Goal: Information Seeking & Learning: Learn about a topic

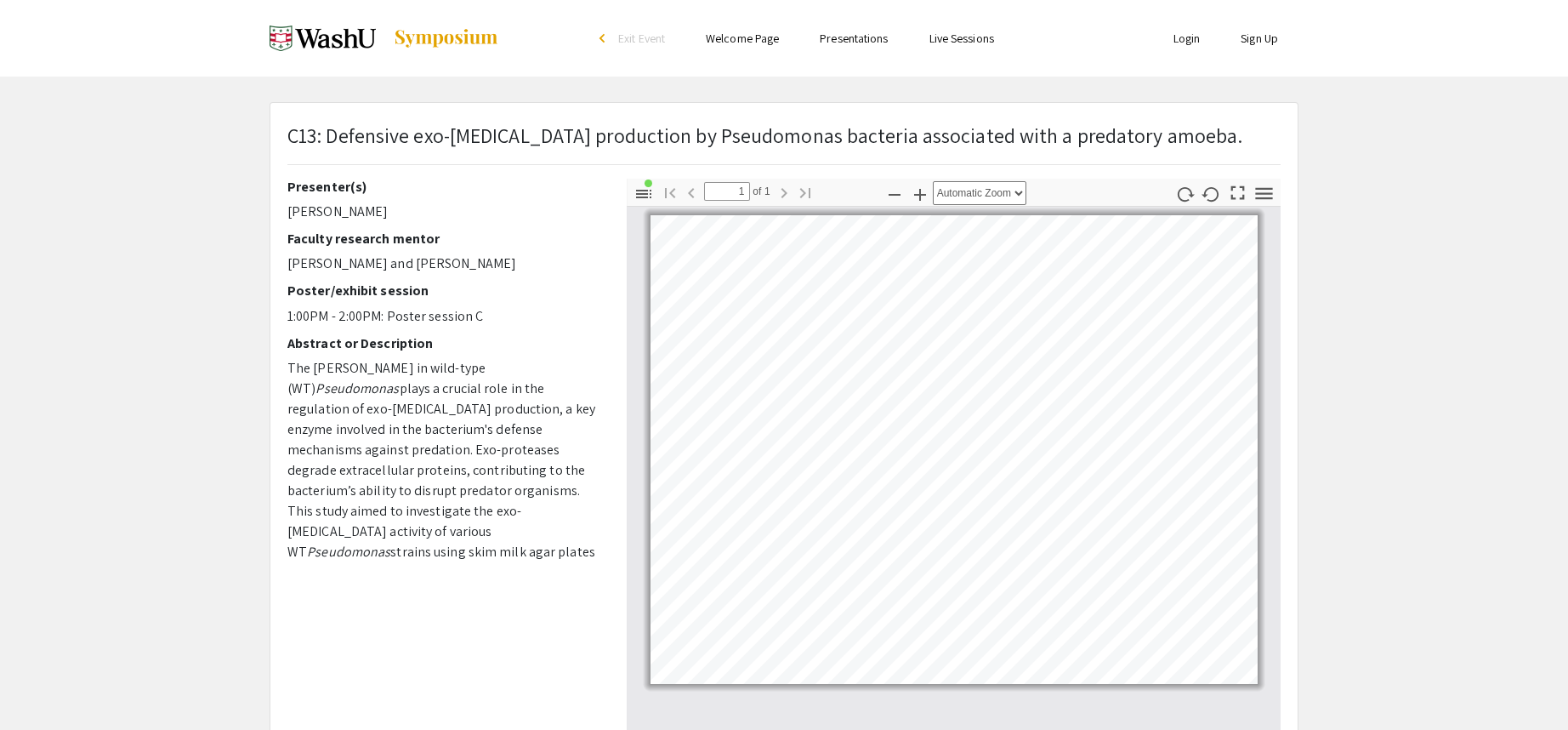
click at [34, 165] on app-presentation "C13: Defensive exo-protease production by Pseudomonas bacteria associated with …" at bounding box center [784, 532] width 1568 height 860
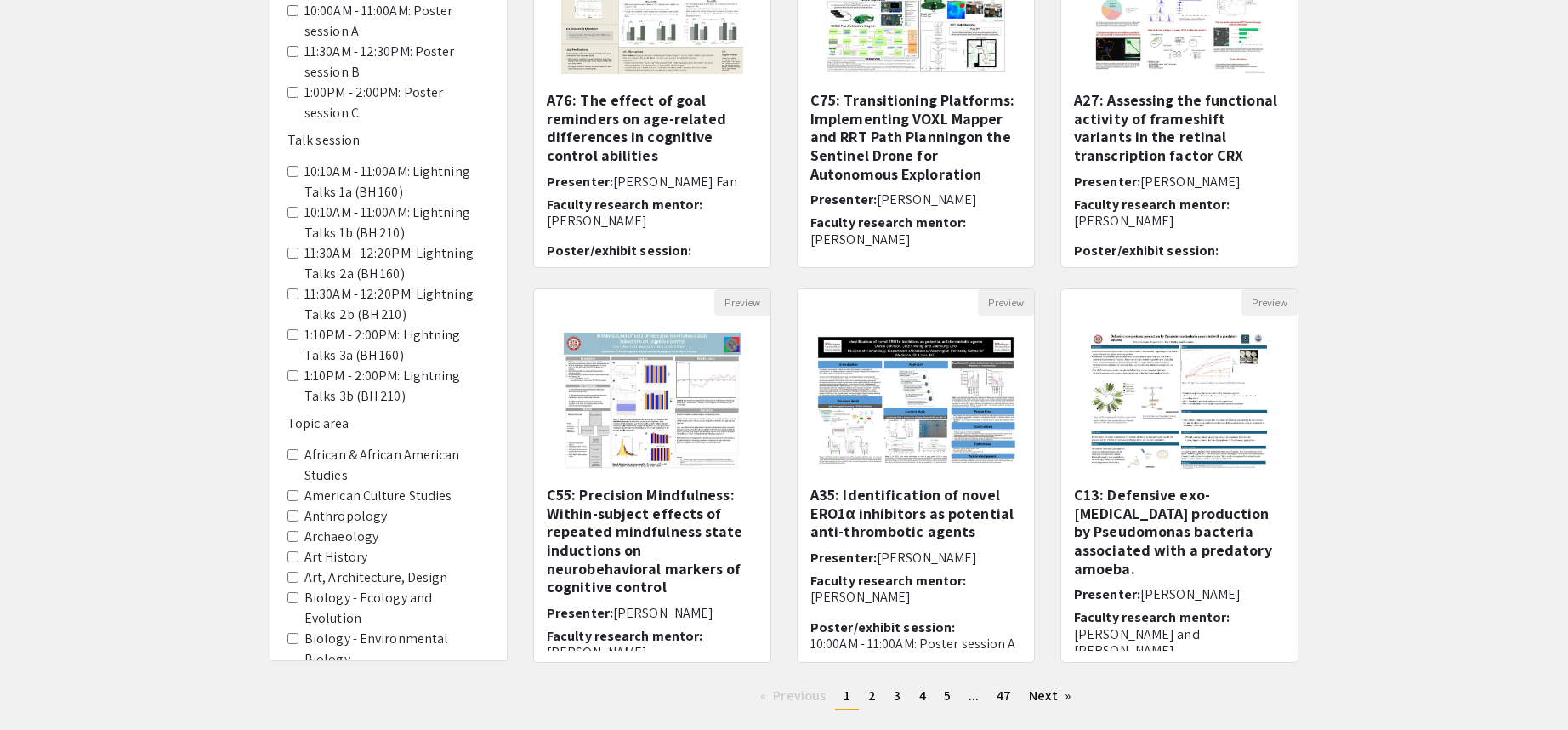
scroll to position [341, 0]
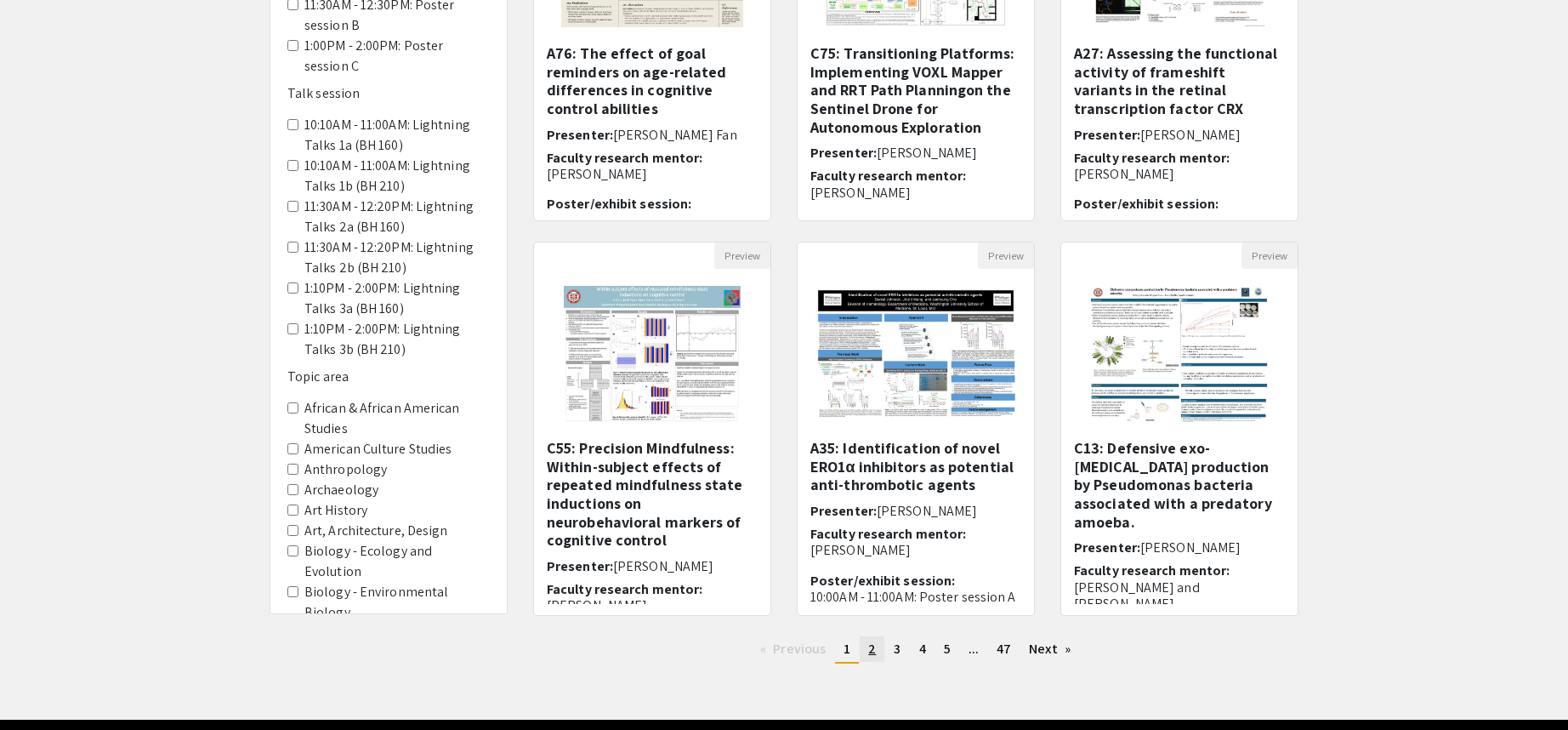
click at [880, 652] on link "page 2" at bounding box center [871, 649] width 24 height 25
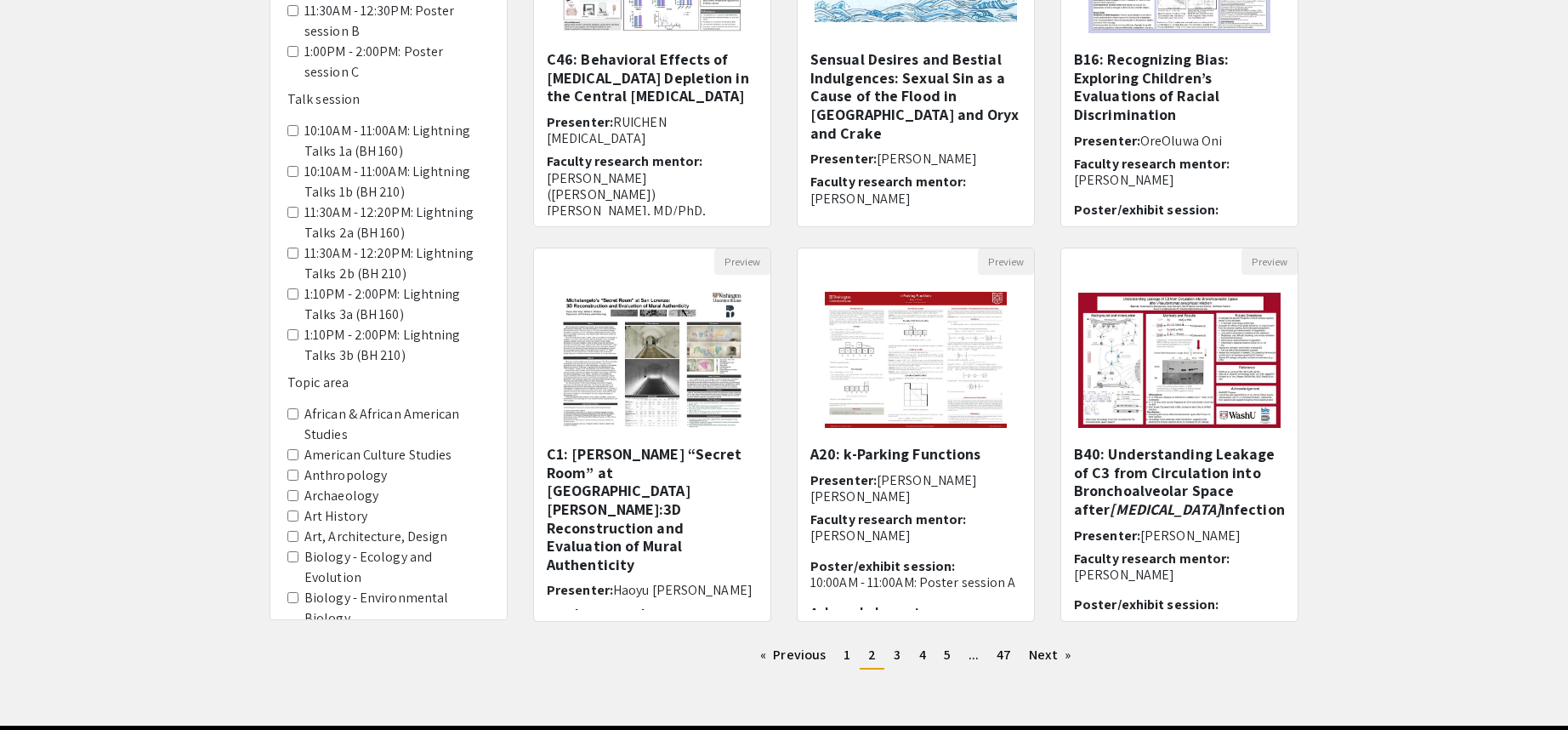
scroll to position [341, 0]
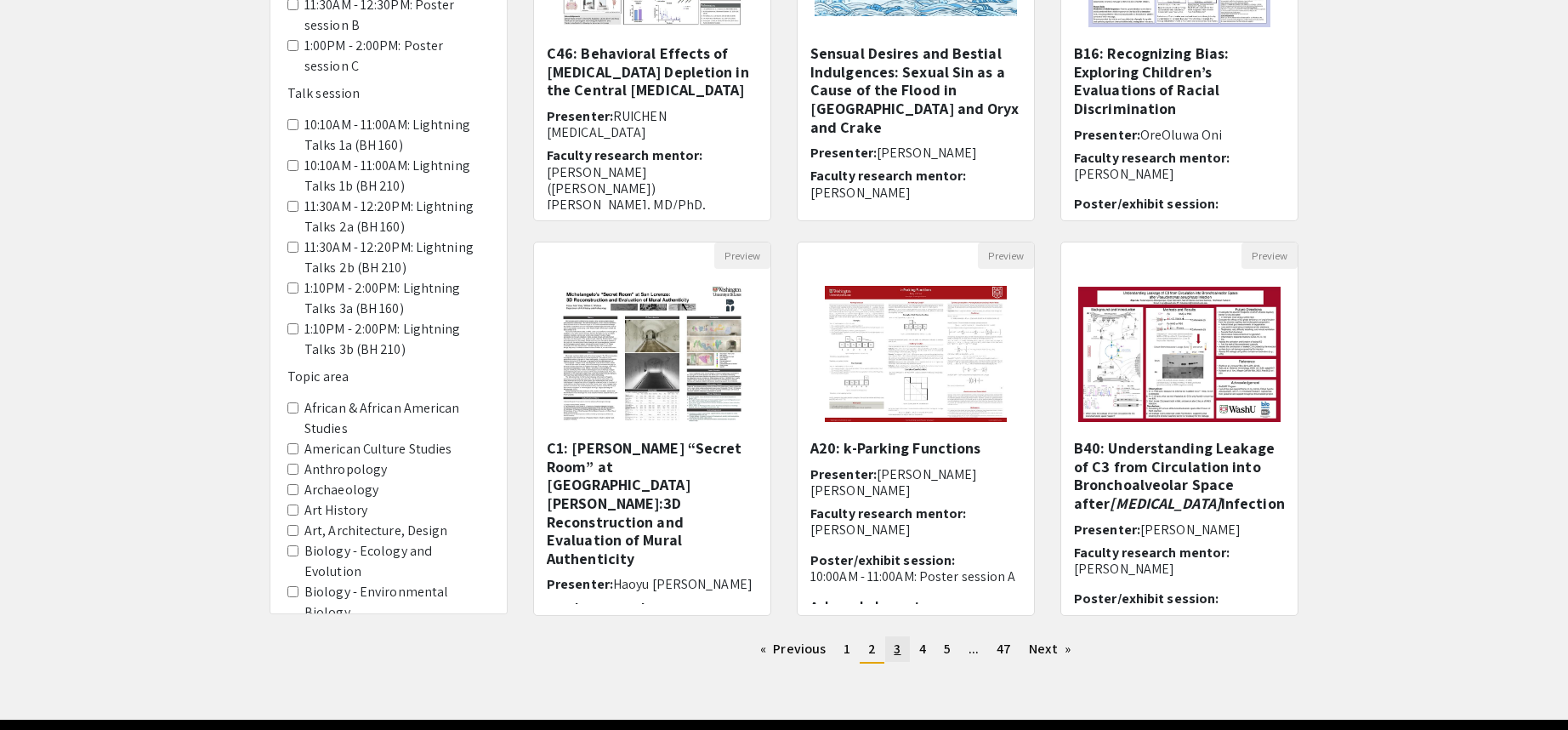
click at [902, 649] on link "page 3" at bounding box center [898, 649] width 23 height 25
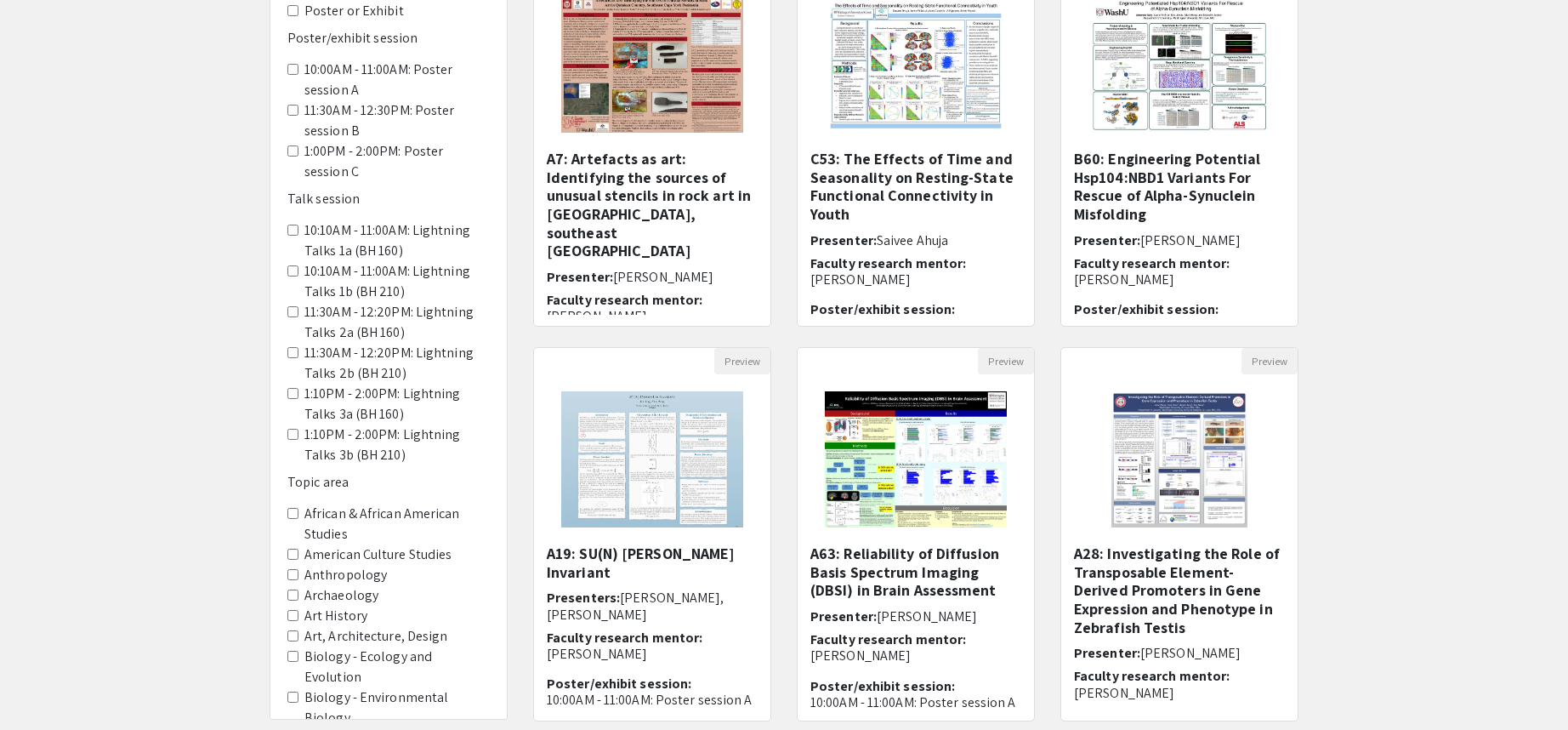
scroll to position [341, 0]
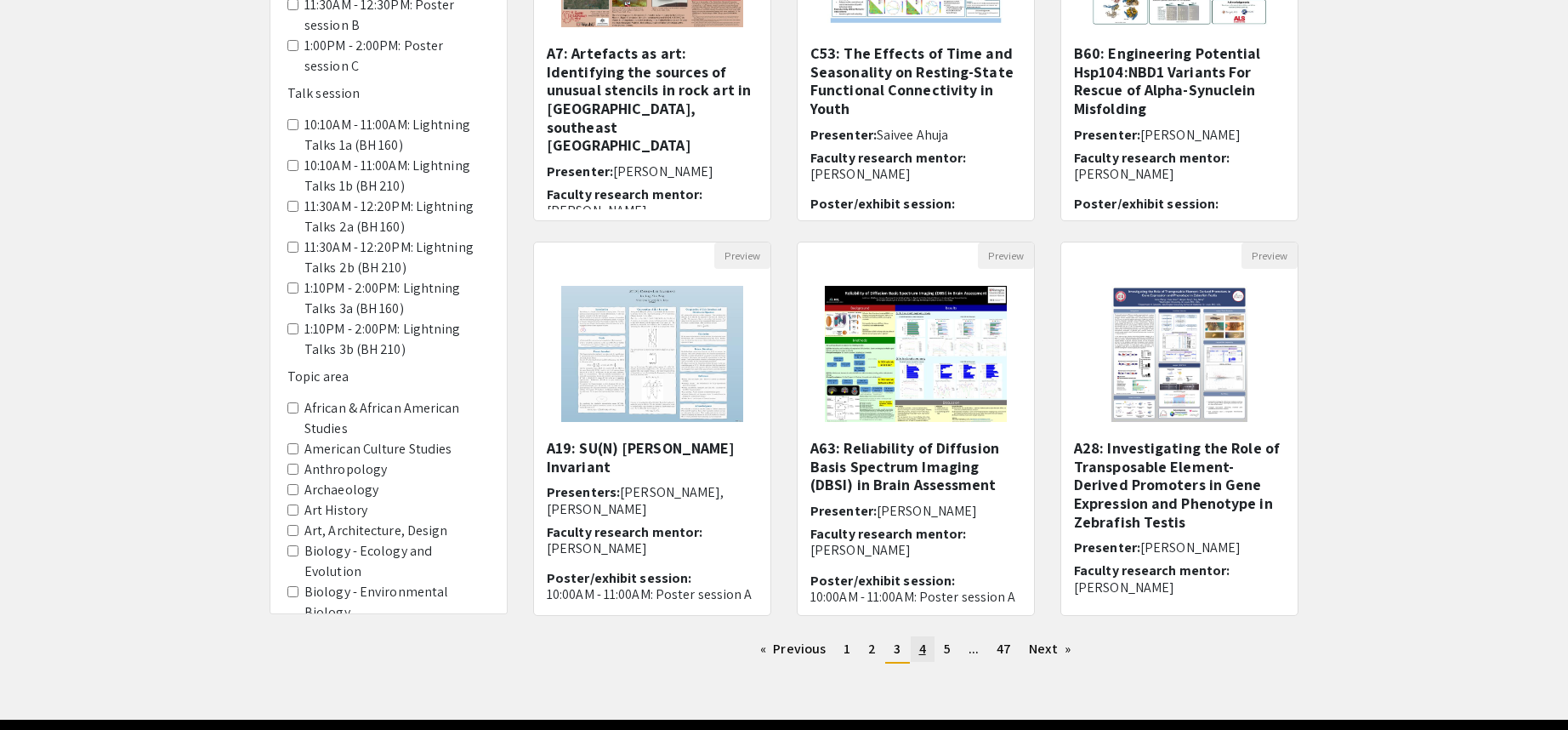
click at [928, 647] on link "page 4" at bounding box center [923, 649] width 23 height 25
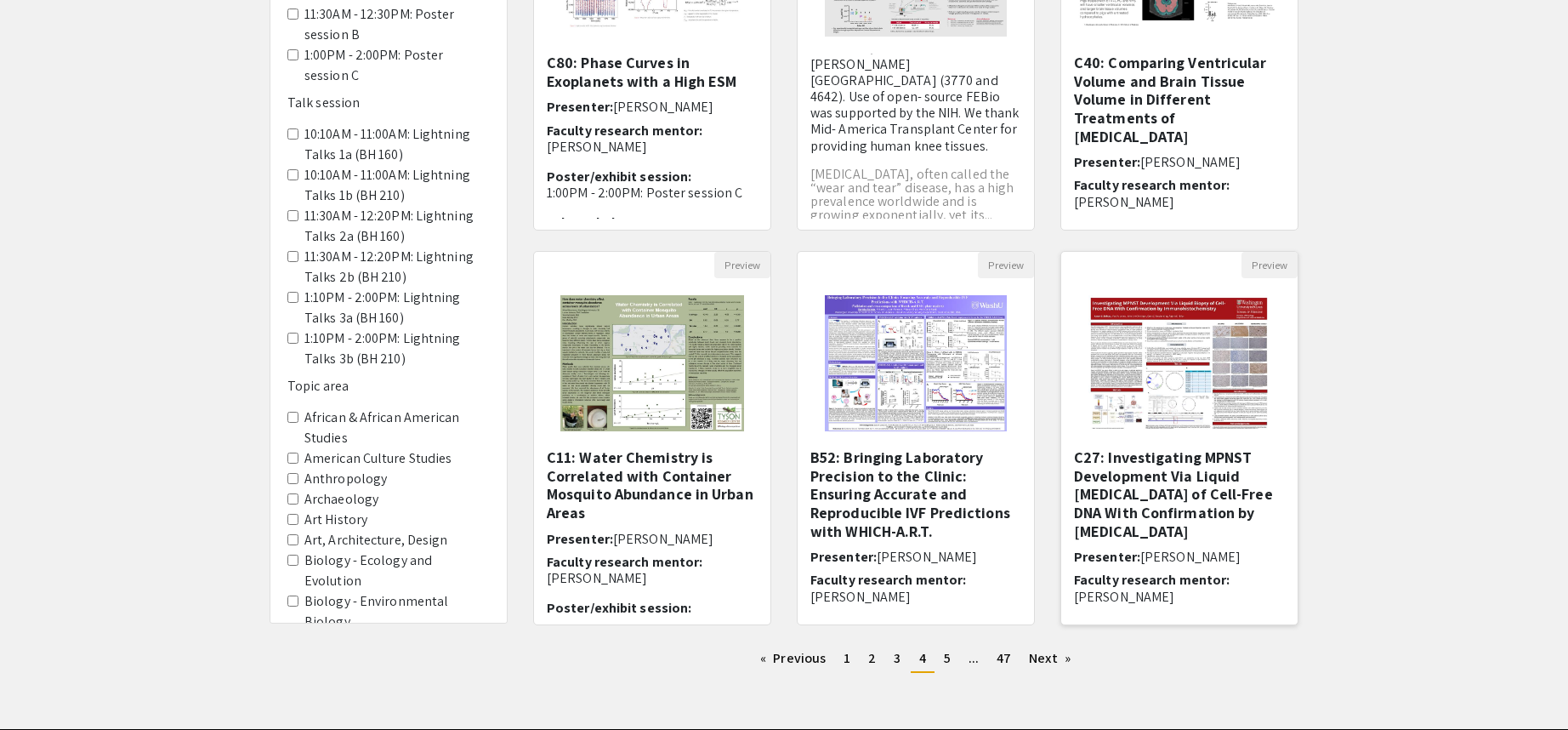
scroll to position [398, 0]
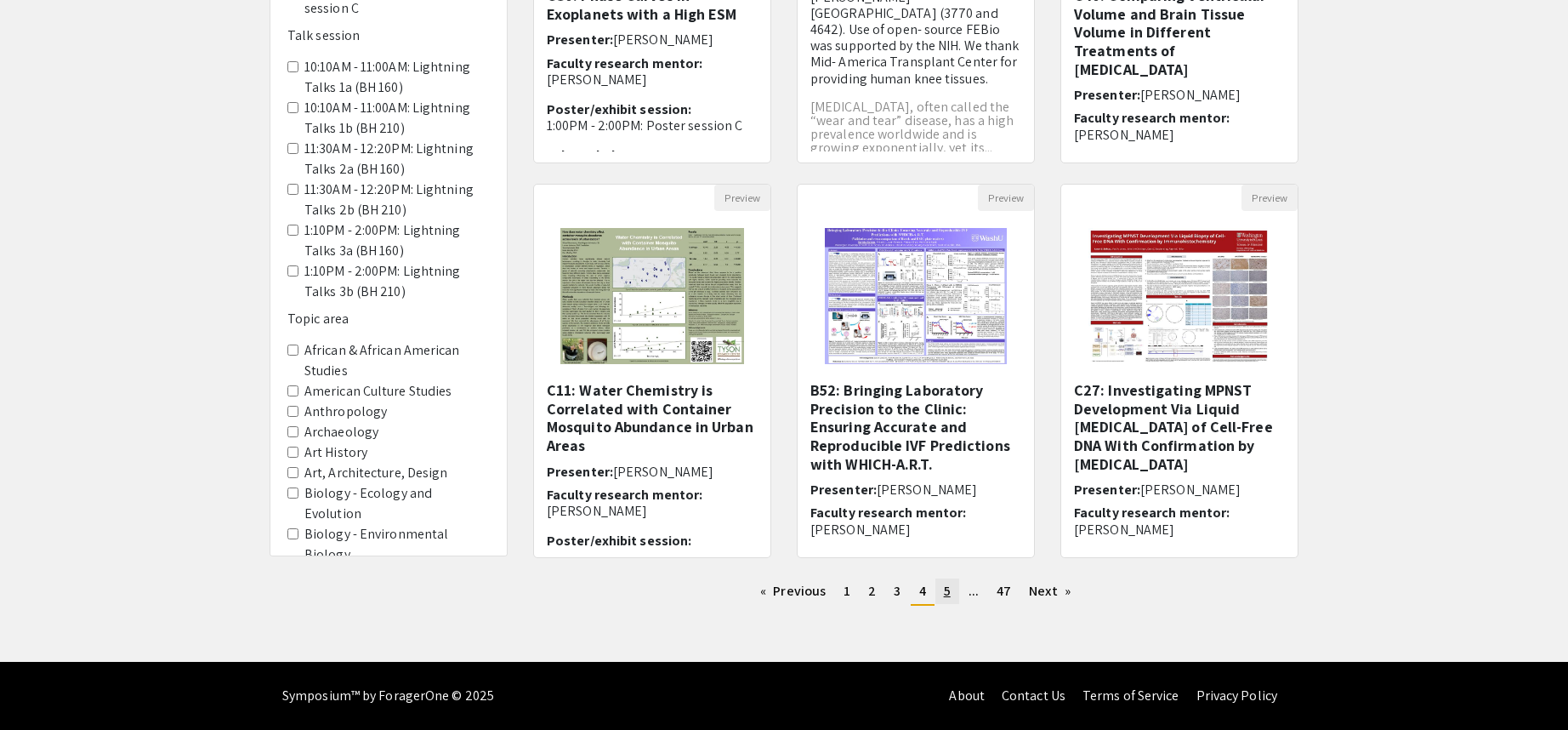
click at [946, 591] on span "5" at bounding box center [948, 591] width 7 height 18
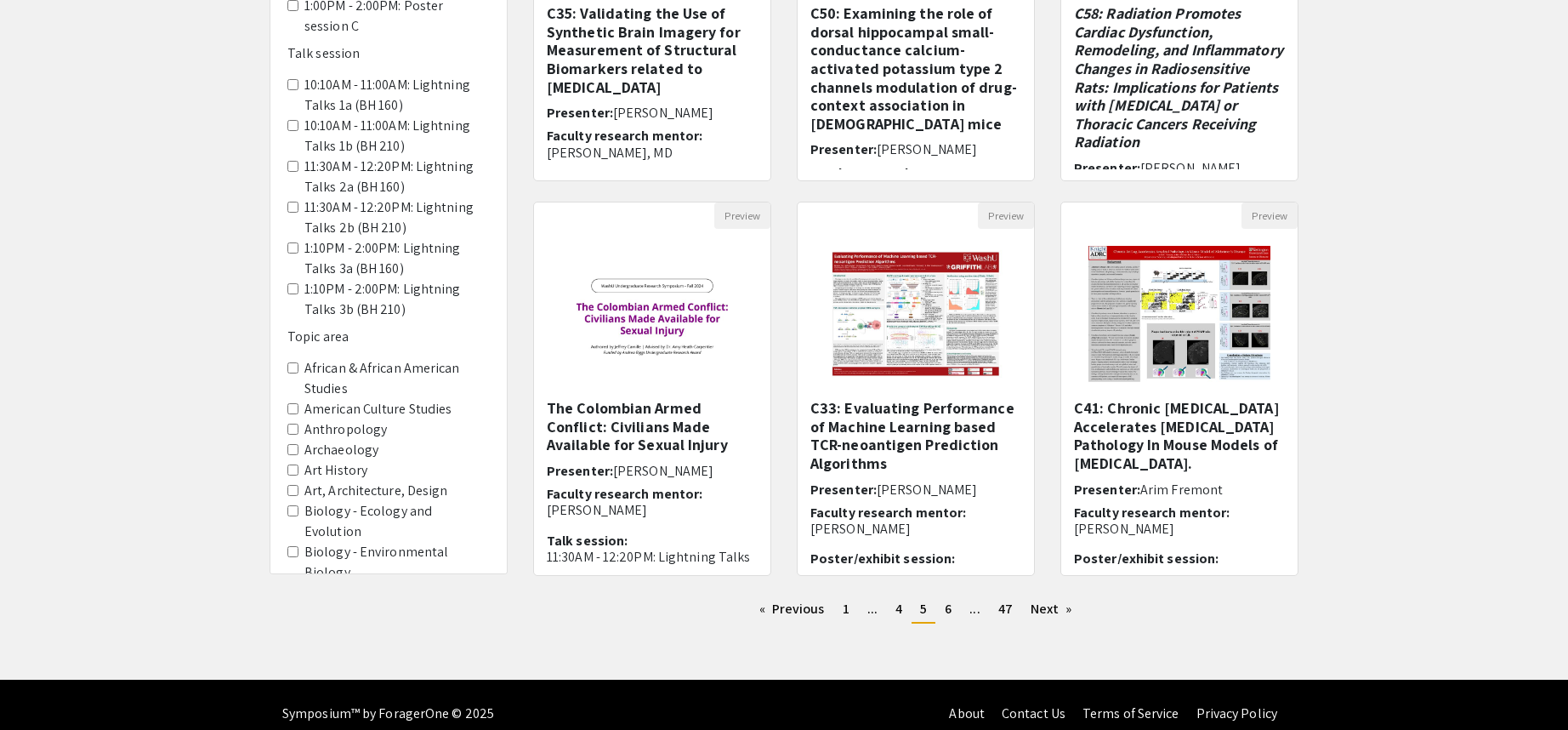
scroll to position [398, 0]
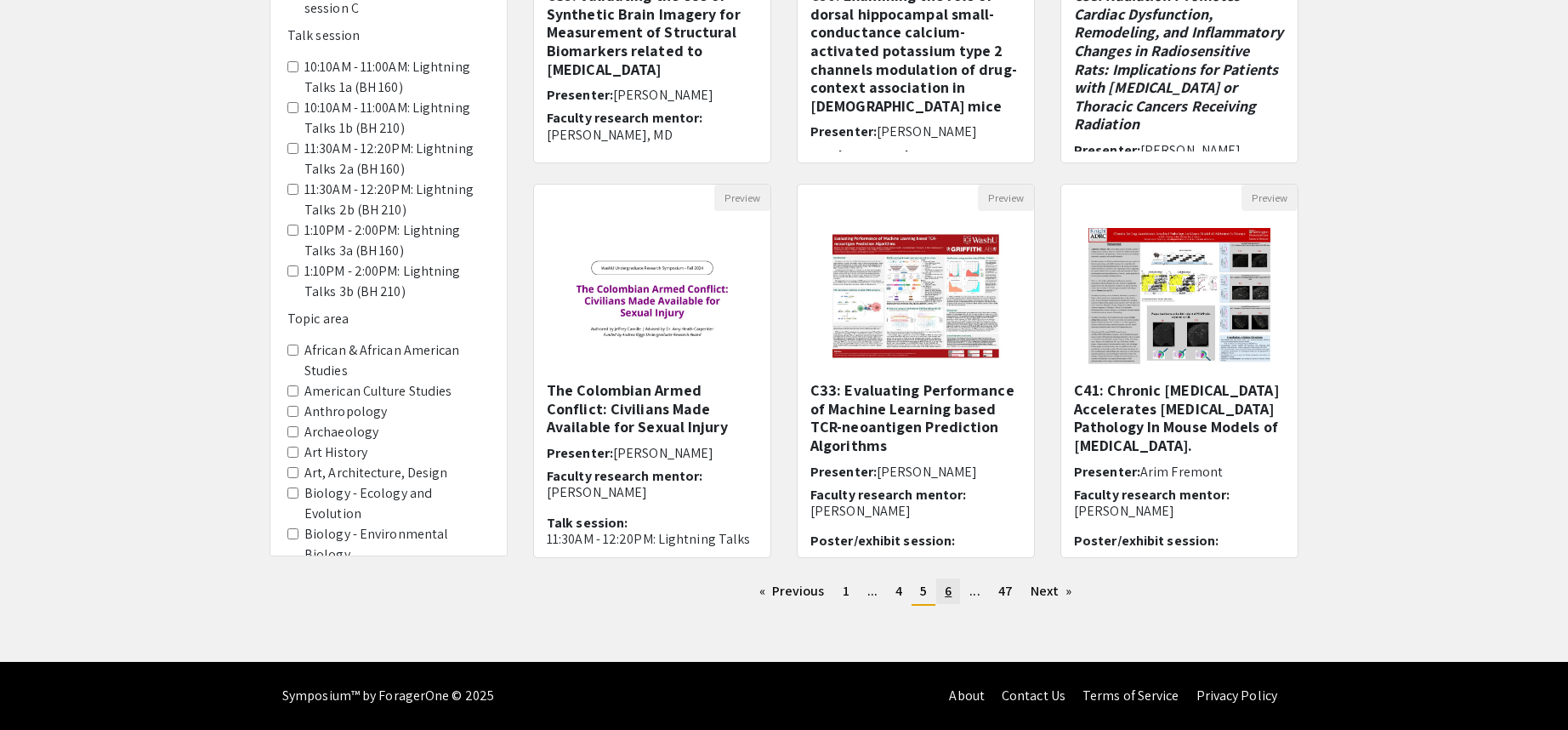
click at [951, 595] on span "6" at bounding box center [949, 591] width 7 height 18
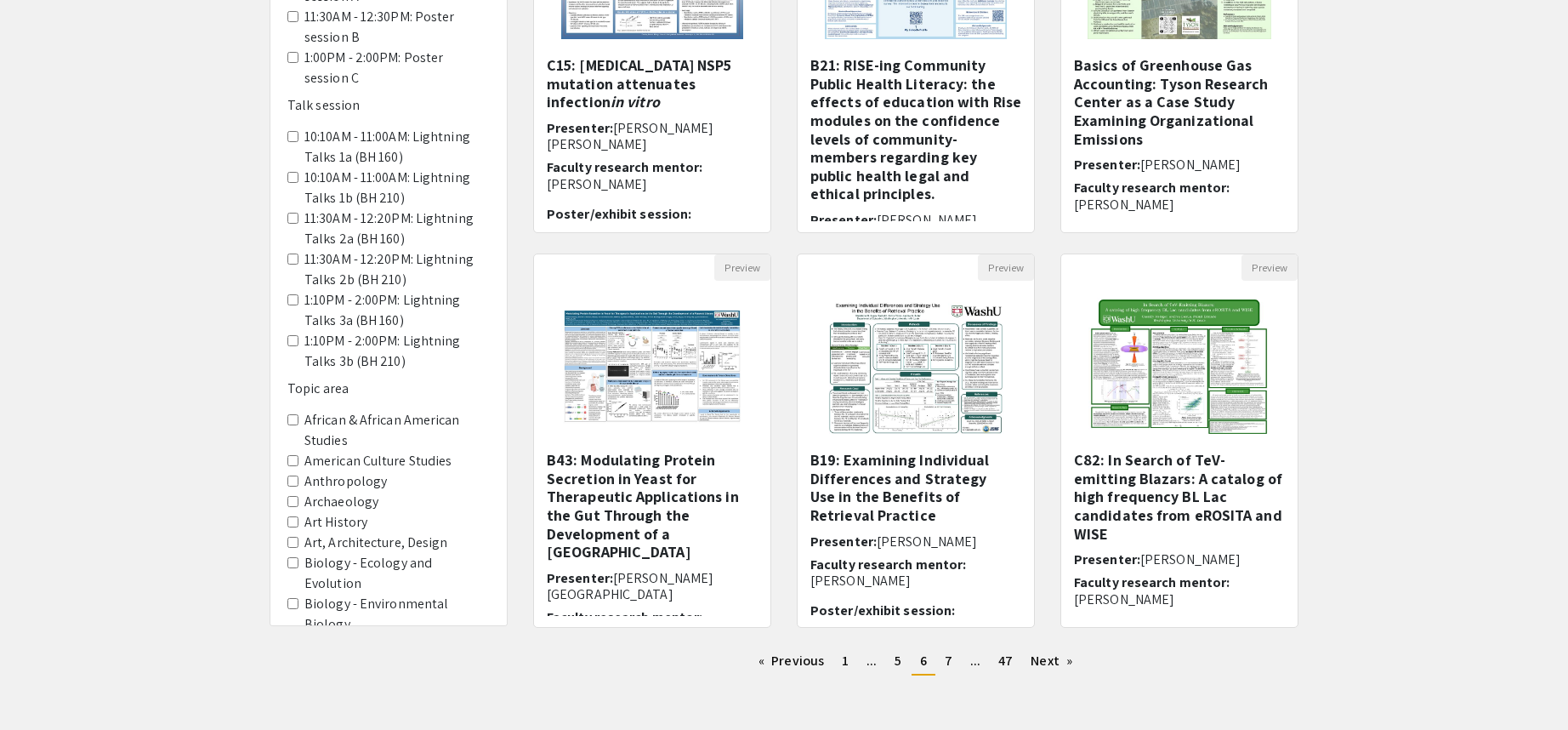
scroll to position [341, 0]
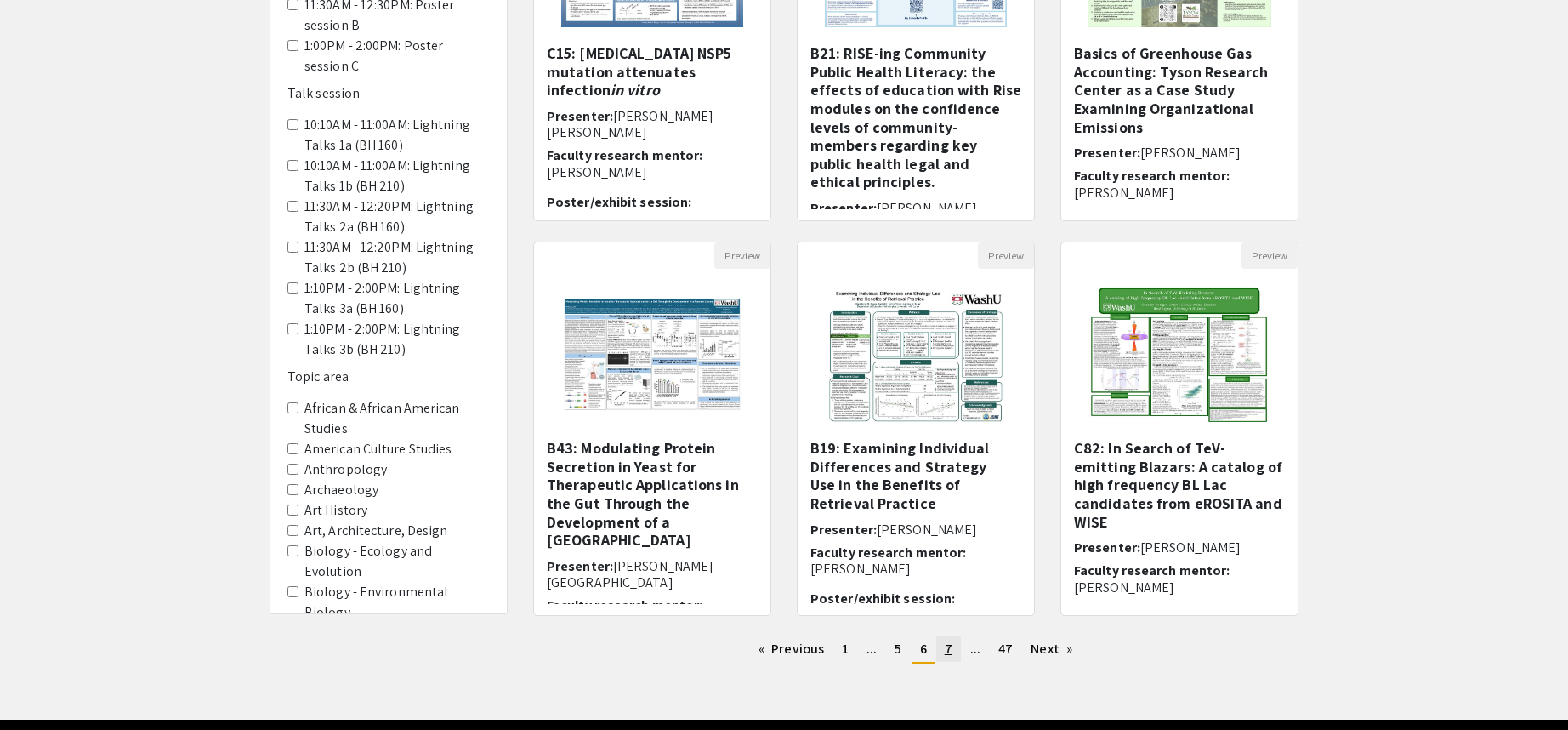
click at [954, 650] on link "page 7" at bounding box center [948, 649] width 24 height 25
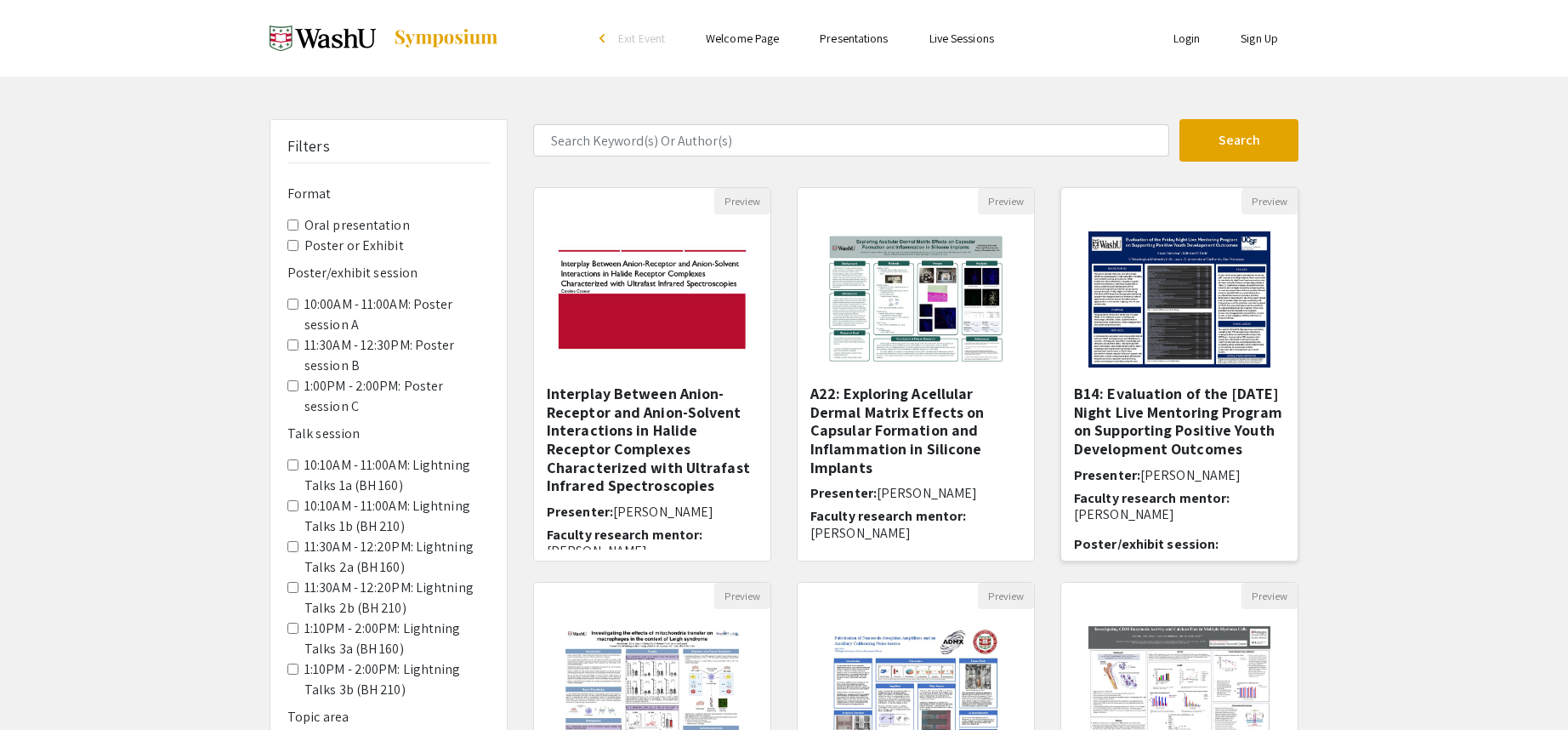
click at [1152, 324] on img "Open Presentation <p>B14: Evaluation of the Friday Night Live Mentoring Program…" at bounding box center [1179, 299] width 215 height 170
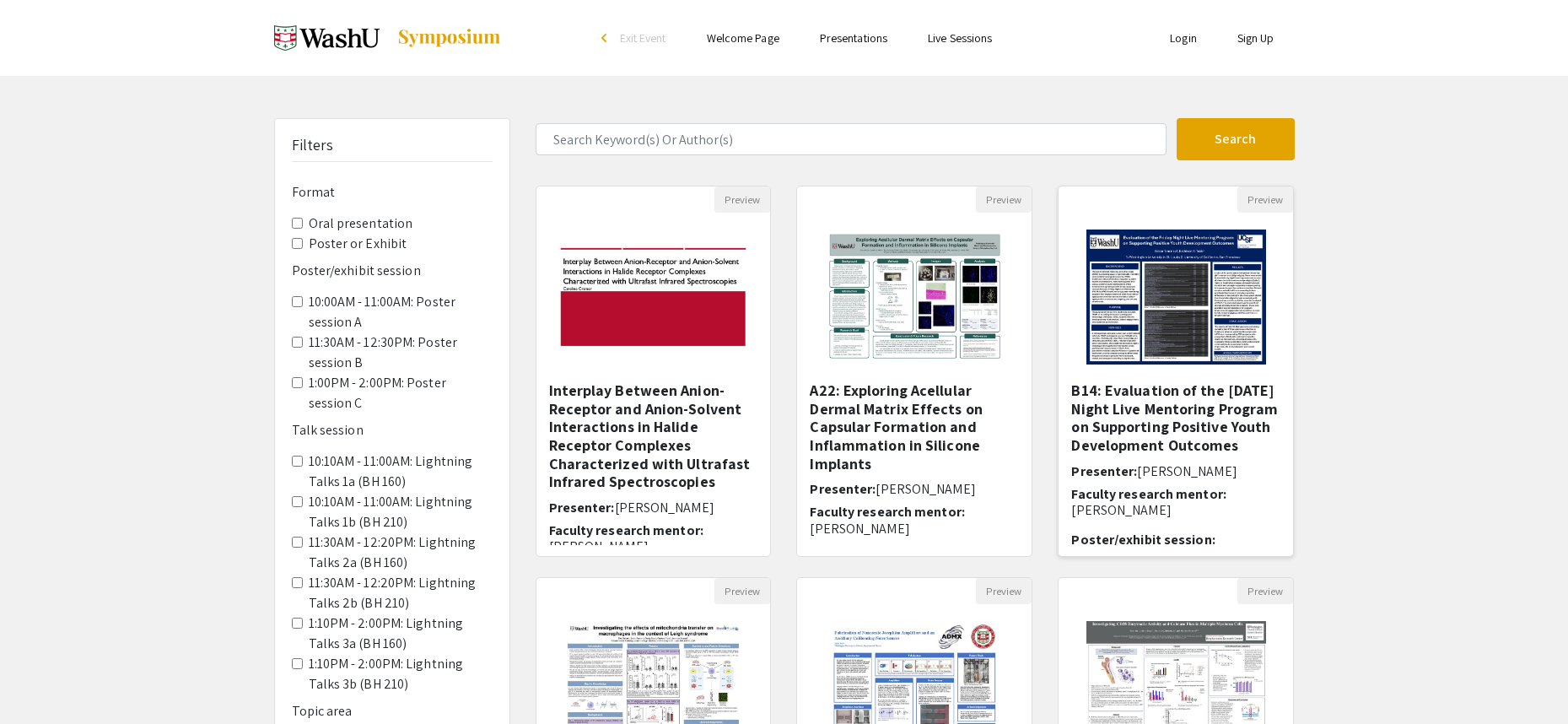
select select "custom"
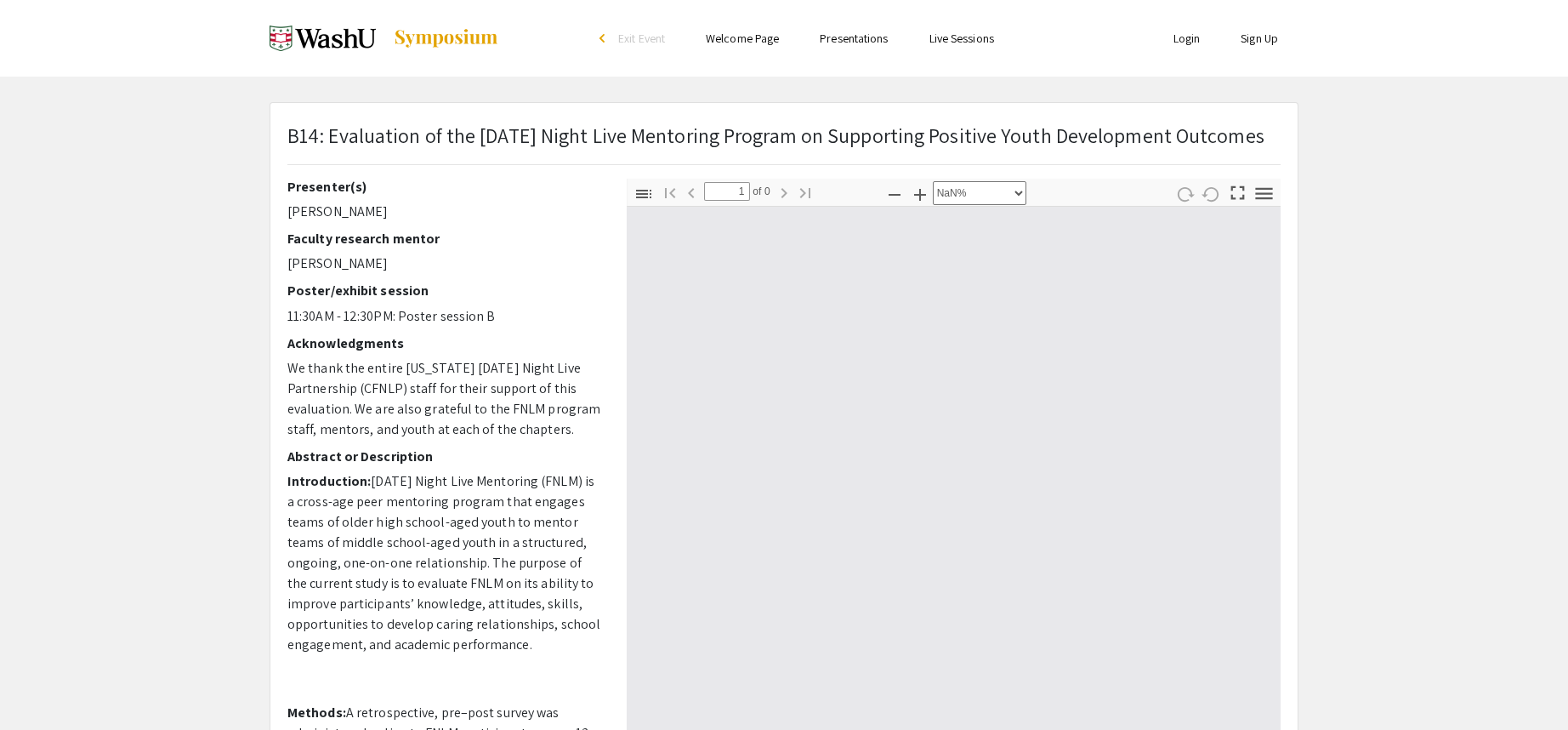
type input "0"
select select "custom"
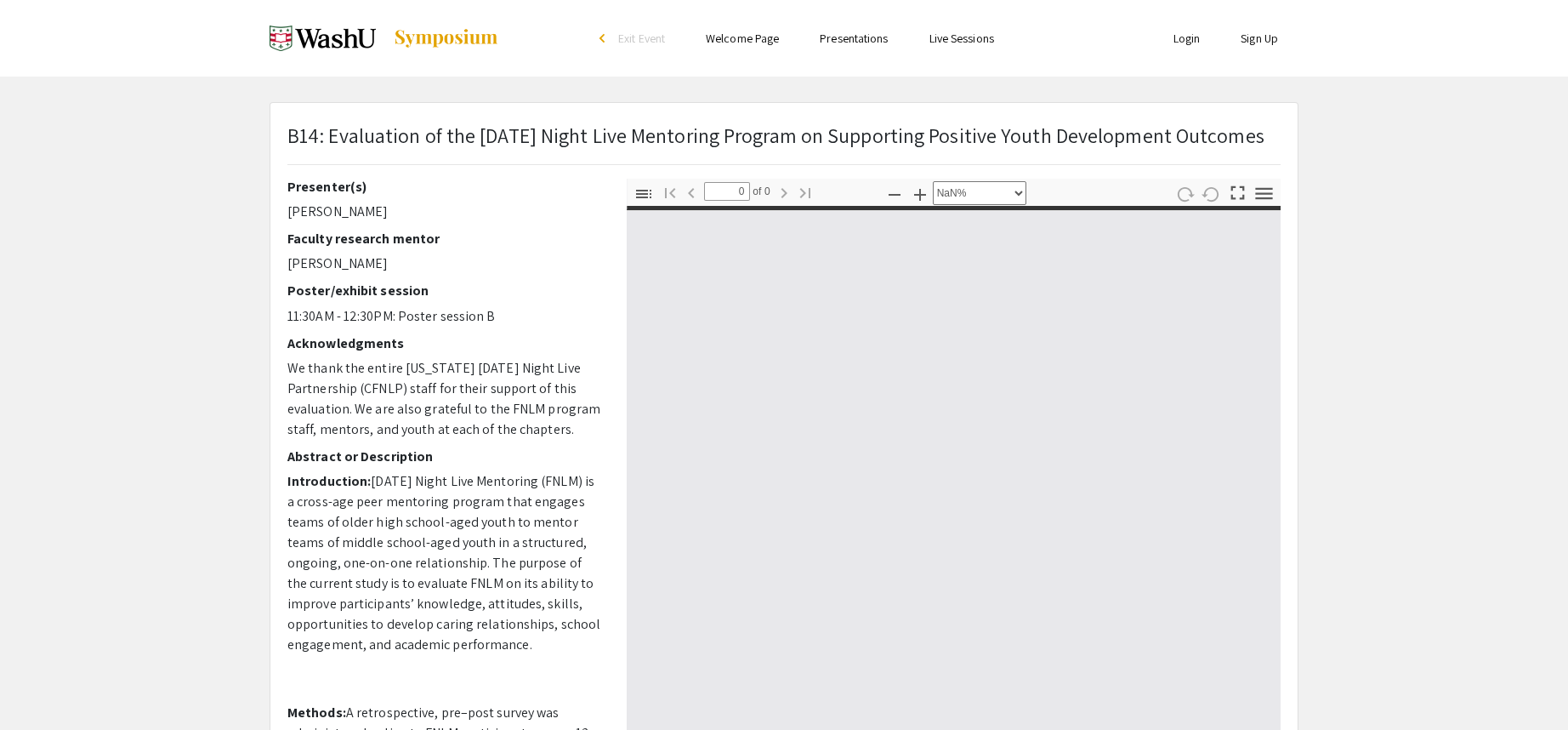
type input "1"
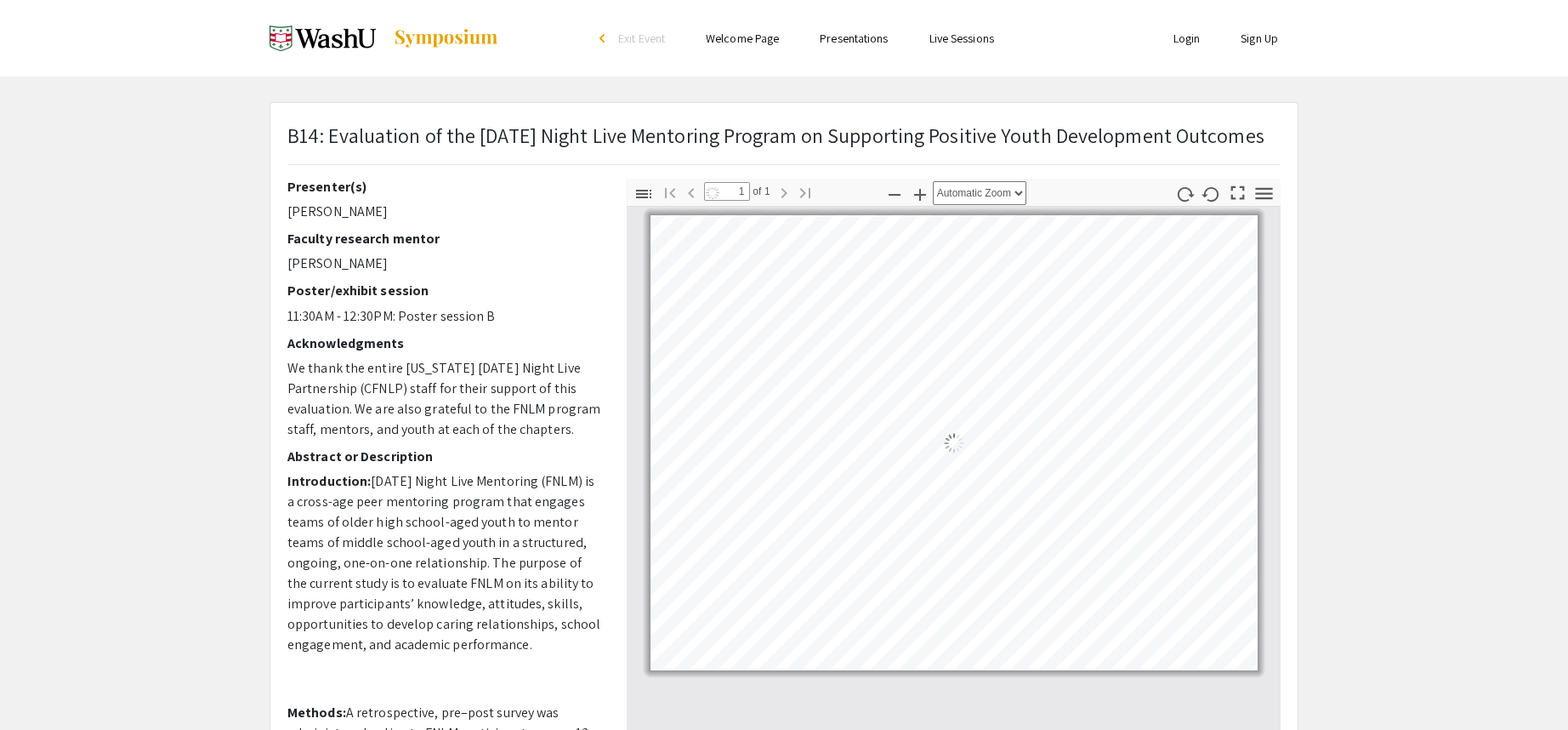
select select "auto"
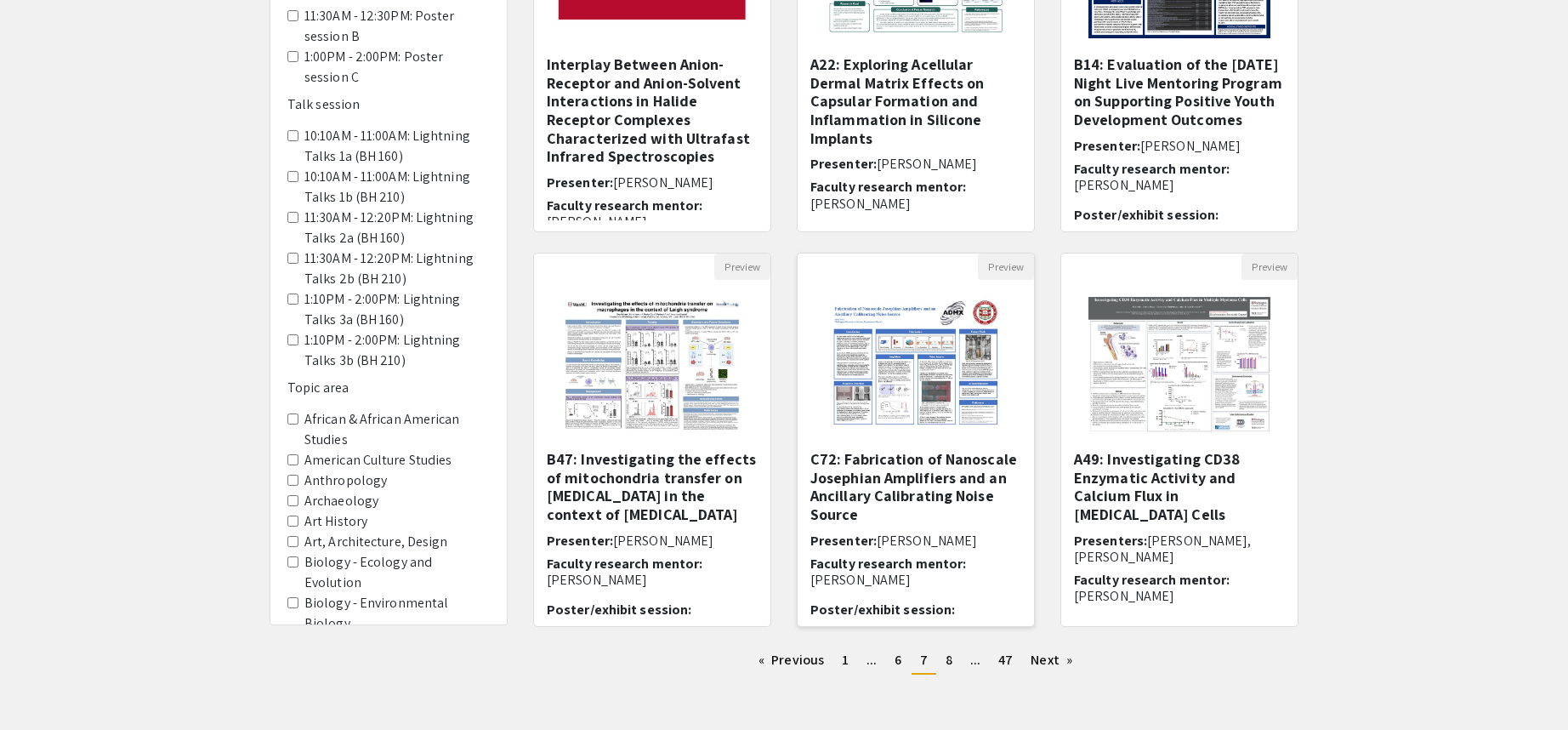
scroll to position [398, 0]
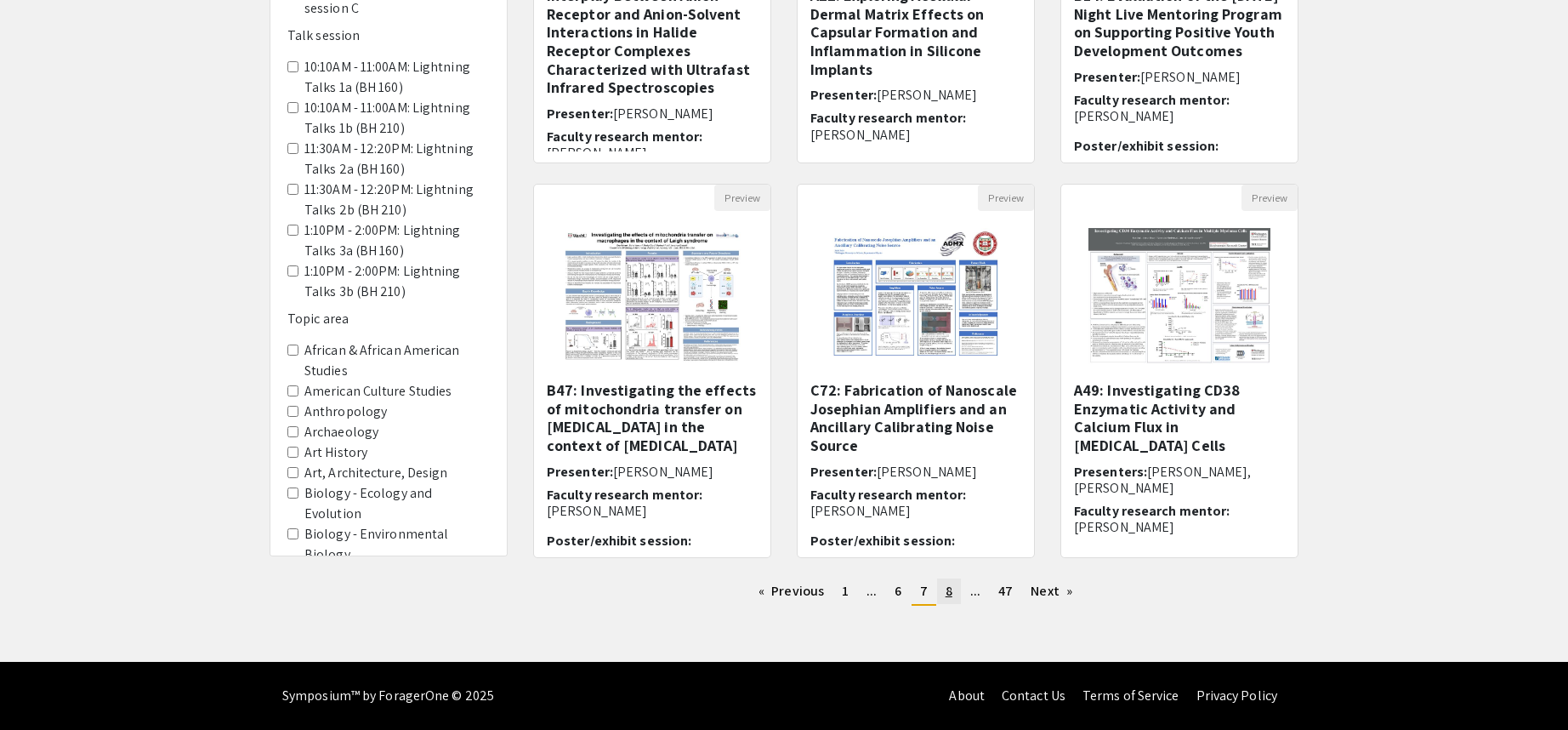
click at [952, 593] on span "8" at bounding box center [950, 591] width 7 height 18
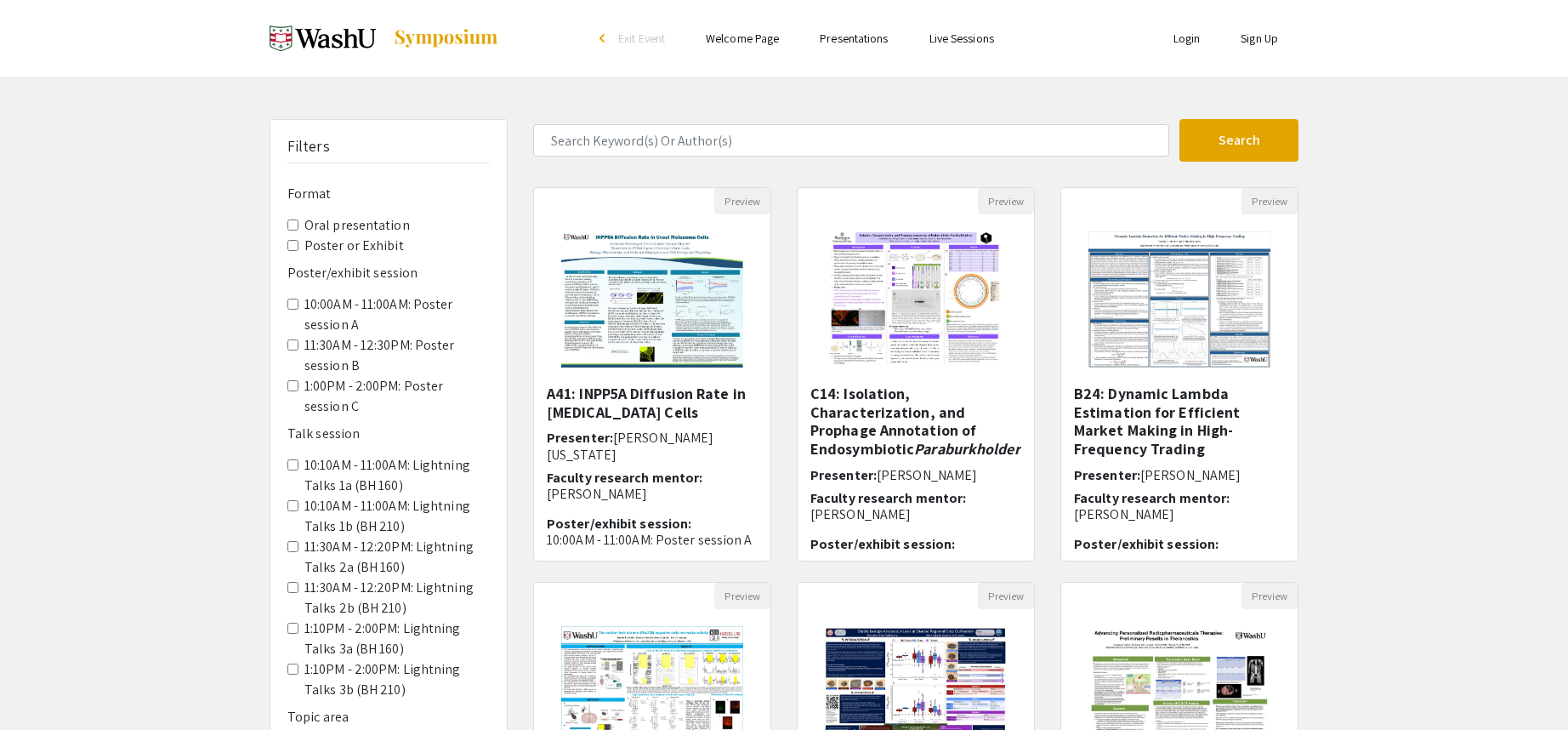
click at [46, 160] on div "Filters Format Oral presentation Poster or Exhibit Poster/exhibit session 10:00…" at bounding box center [784, 568] width 1568 height 899
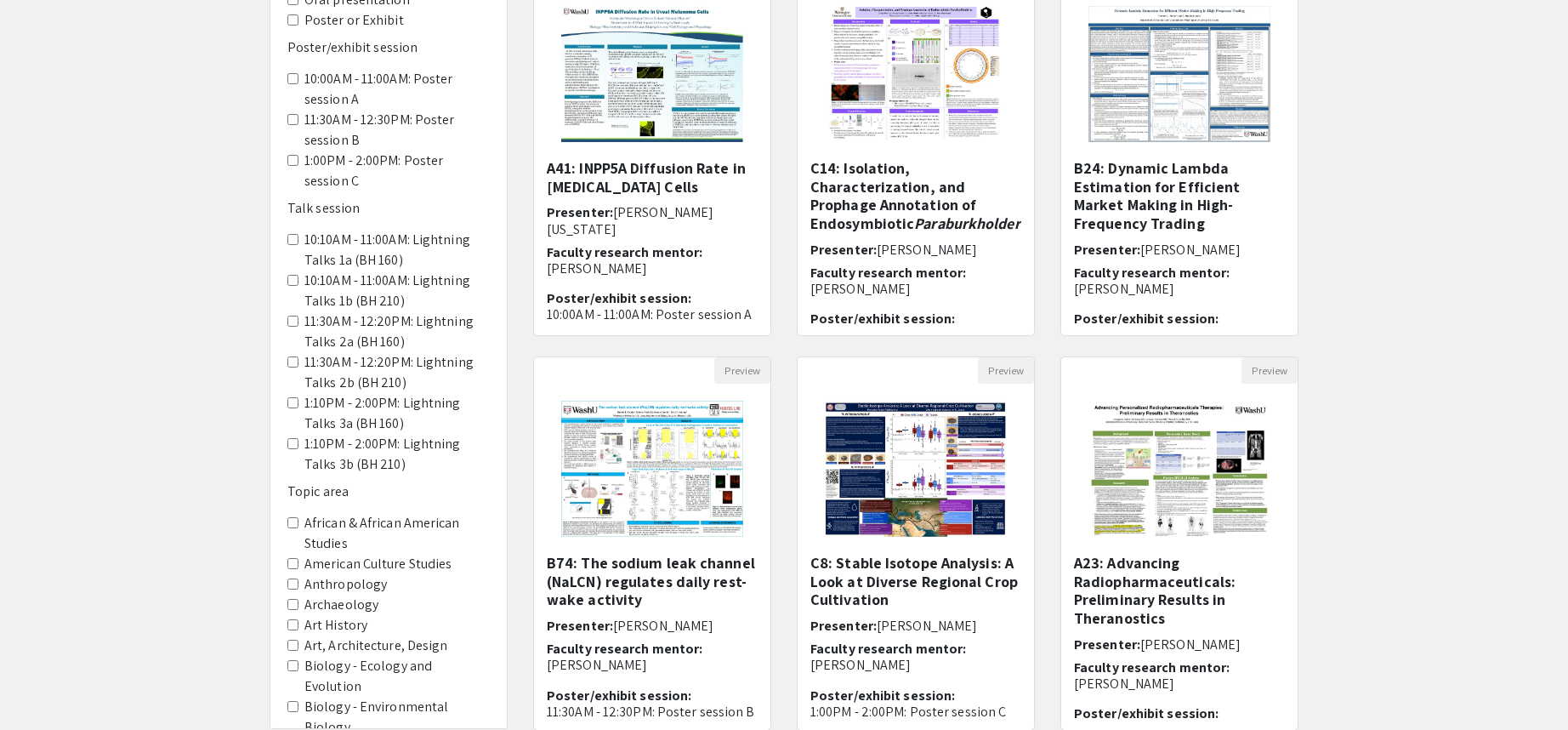
scroll to position [341, 0]
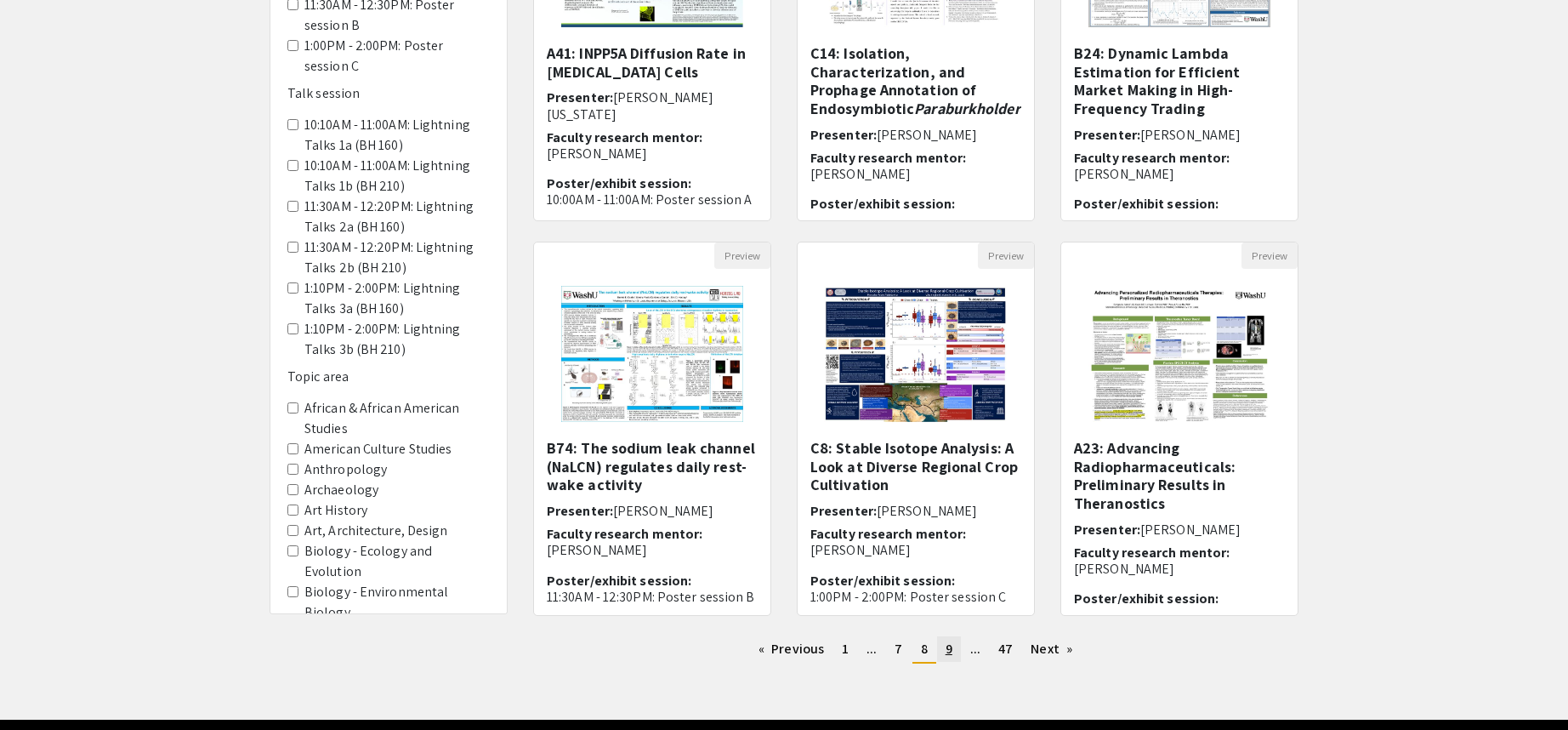
click at [950, 650] on span "9" at bounding box center [950, 649] width 7 height 18
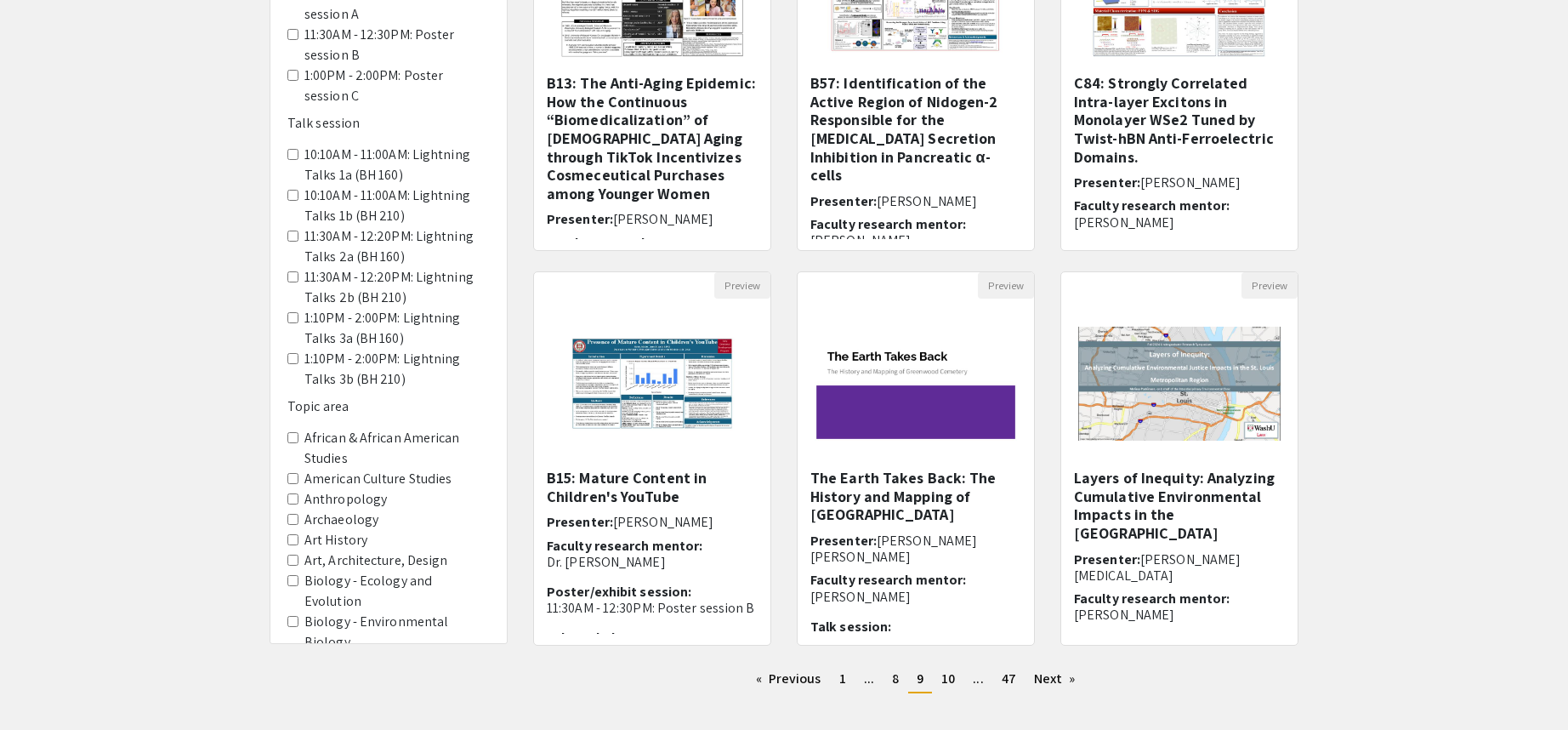
scroll to position [341, 0]
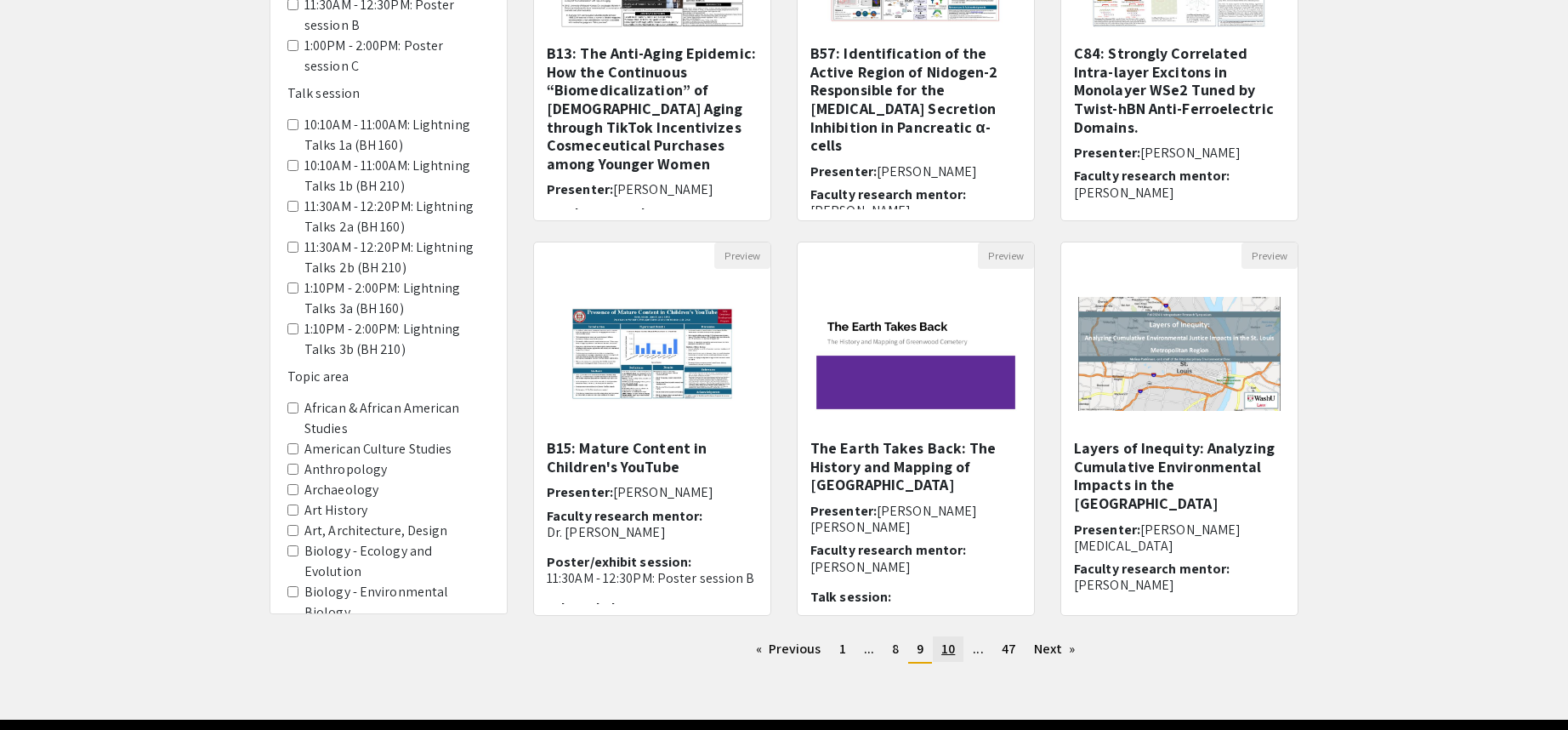
click at [952, 658] on link "page 10" at bounding box center [948, 649] width 31 height 25
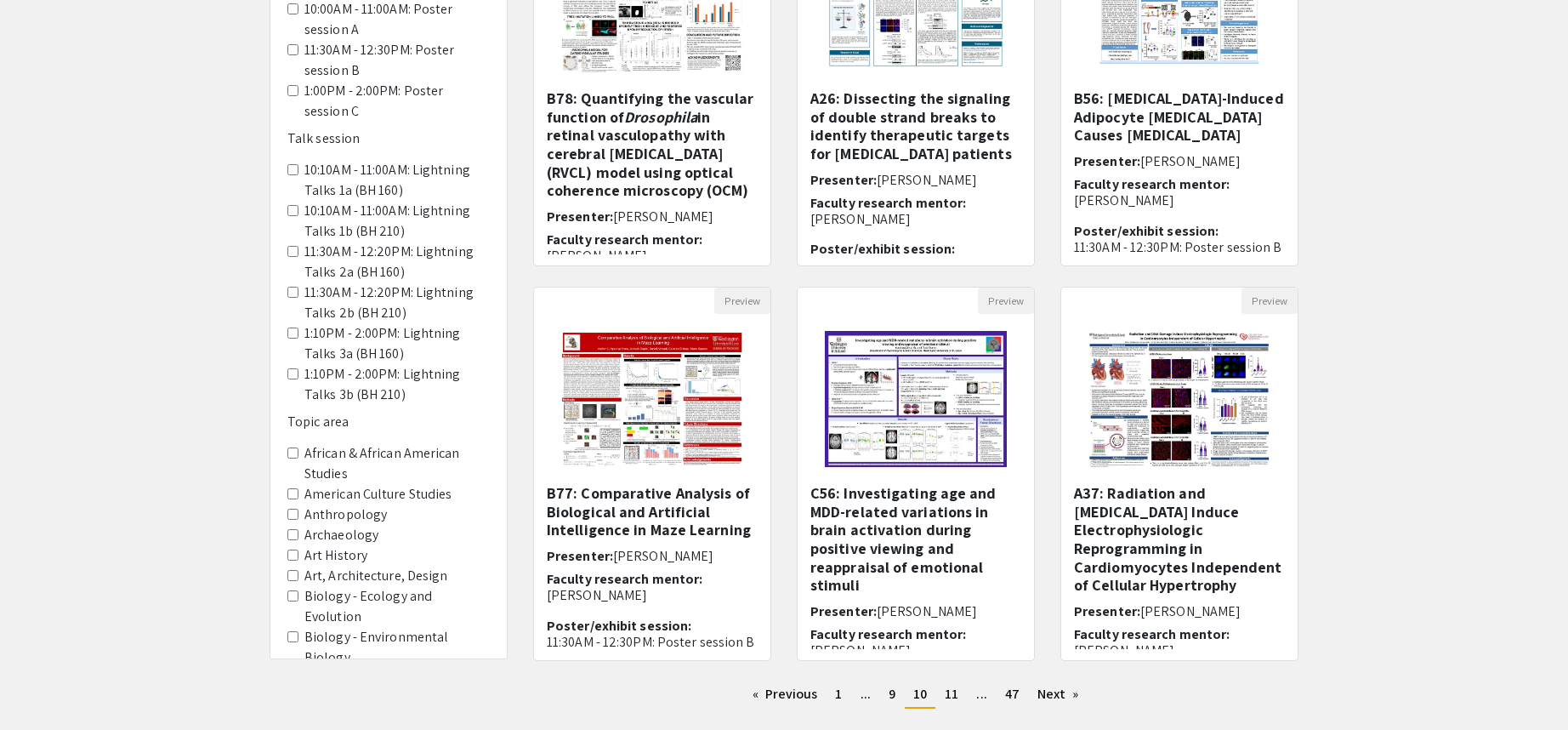
scroll to position [341, 0]
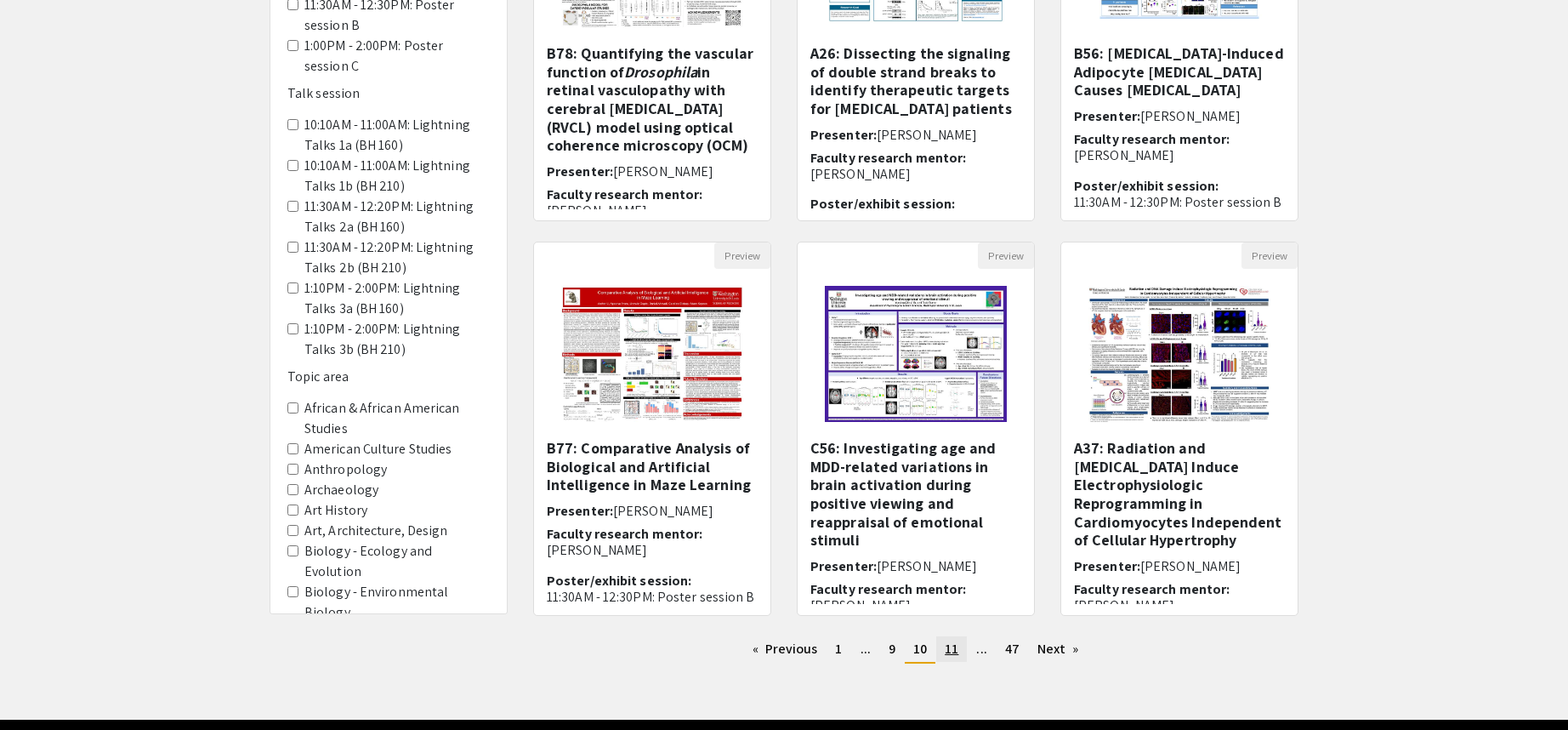
click at [955, 643] on span "11" at bounding box center [952, 649] width 14 height 18
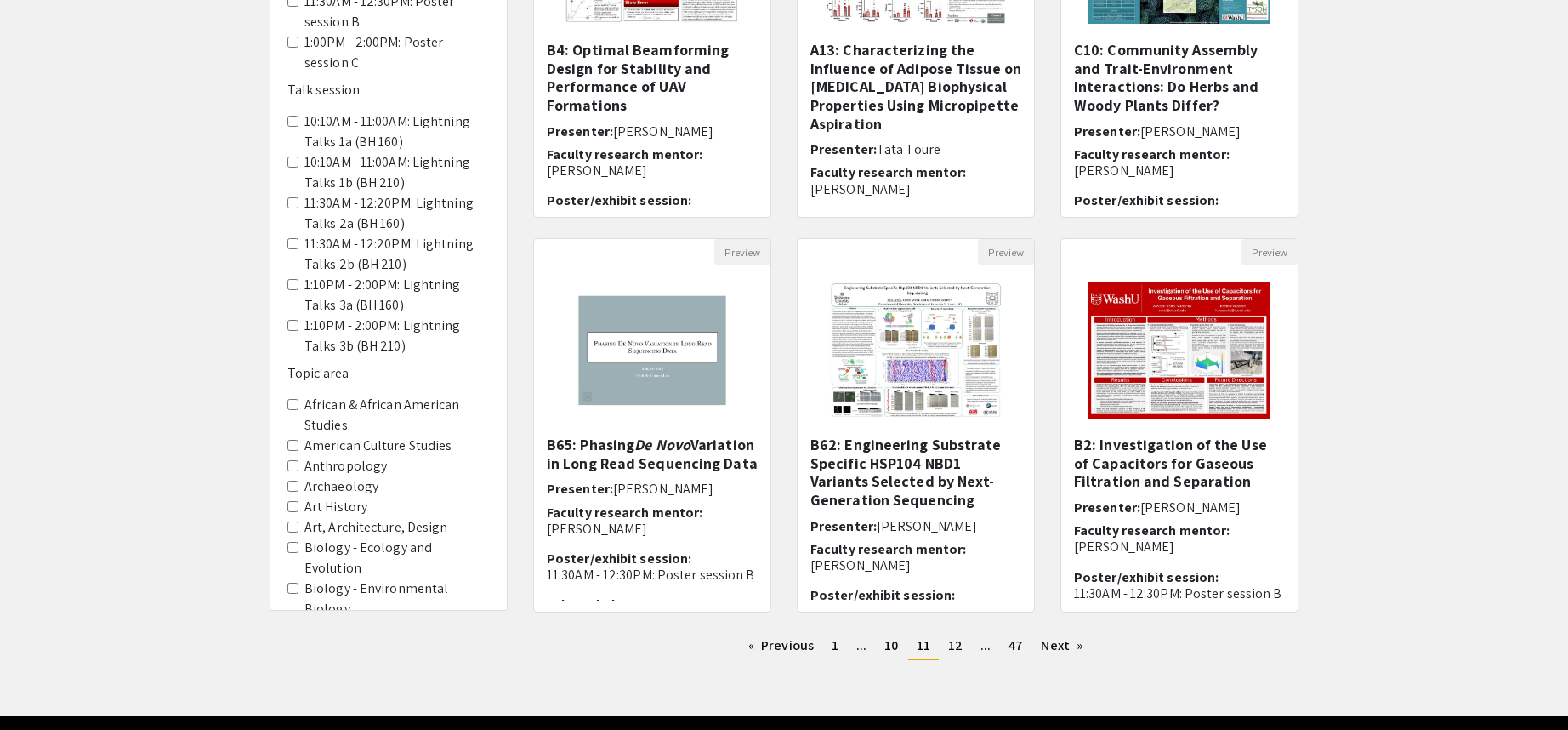
scroll to position [398, 0]
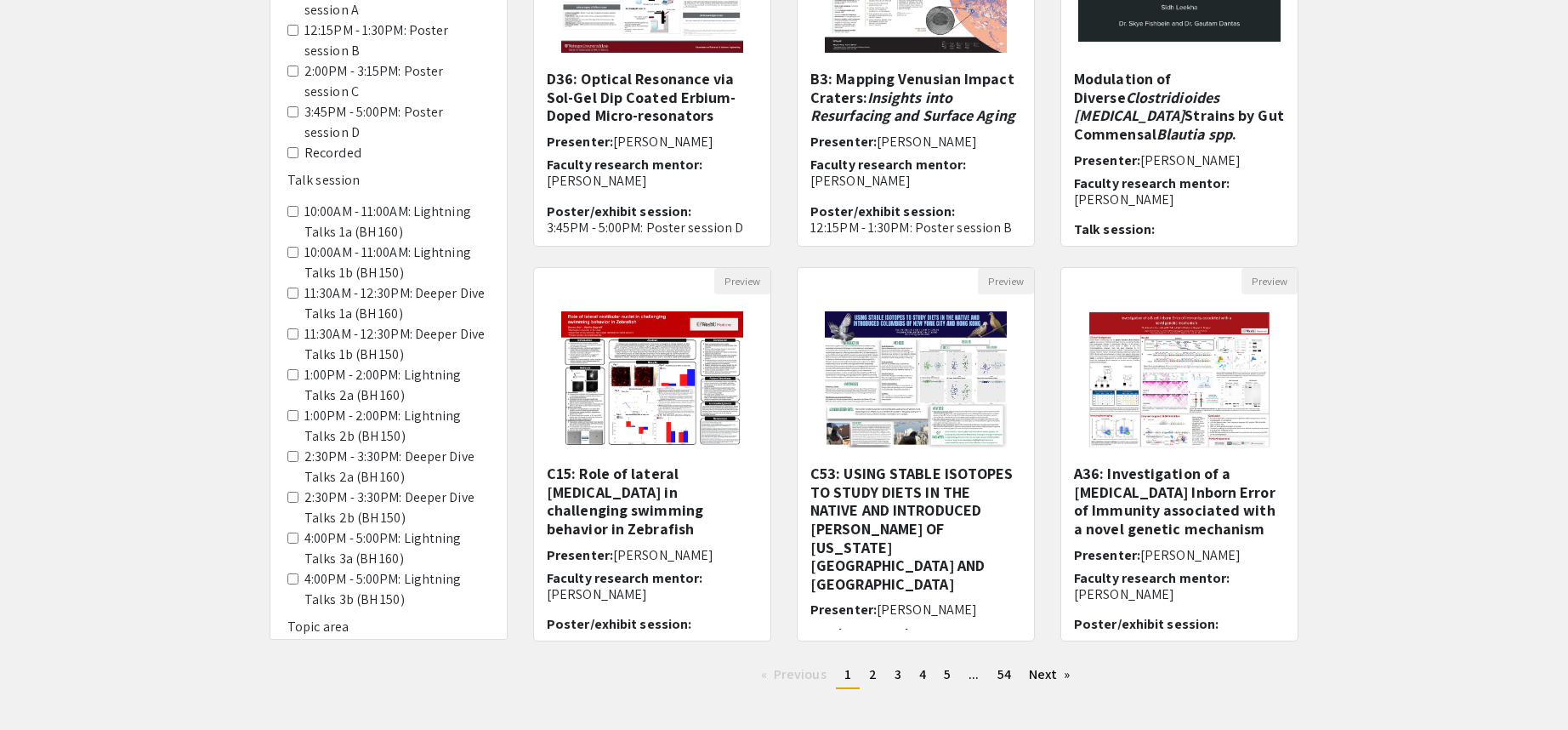
scroll to position [341, 0]
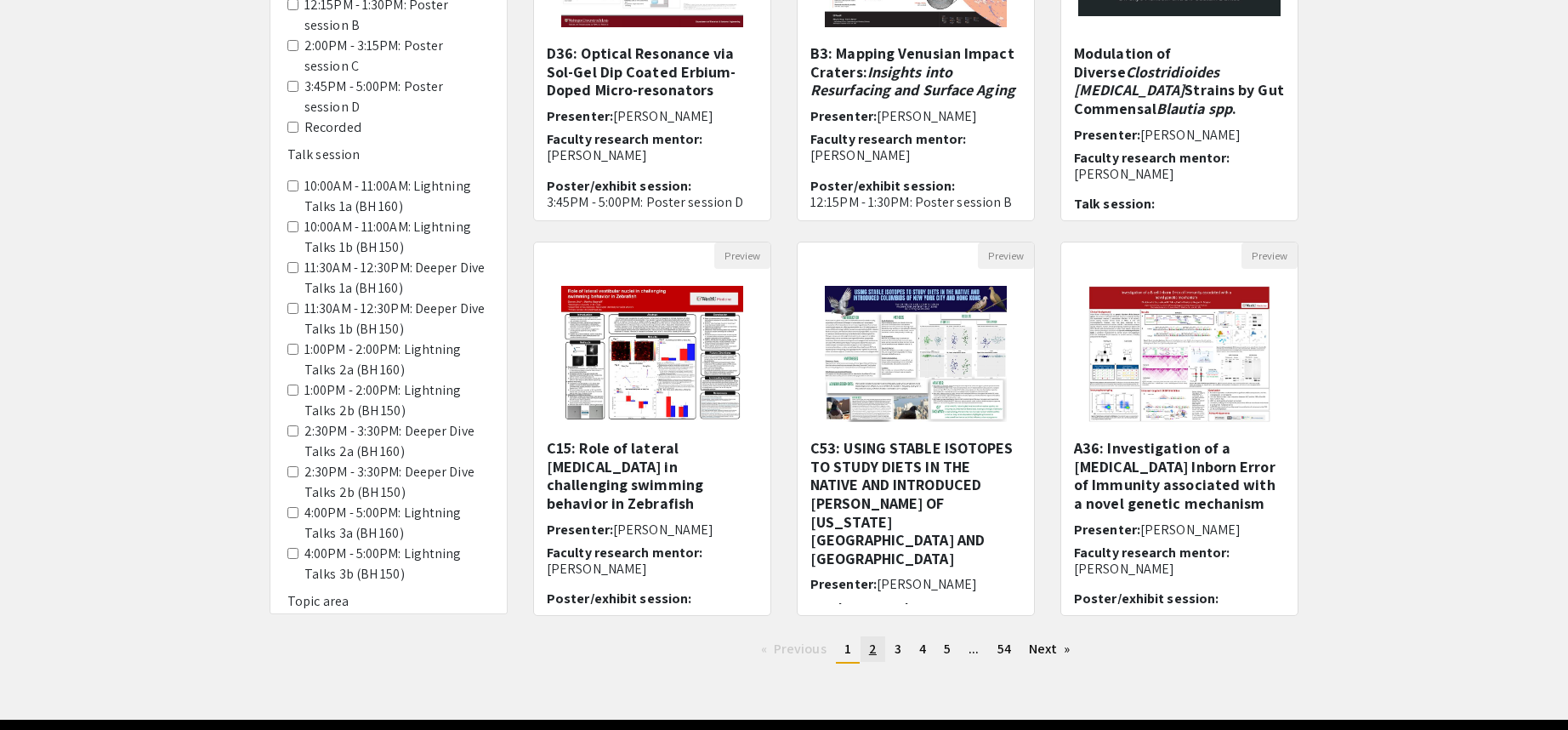
click at [874, 646] on span "2" at bounding box center [873, 649] width 7 height 18
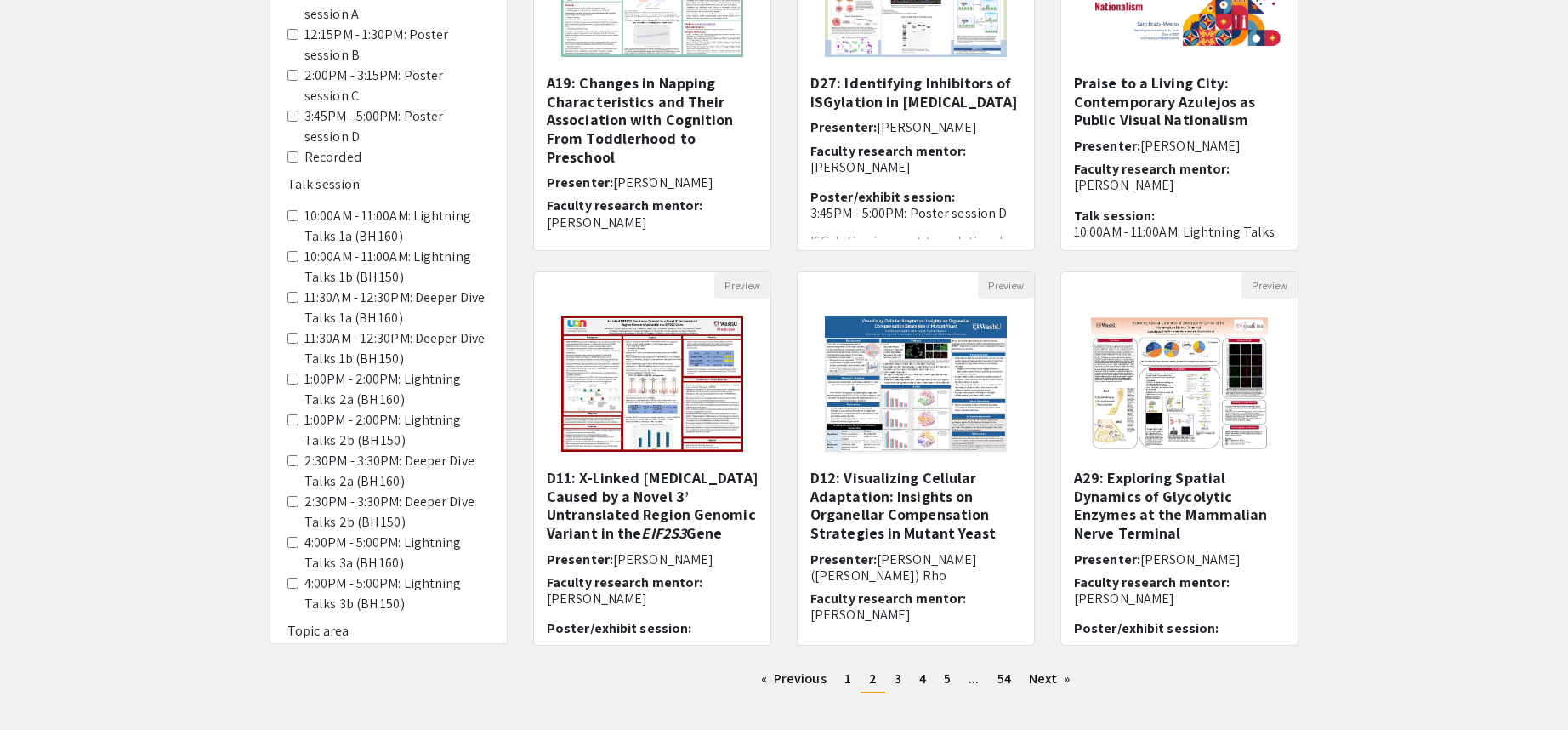
scroll to position [341, 0]
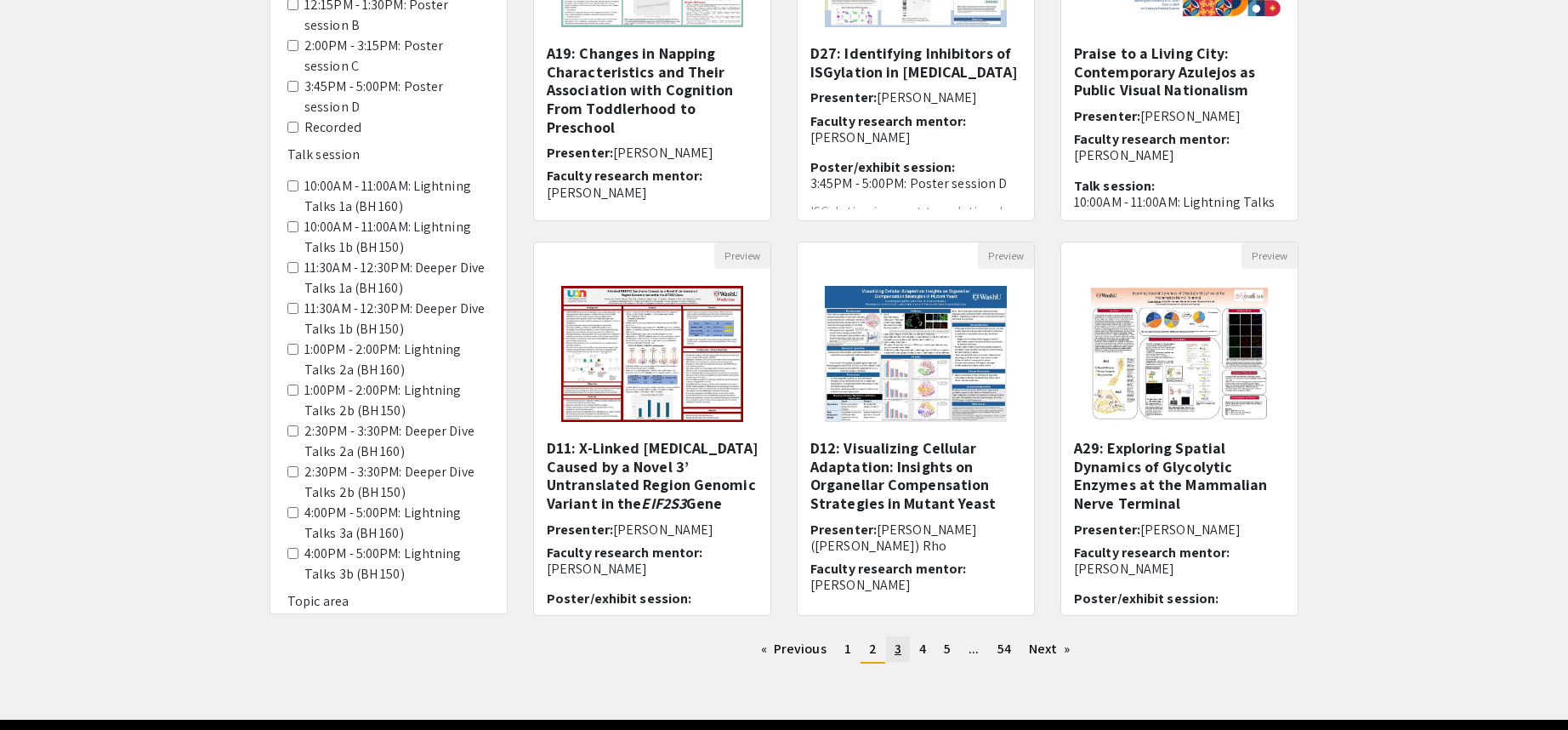
click at [898, 652] on span "3" at bounding box center [898, 649] width 7 height 18
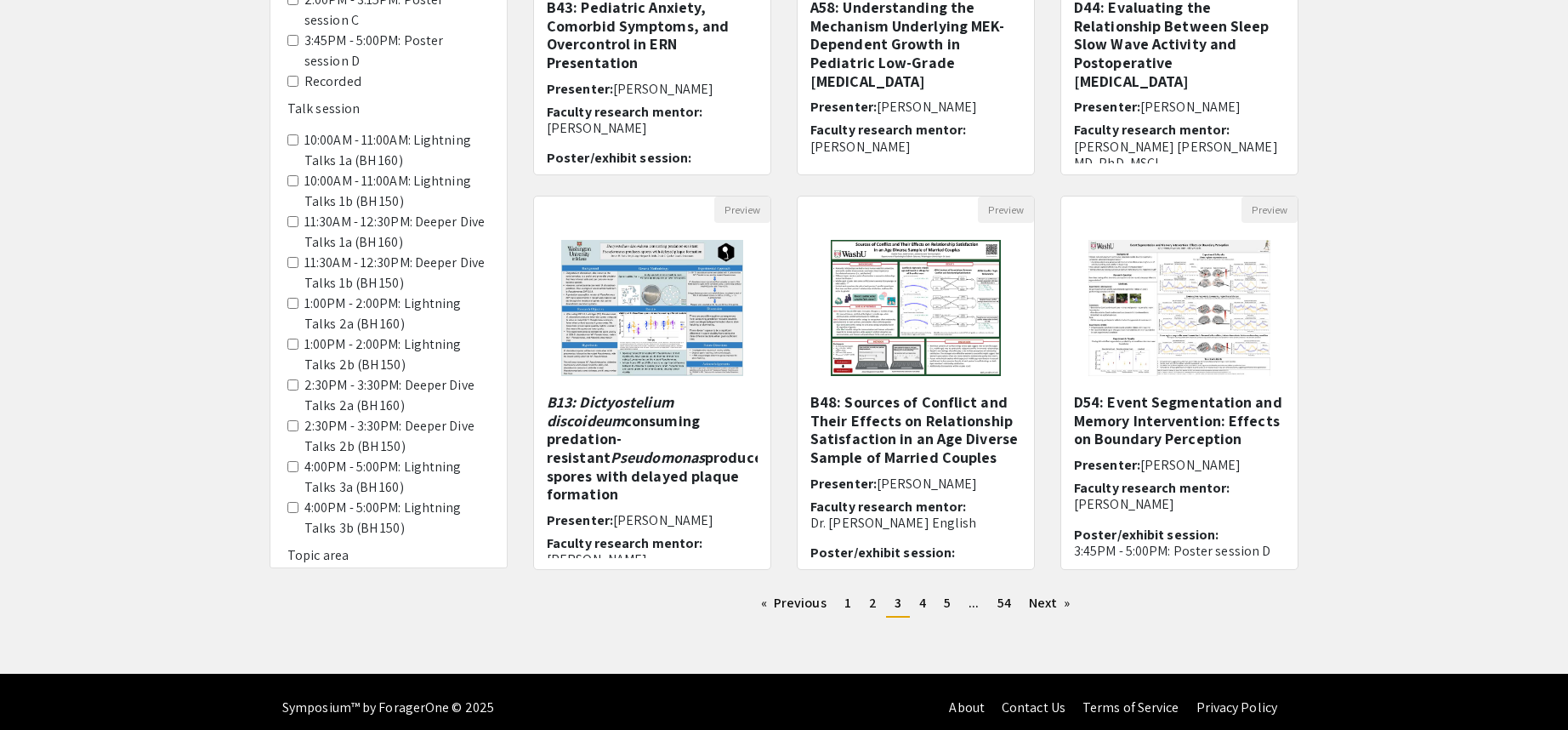
scroll to position [398, 0]
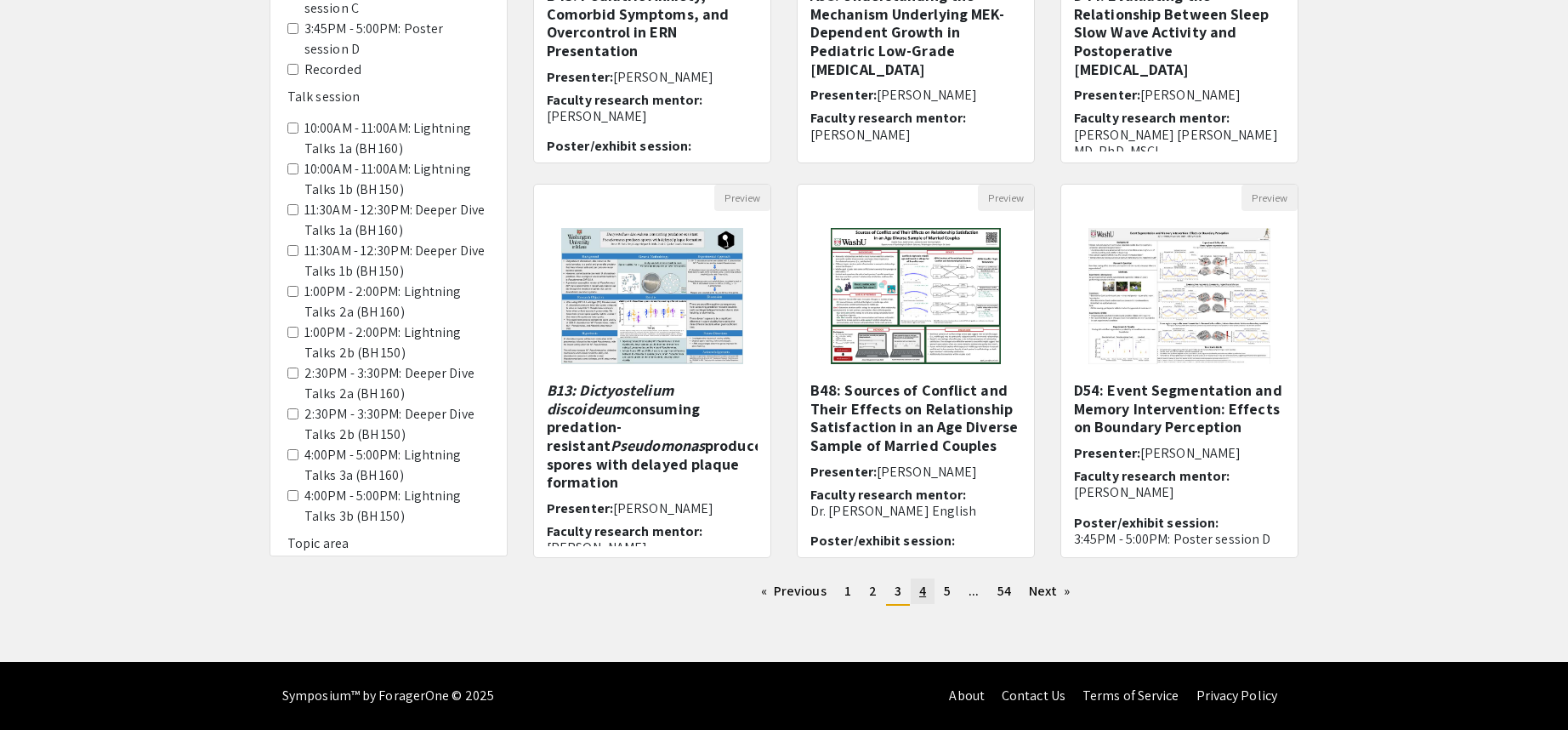
click at [919, 589] on span "4" at bounding box center [923, 591] width 7 height 18
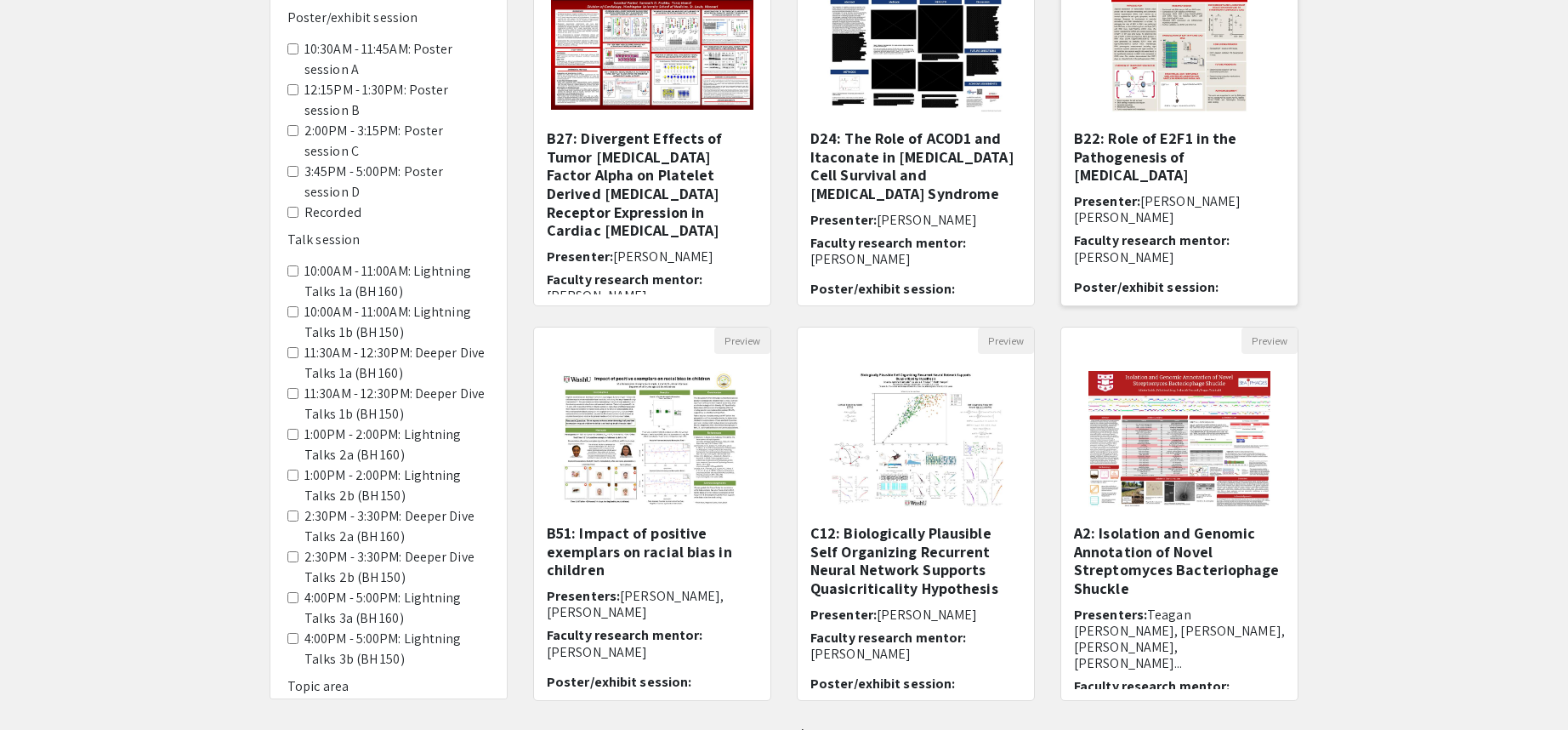
scroll to position [341, 0]
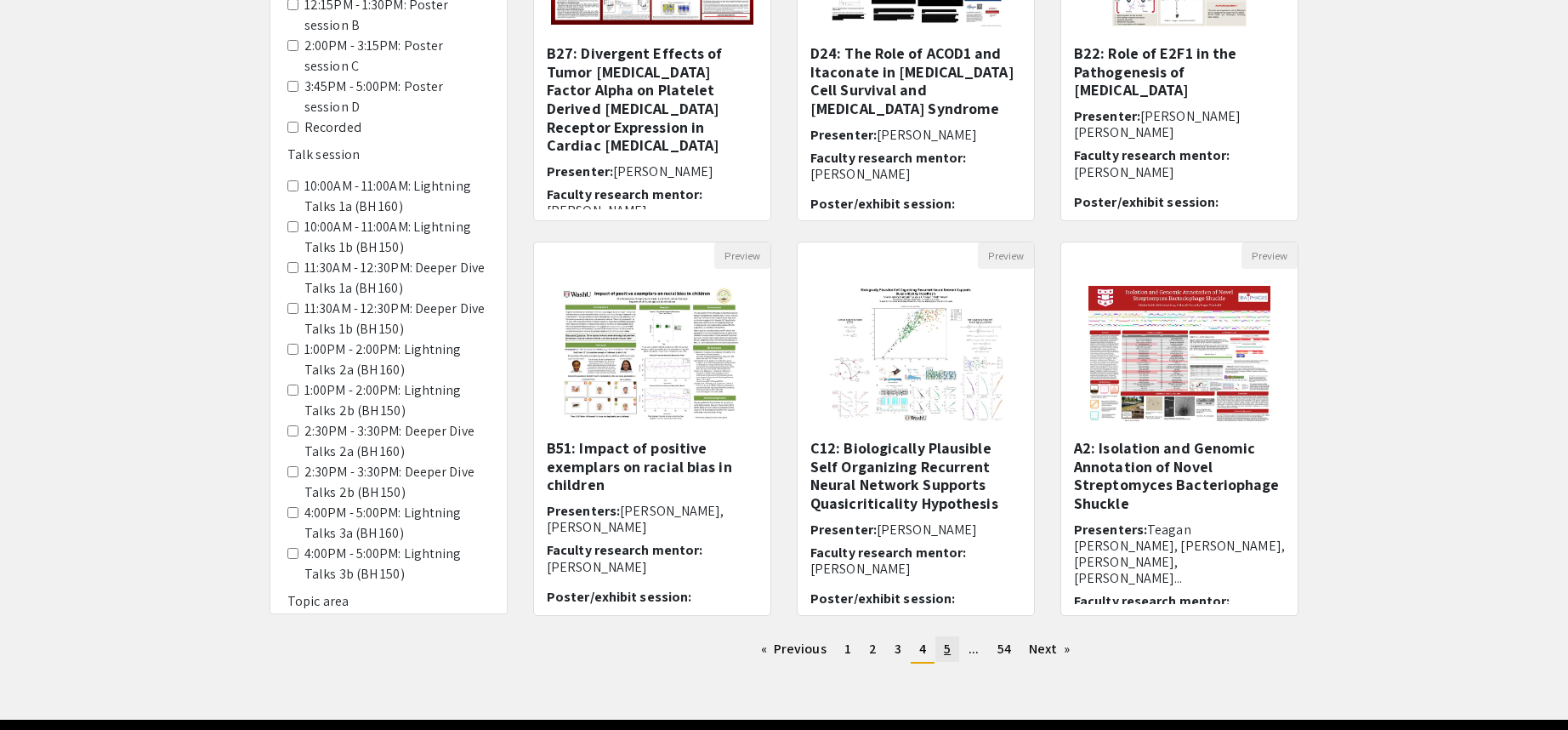
click at [944, 650] on span "5" at bounding box center [948, 649] width 7 height 18
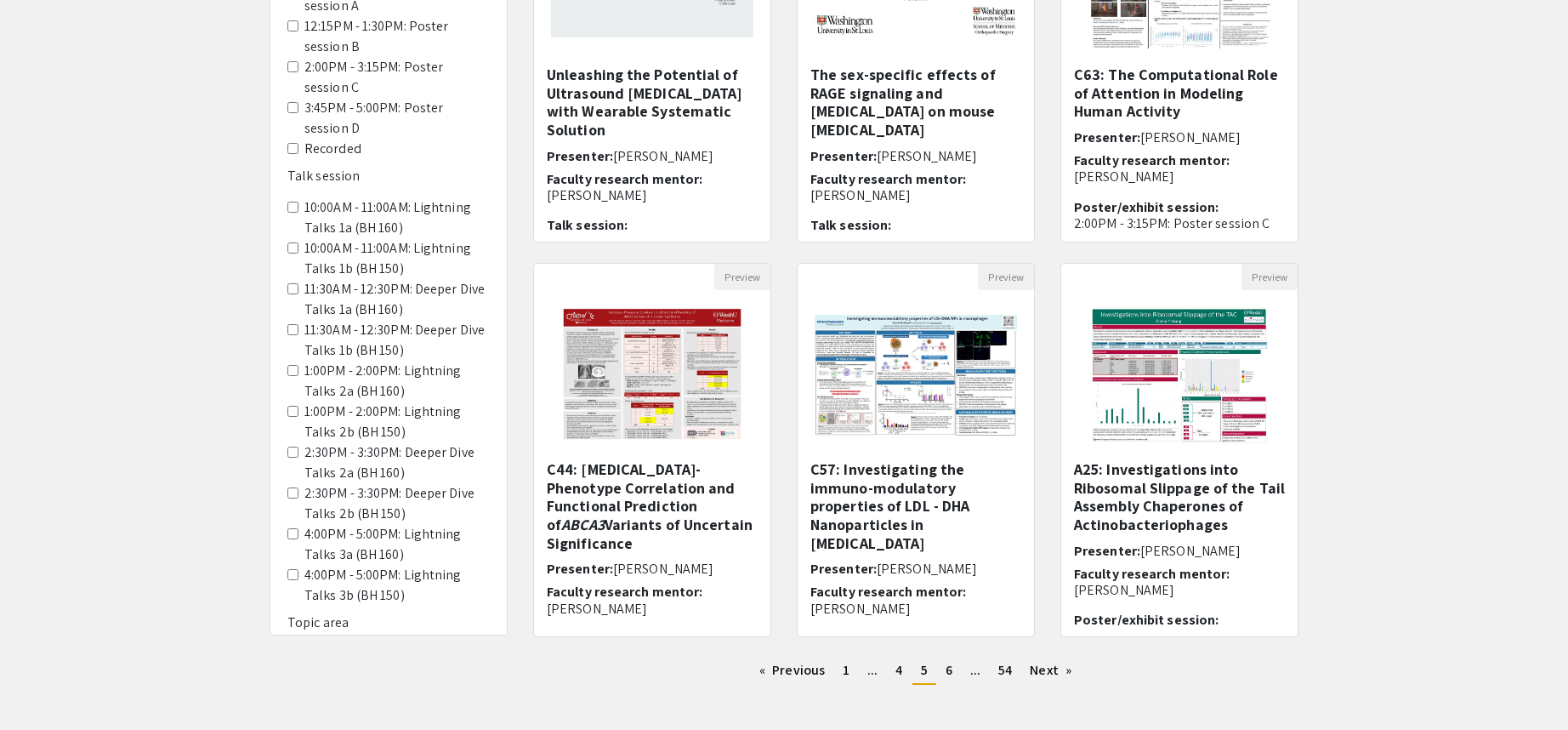
scroll to position [398, 0]
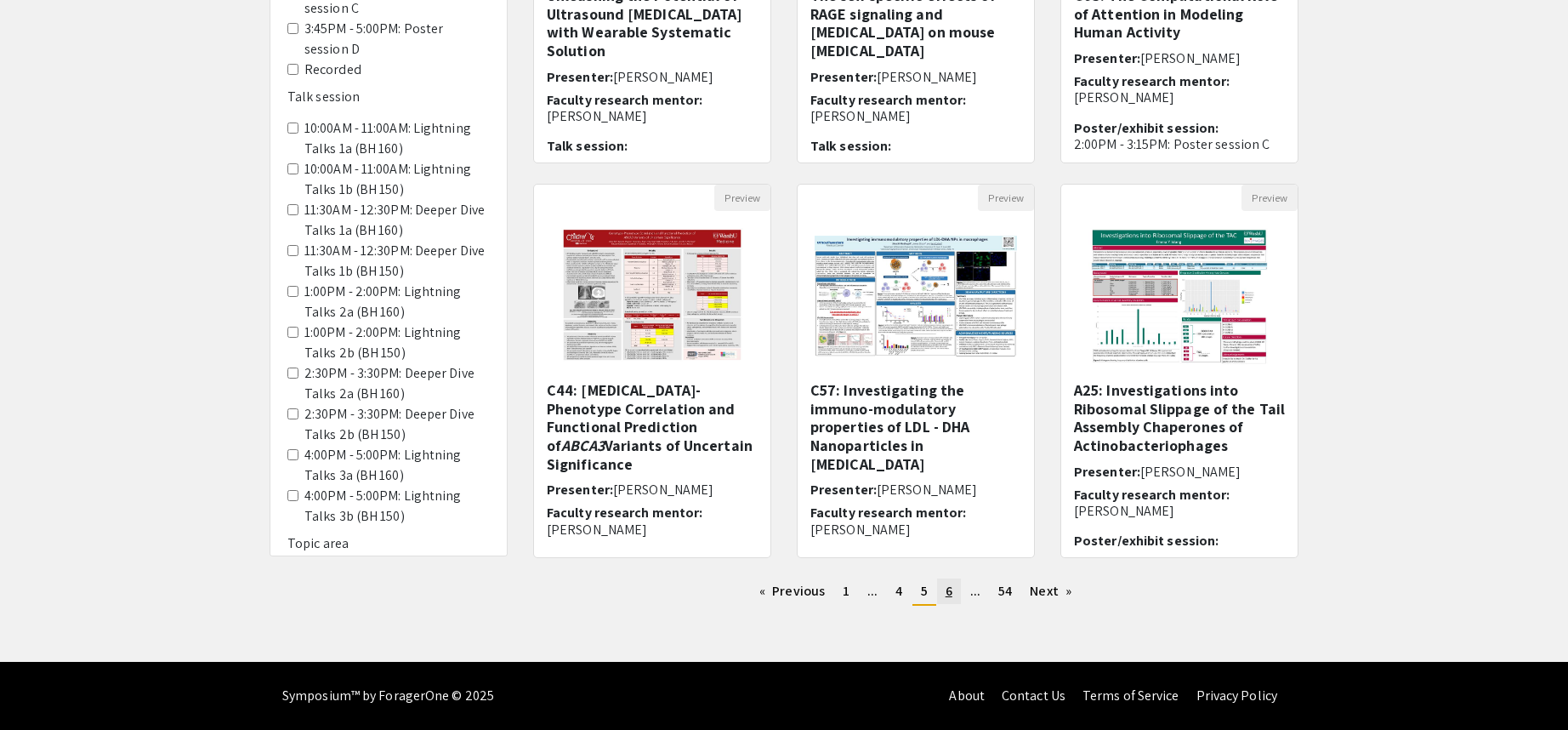
click at [944, 583] on link "page 6" at bounding box center [949, 591] width 23 height 25
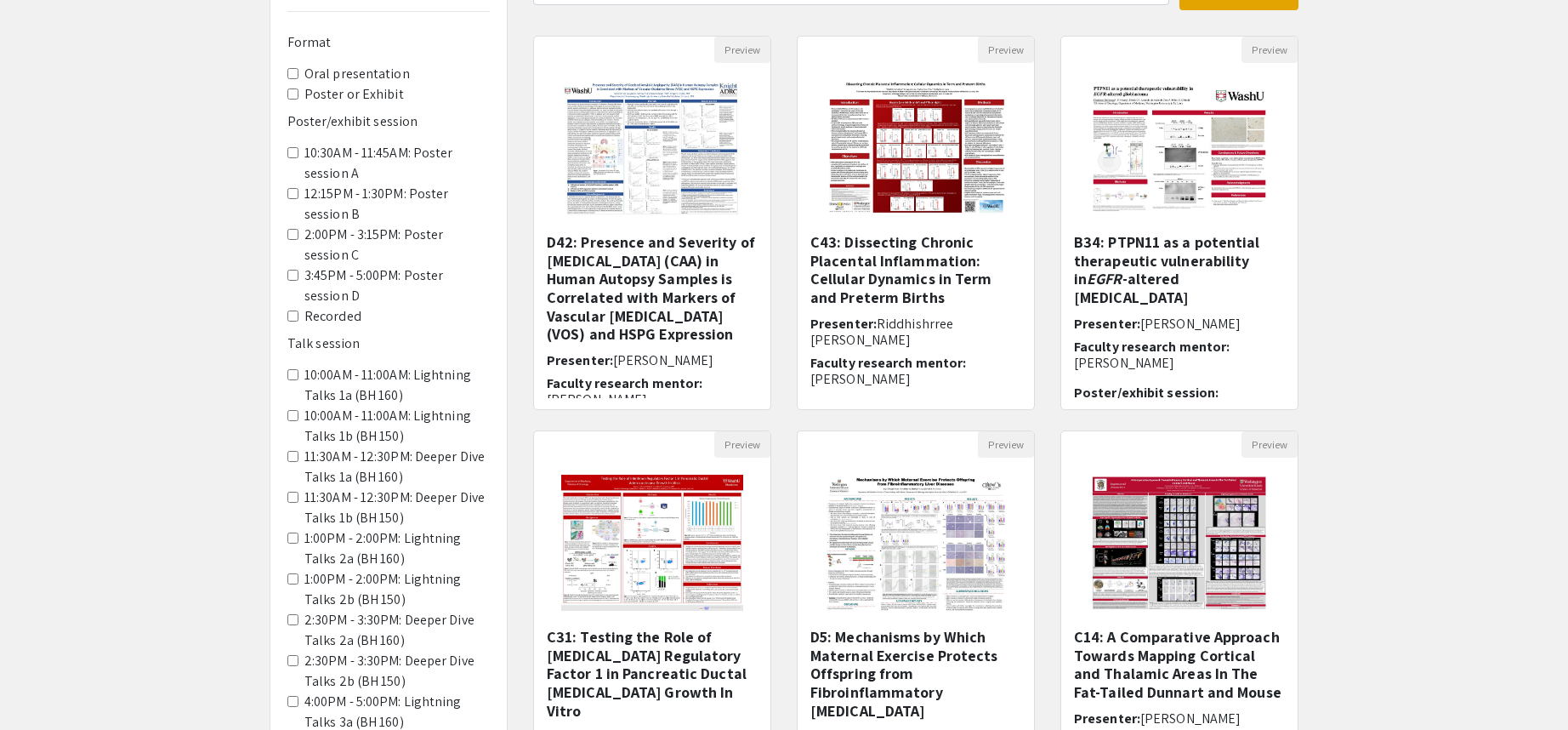
scroll to position [170, 0]
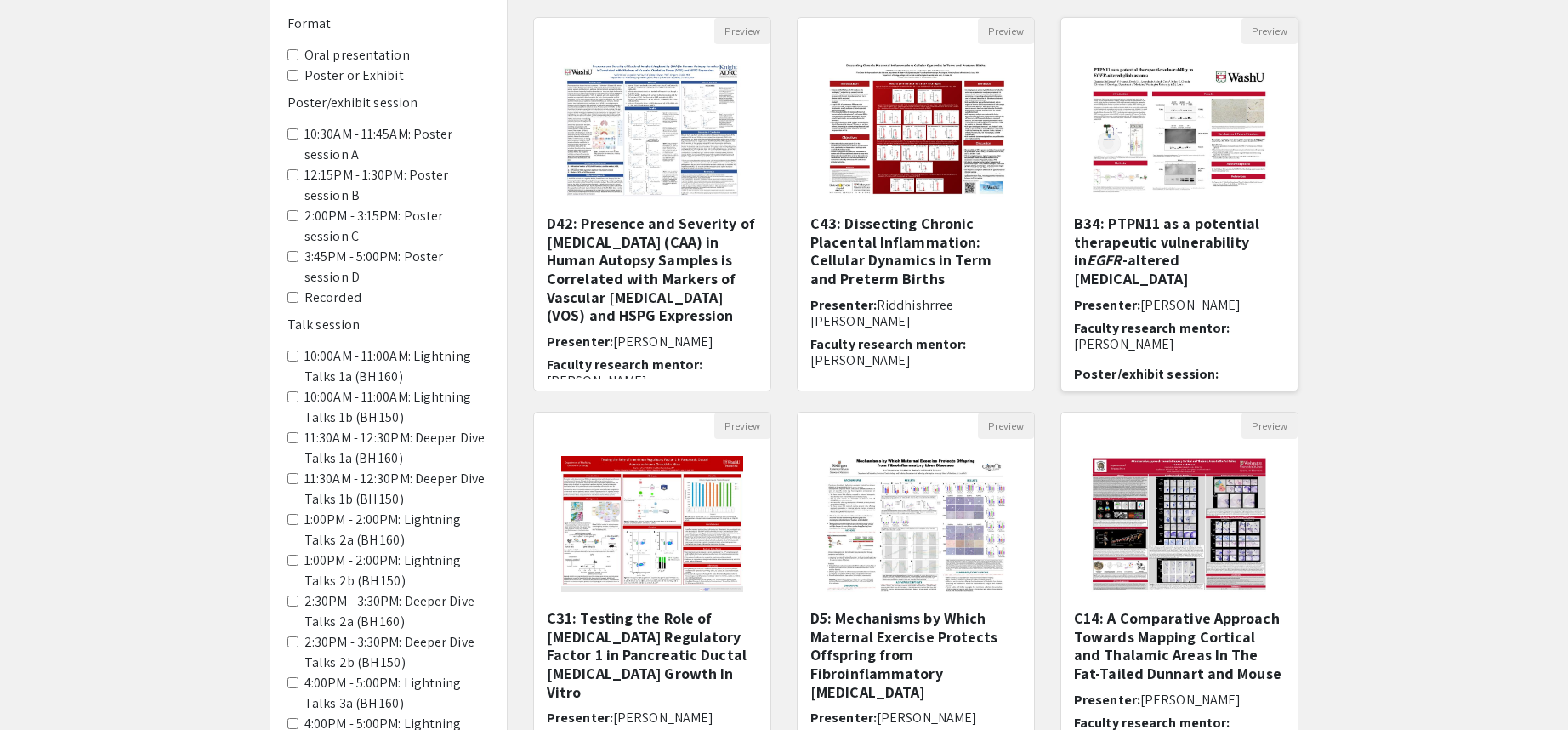
click at [1204, 100] on img "Open Presentation <p><strong>B34: PTPN11 as a potential therapeutic vulnerabili…" at bounding box center [1179, 129] width 215 height 170
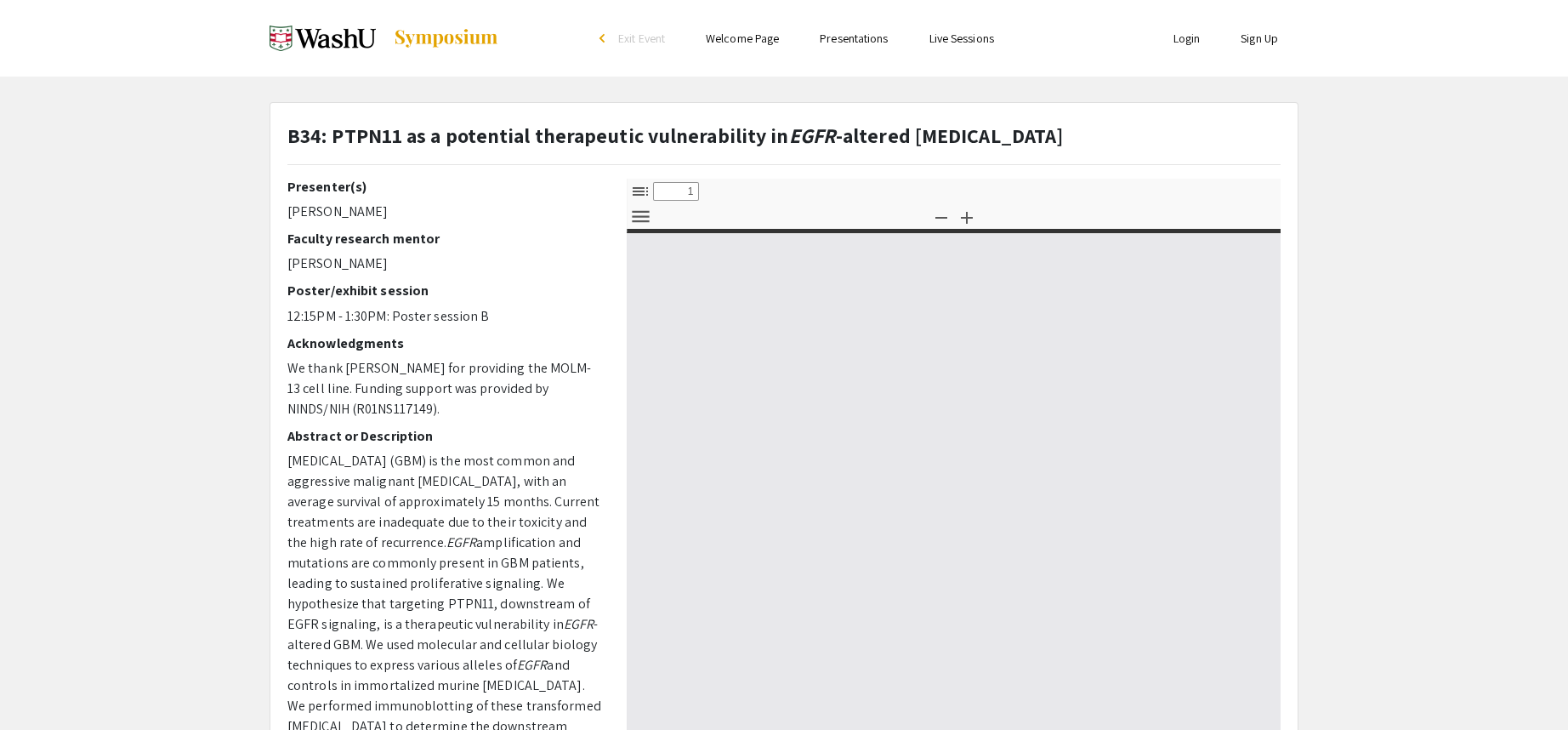
select select "custom"
type input "0"
select select "custom"
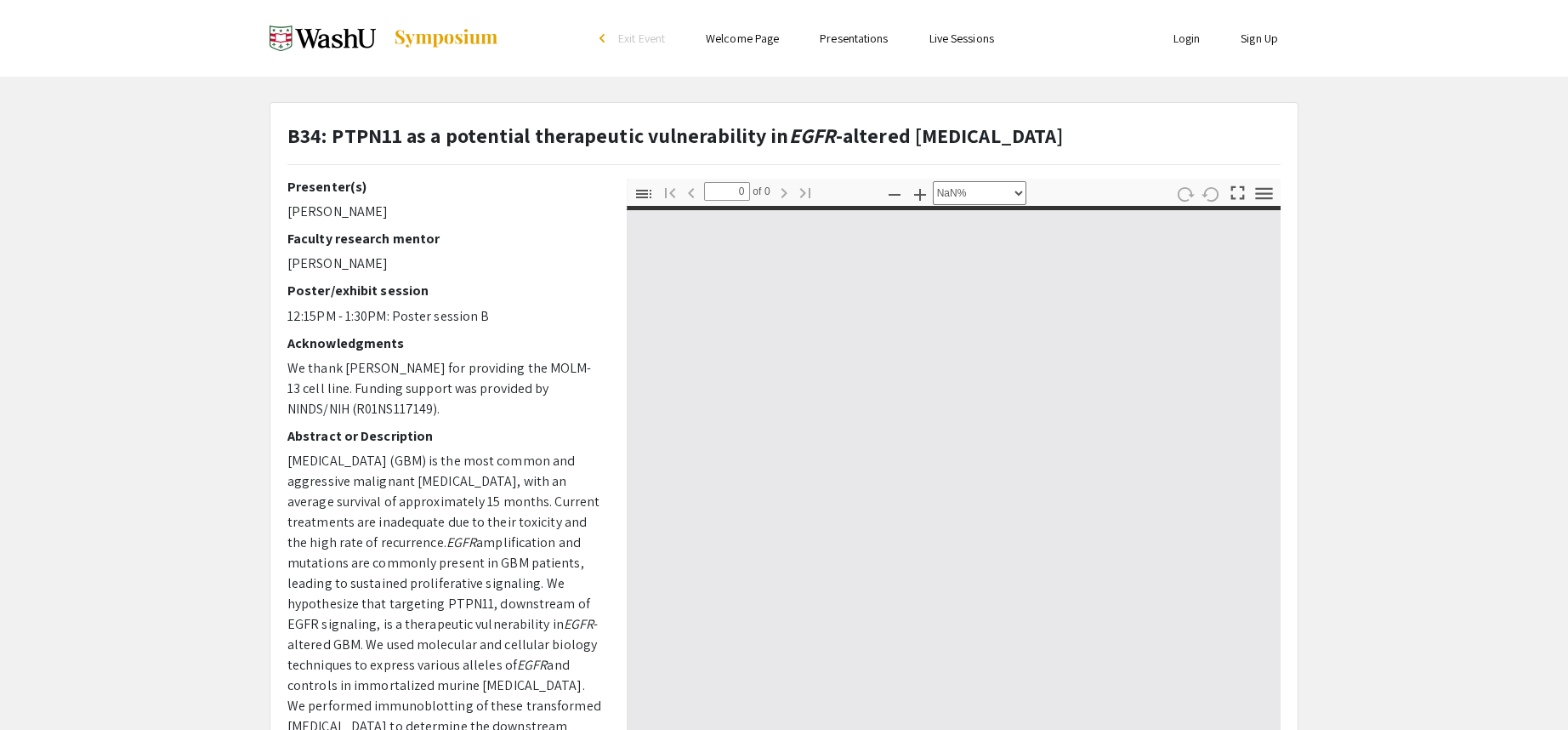
type input "1"
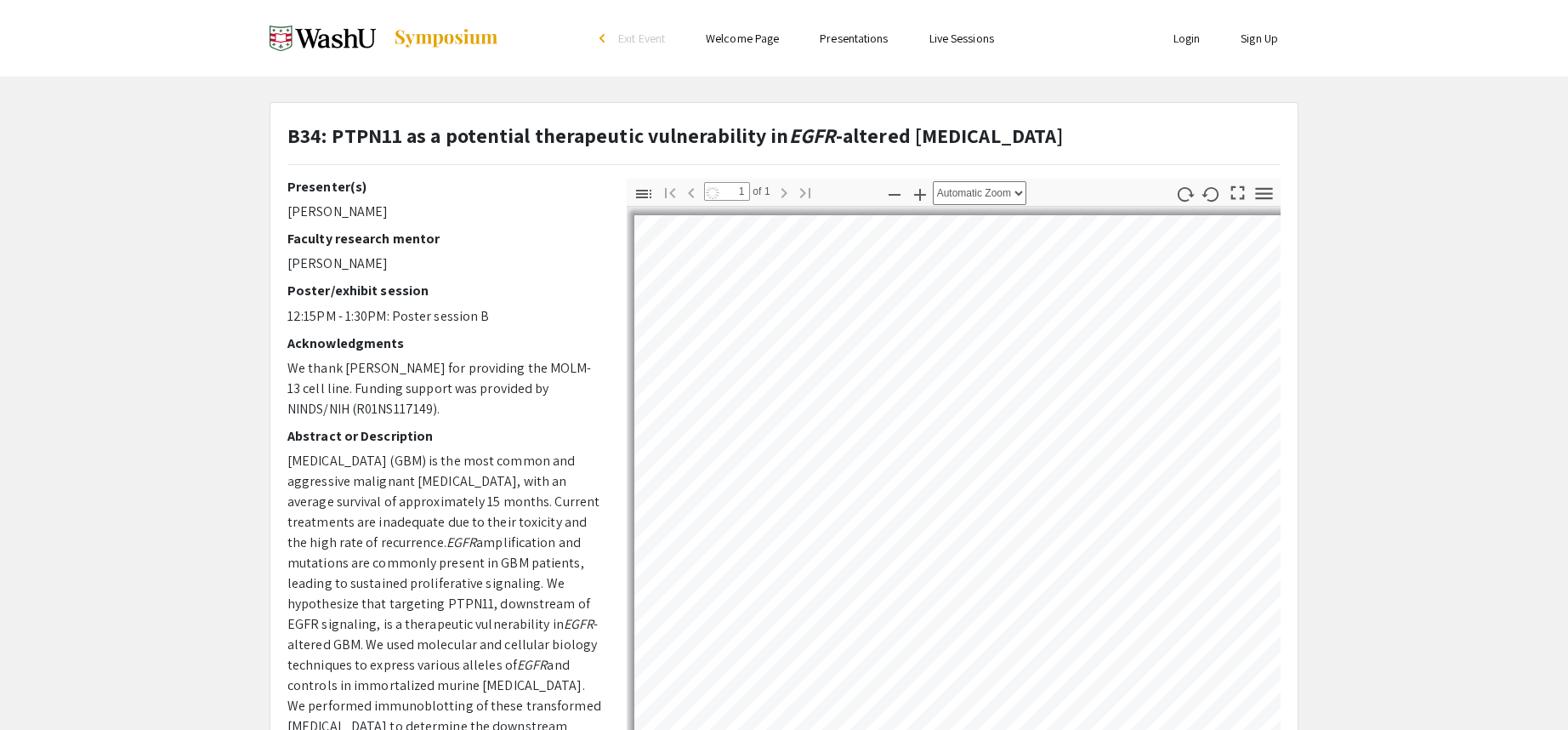
select select "auto"
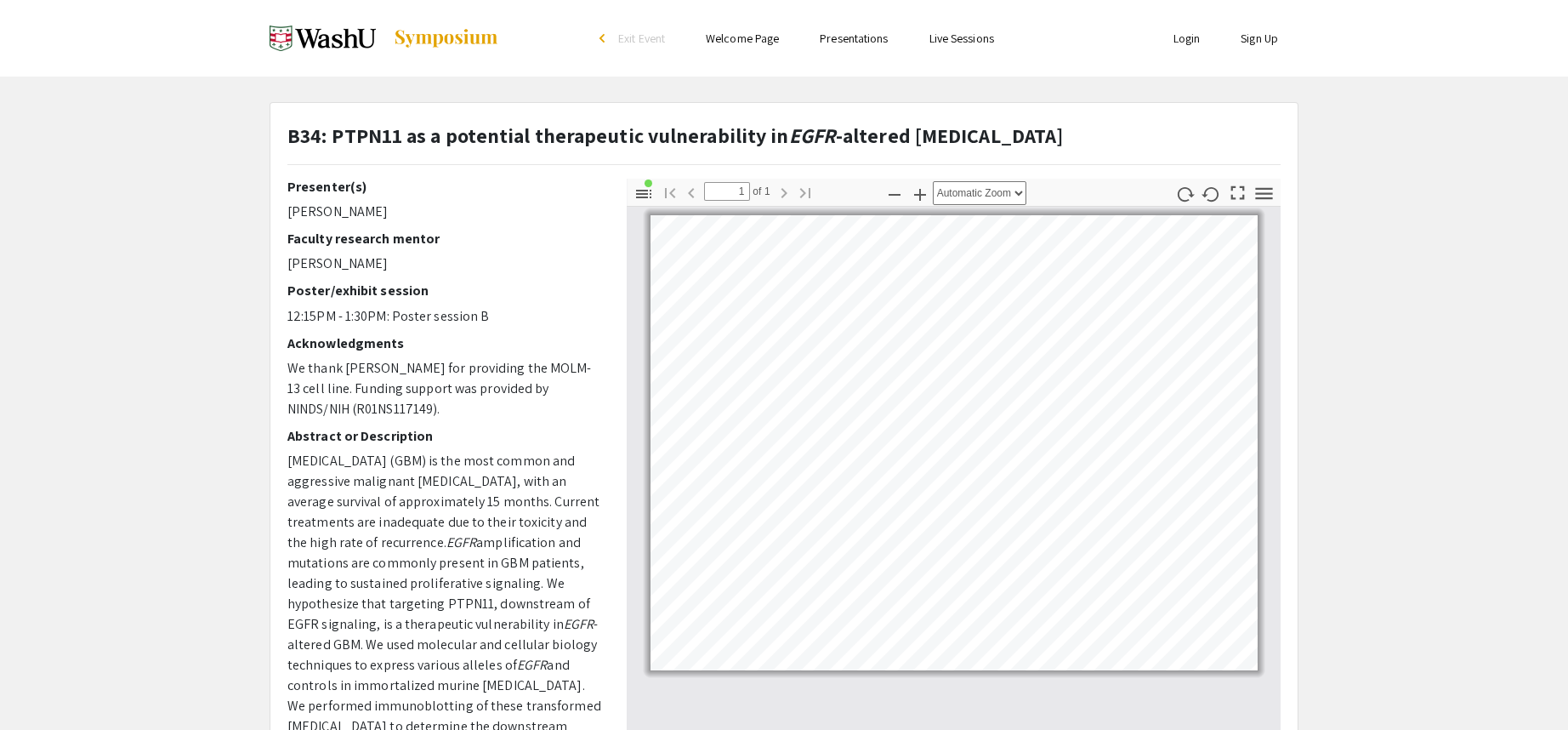
scroll to position [85, 0]
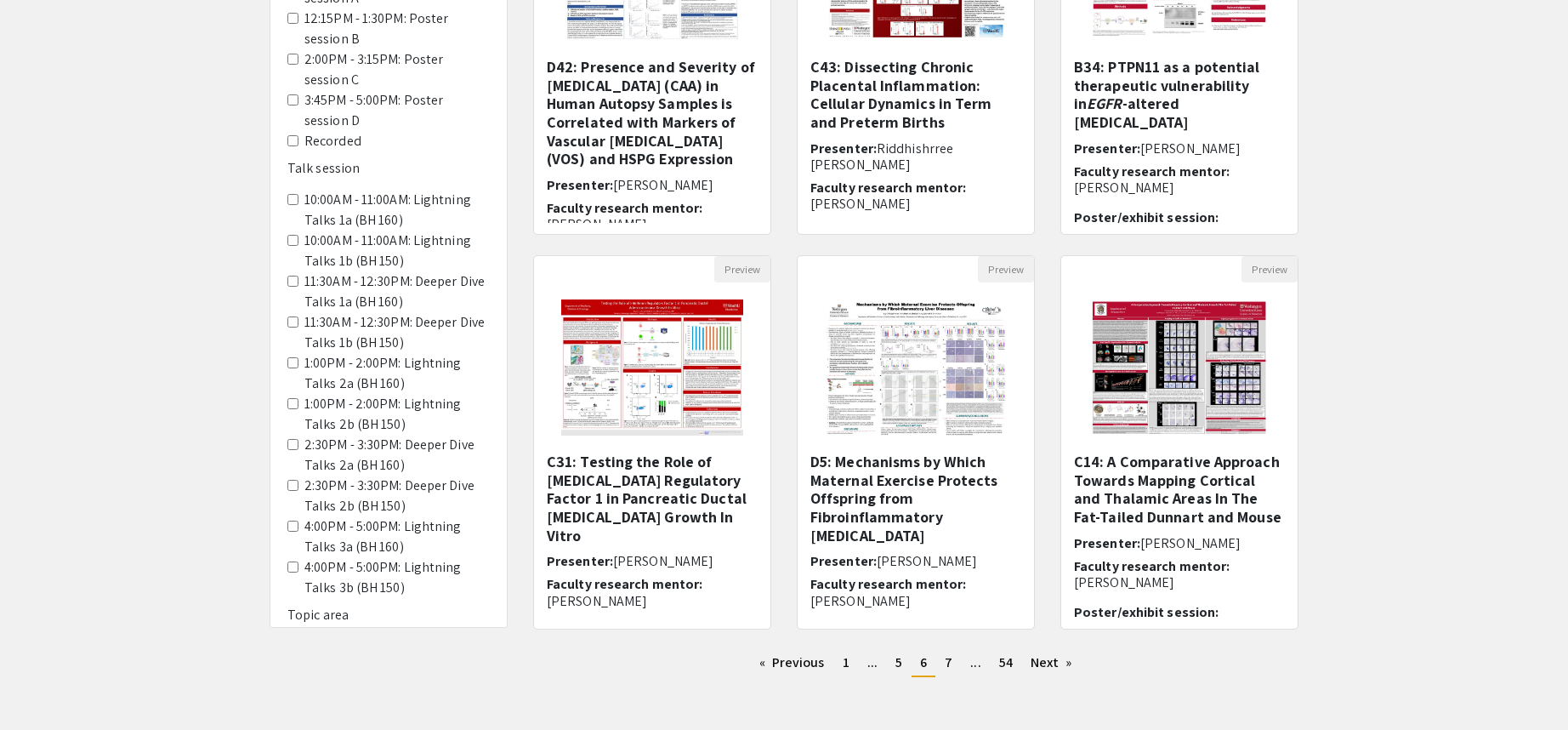
scroll to position [341, 0]
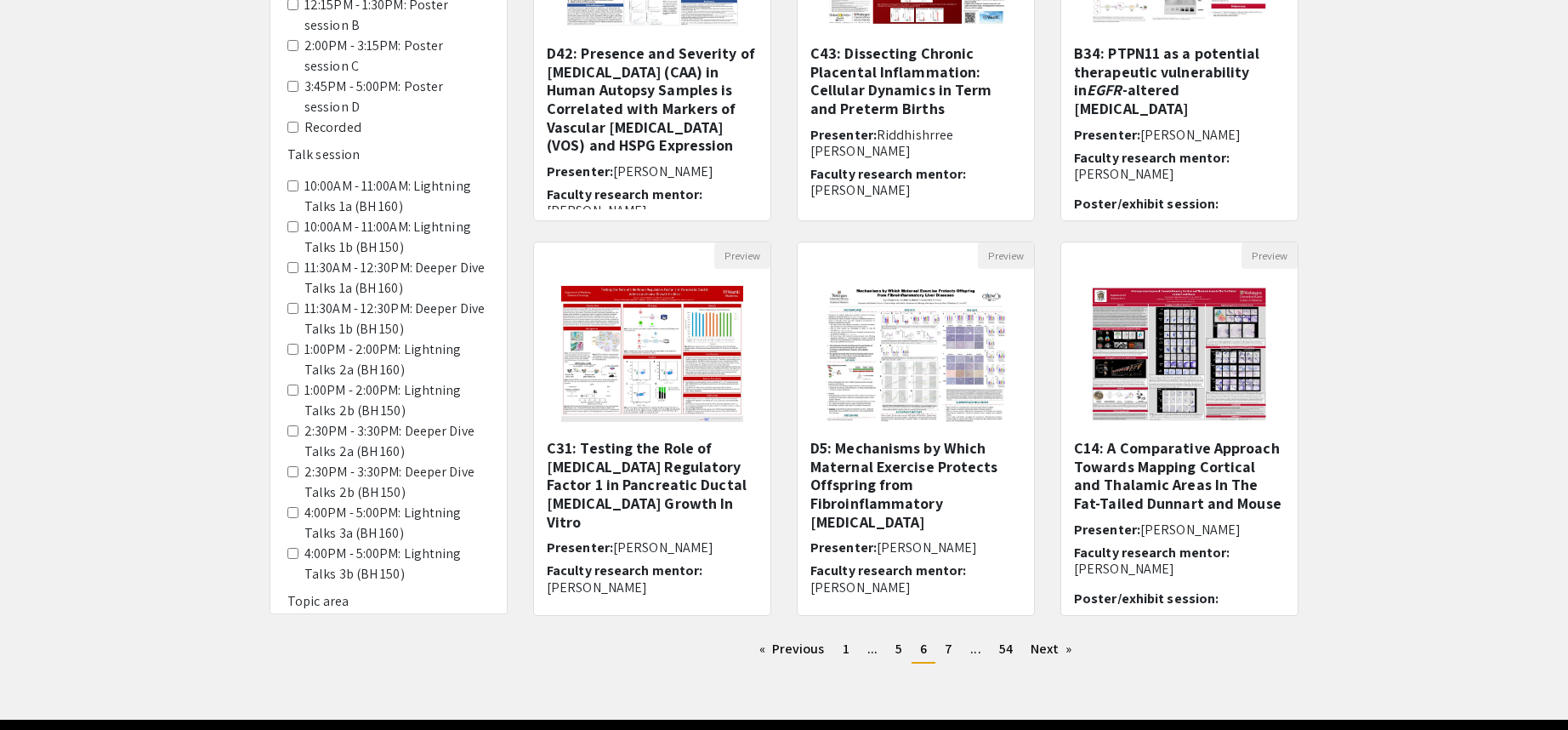
click at [948, 662] on ul "Previous page 6 / 54 page 1 page ... page 5 You're on page 6 page 7 page ... pa…" at bounding box center [916, 650] width 765 height 27
click at [949, 657] on span "7" at bounding box center [949, 649] width 7 height 18
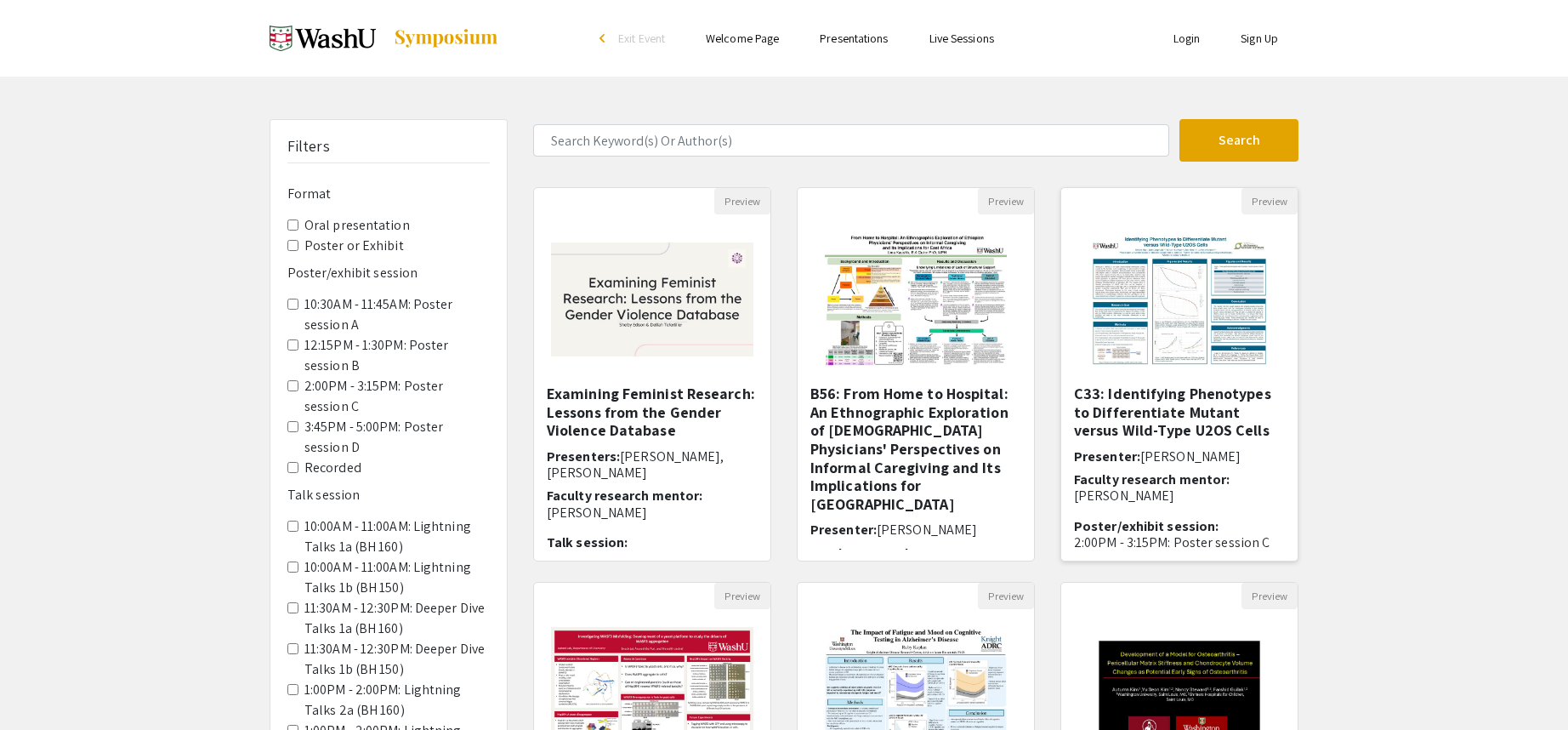
click at [1210, 301] on img "Open Presentation <p>C33: Identifying Phenotypes to Differentiate Mutant versus…" at bounding box center [1179, 299] width 215 height 170
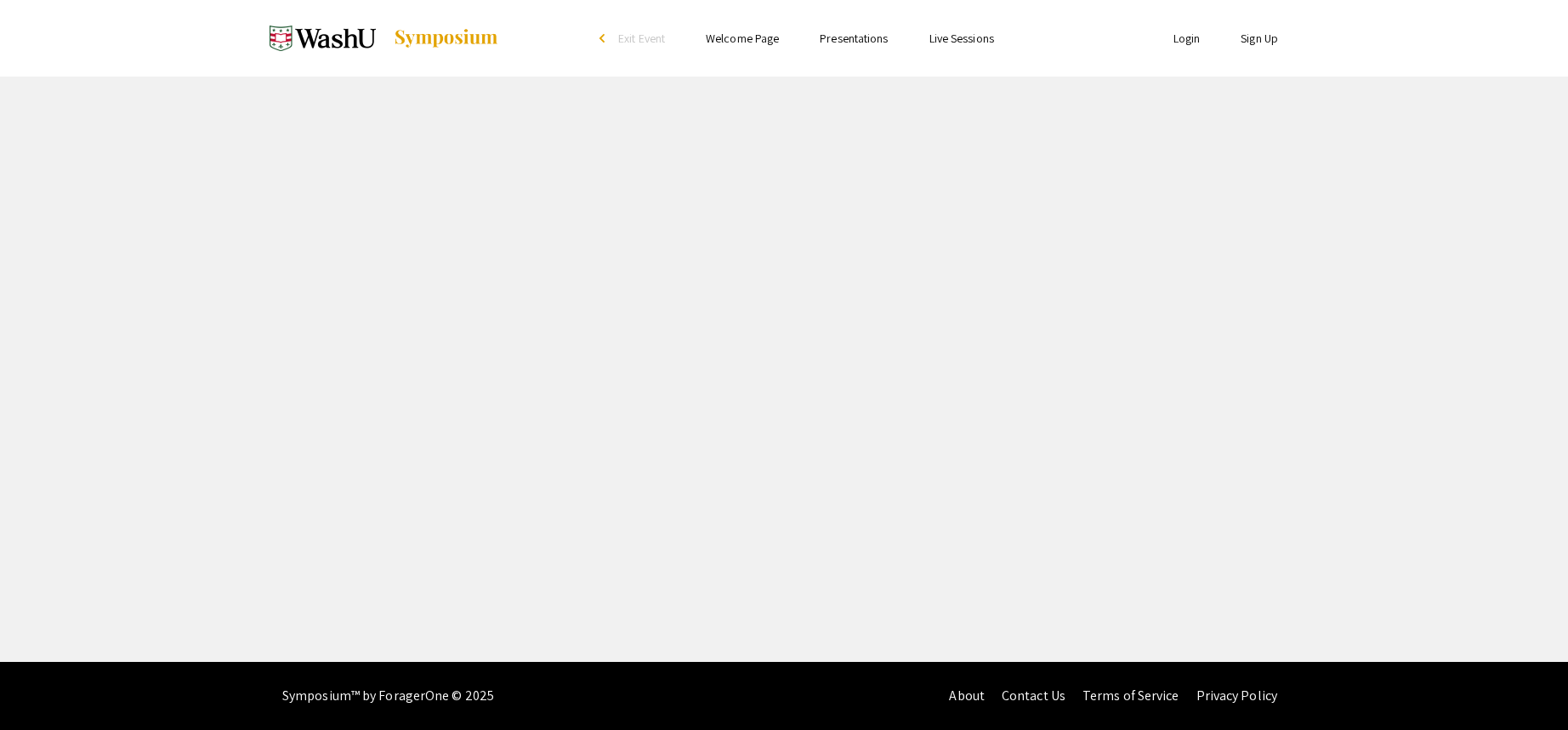
select select "custom"
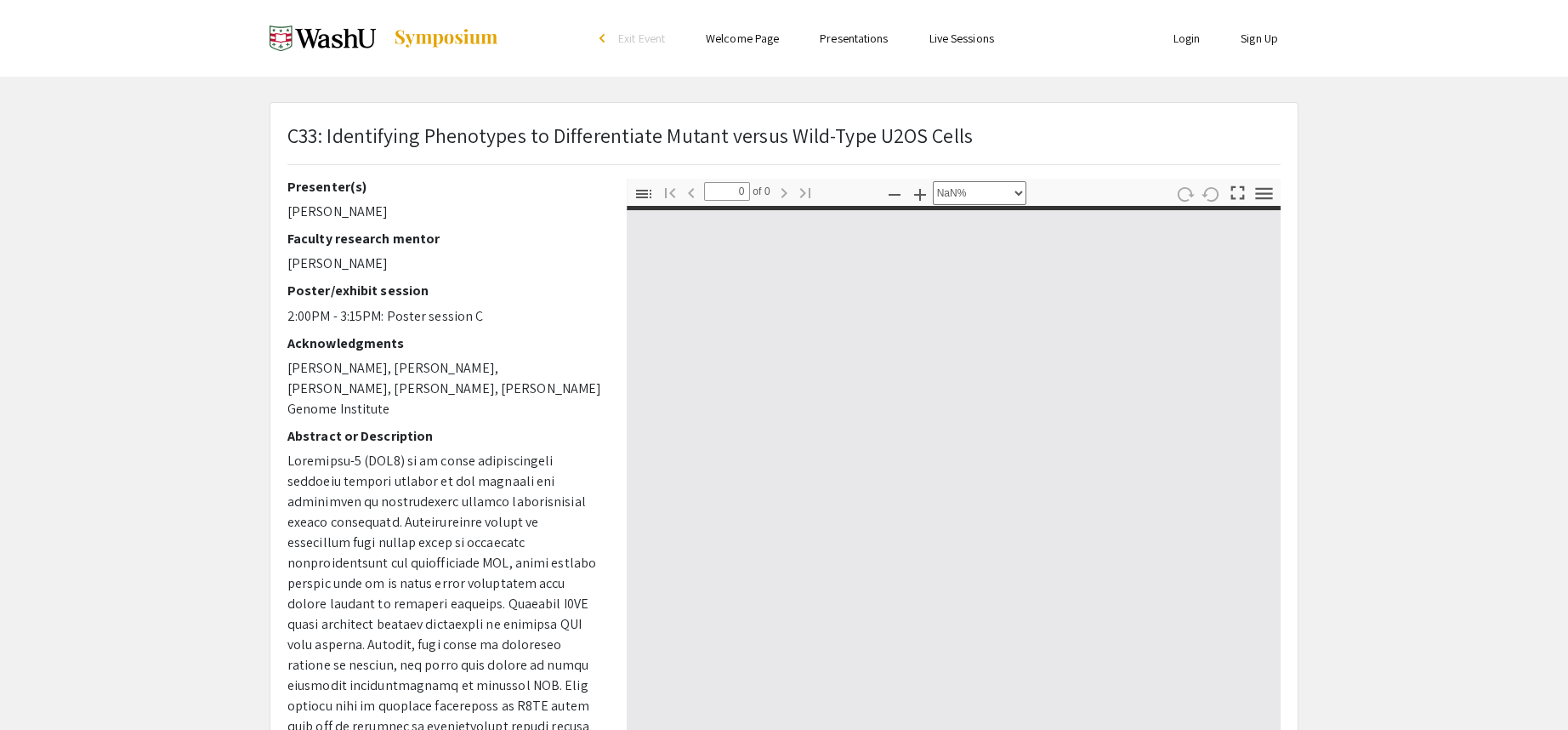
type input "1"
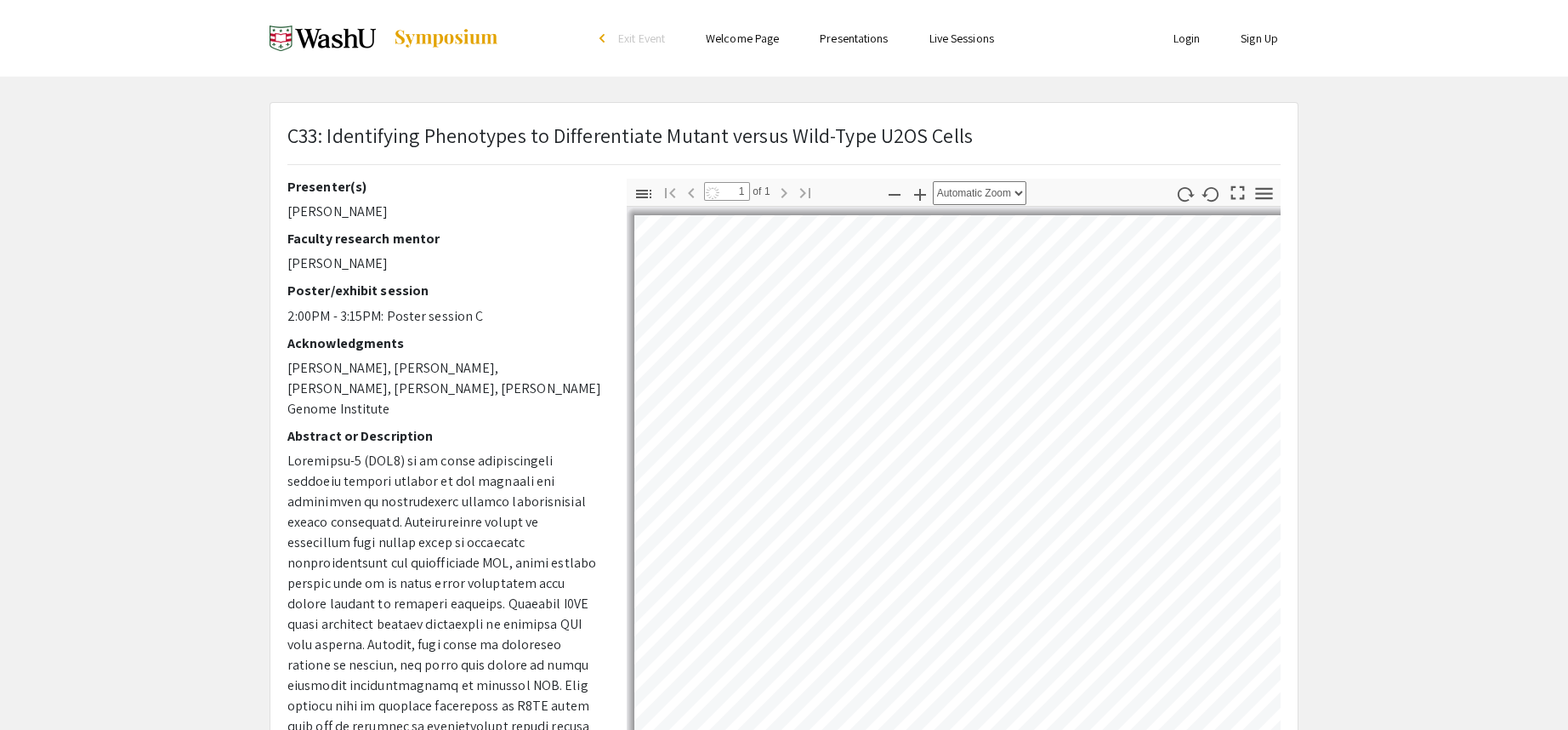
select select "auto"
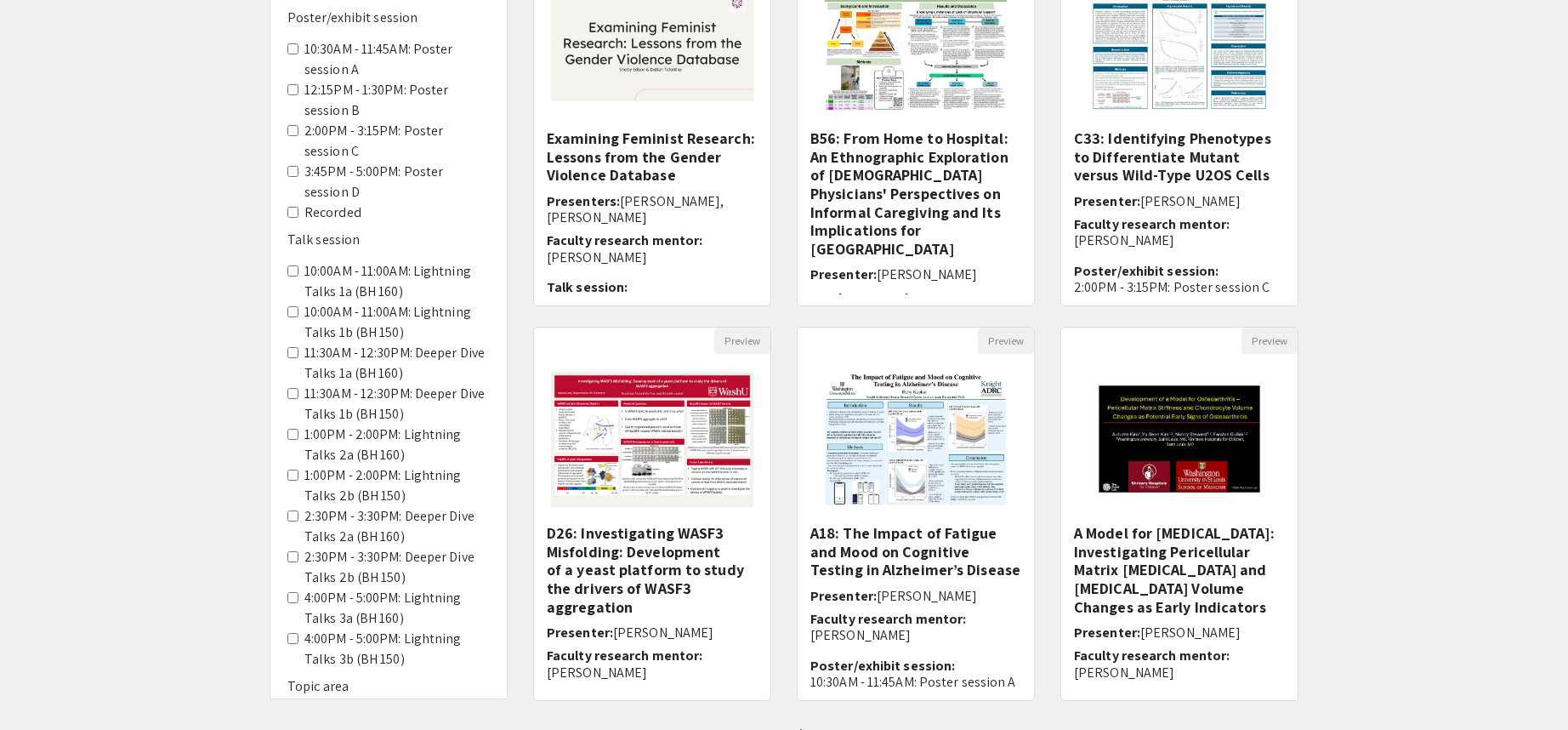
scroll to position [341, 0]
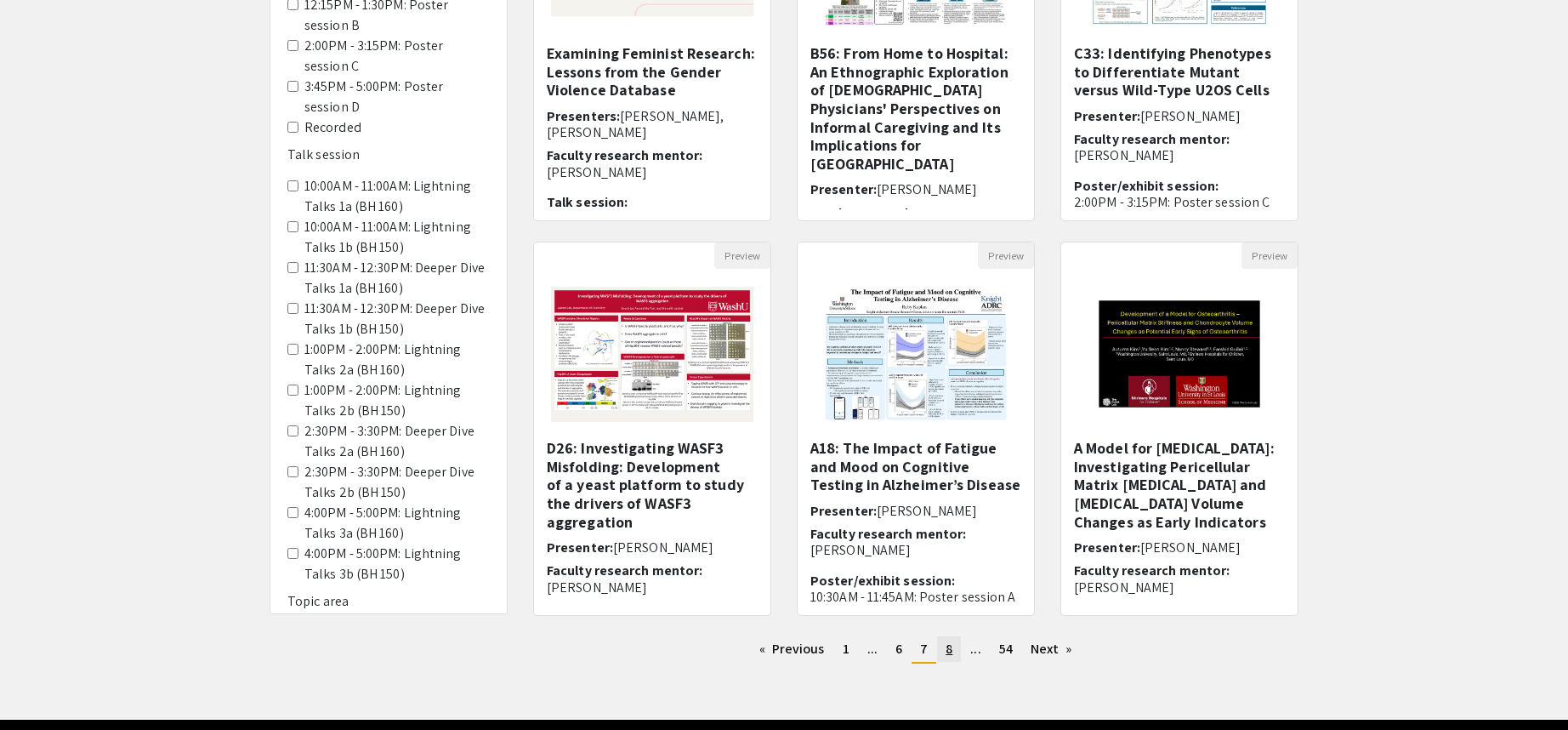
click at [947, 652] on span "8" at bounding box center [950, 649] width 7 height 18
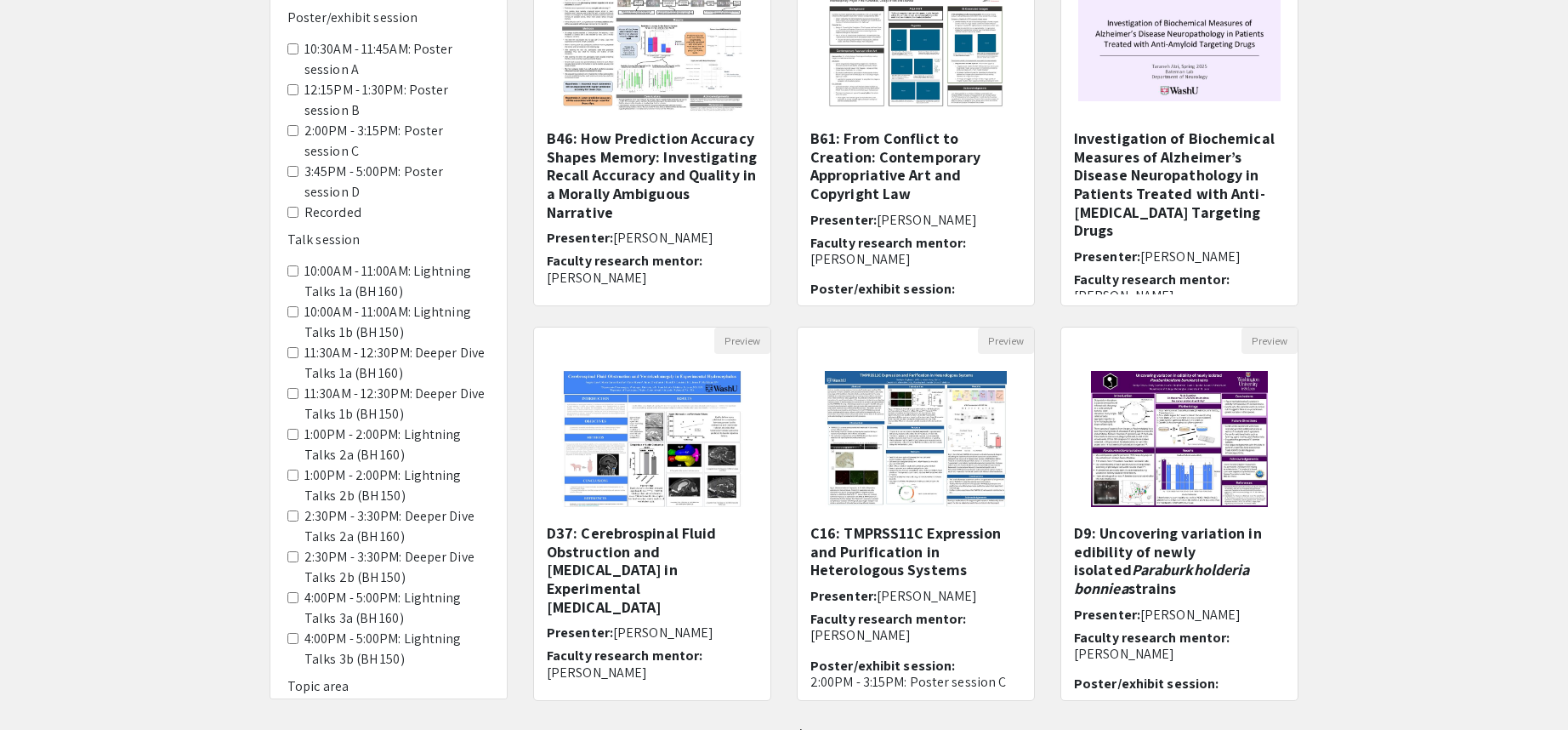
scroll to position [341, 0]
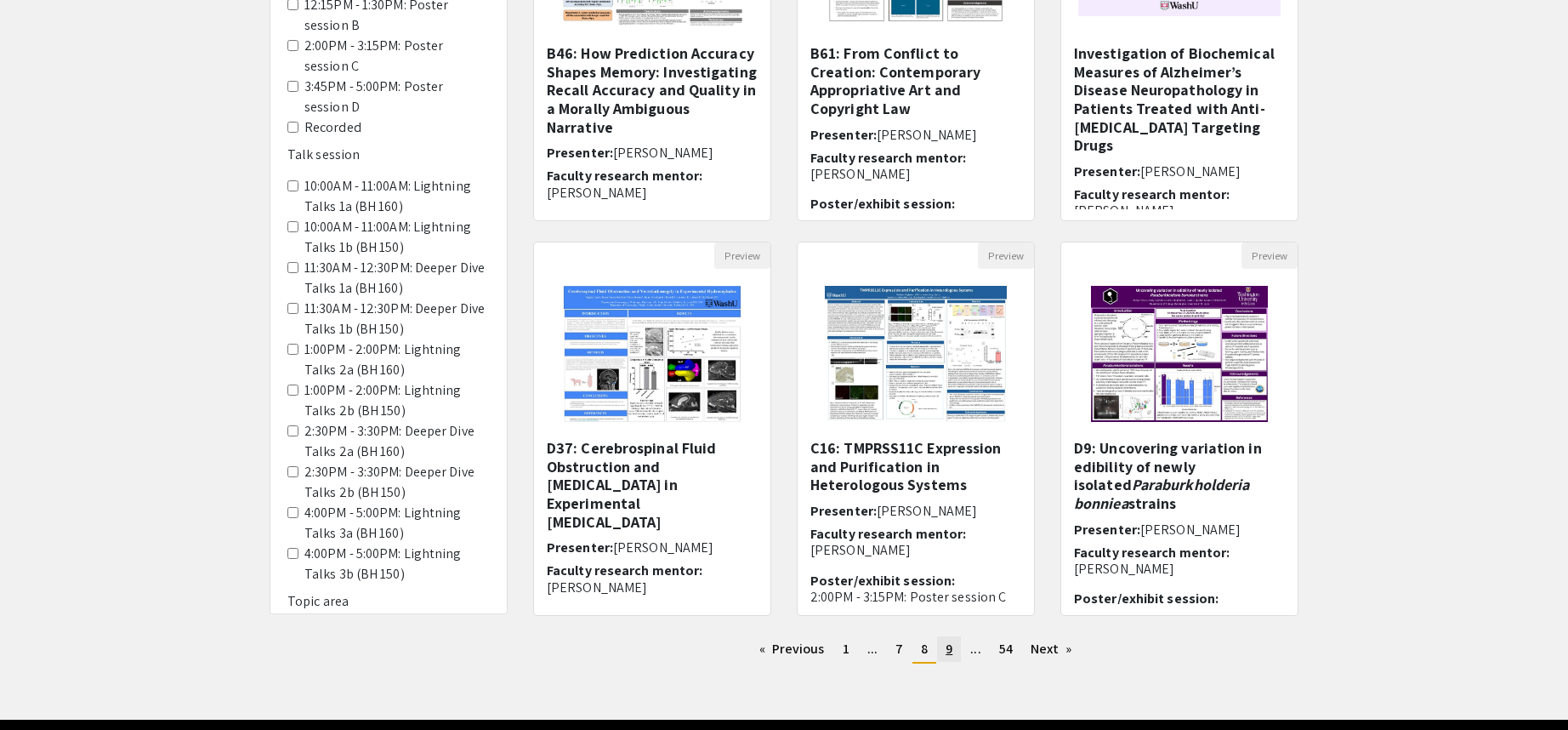
click at [942, 649] on link "page 9" at bounding box center [949, 649] width 23 height 25
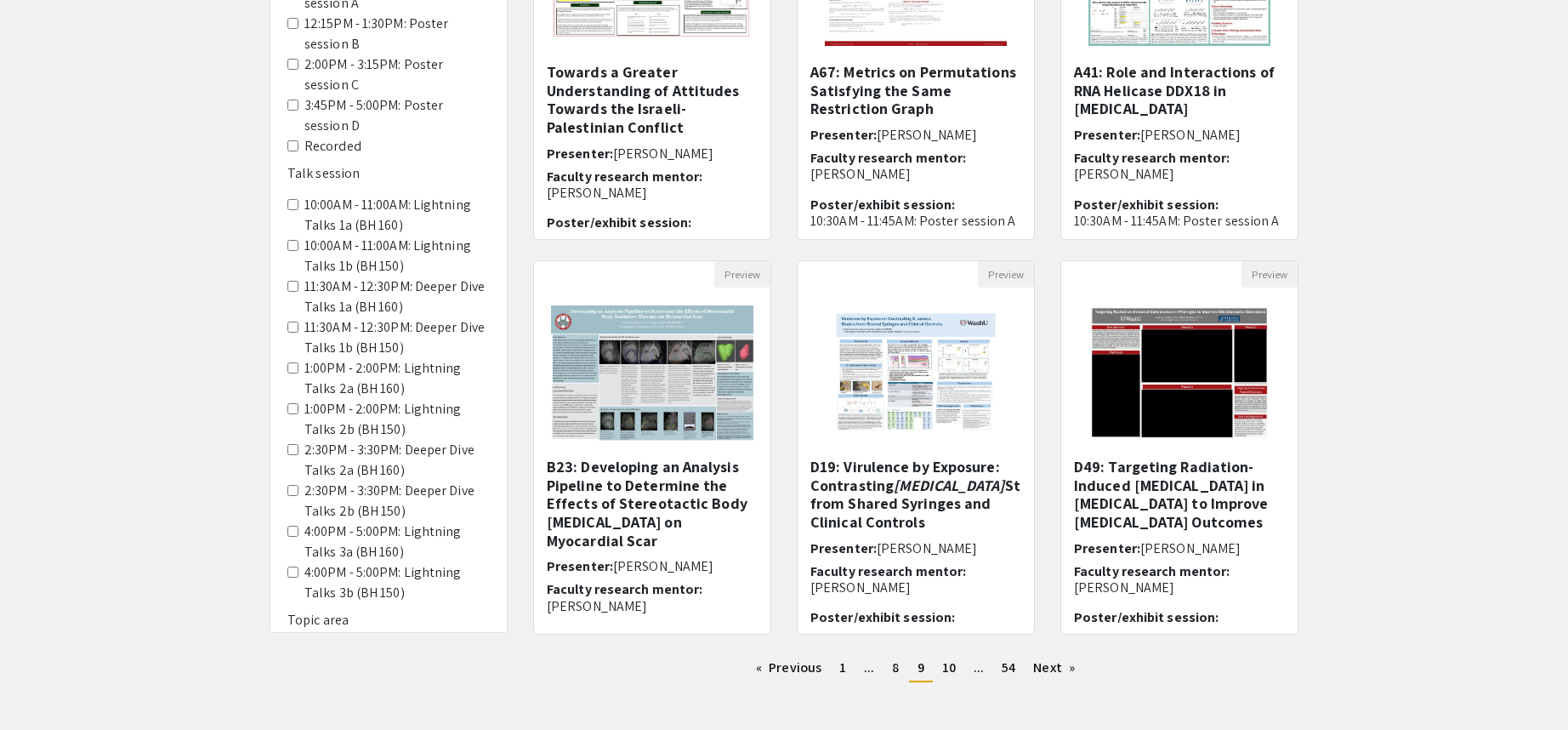
scroll to position [398, 0]
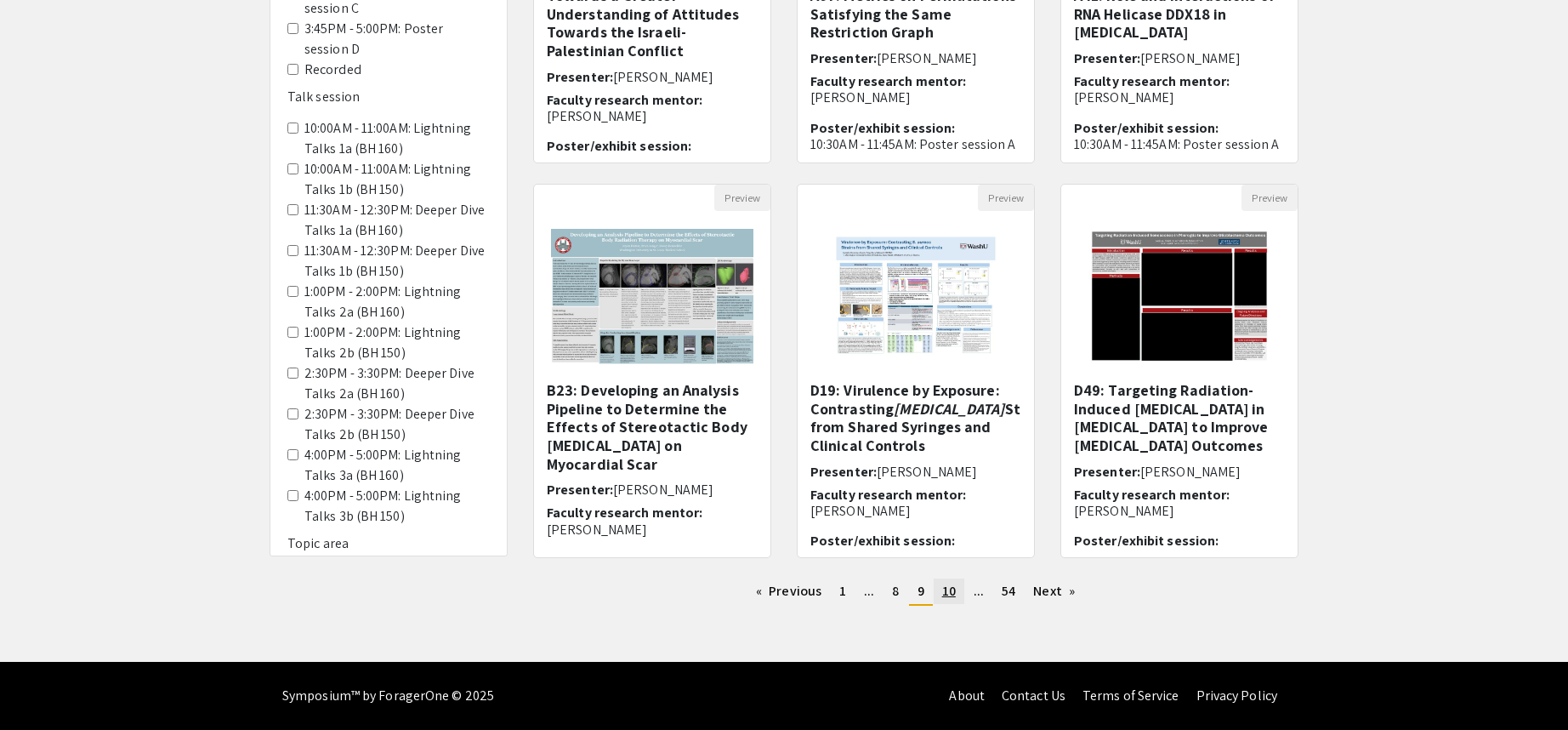
click at [954, 597] on span "10" at bounding box center [949, 591] width 14 height 18
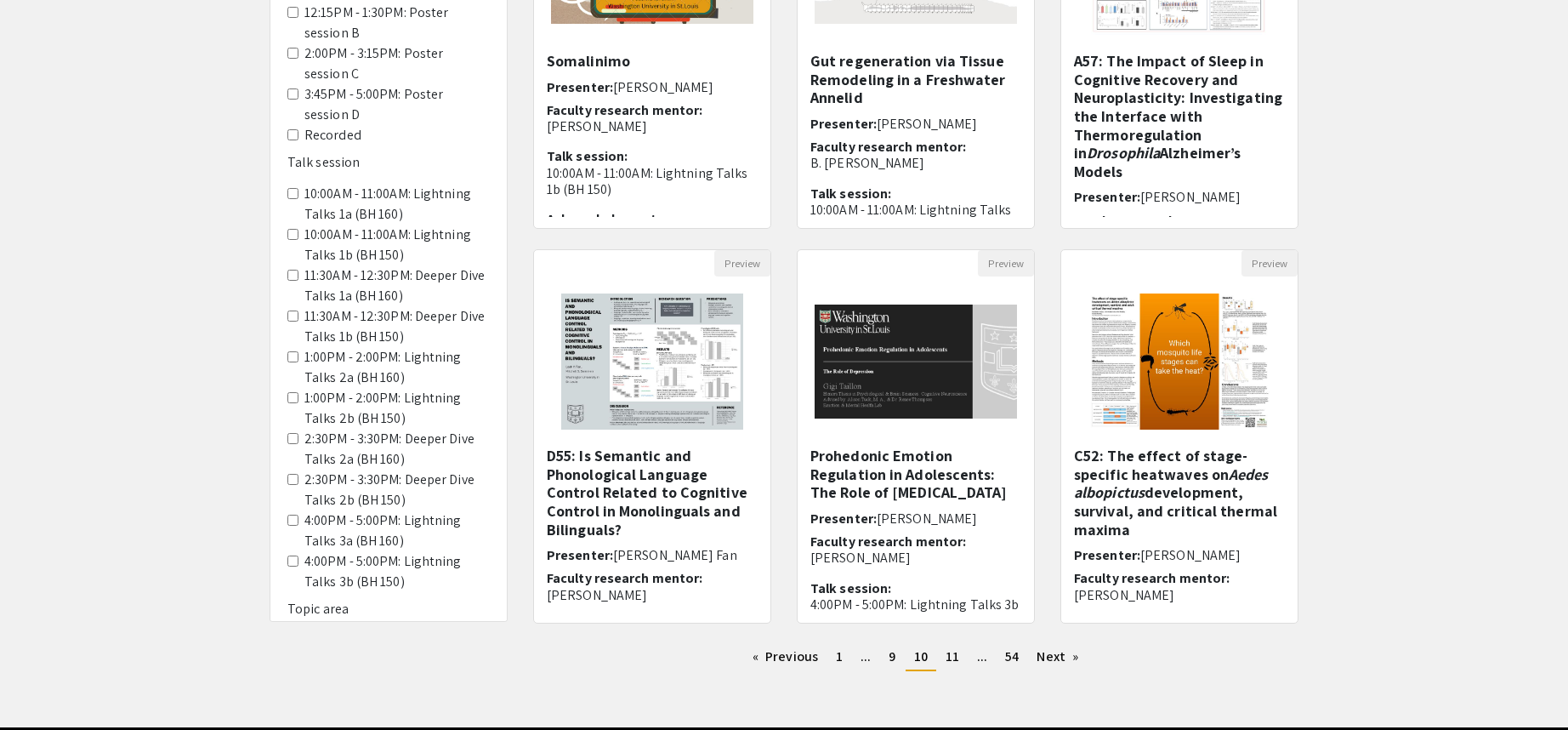
scroll to position [398, 0]
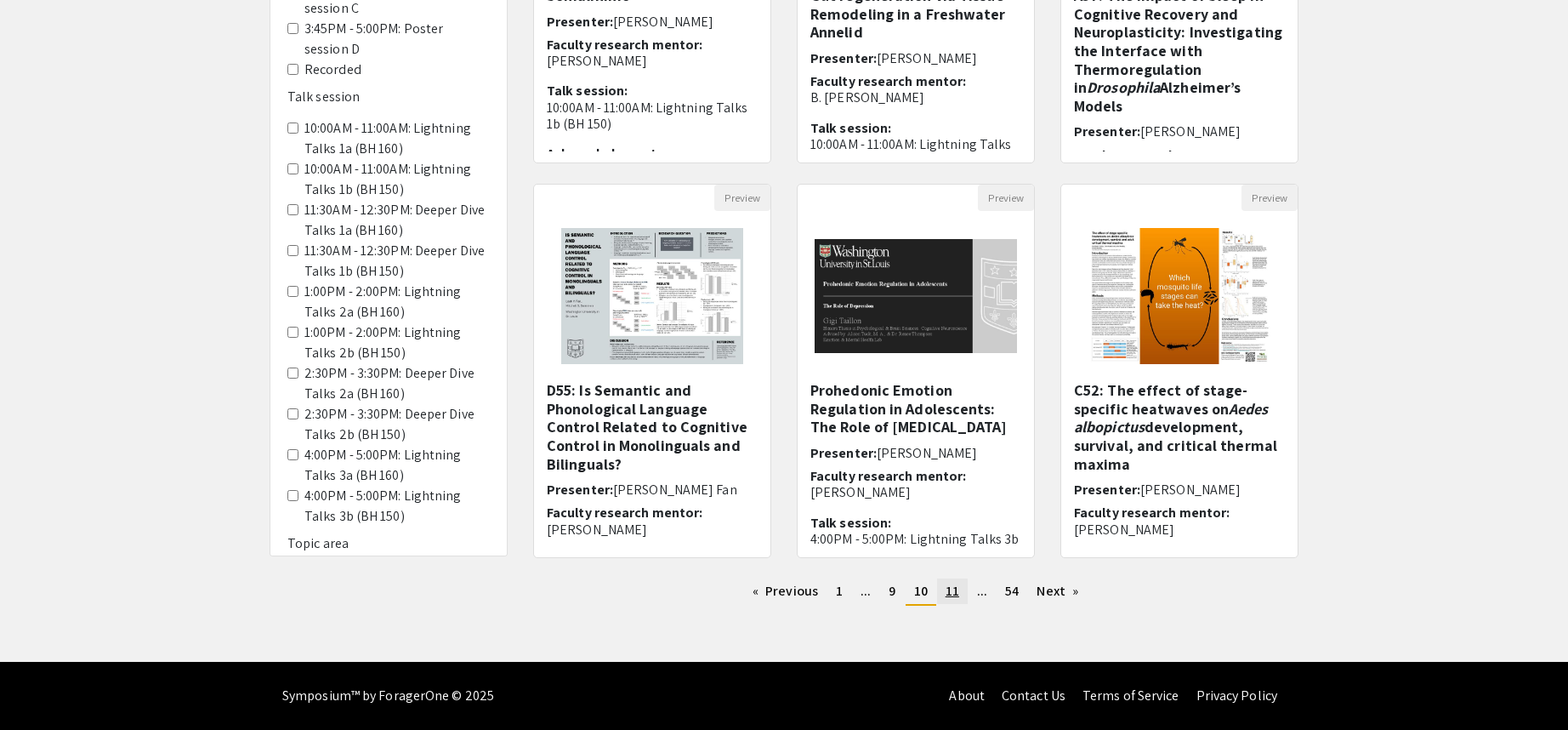
click at [959, 601] on link "page 11" at bounding box center [953, 591] width 31 height 25
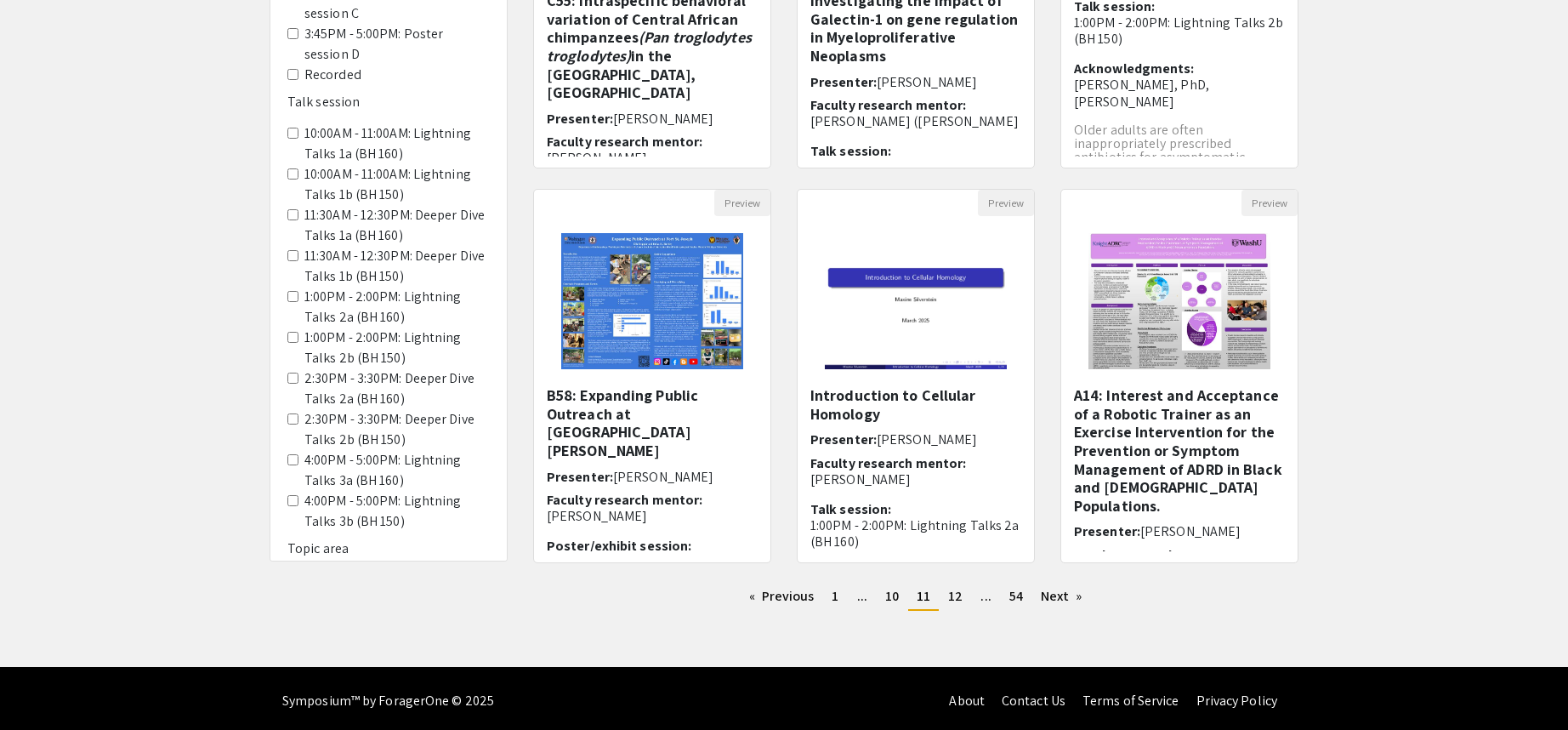
scroll to position [398, 0]
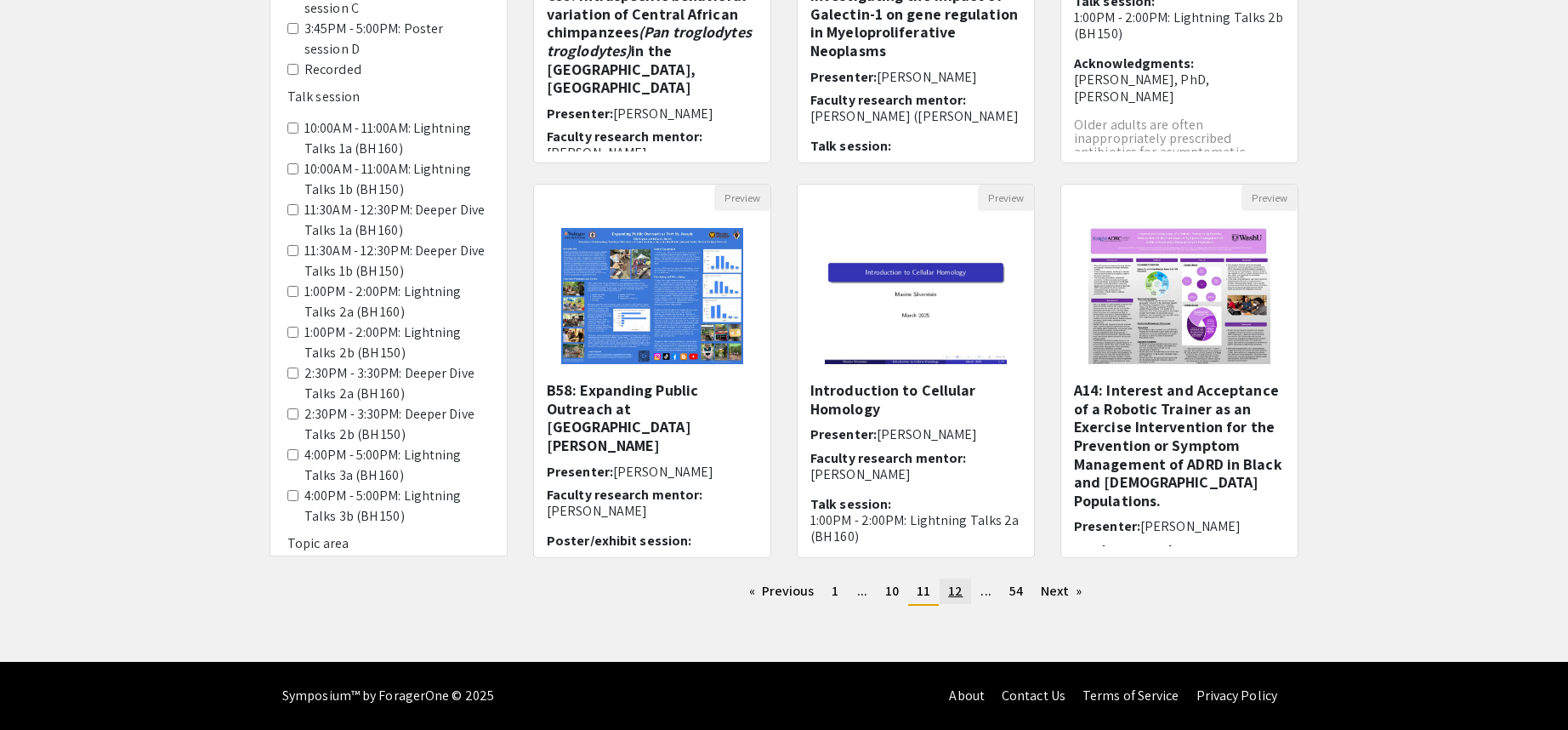
click at [951, 588] on span "12" at bounding box center [955, 591] width 14 height 18
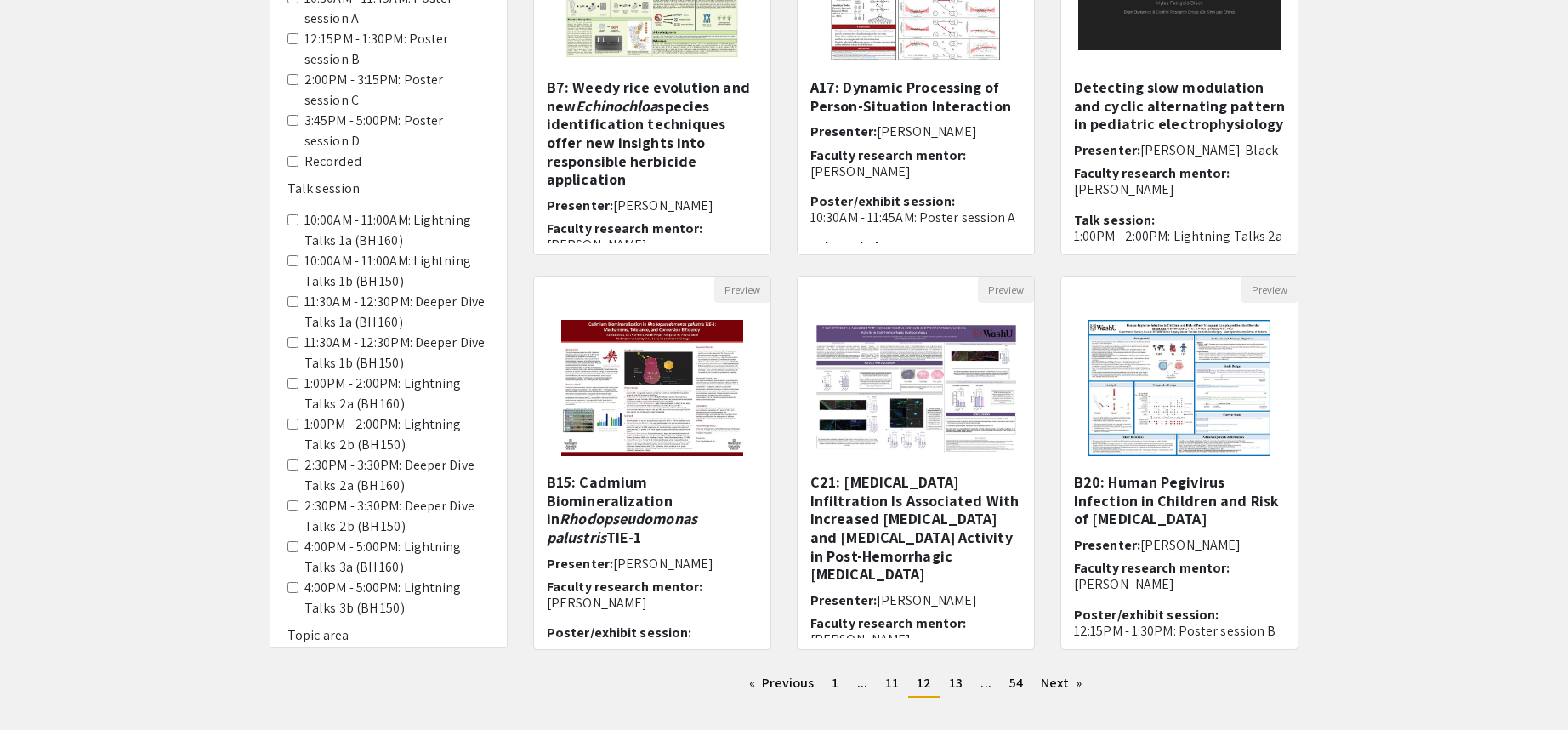
scroll to position [341, 0]
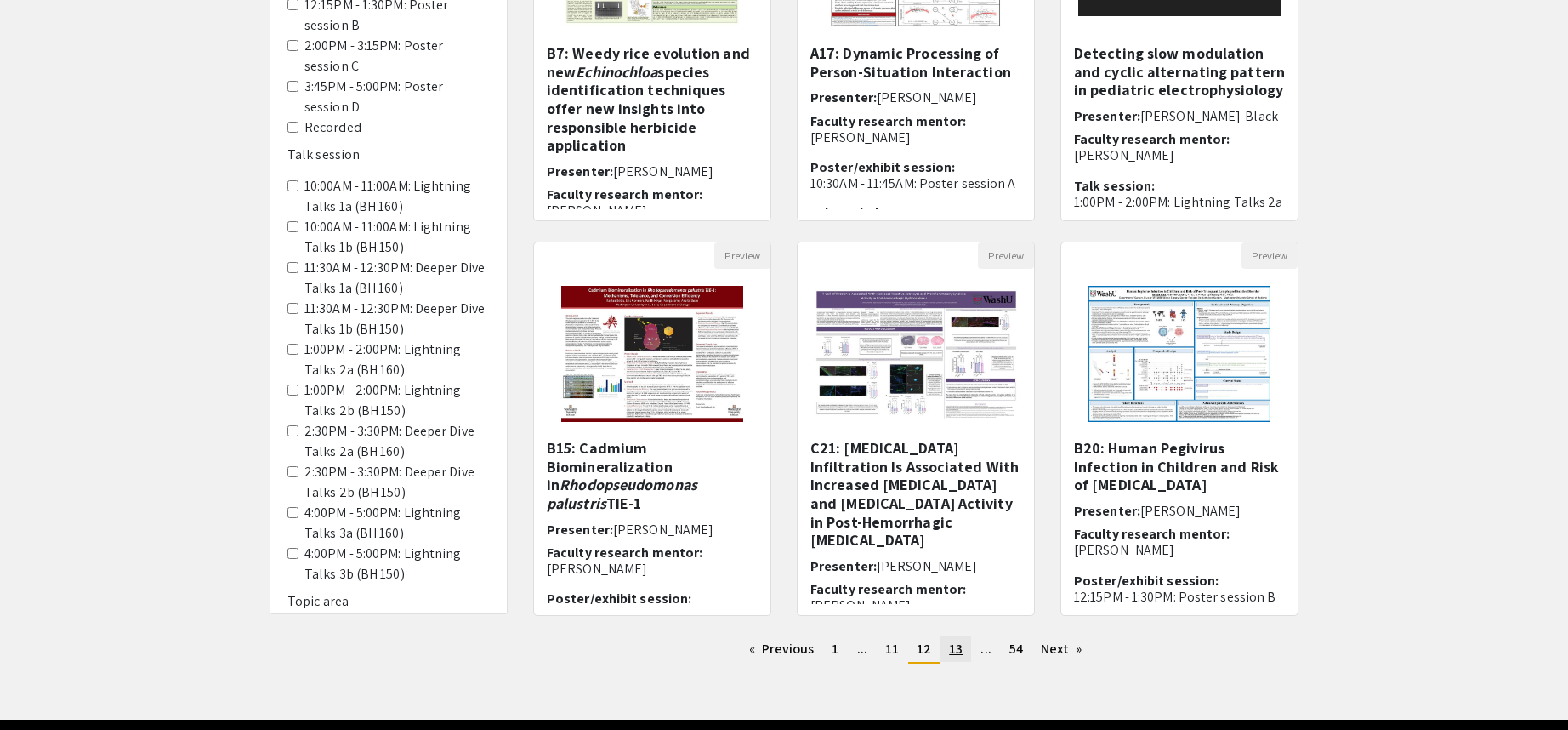
click at [962, 652] on link "page 13" at bounding box center [956, 649] width 31 height 25
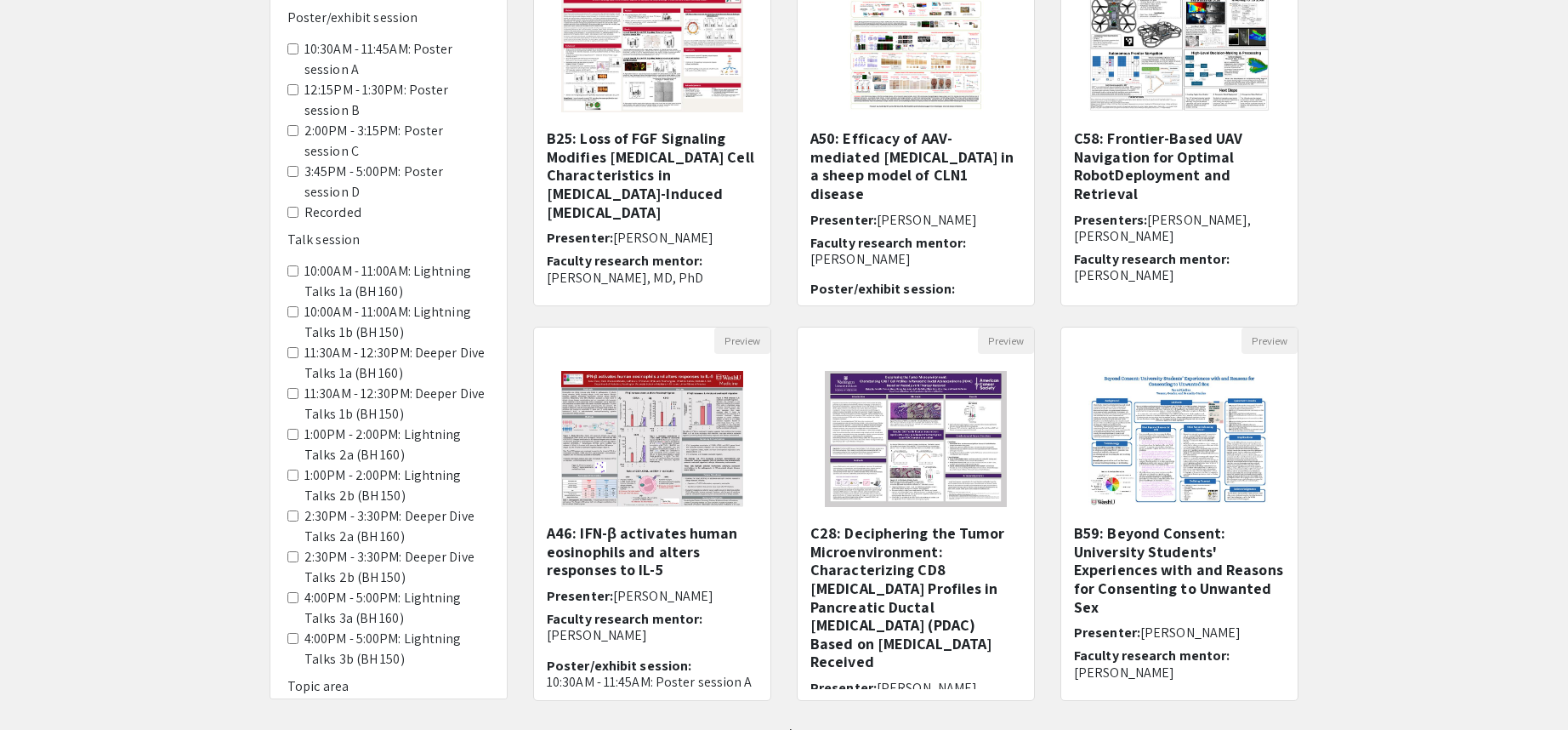
scroll to position [398, 0]
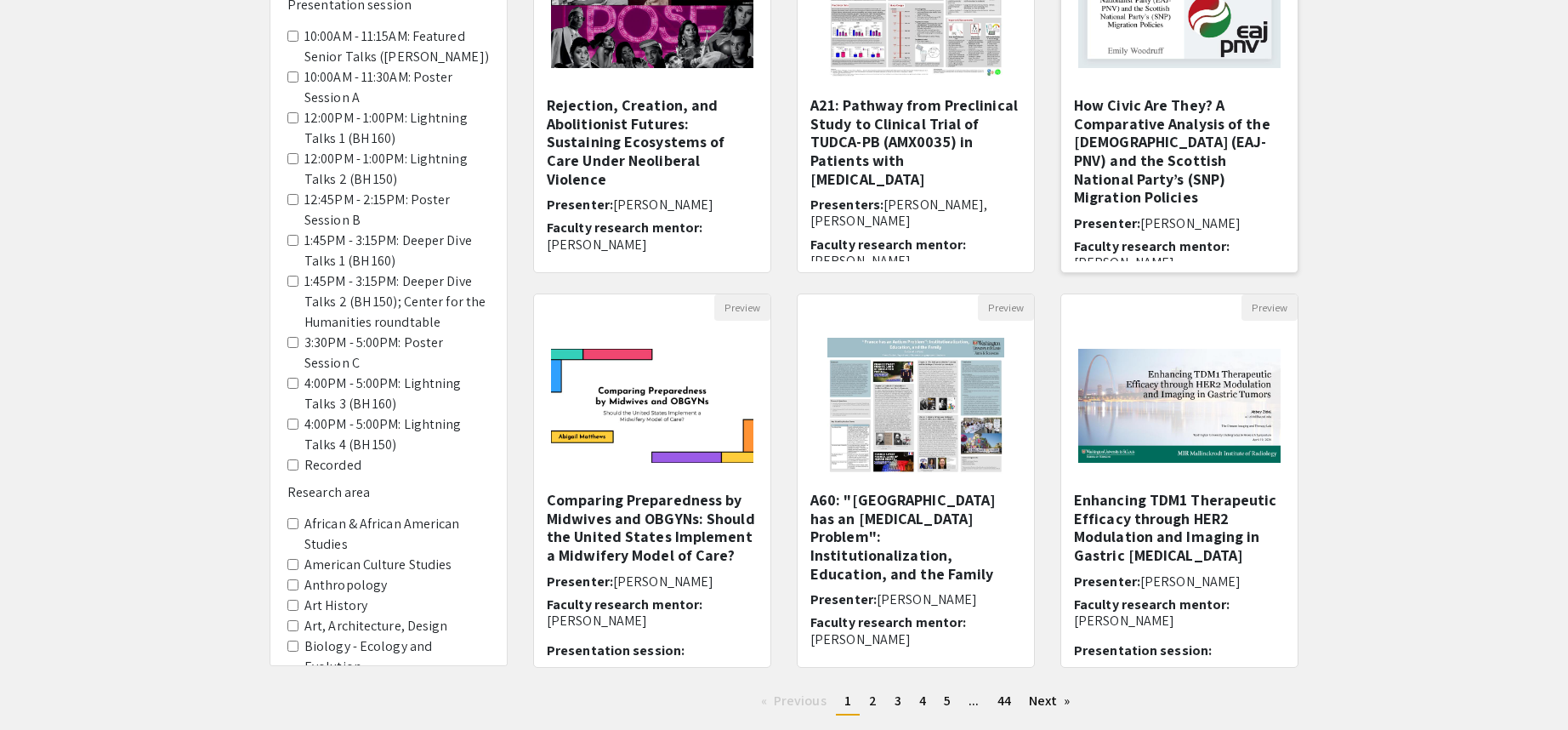
scroll to position [341, 0]
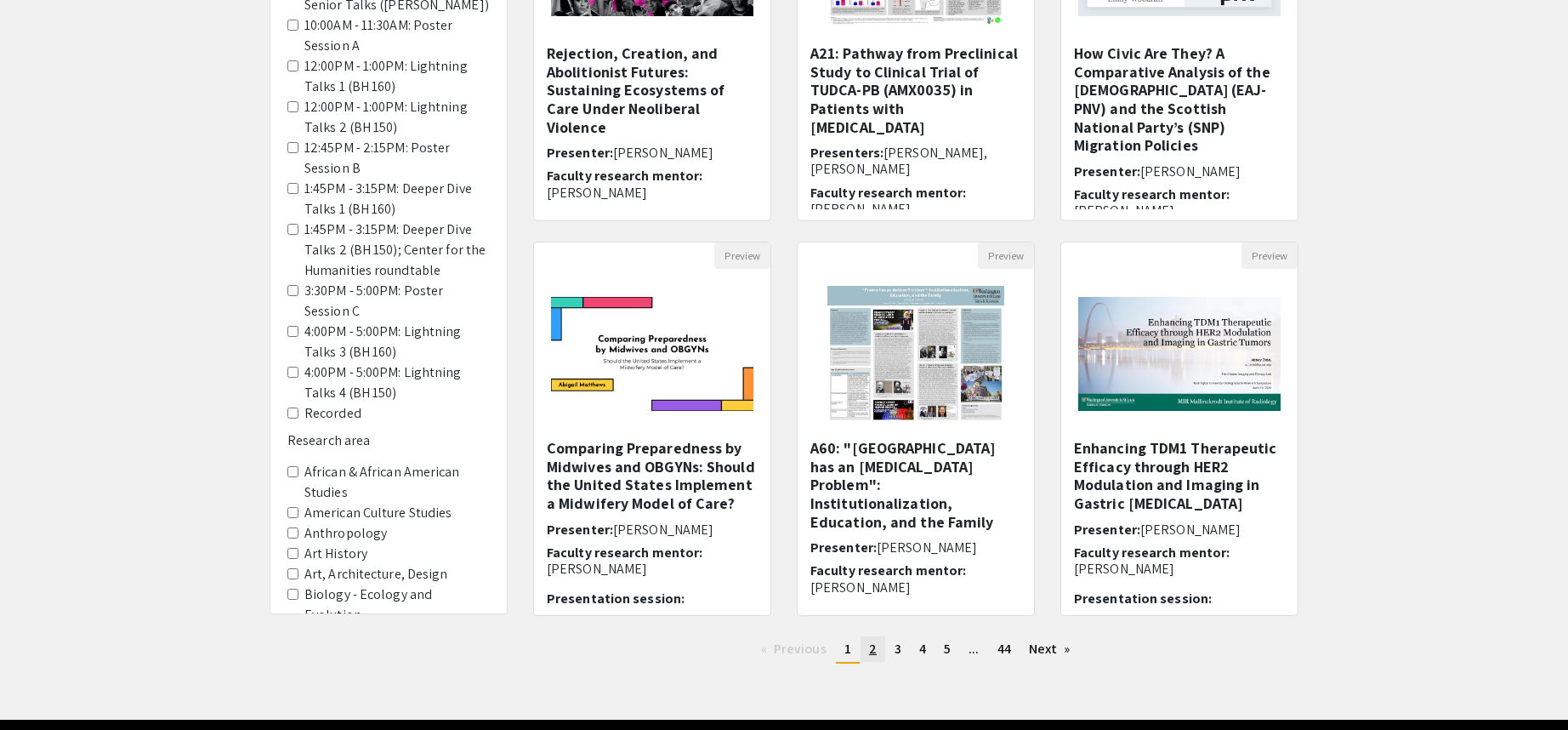
click at [872, 653] on span "2" at bounding box center [873, 649] width 7 height 18
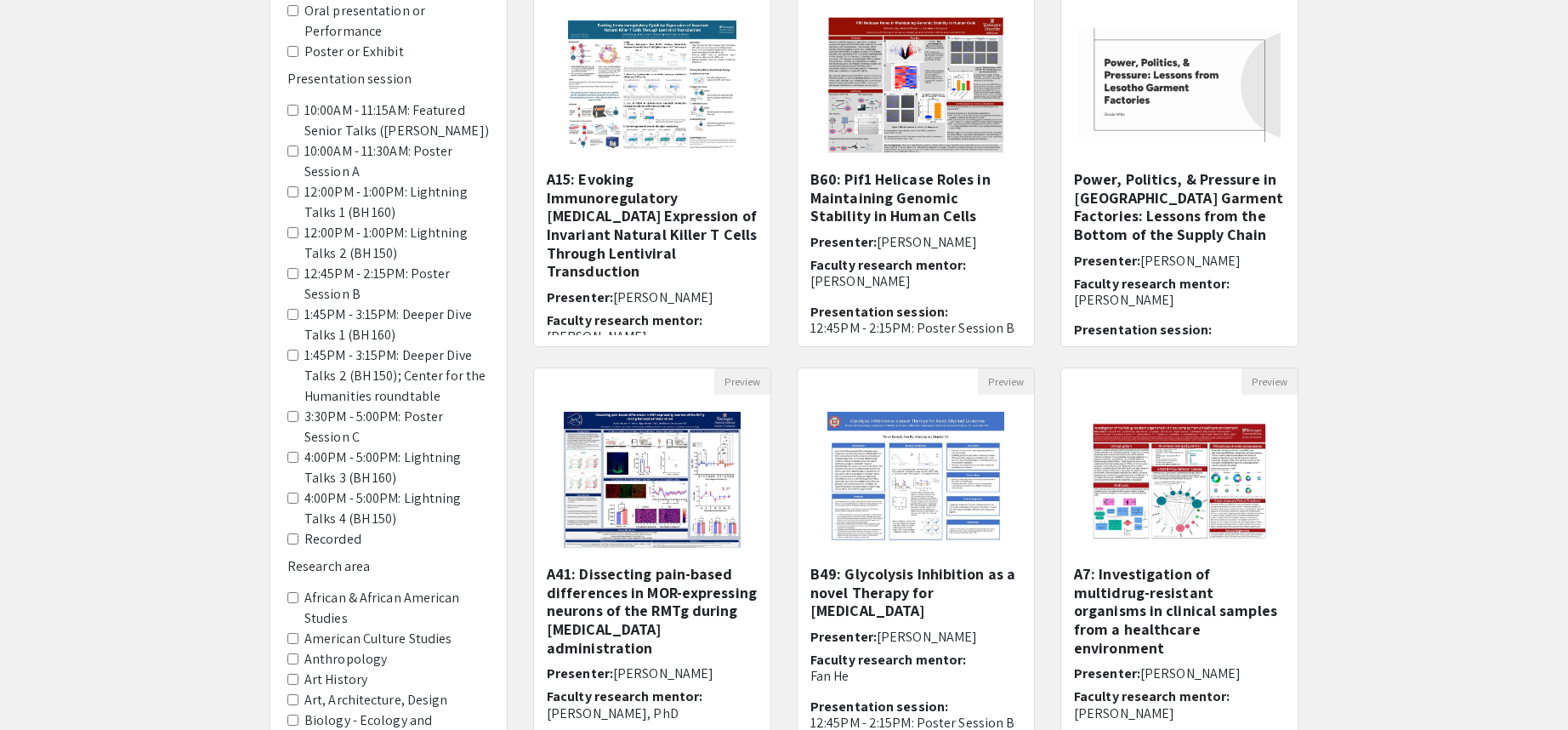
scroll to position [255, 0]
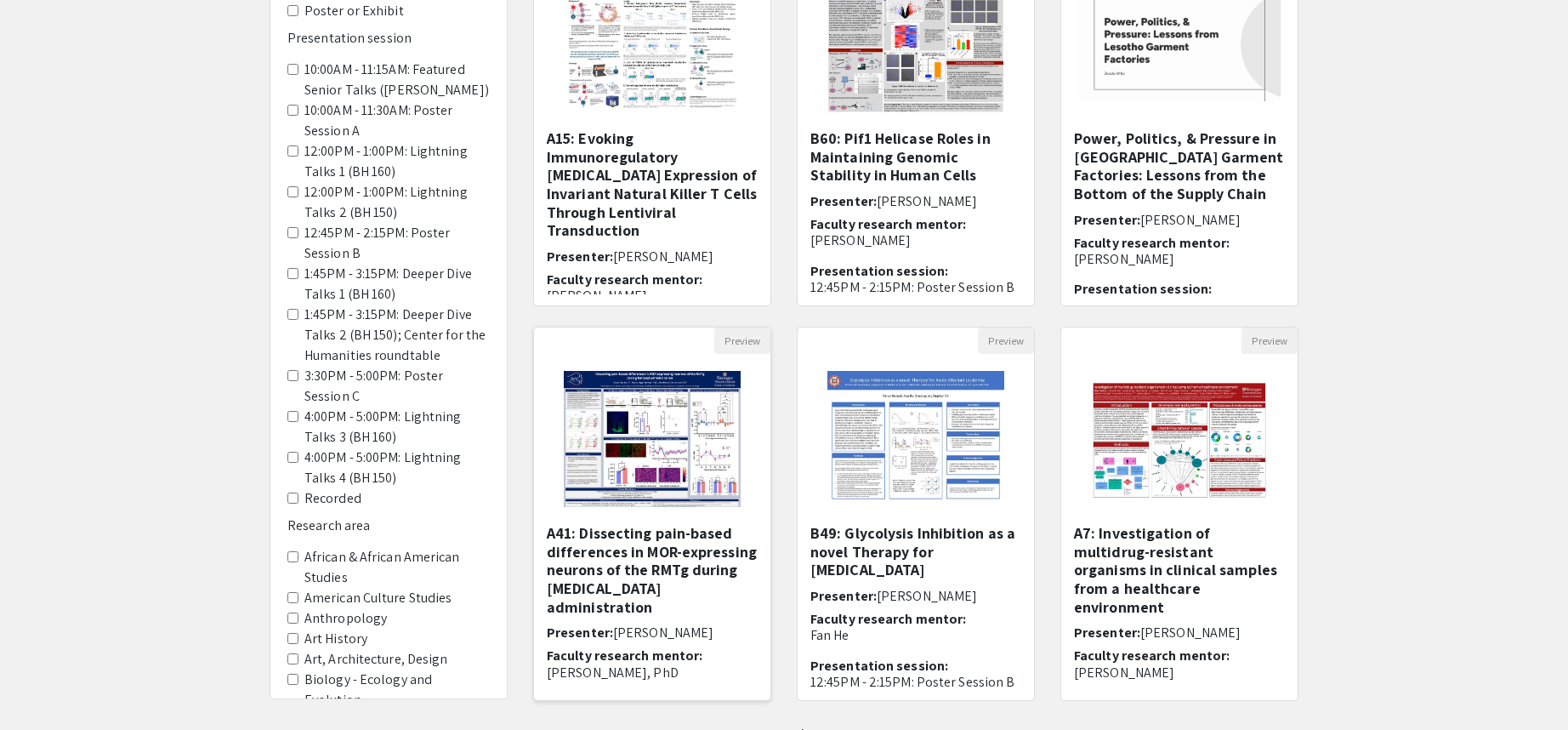
click at [669, 426] on img "Open Presentation <p><strong>A41: Dissecting pain-based differences in MOR-expr…" at bounding box center [652, 439] width 210 height 170
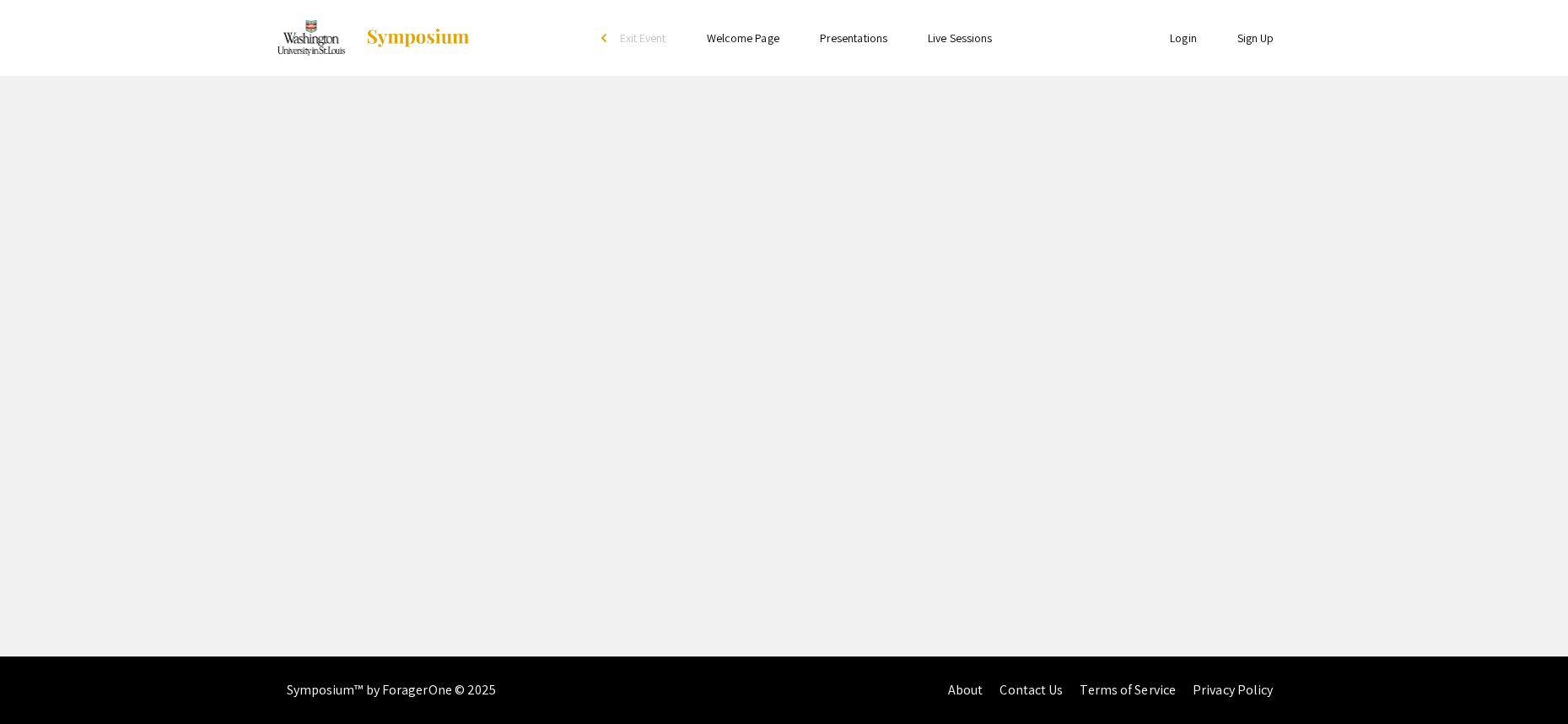
select select "custom"
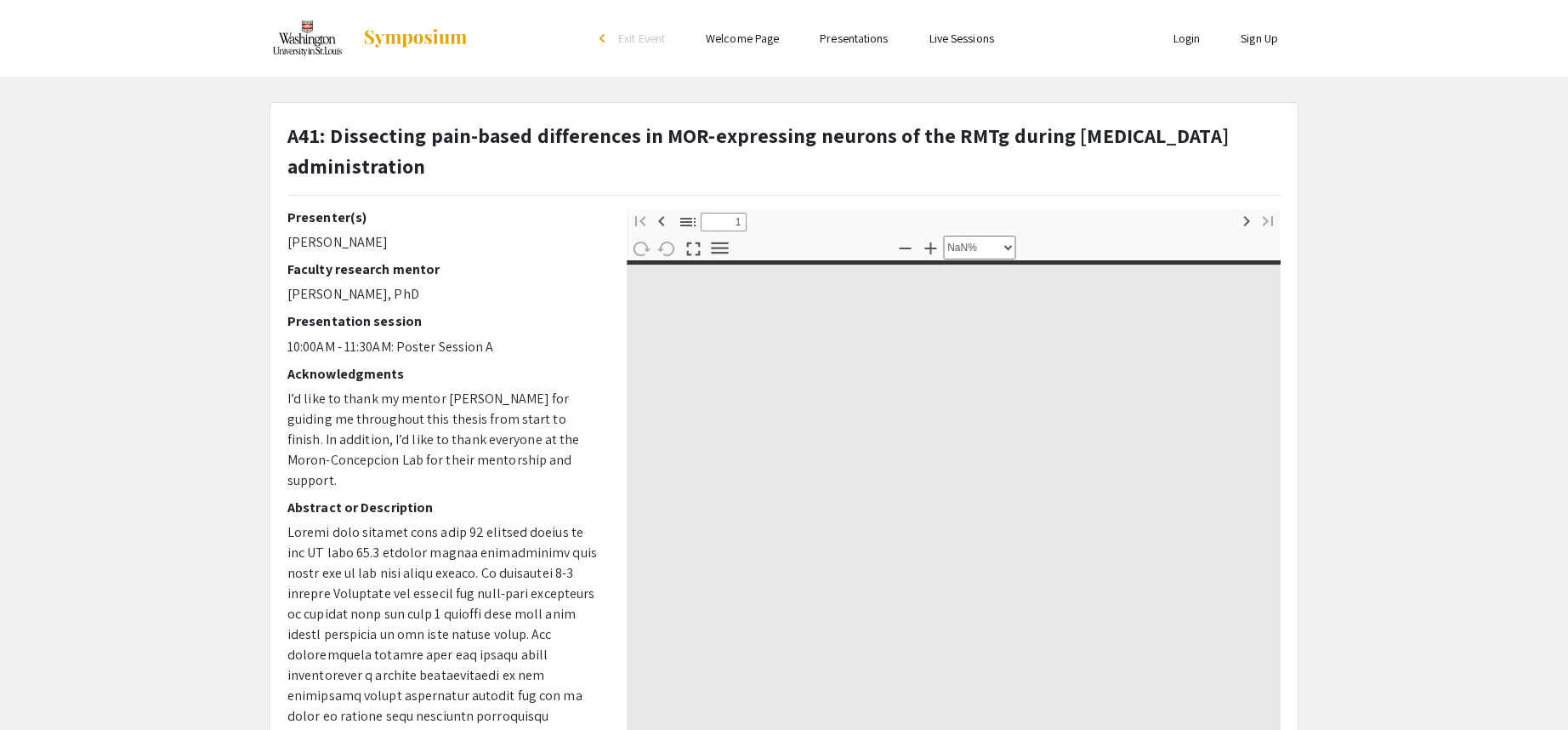
type input "0"
select select "custom"
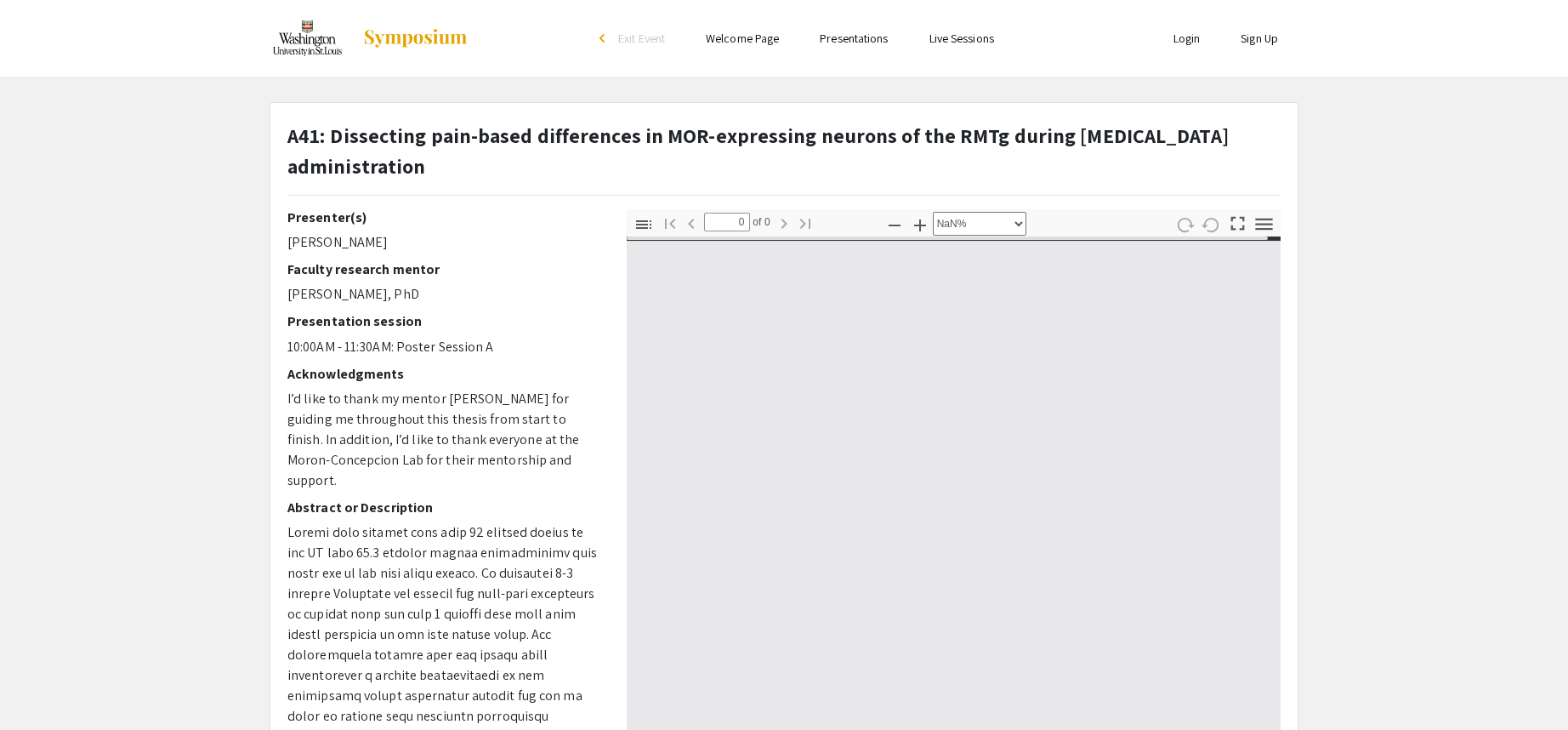
type input "1"
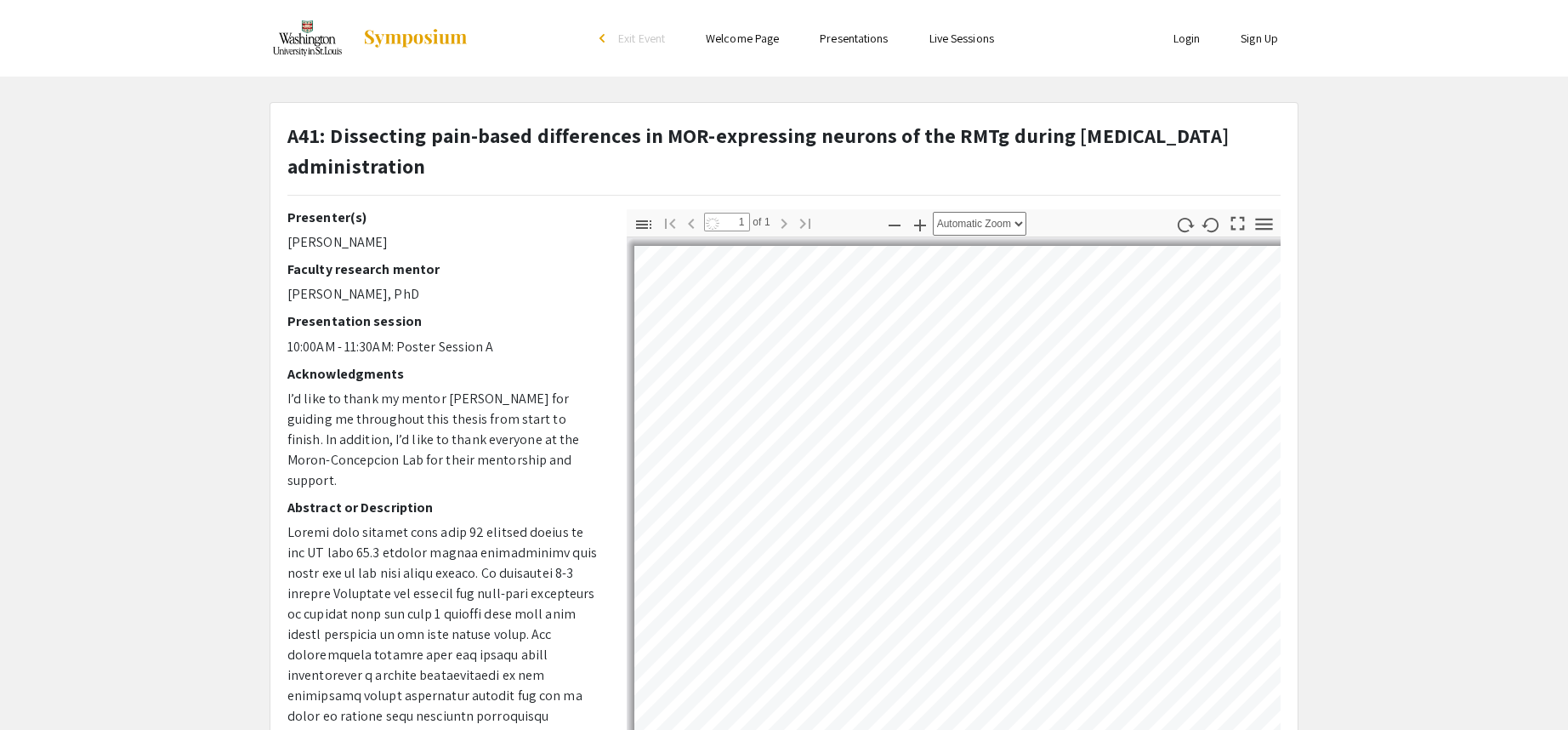
select select "auto"
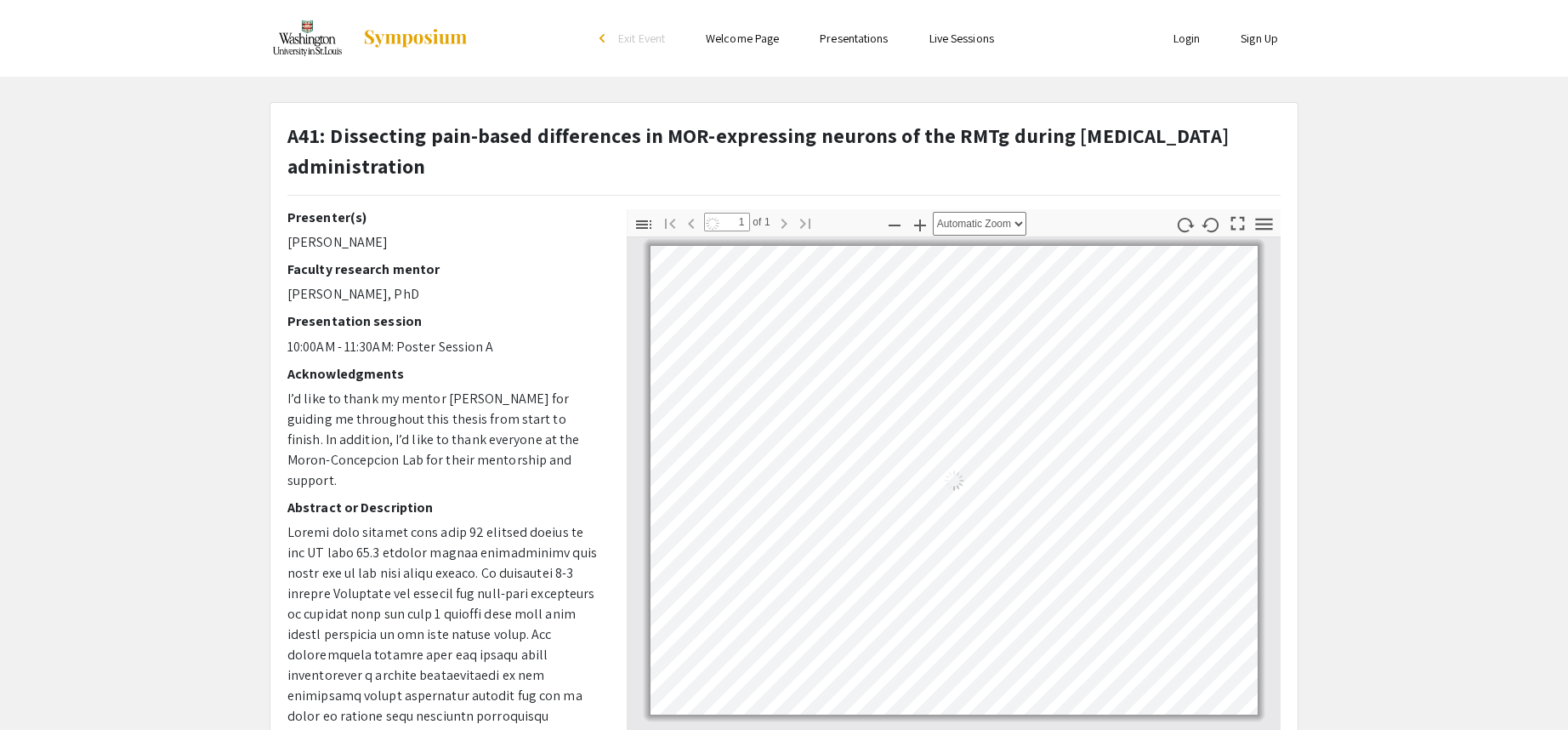
scroll to position [85, 0]
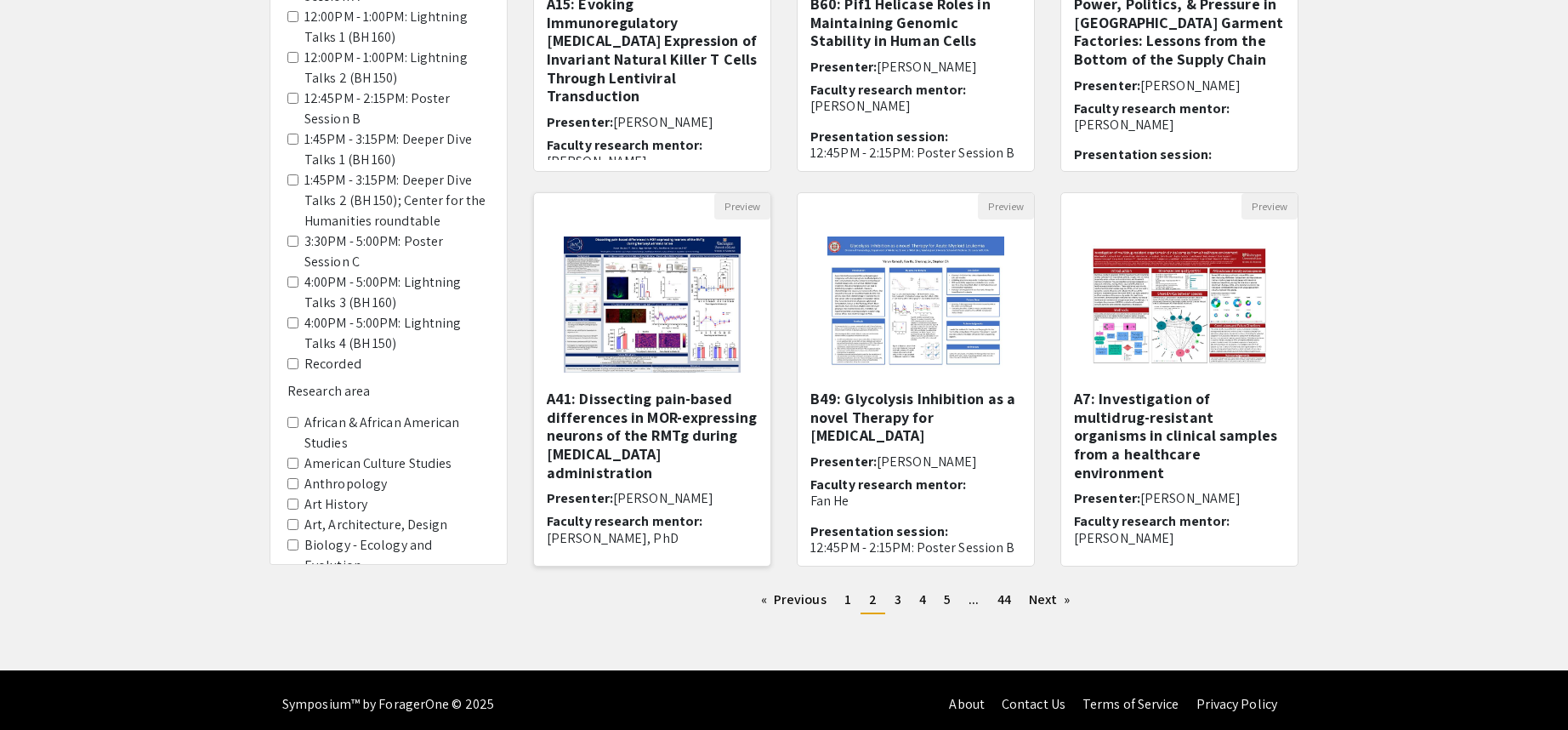
scroll to position [398, 0]
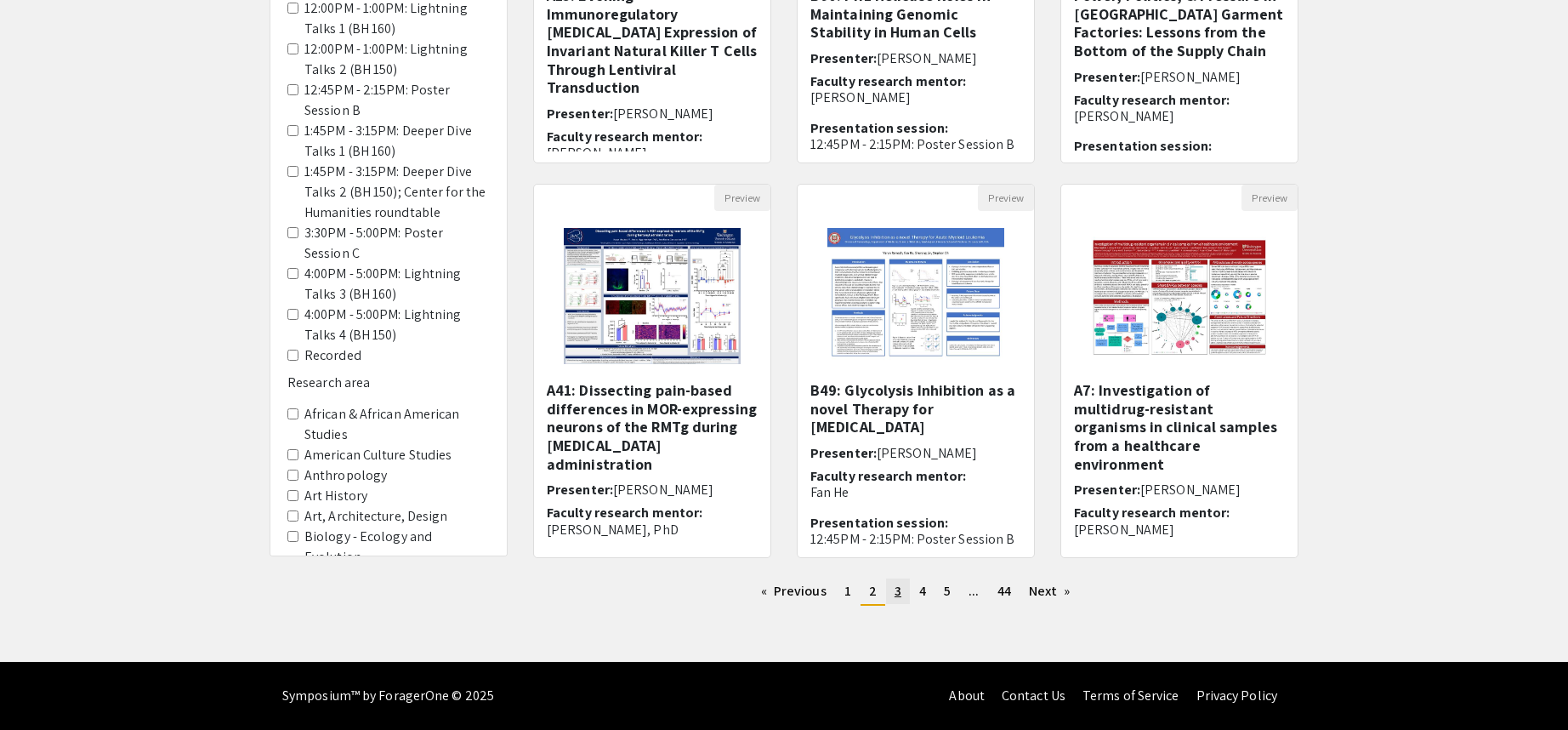
click at [897, 586] on span "3" at bounding box center [898, 591] width 7 height 18
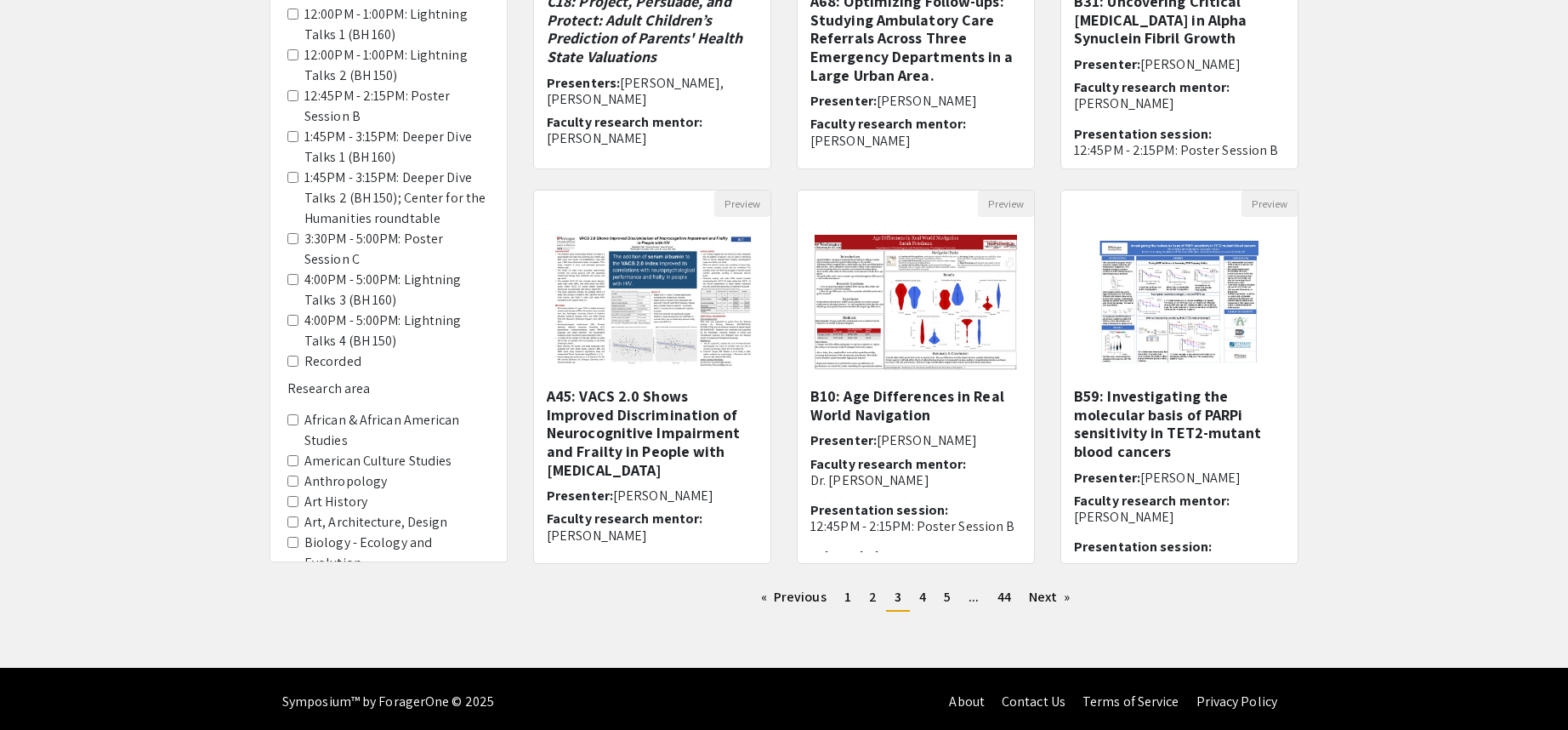
scroll to position [398, 0]
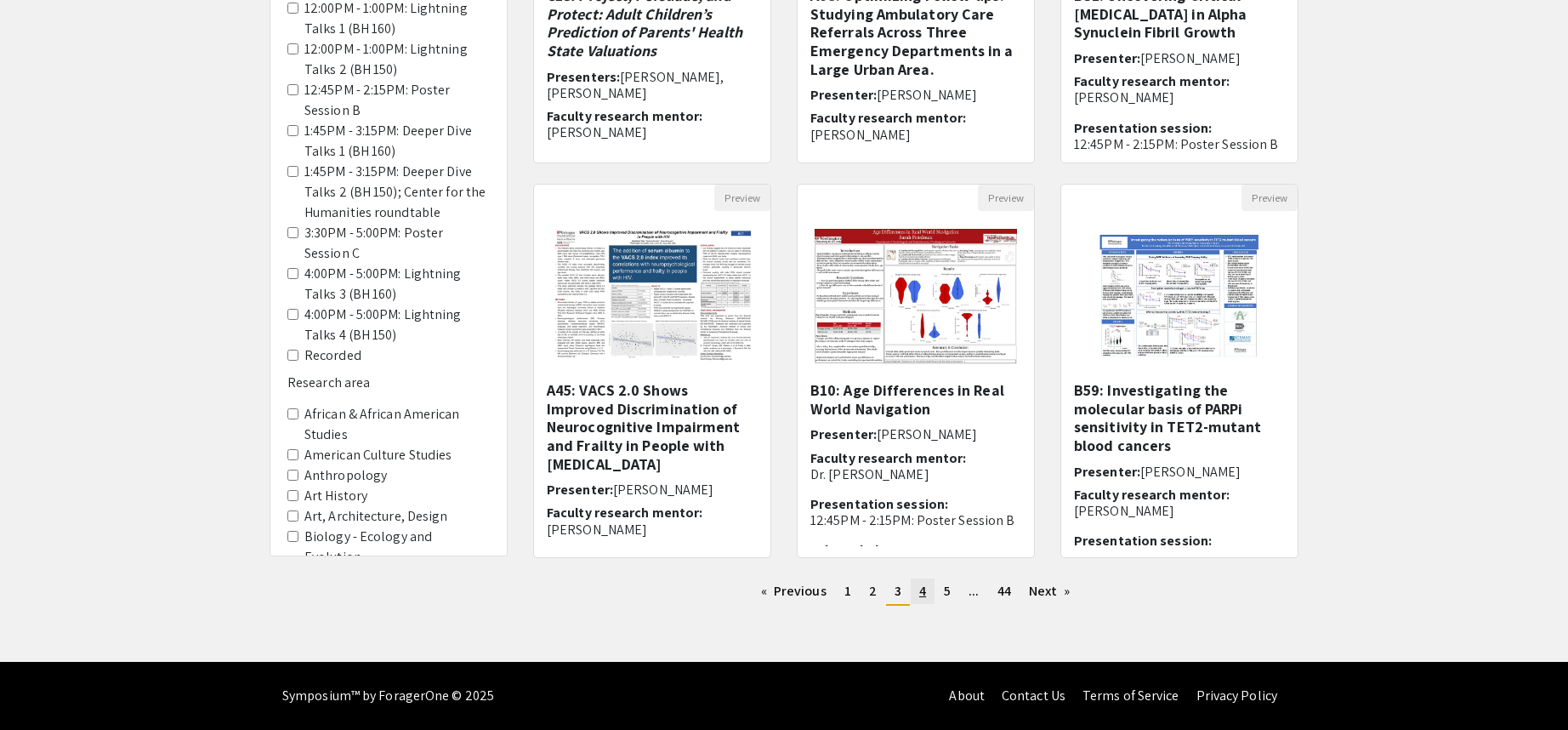
click at [920, 592] on span "4" at bounding box center [923, 591] width 7 height 18
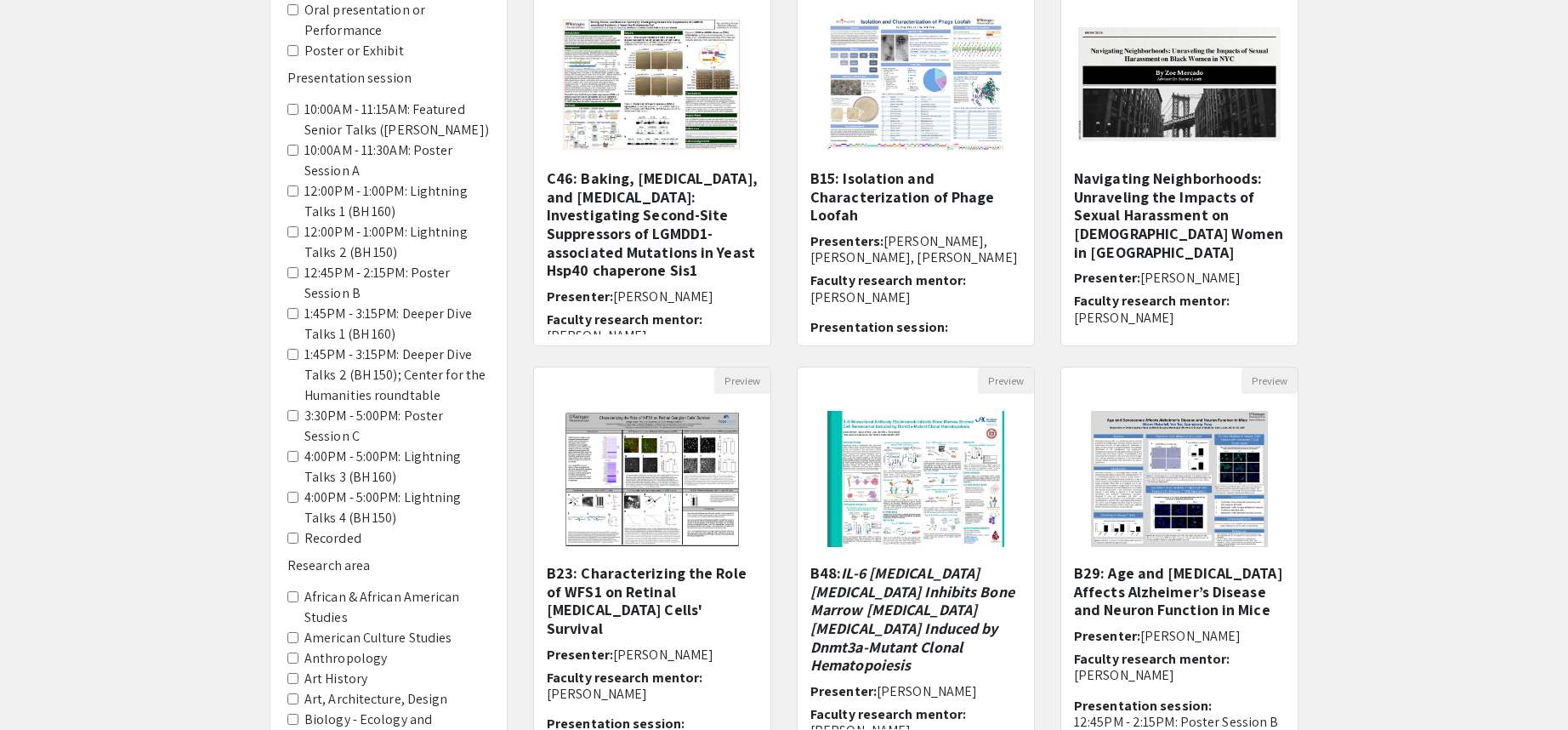
scroll to position [255, 0]
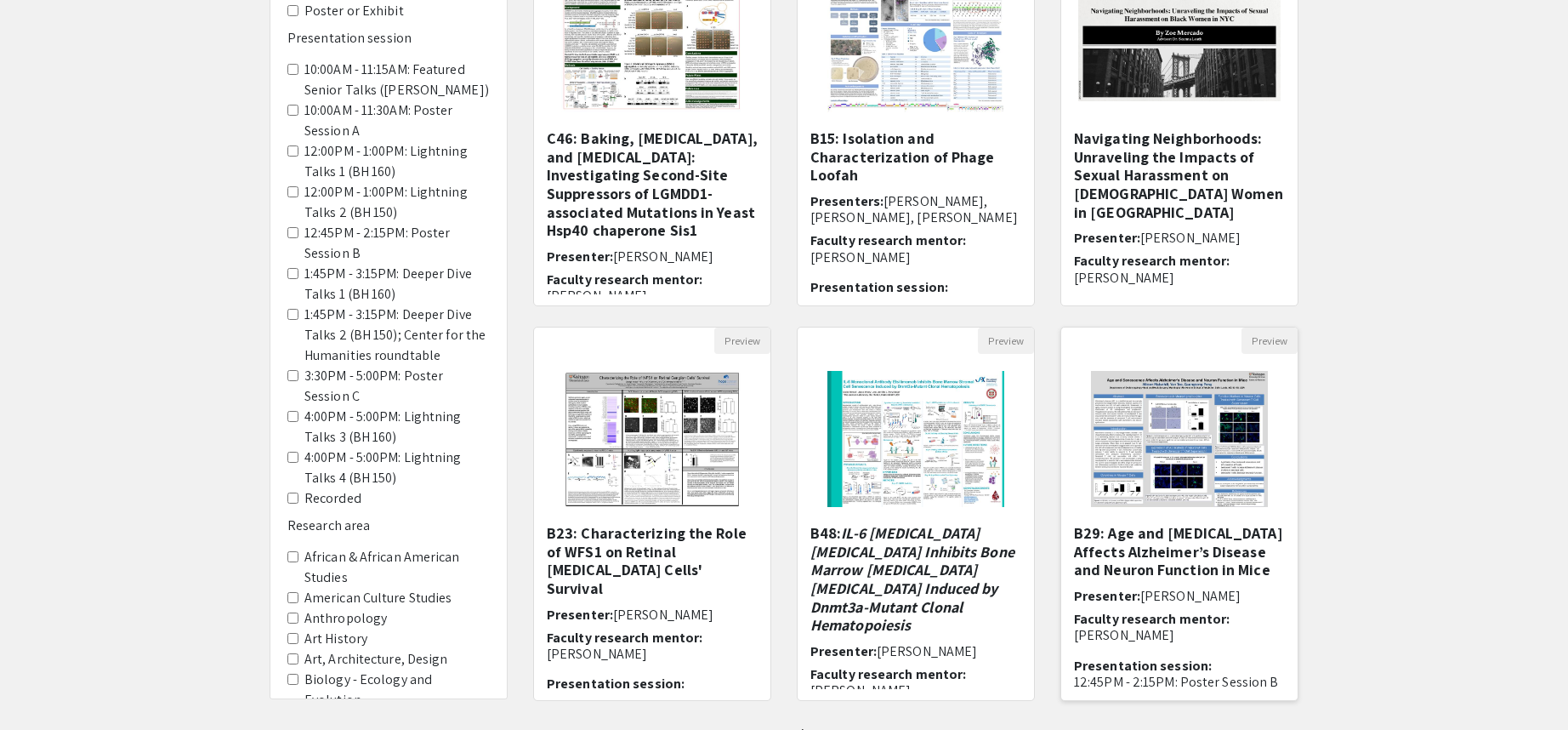
click at [1189, 414] on img at bounding box center [1179, 439] width 210 height 170
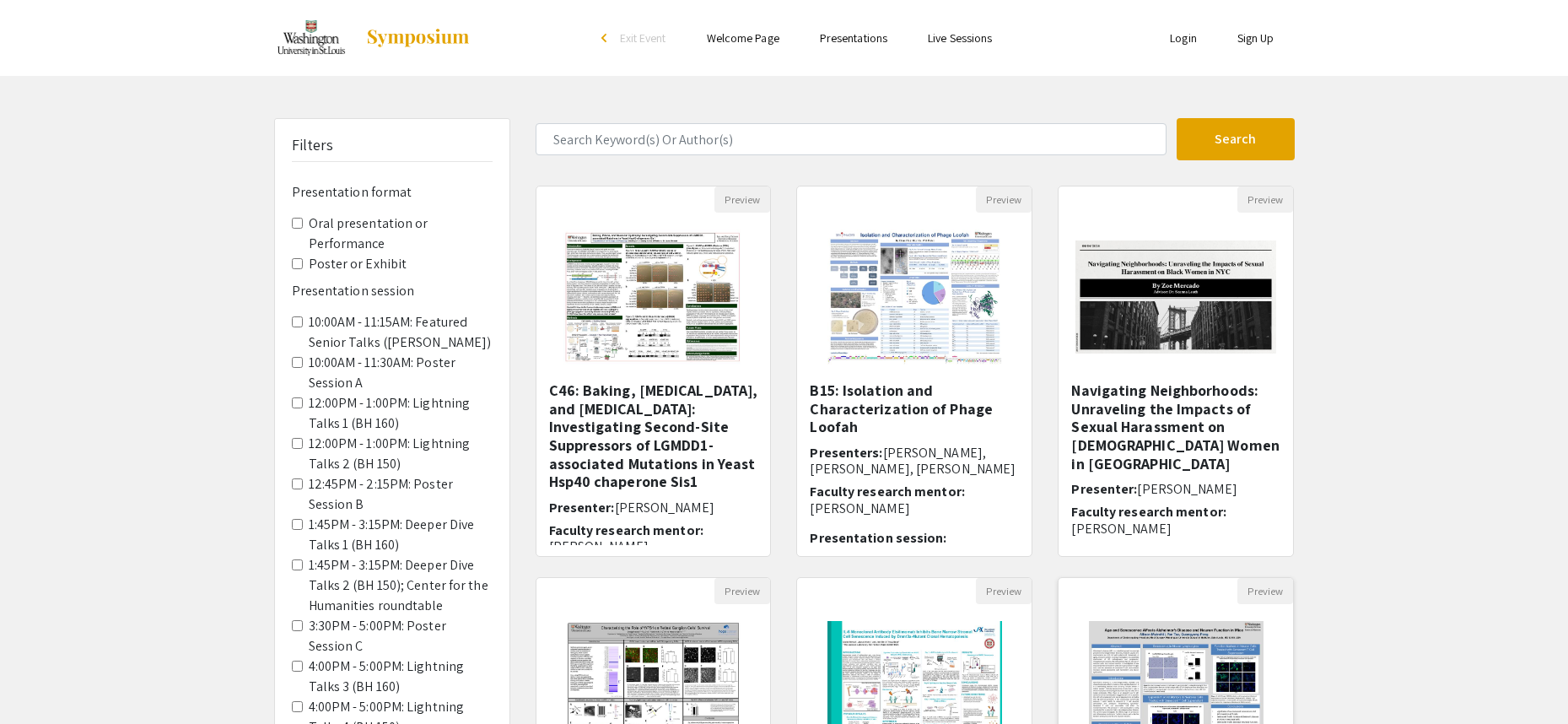
select select "custom"
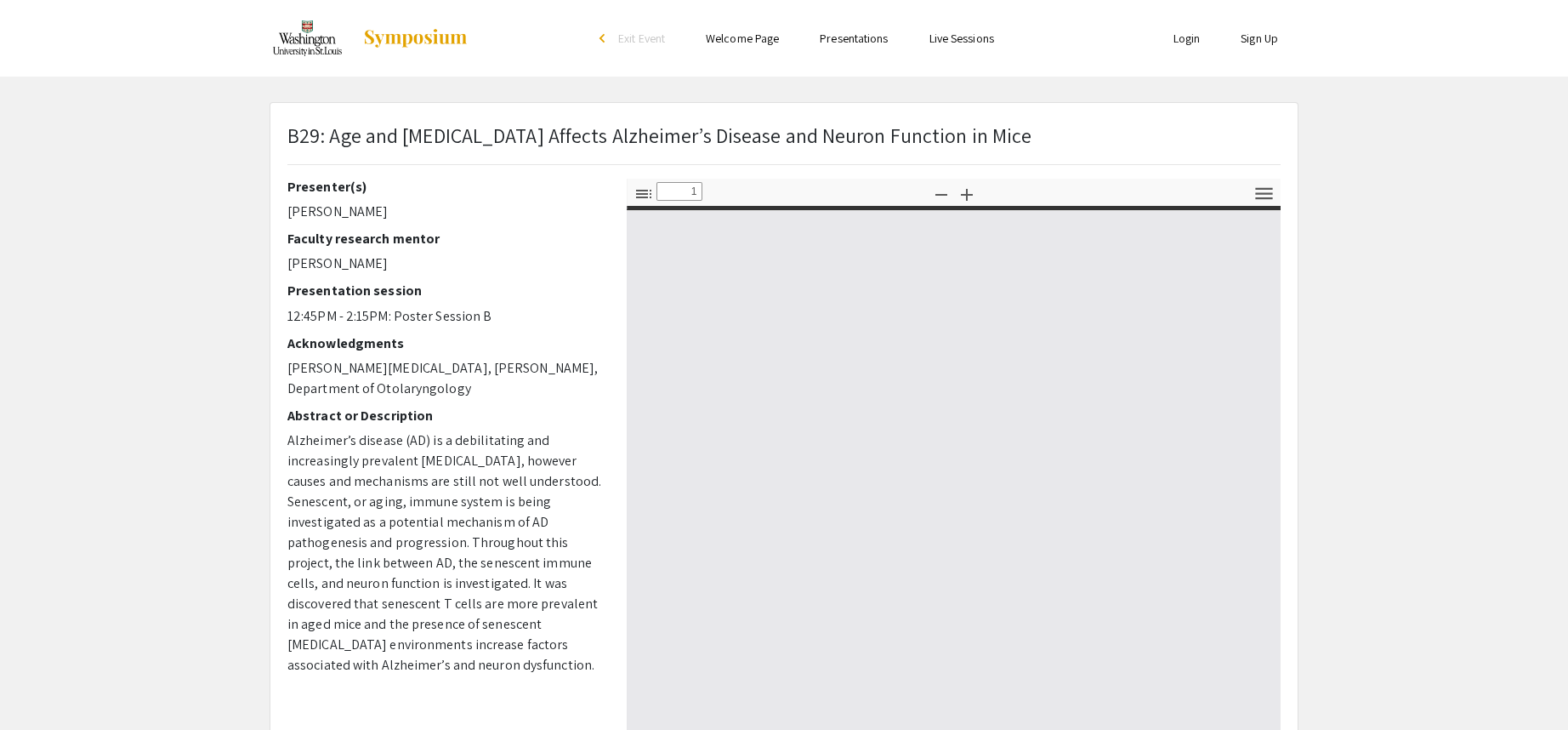
type input "0"
select select "custom"
type input "1"
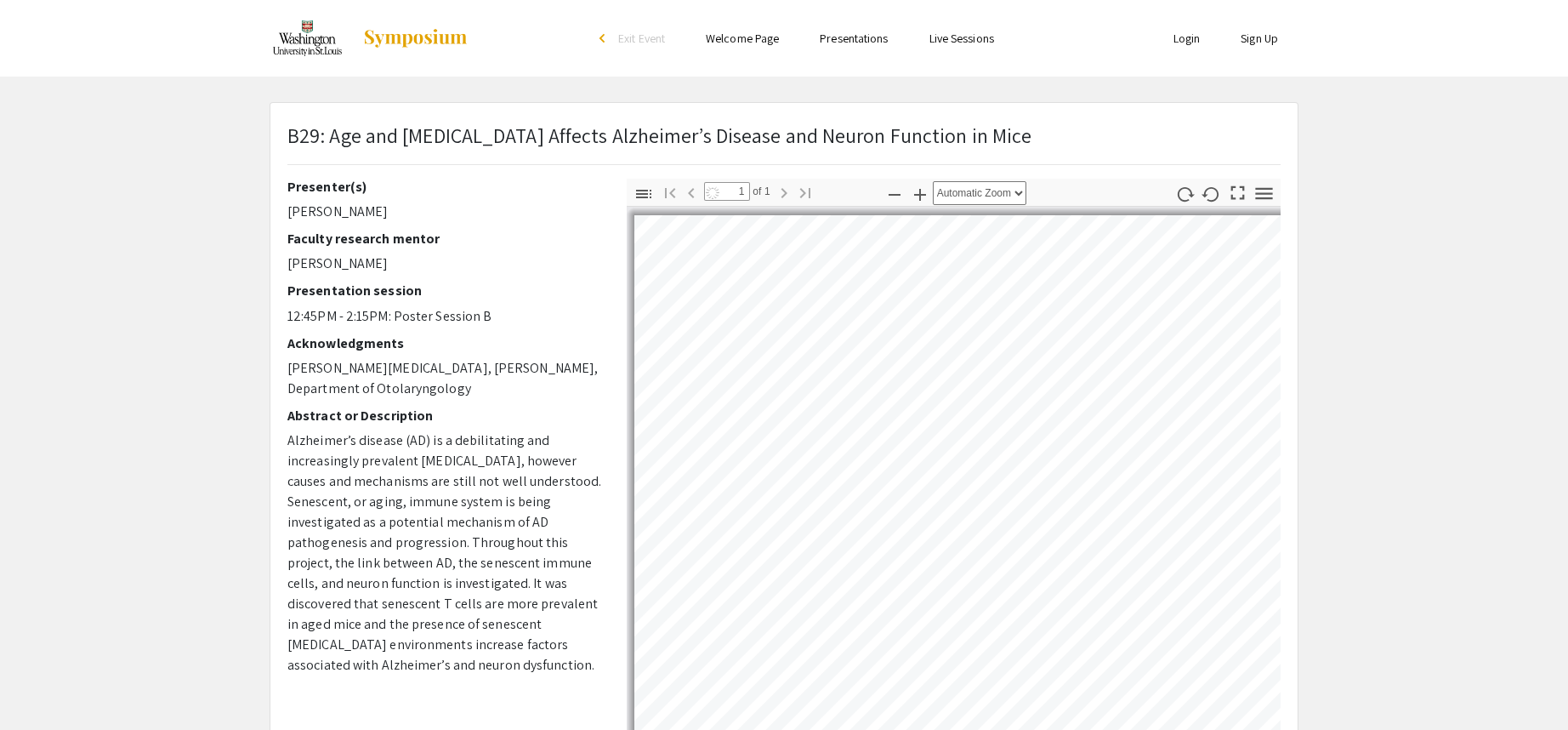
select select "auto"
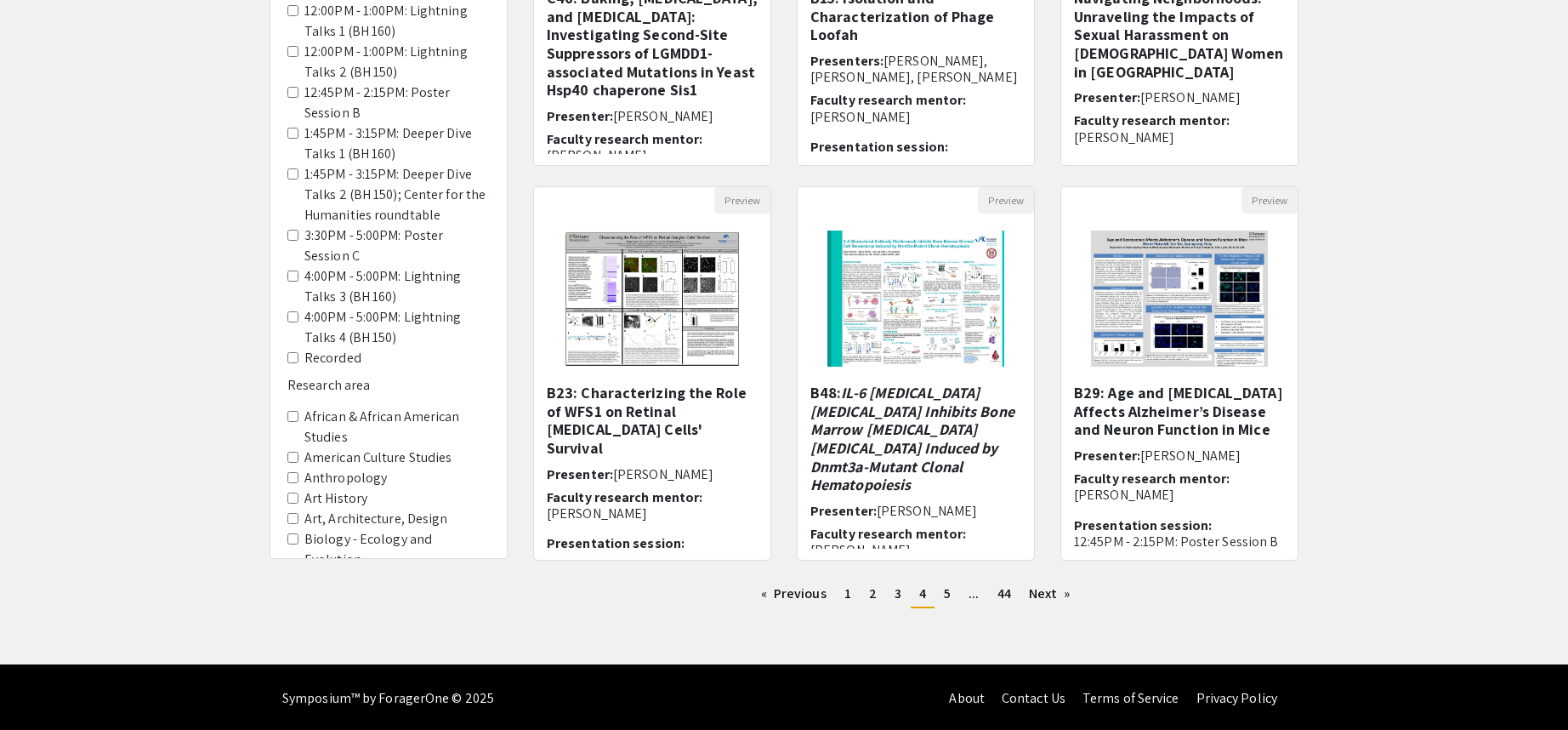
scroll to position [398, 0]
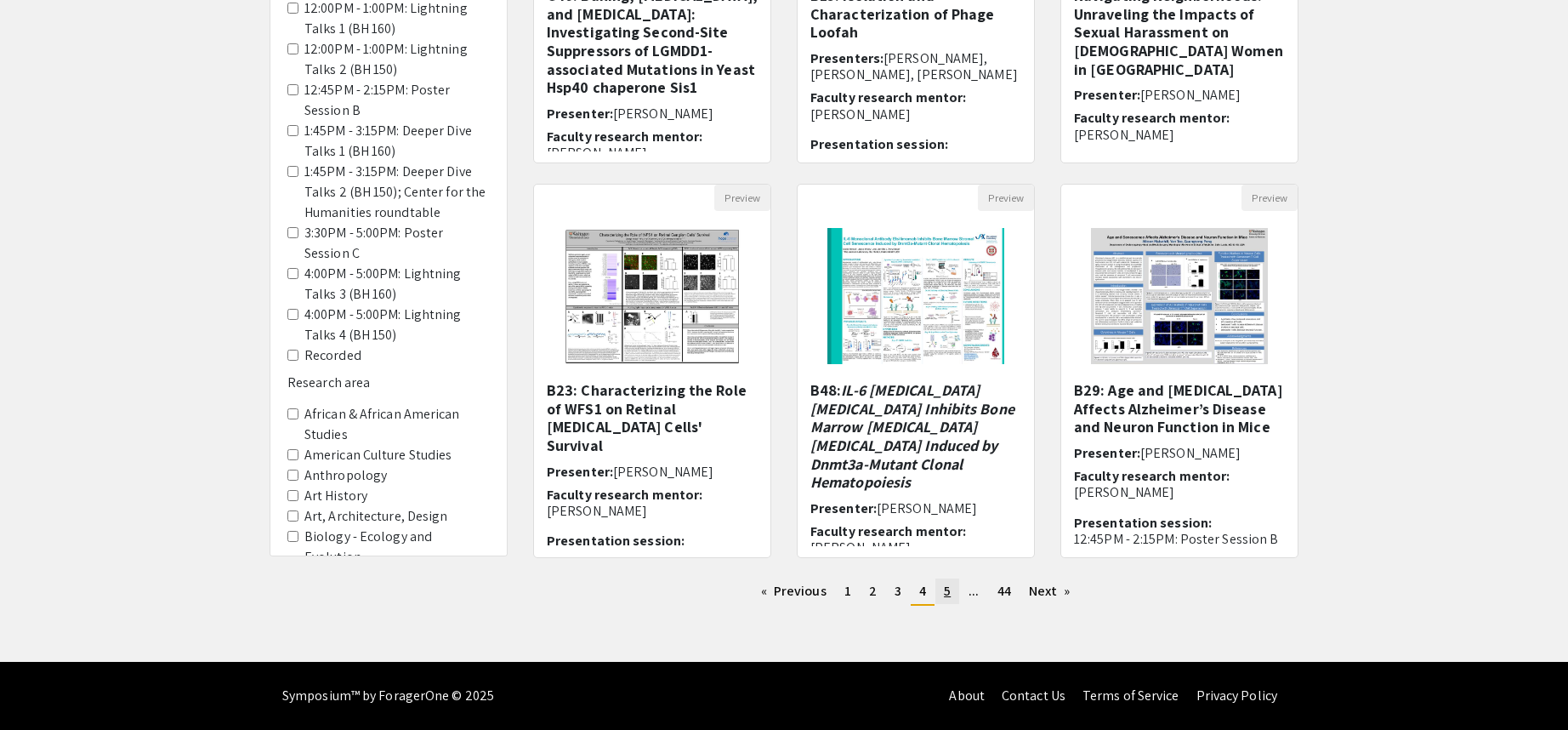
click at [949, 597] on span "5" at bounding box center [948, 591] width 7 height 18
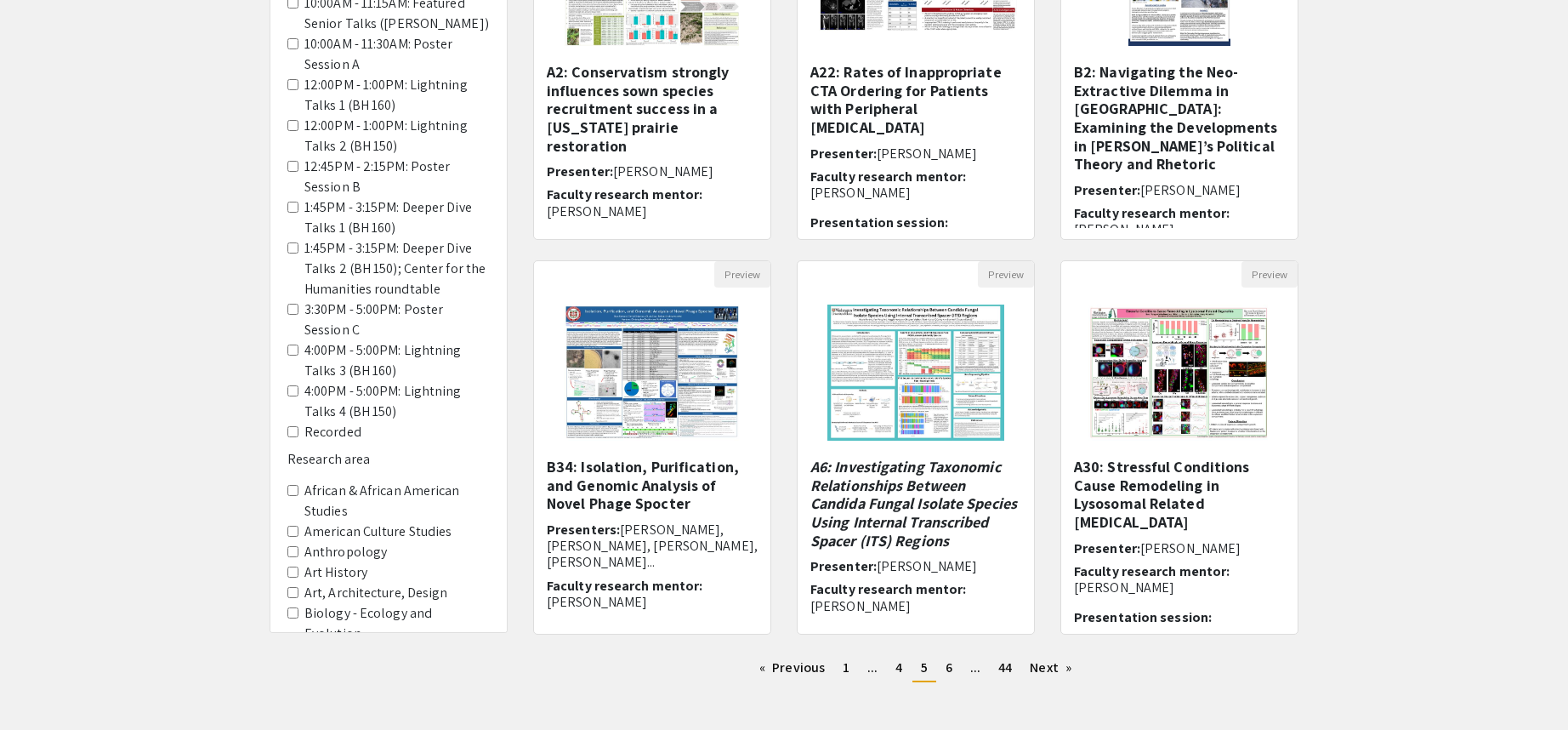
scroll to position [398, 0]
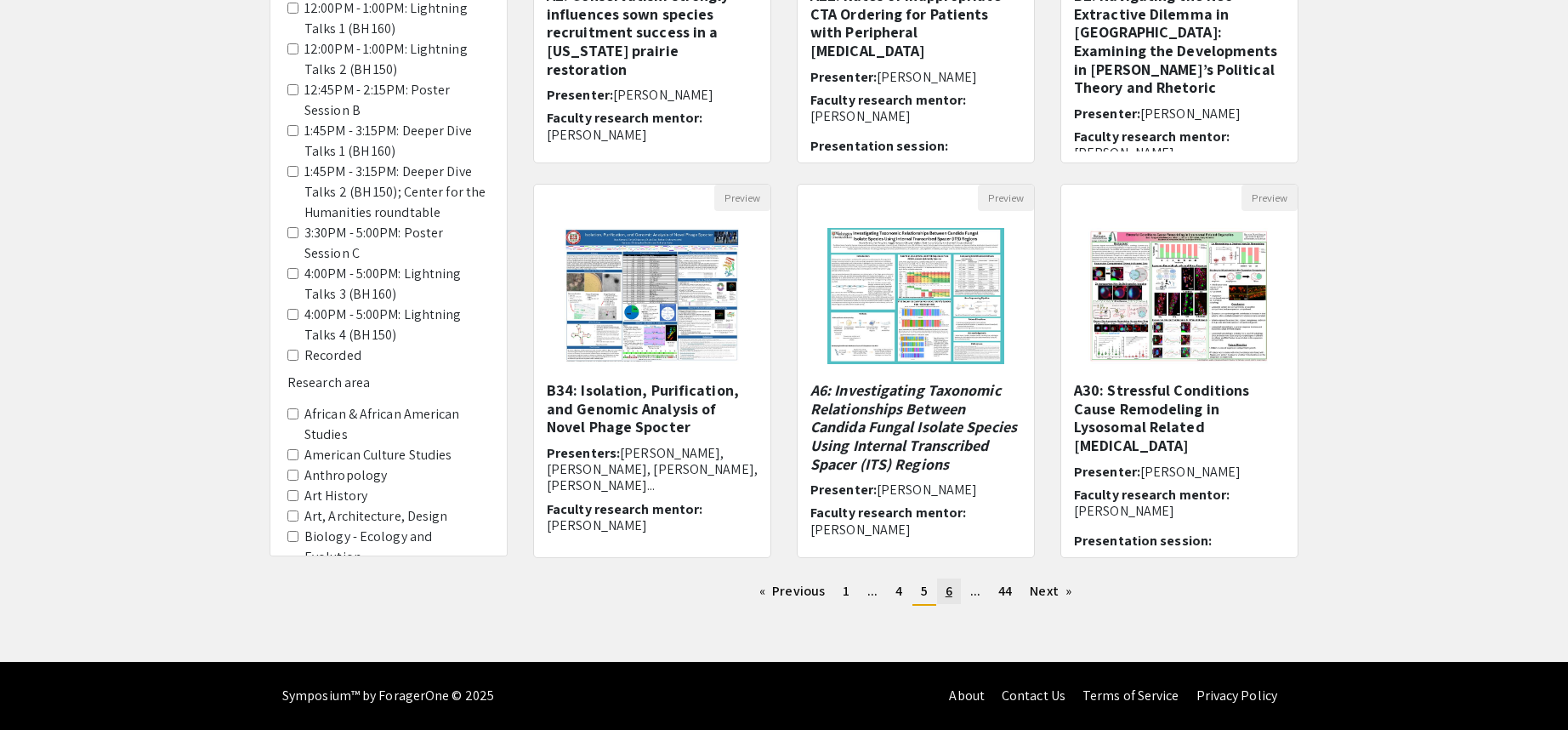
click at [952, 590] on span "6" at bounding box center [950, 591] width 7 height 18
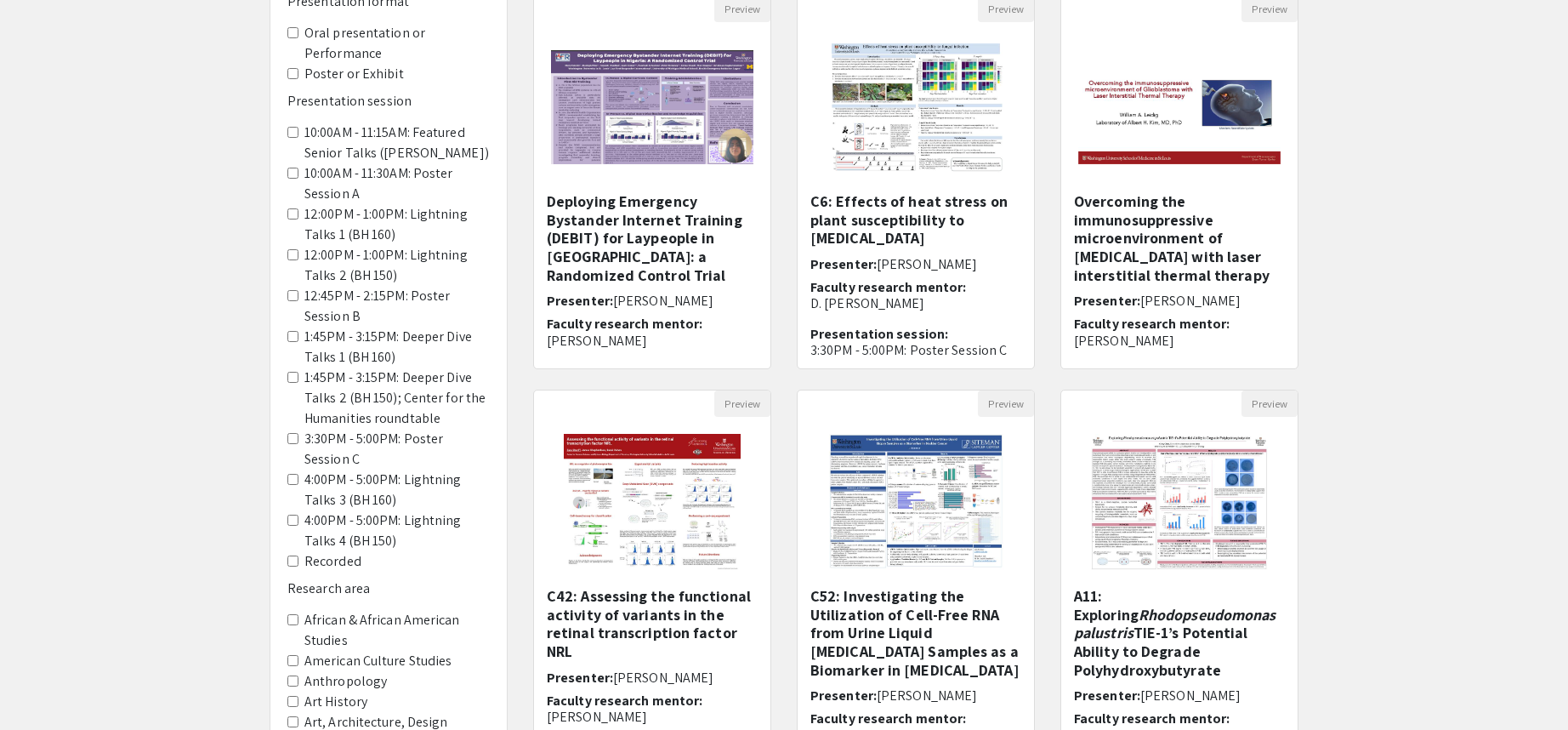
scroll to position [255, 0]
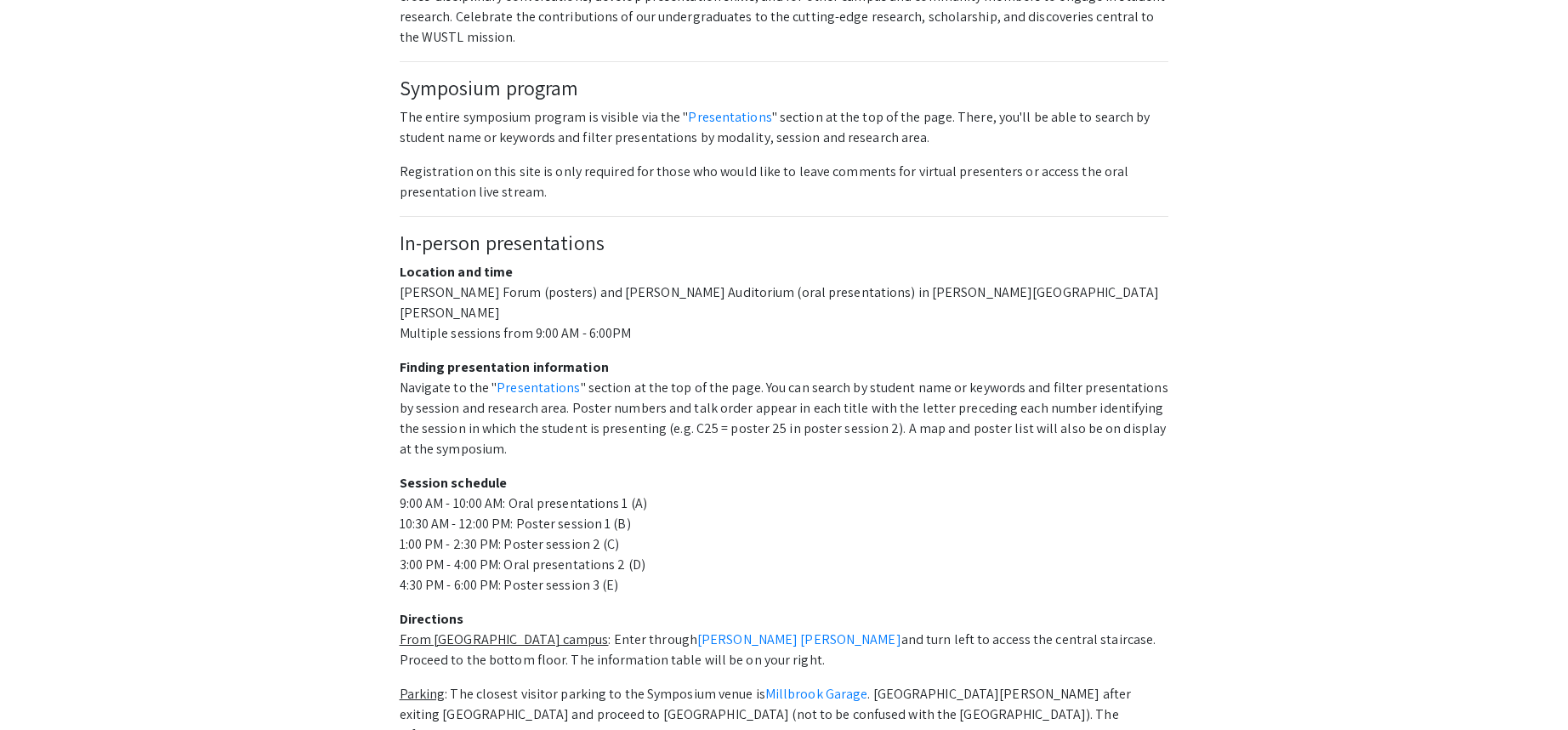
scroll to position [935, 0]
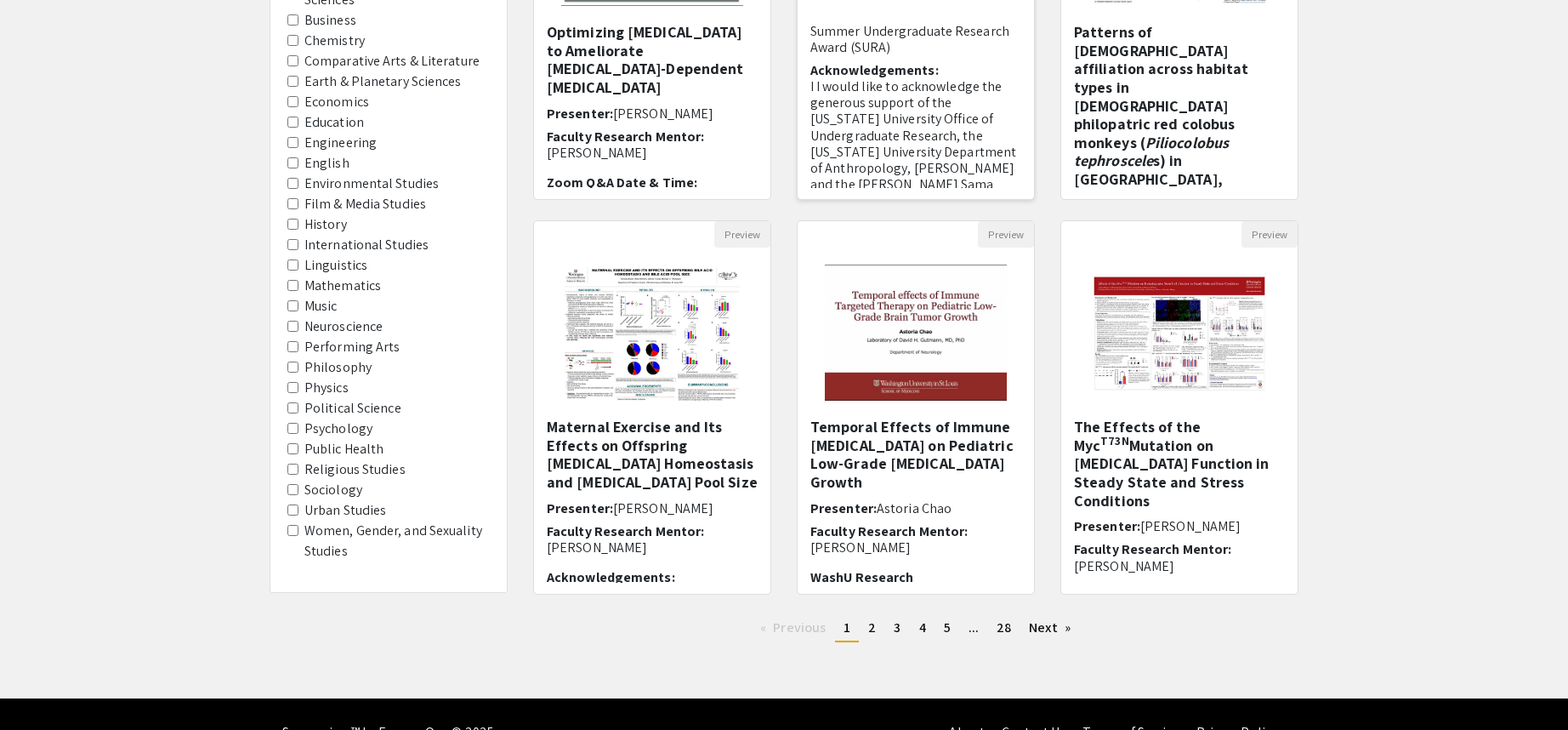
scroll to position [398, 0]
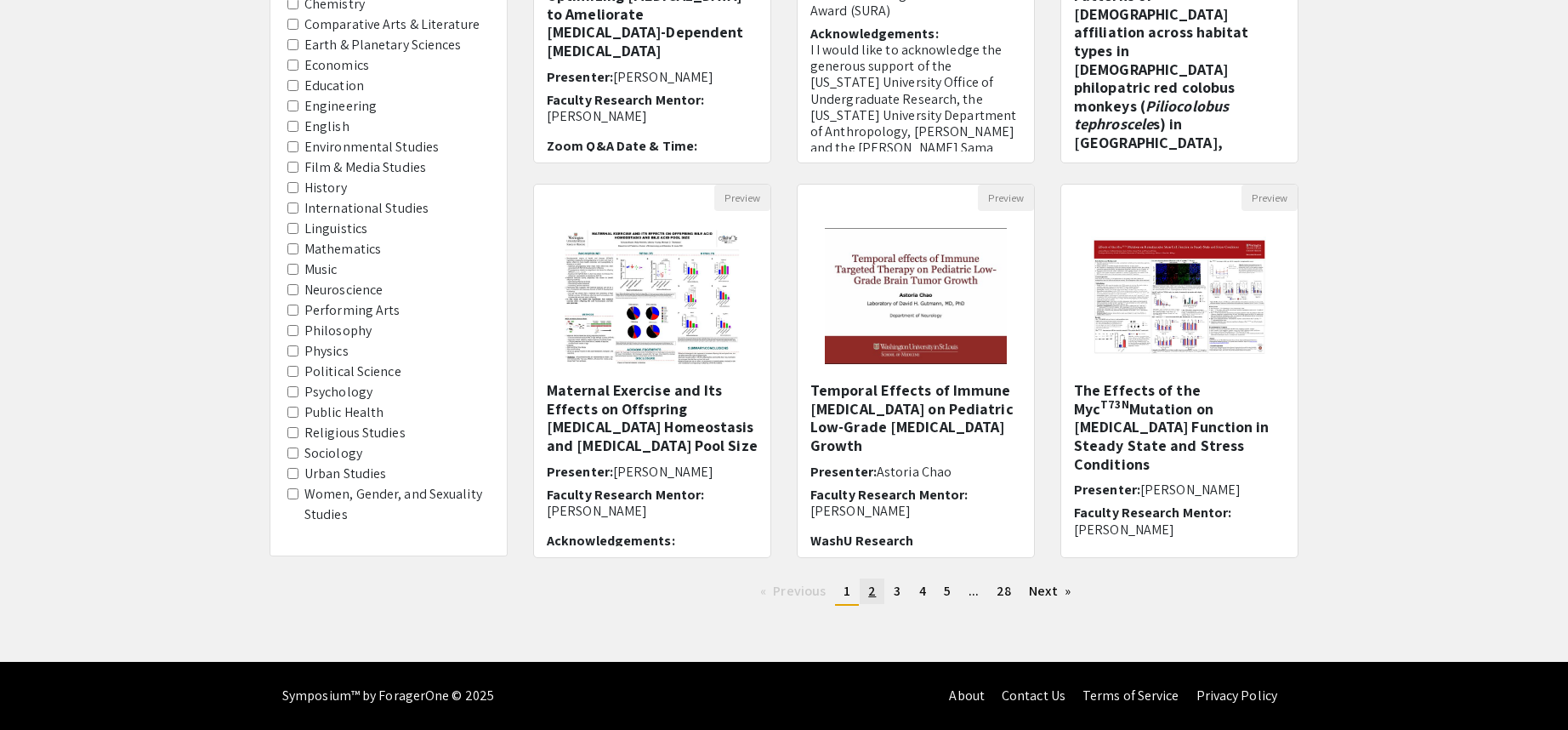
click at [873, 591] on span "2" at bounding box center [872, 591] width 7 height 18
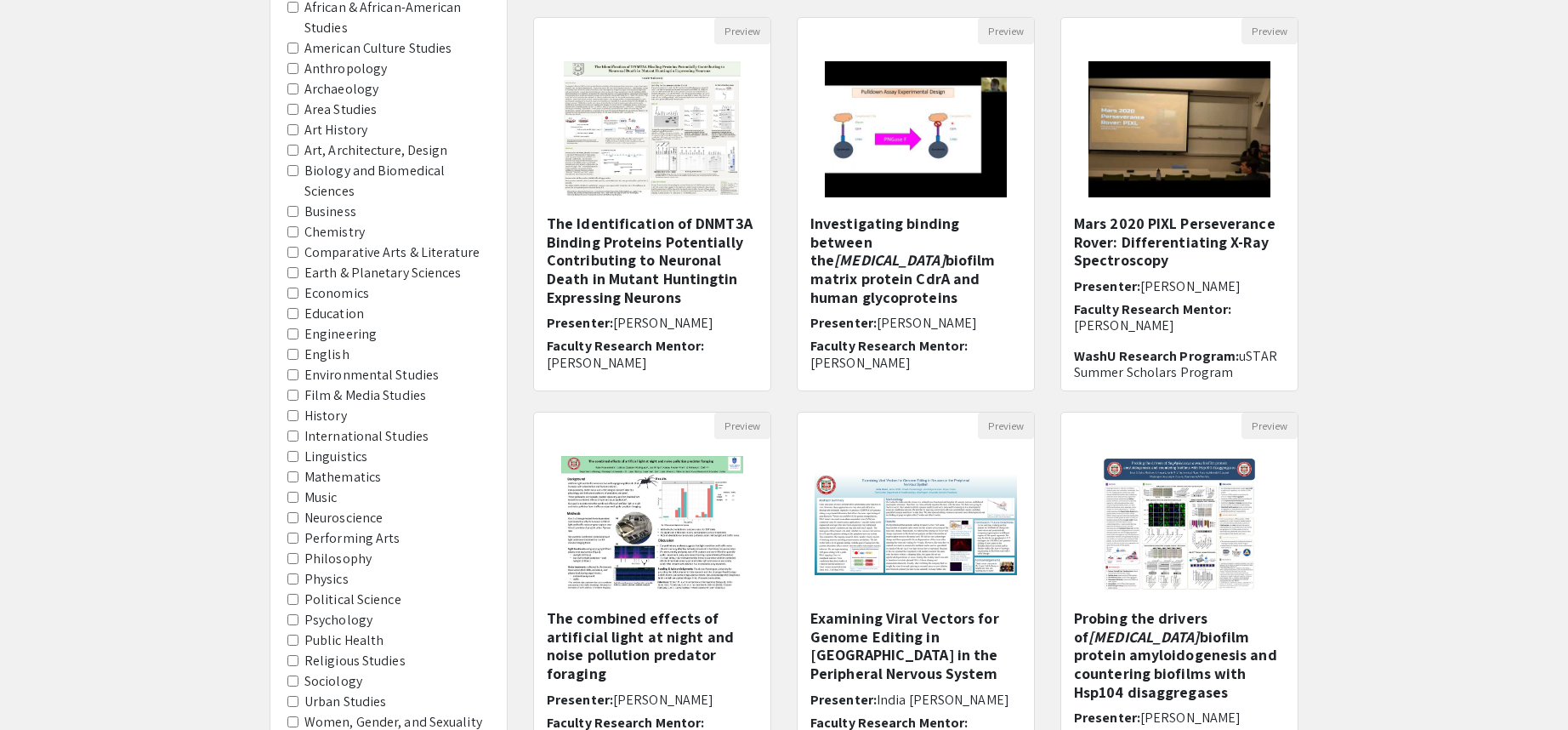
scroll to position [255, 0]
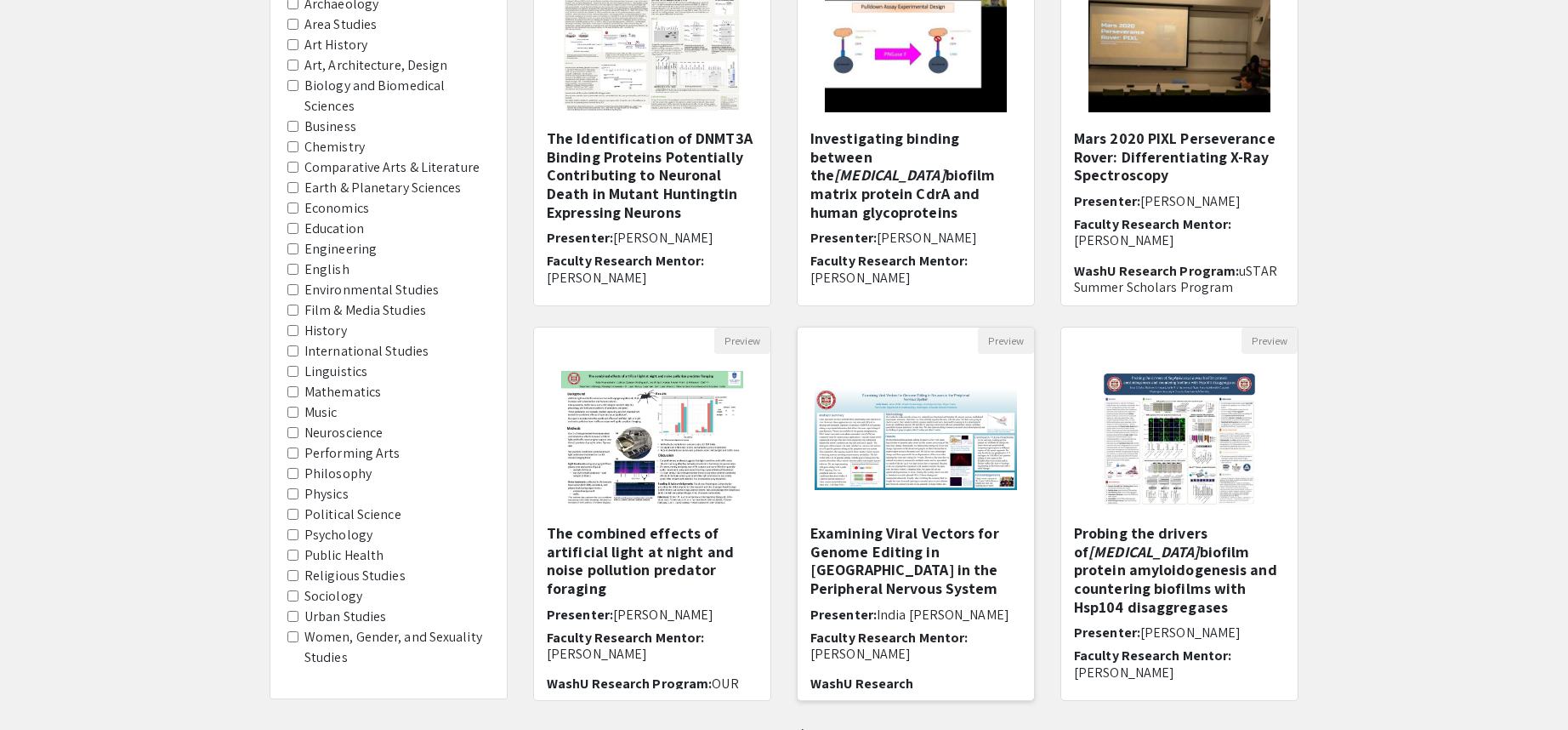
click at [960, 423] on img at bounding box center [916, 439] width 236 height 135
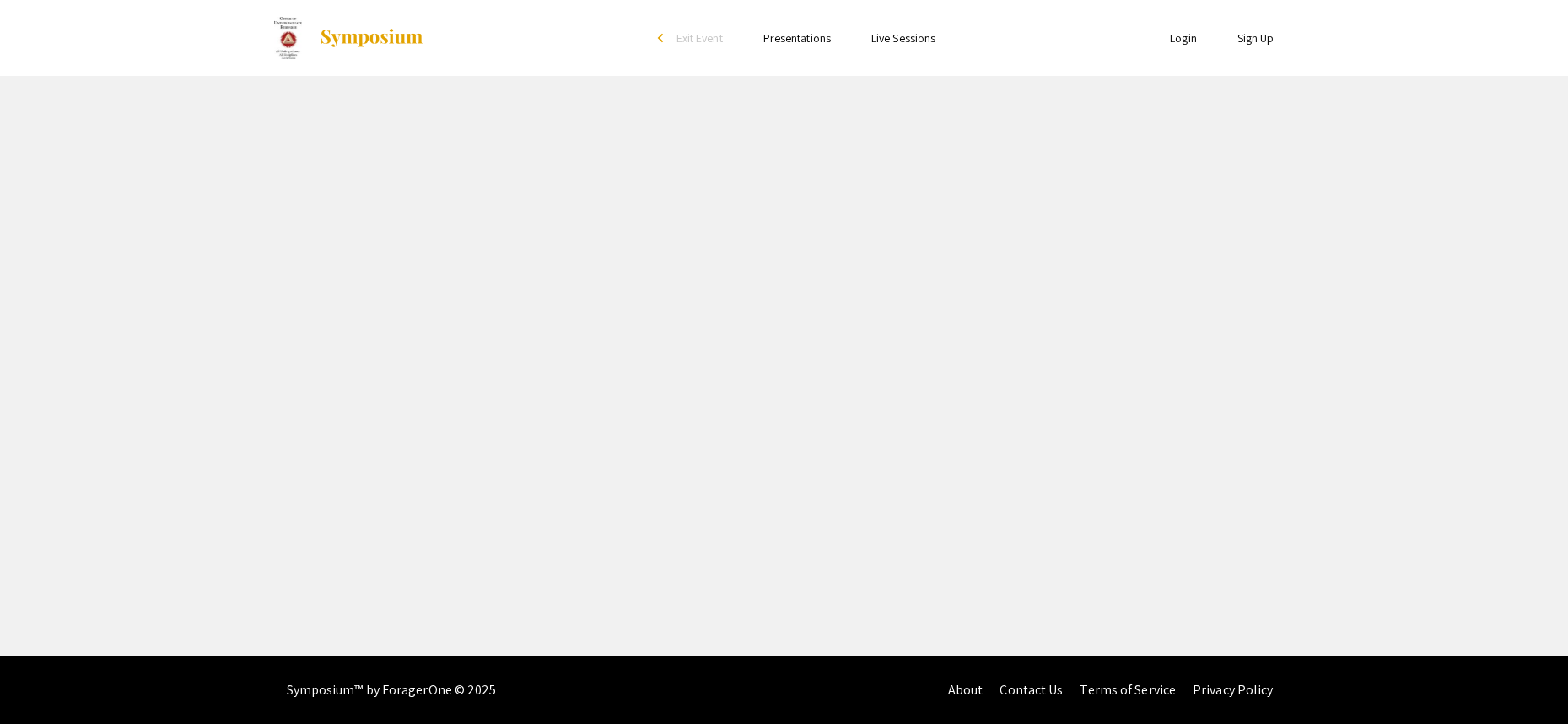
select select "custom"
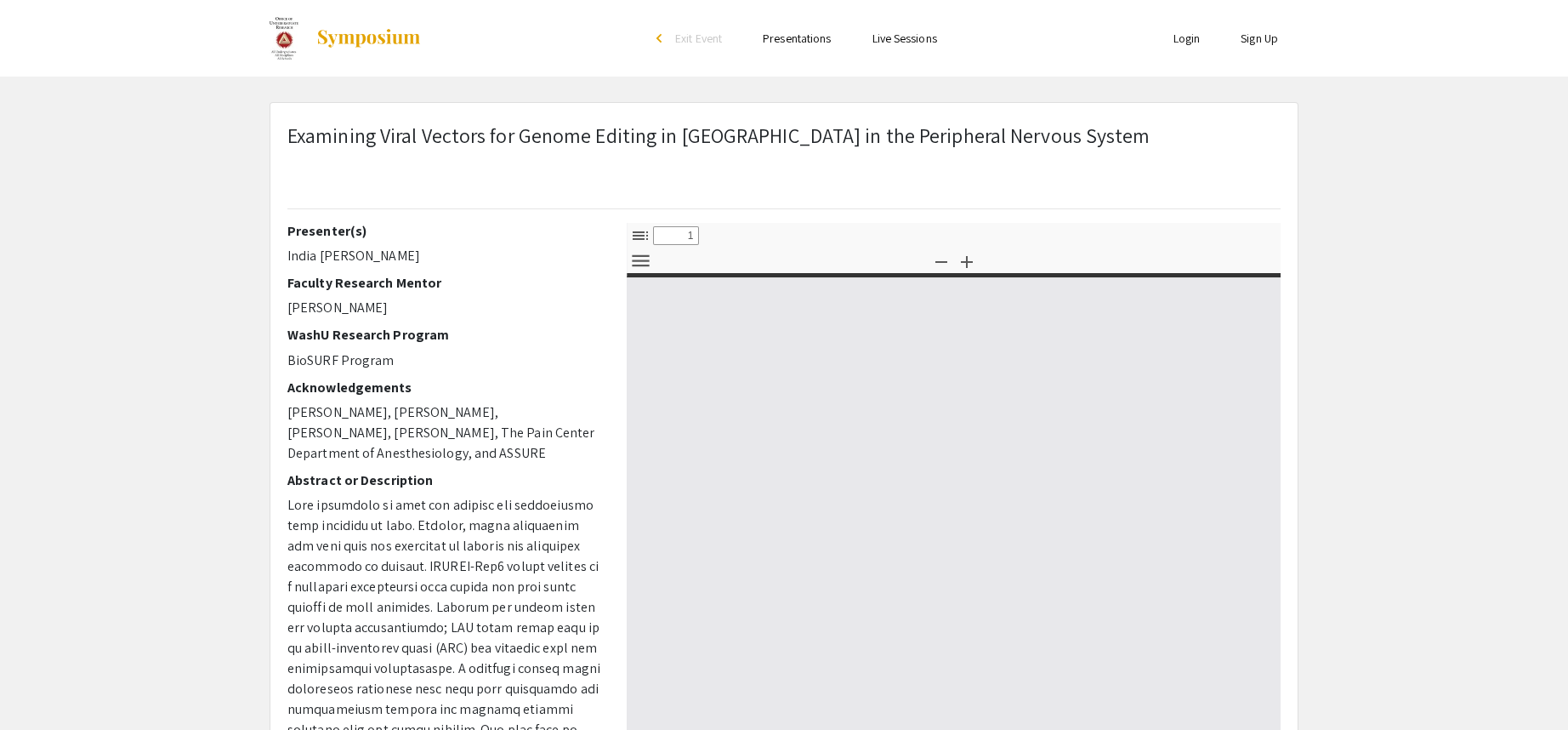
type input "0"
select select "custom"
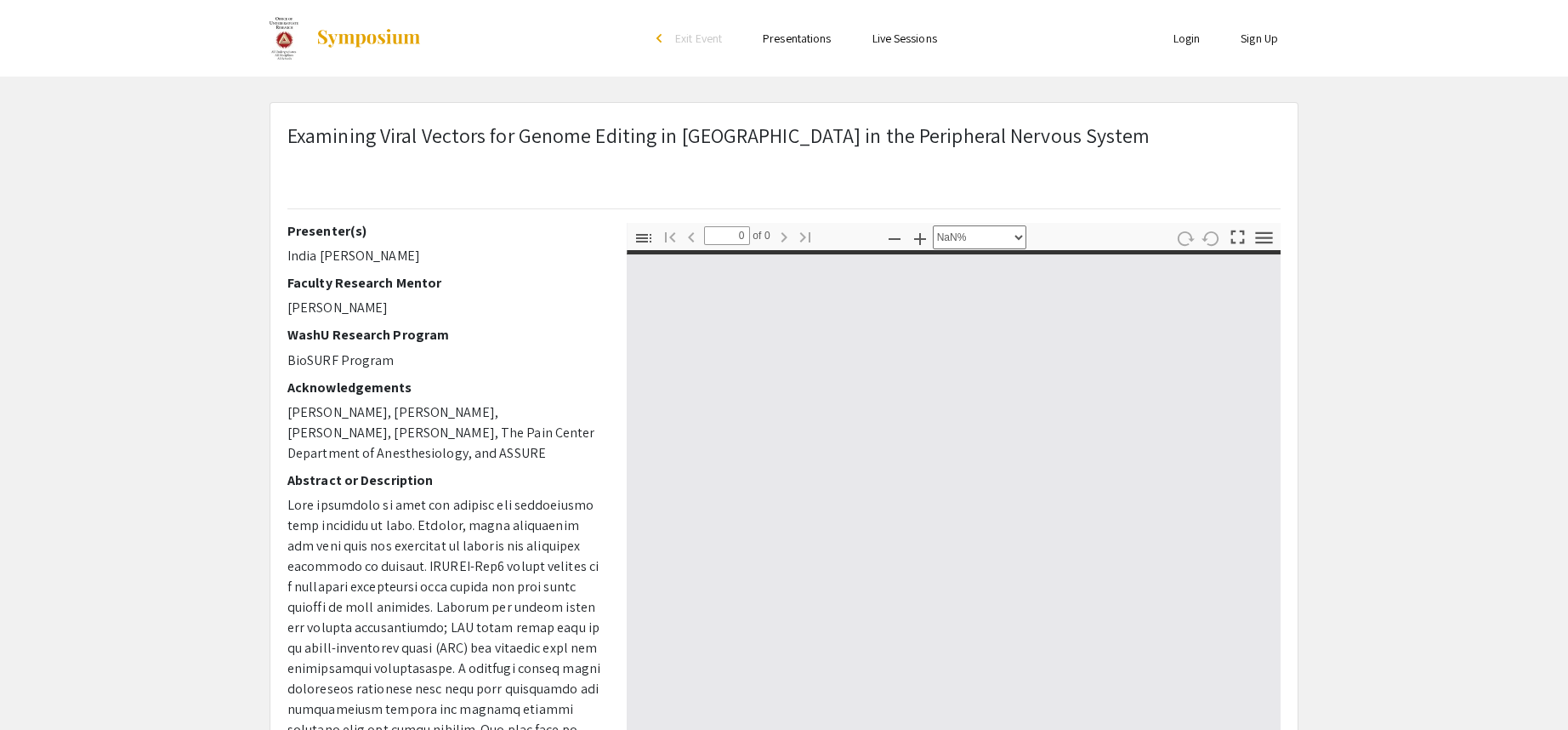
type input "1"
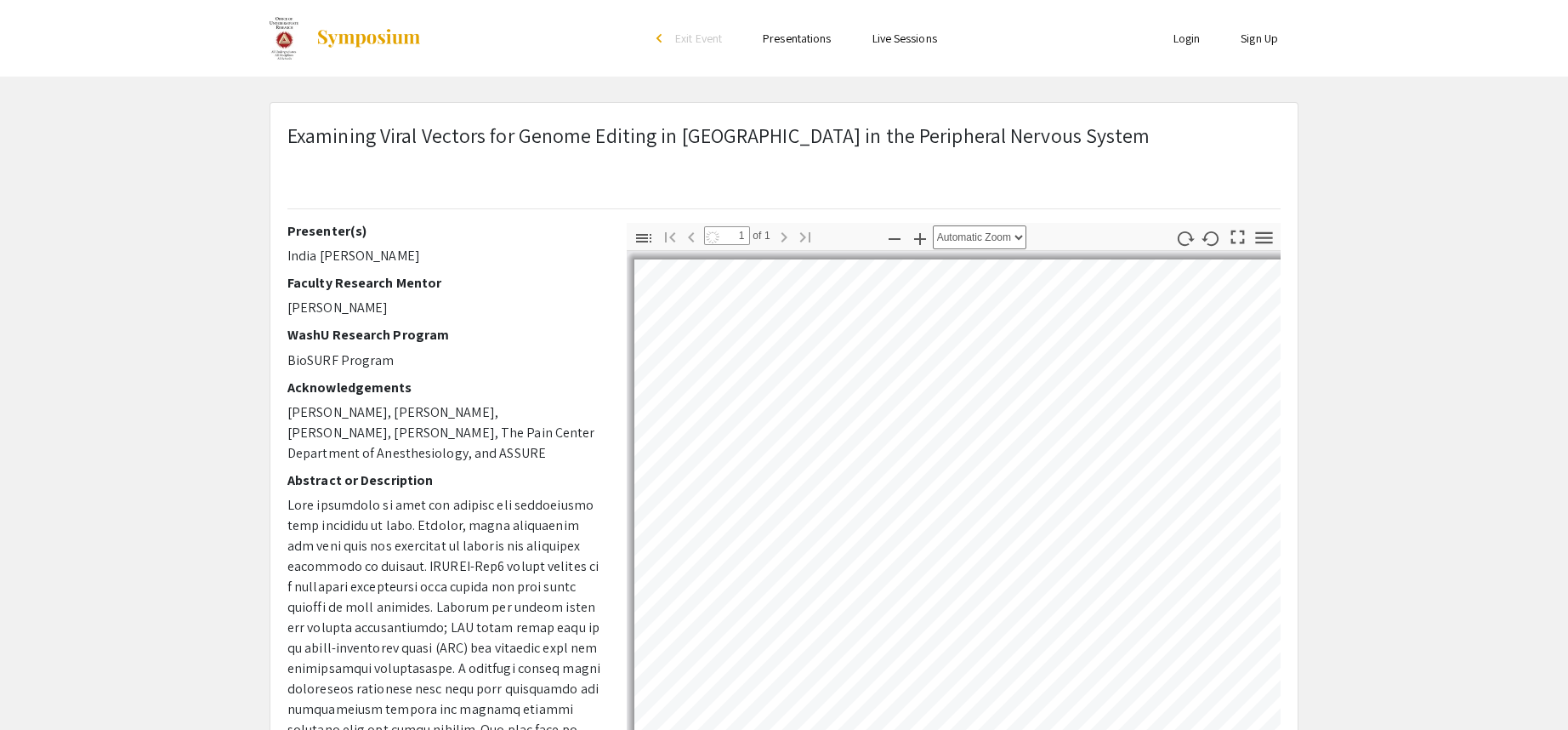
select select "auto"
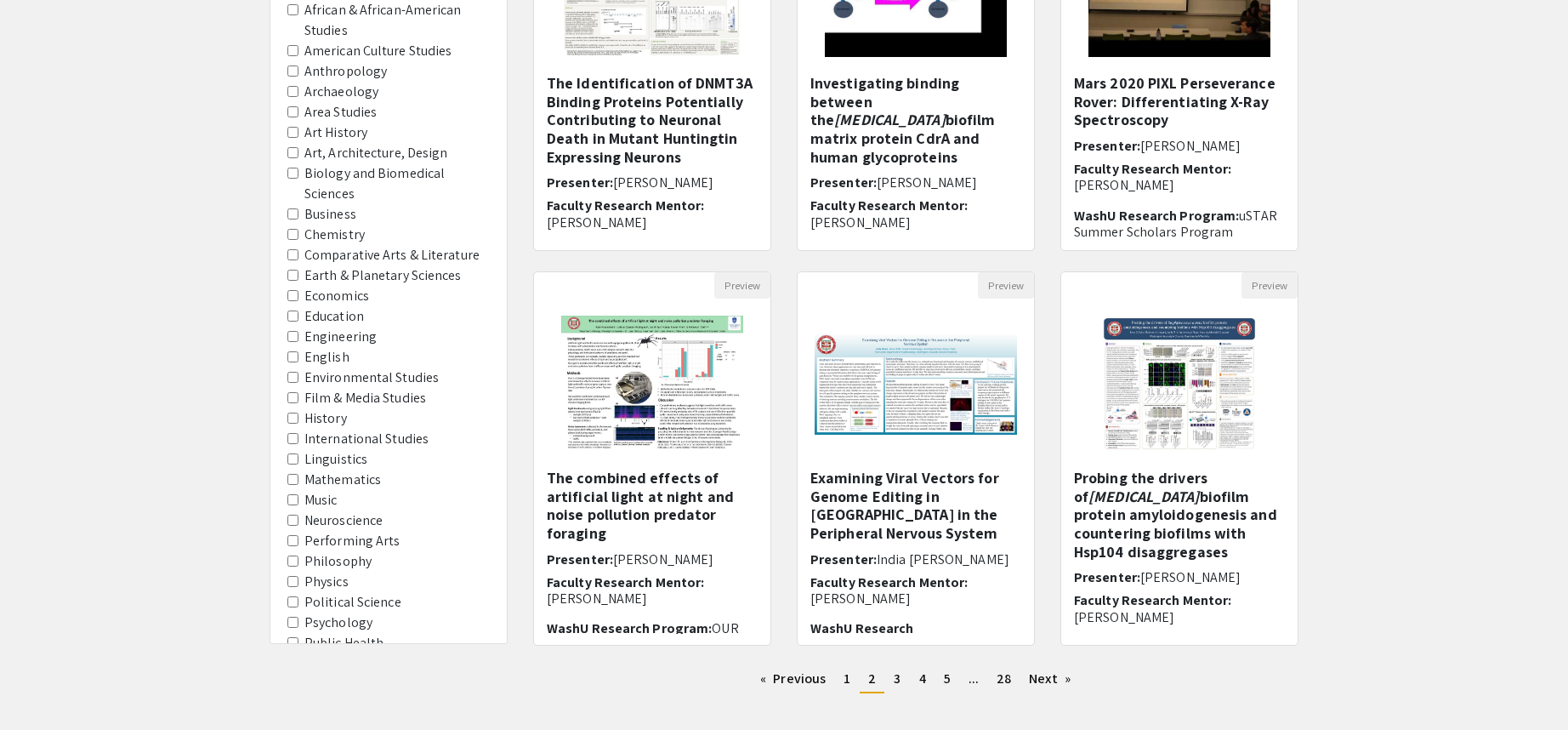
scroll to position [341, 0]
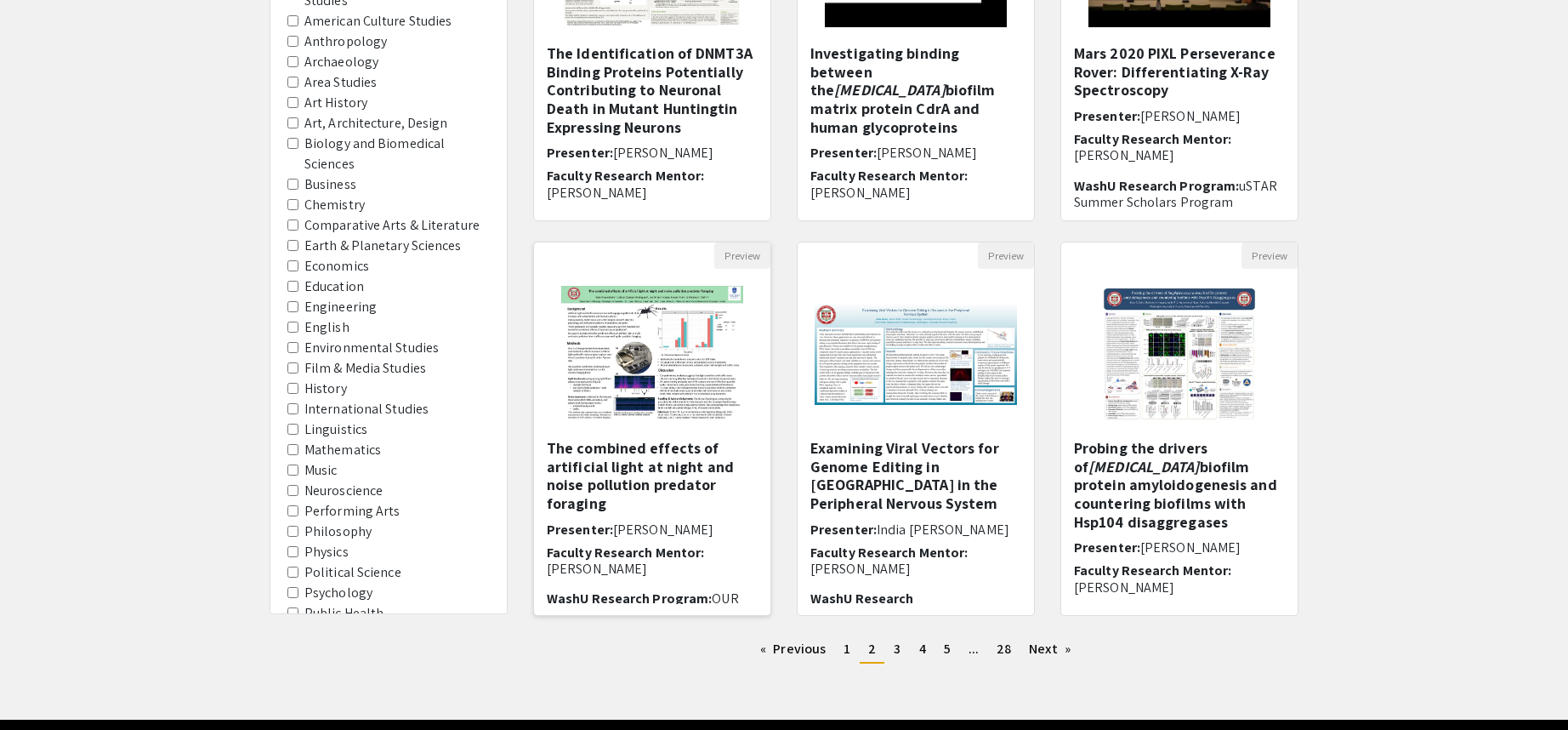
click at [664, 383] on img at bounding box center [652, 353] width 215 height 170
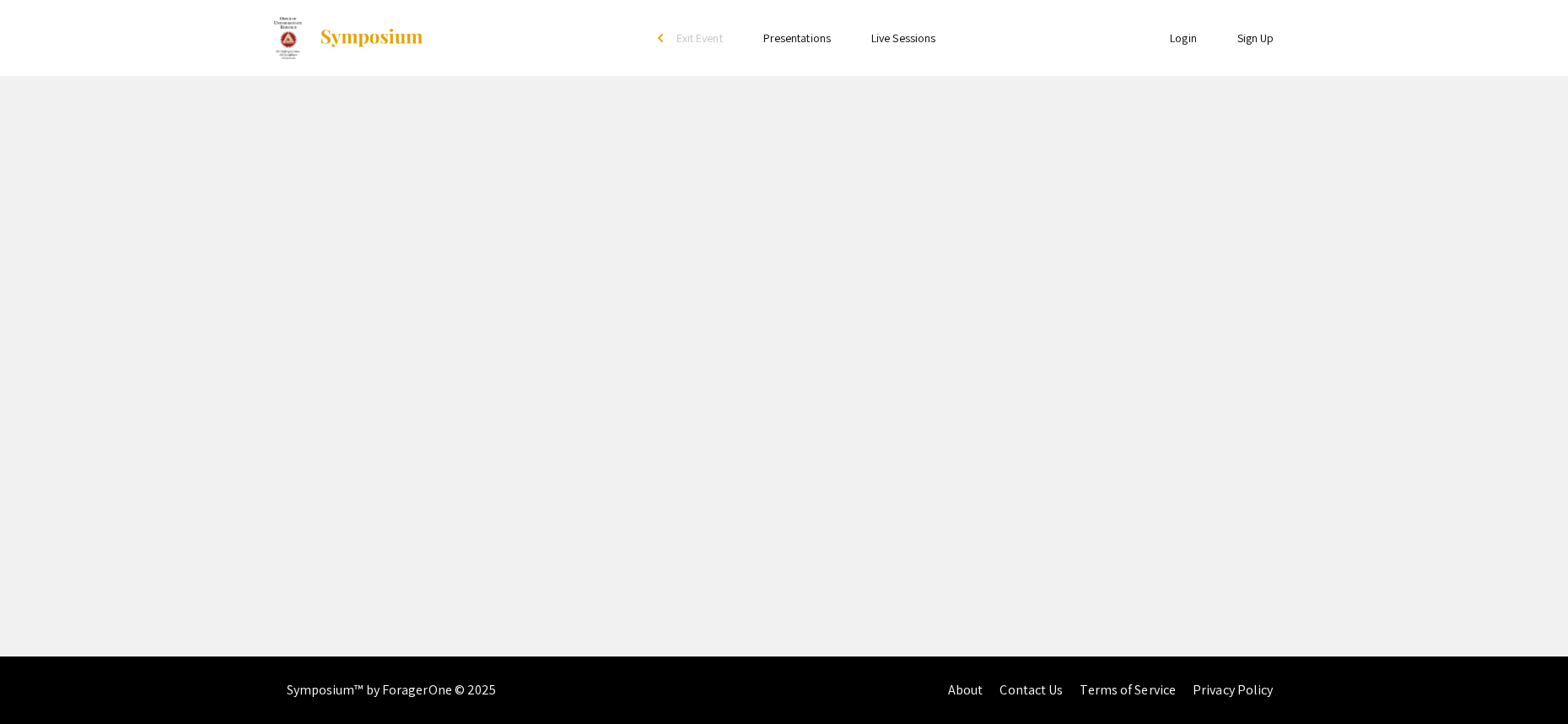
select select "custom"
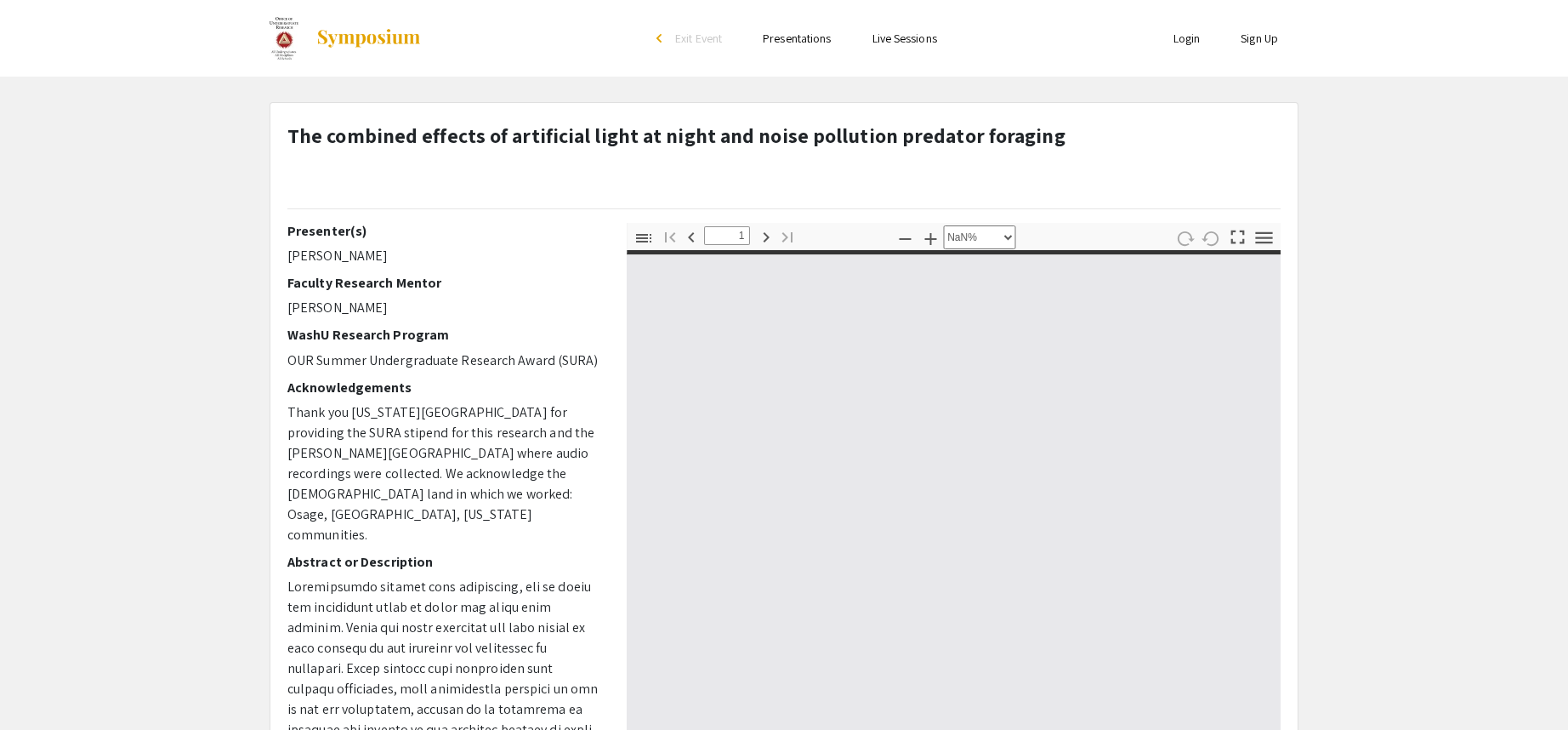
type input "0"
select select "custom"
type input "1"
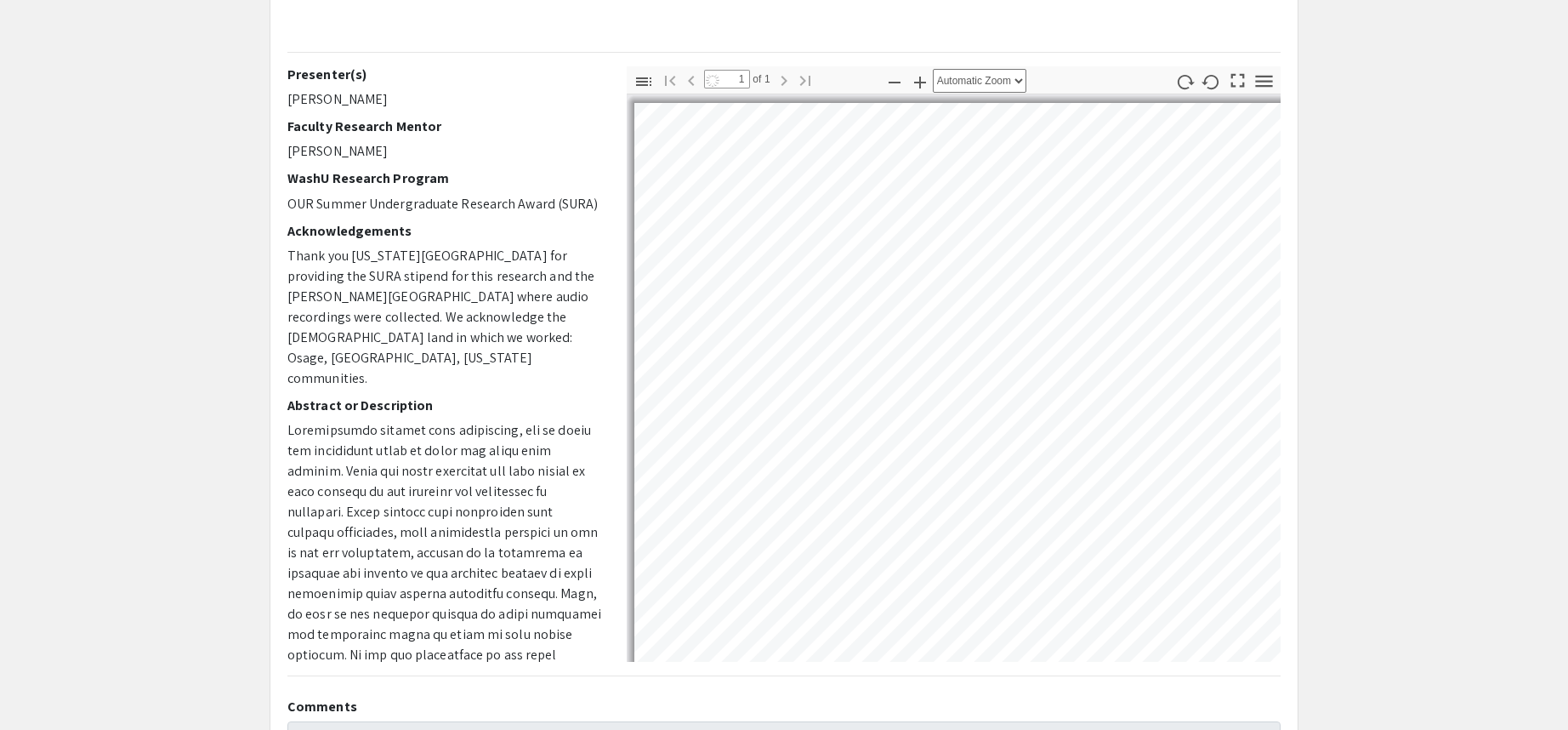
scroll to position [170, 0]
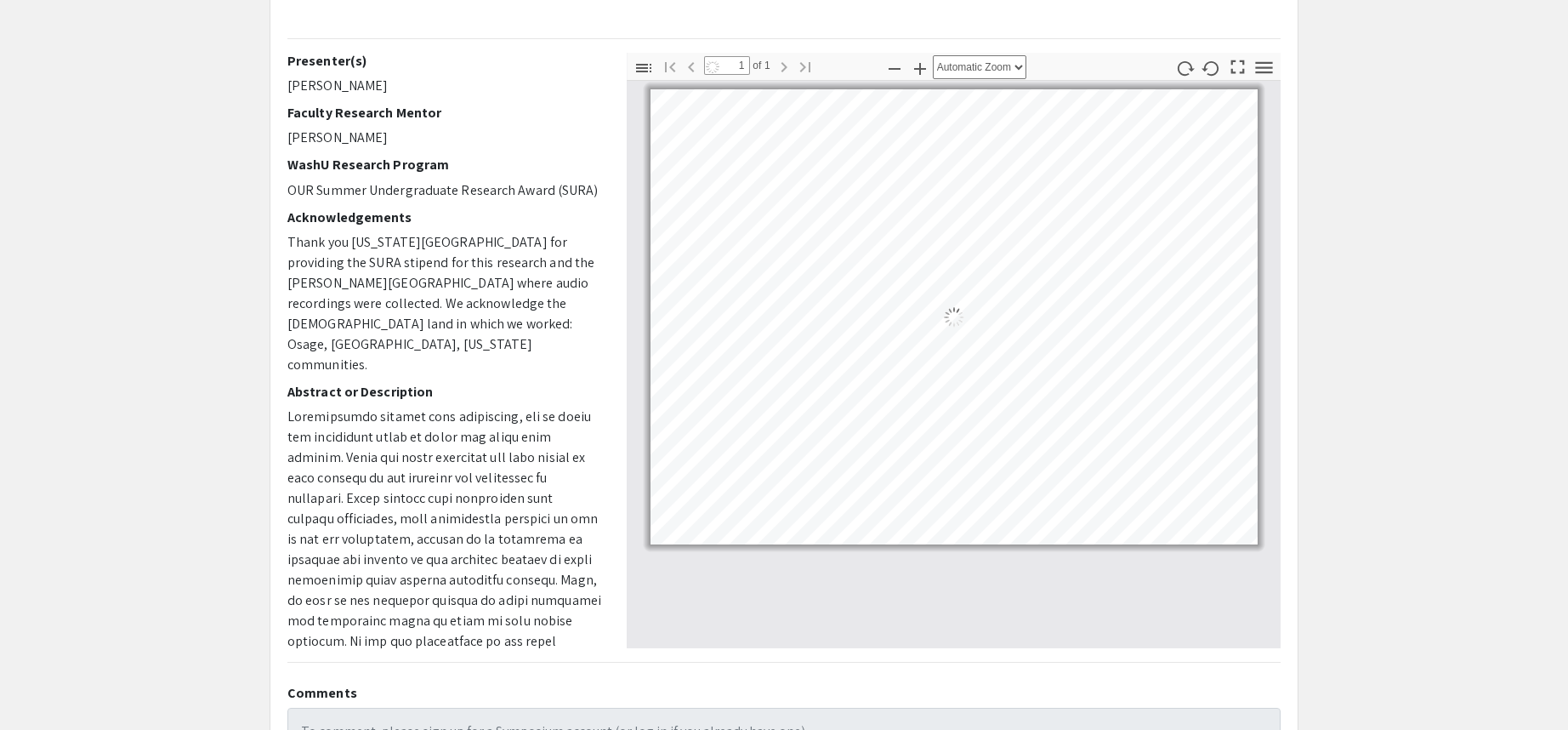
select select "auto"
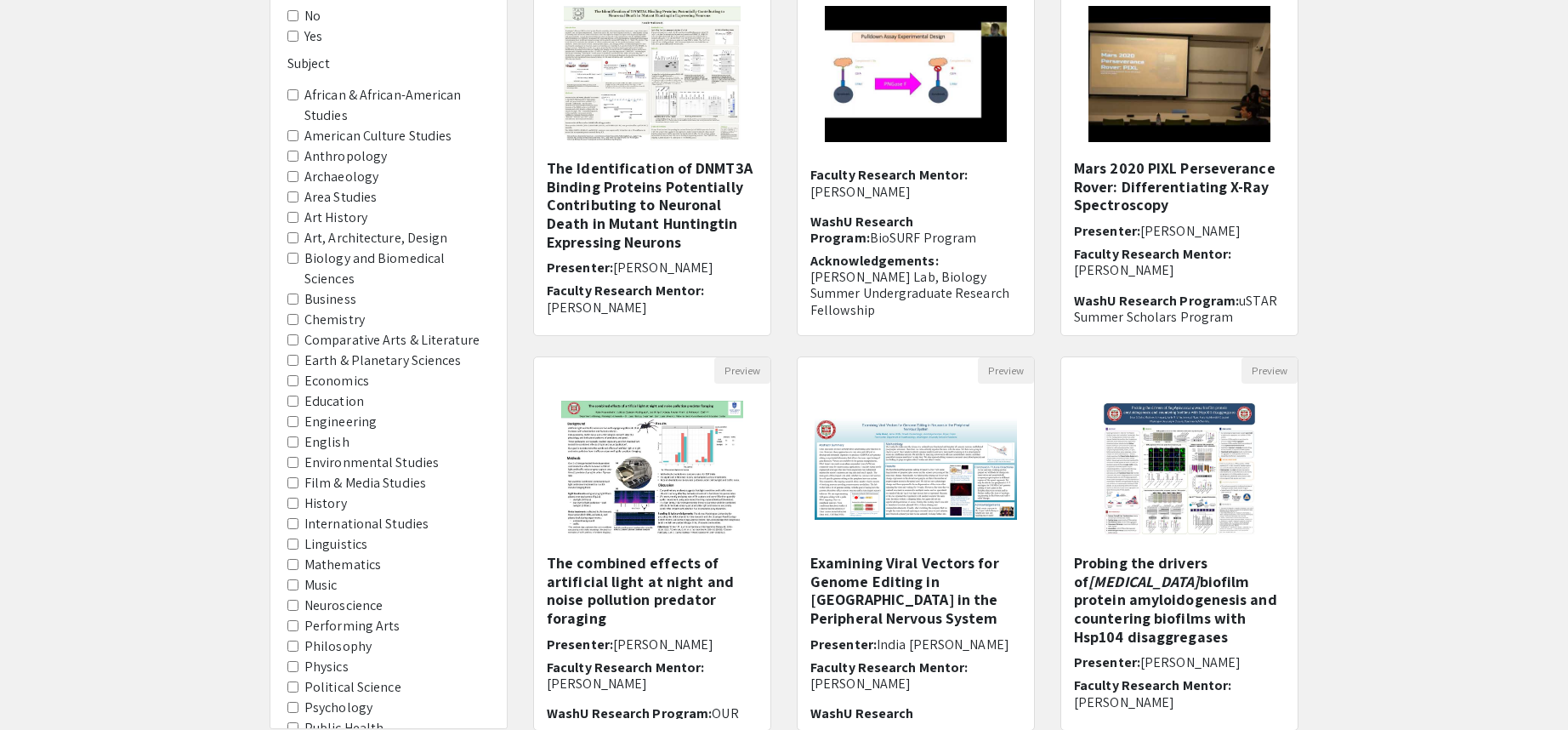
scroll to position [398, 0]
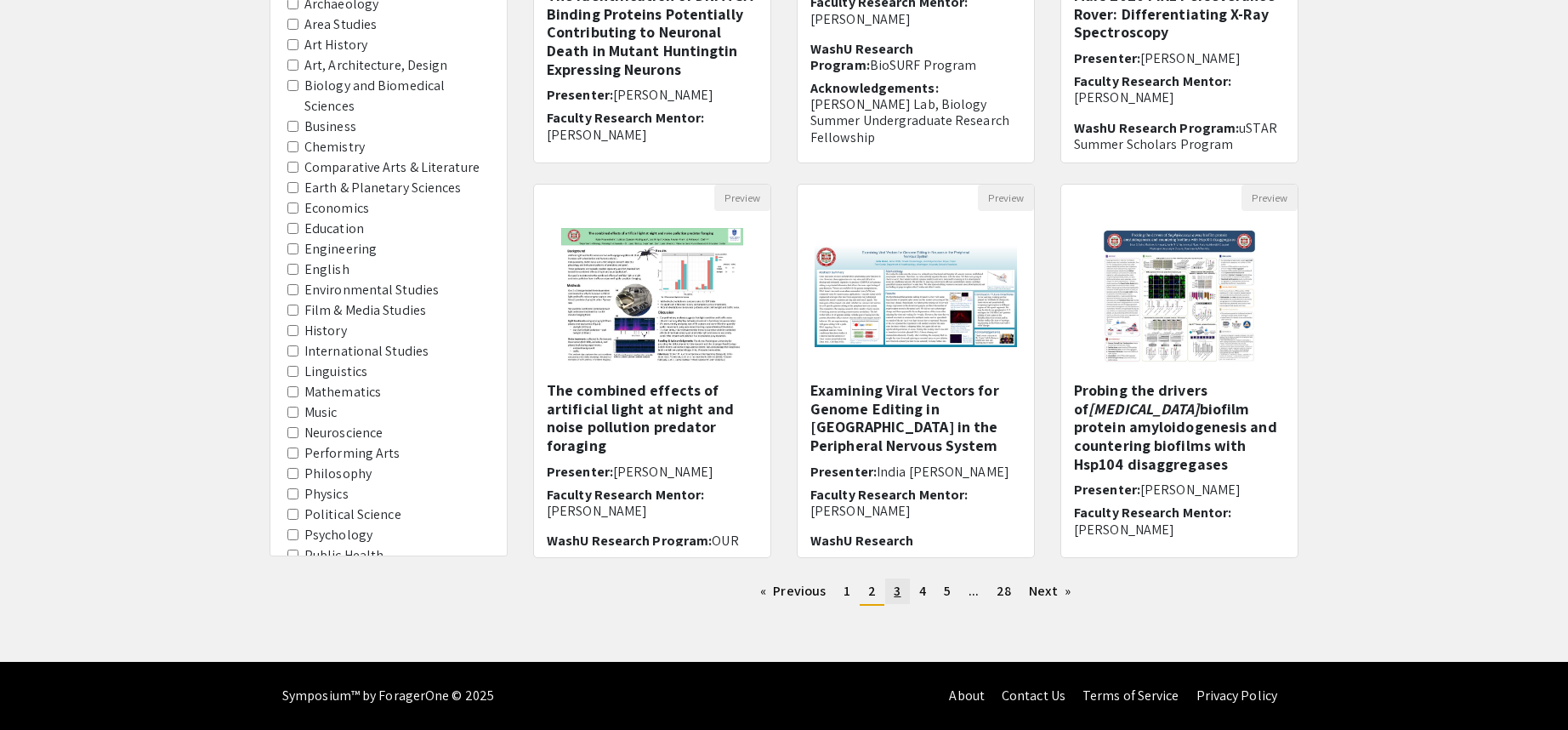
click at [899, 588] on span "3" at bounding box center [898, 591] width 7 height 18
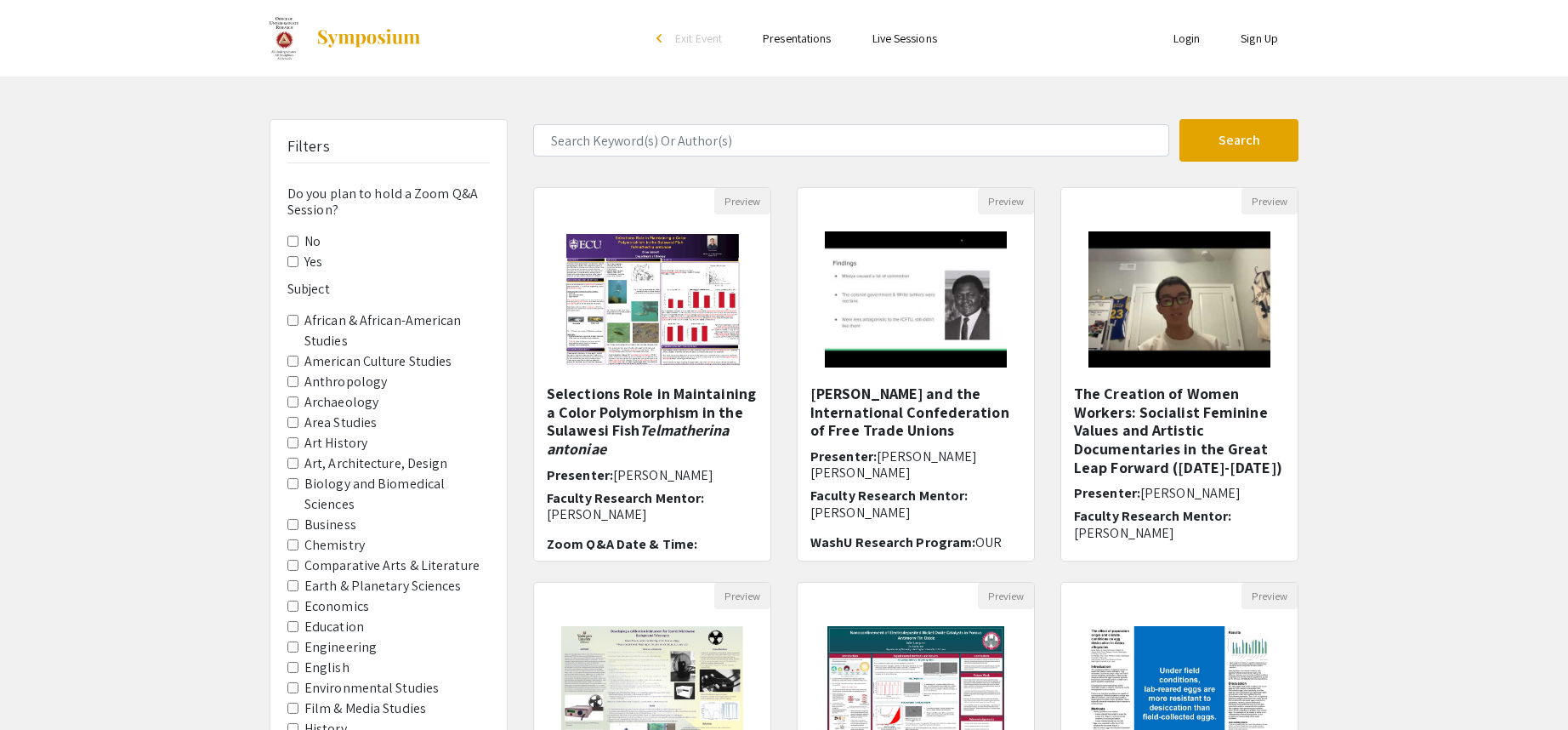
click at [43, 401] on div "Filters Do you plan to hold a Zoom Q&A Session? No Yes Subject African & Africa…" at bounding box center [784, 568] width 1568 height 899
click at [41, 115] on div "Skip navigation arrow_back_ios Exit Event Presentations Live Sessions Login Sig…" at bounding box center [784, 530] width 1568 height 1060
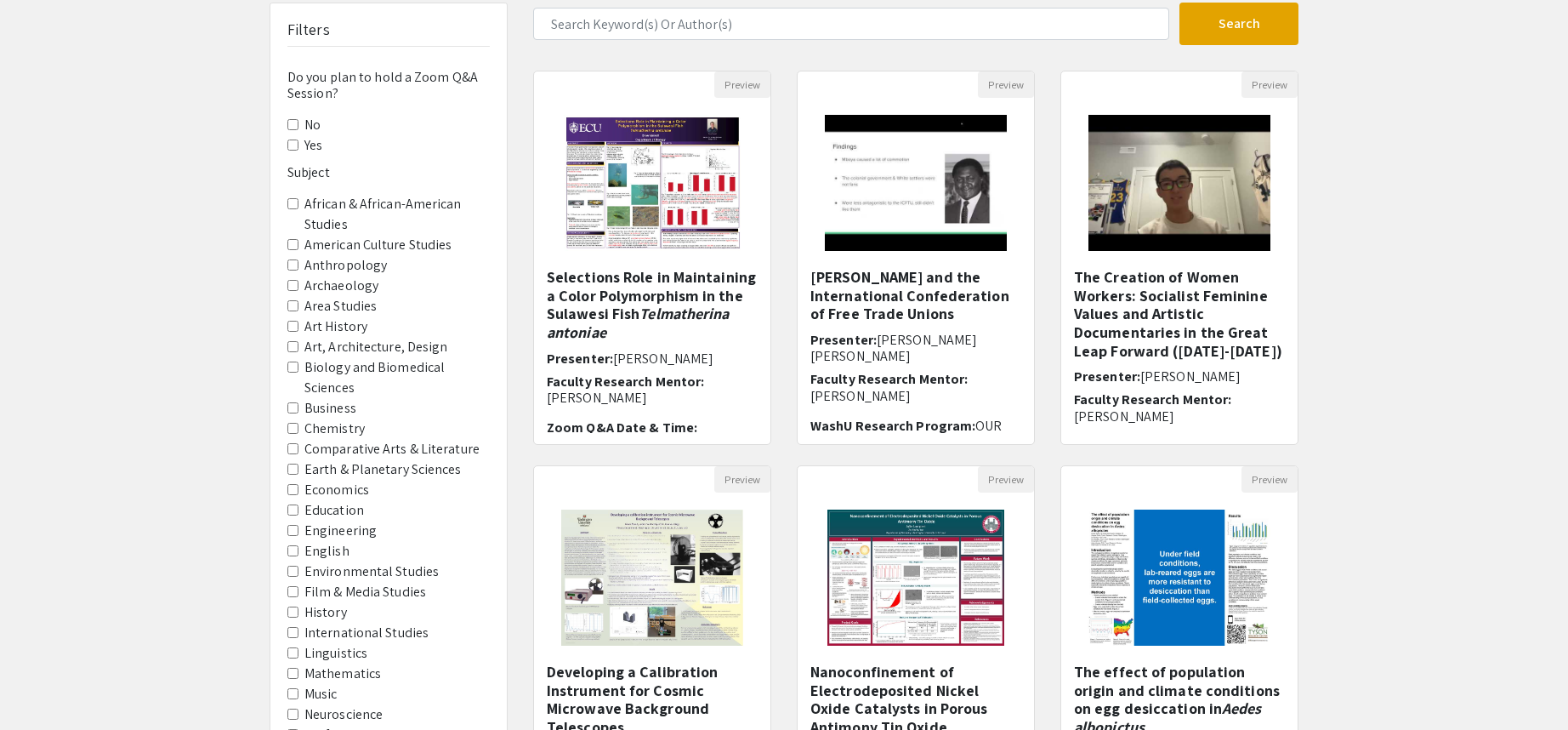
scroll to position [398, 0]
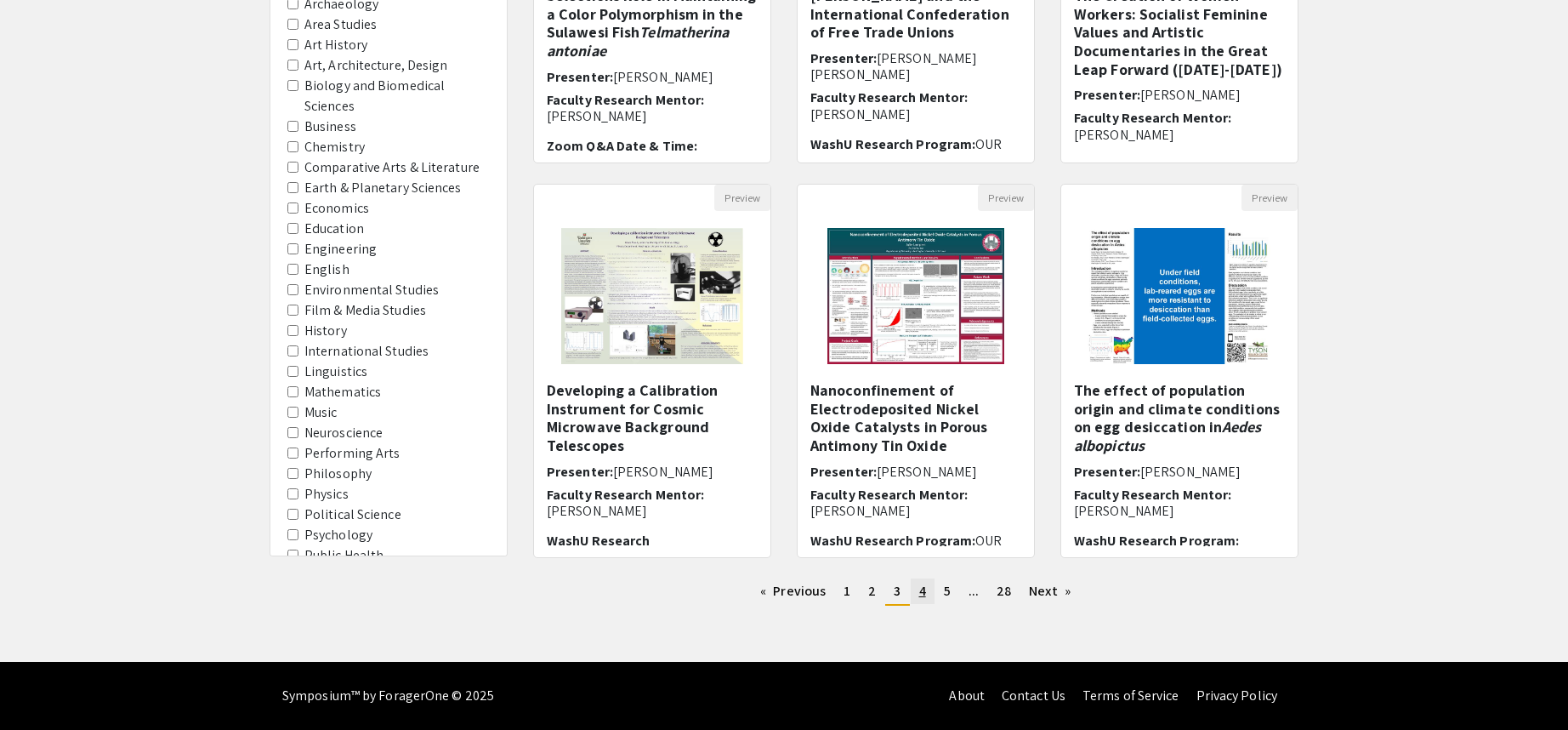
click at [917, 600] on link "page 4" at bounding box center [923, 591] width 23 height 25
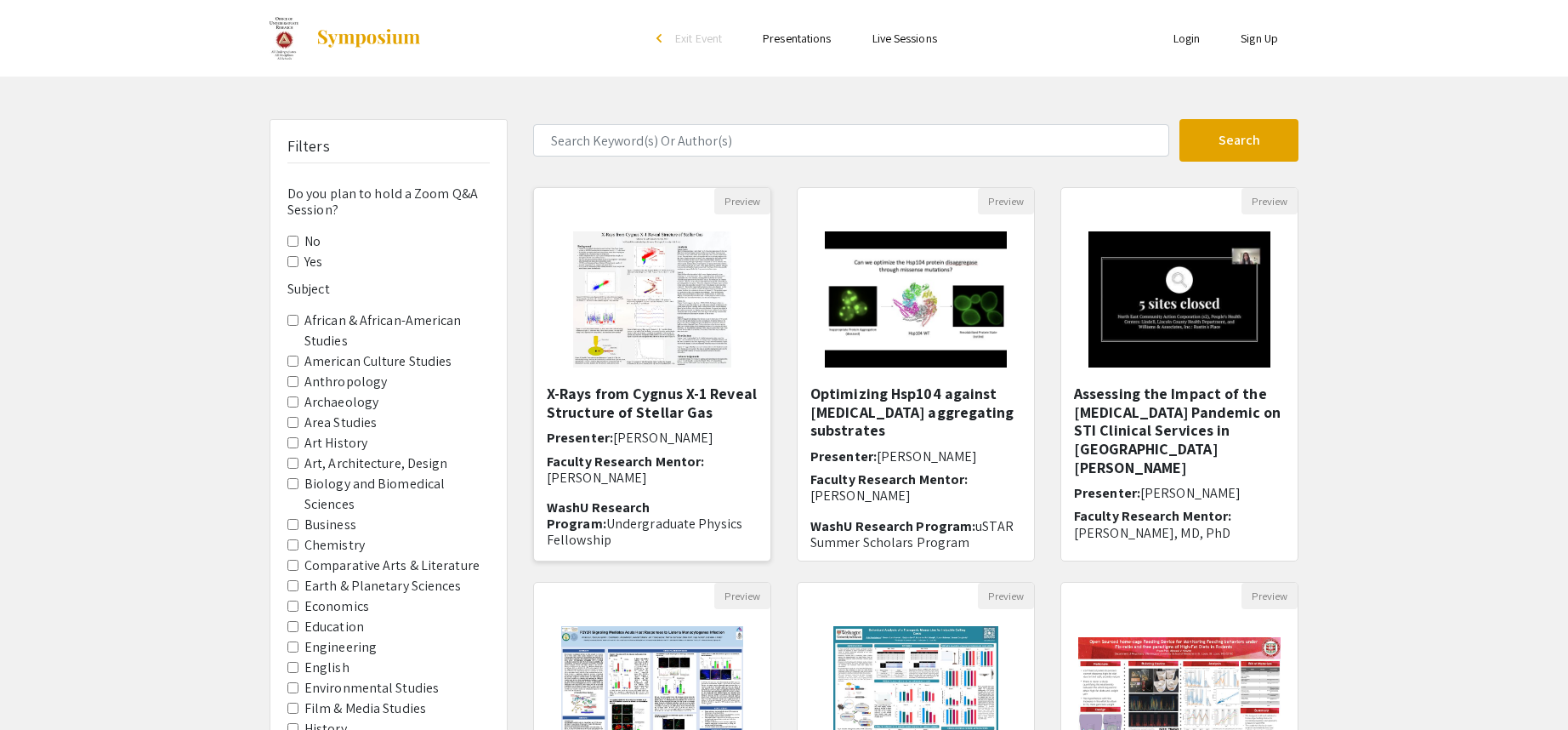
click at [654, 291] on img "Open Presentation <p>X-Rays from Cygnus X-1 Reveal Structure of Stellar Gas</p>" at bounding box center [652, 299] width 193 height 170
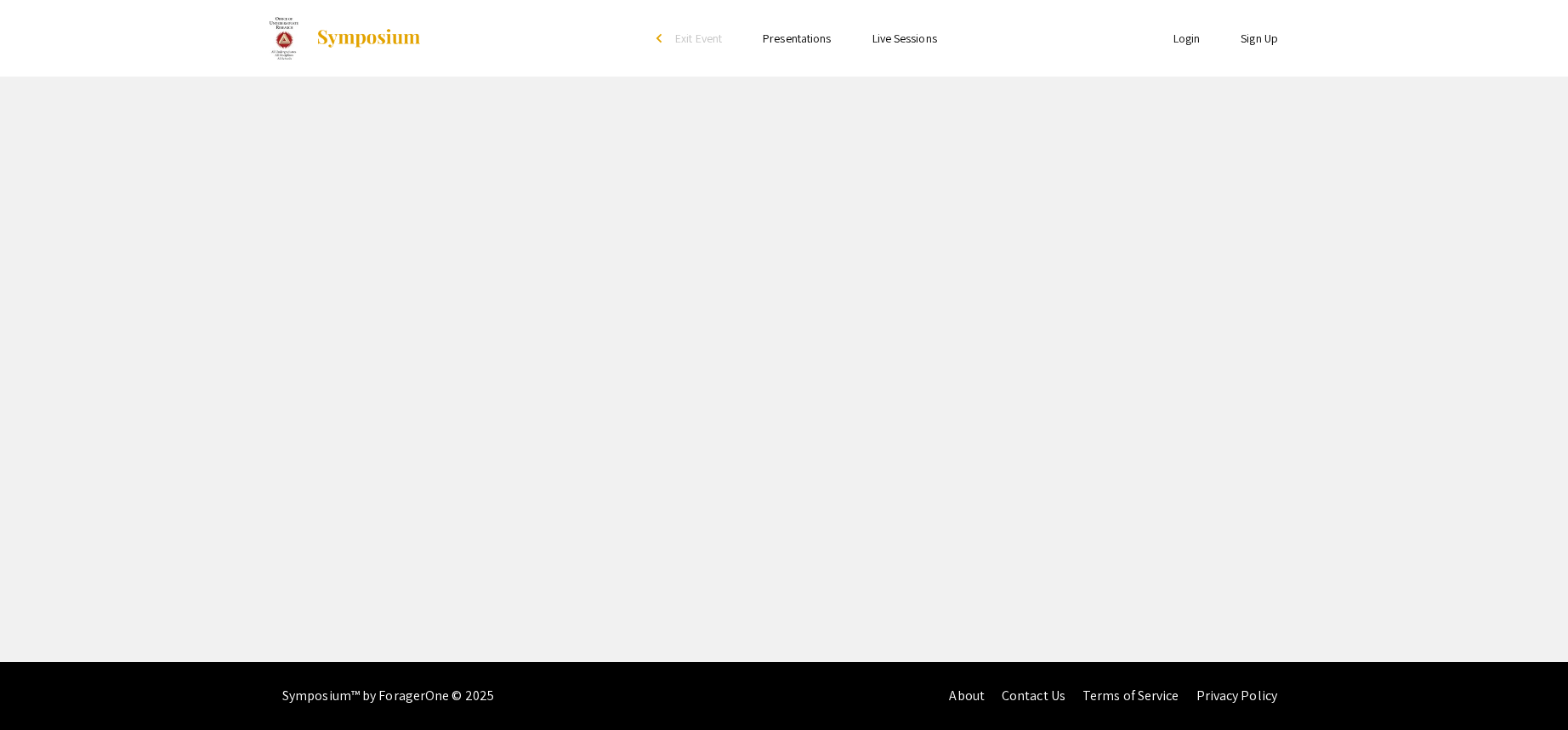
select select "custom"
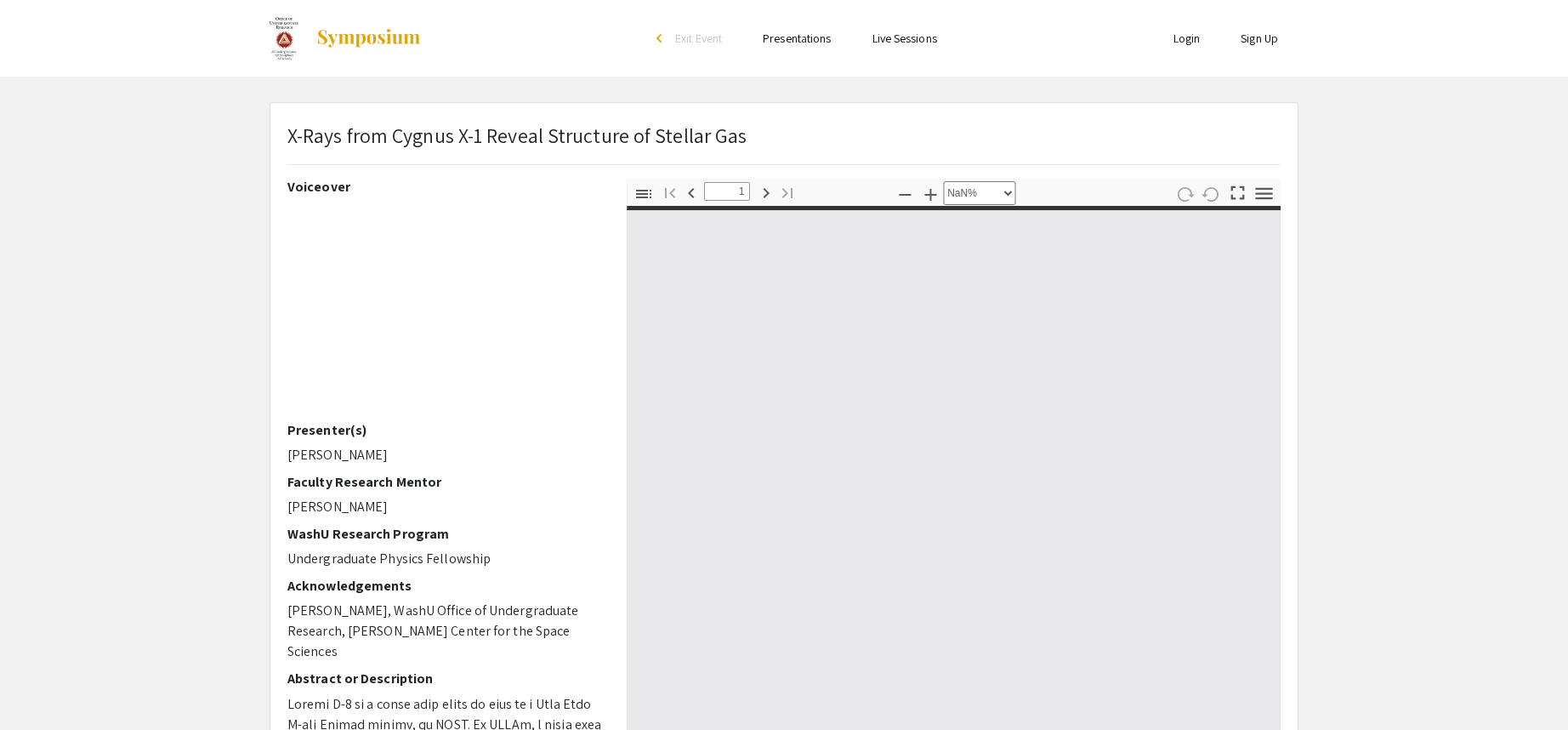
type input "0"
select select "custom"
type input "1"
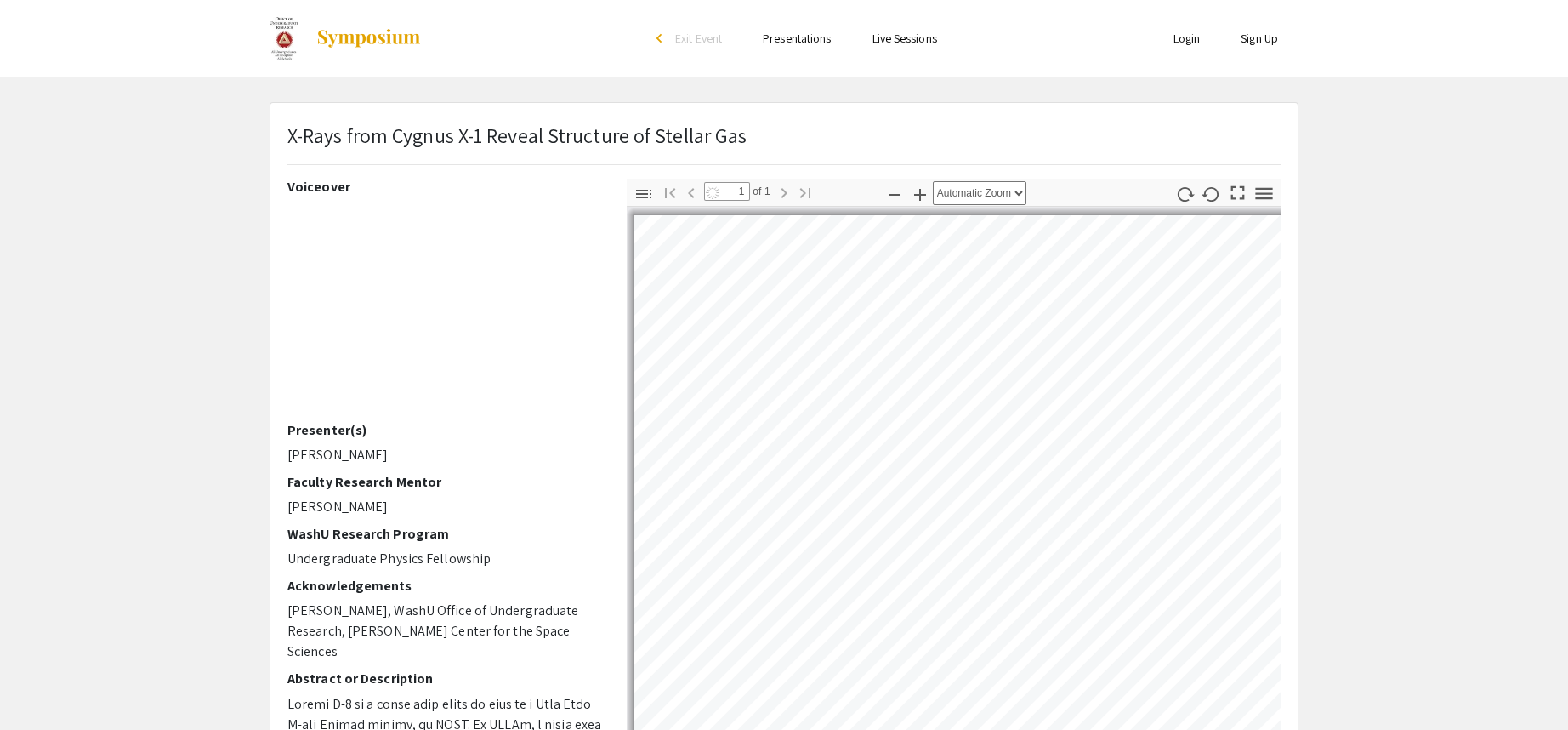
select select "auto"
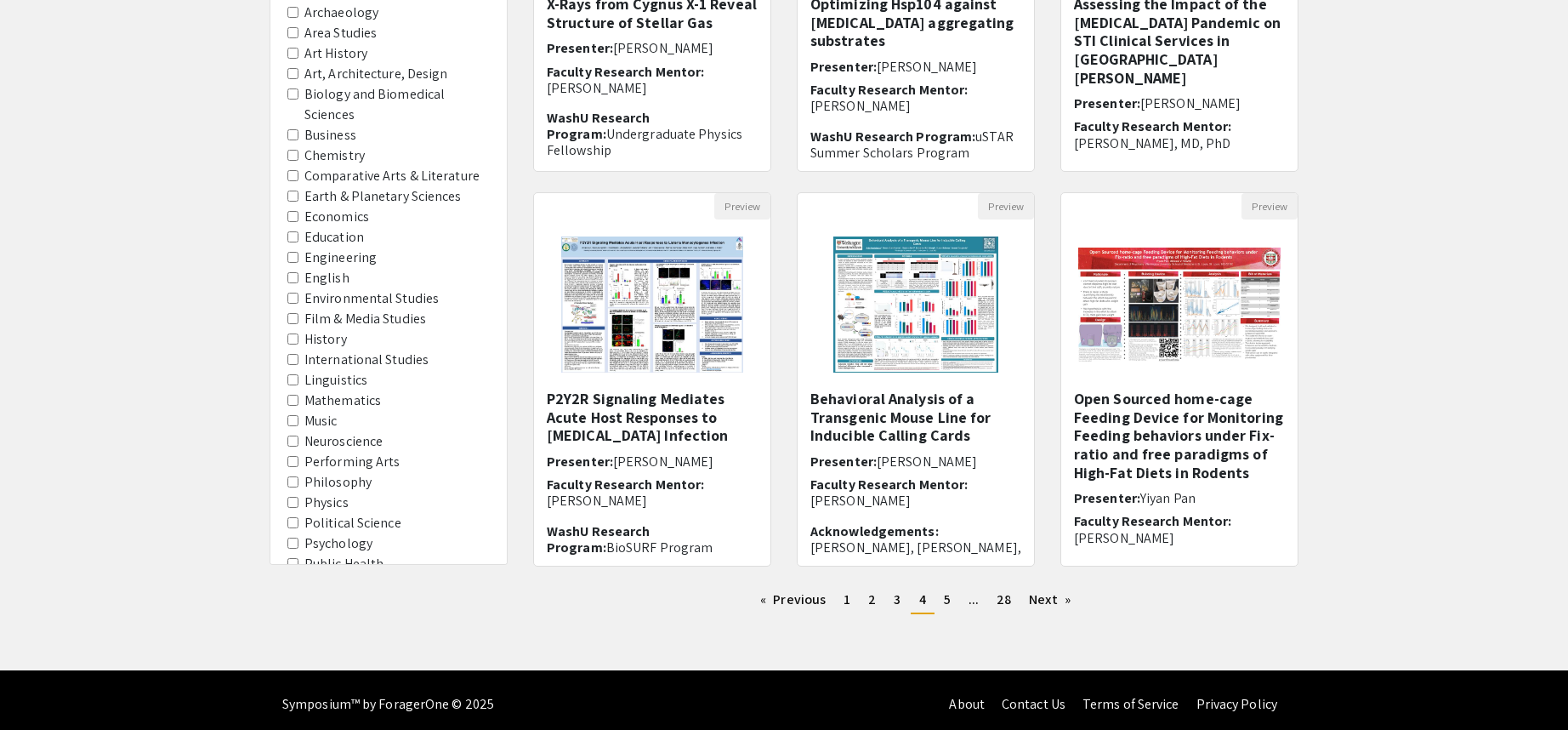
scroll to position [398, 0]
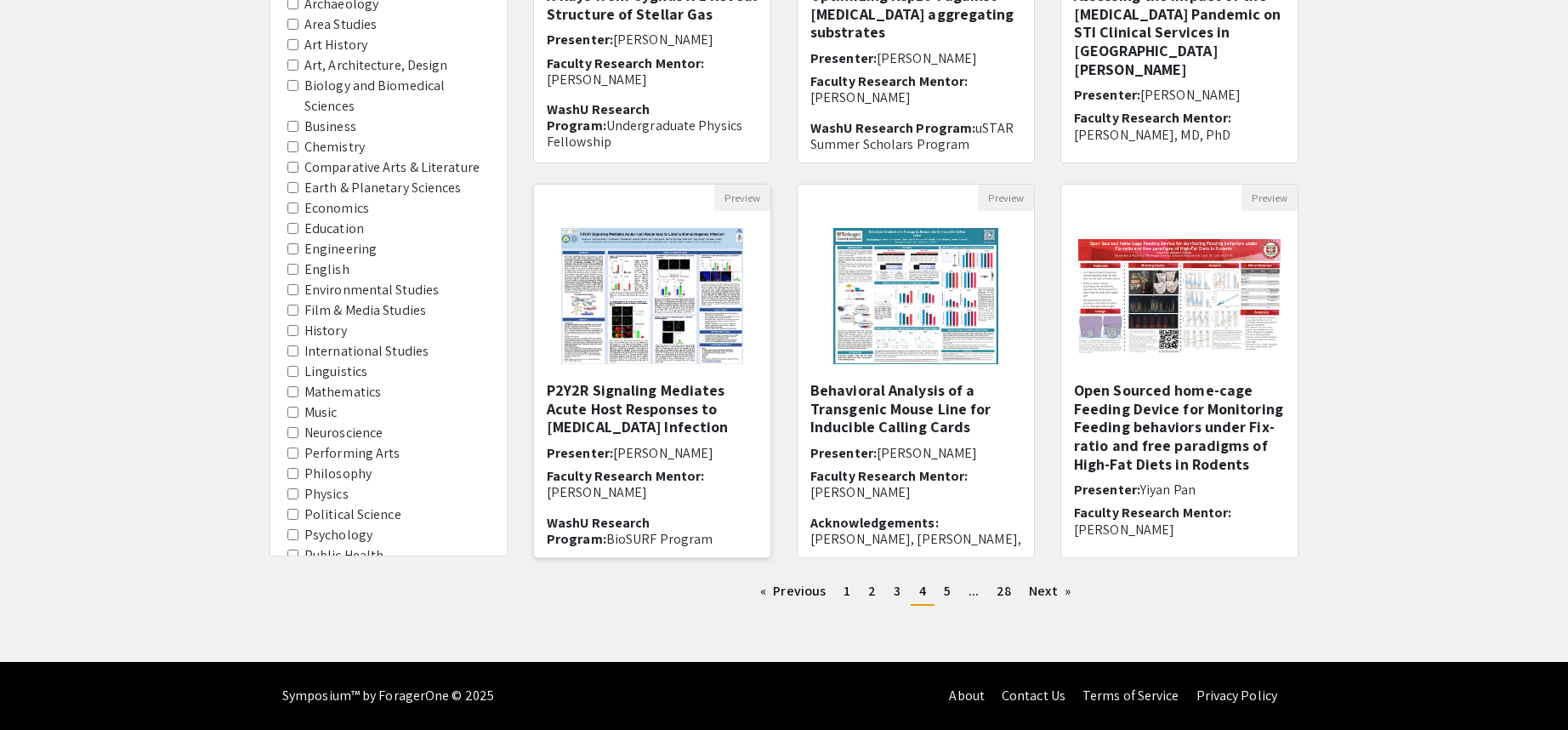
click at [648, 266] on img at bounding box center [652, 296] width 215 height 170
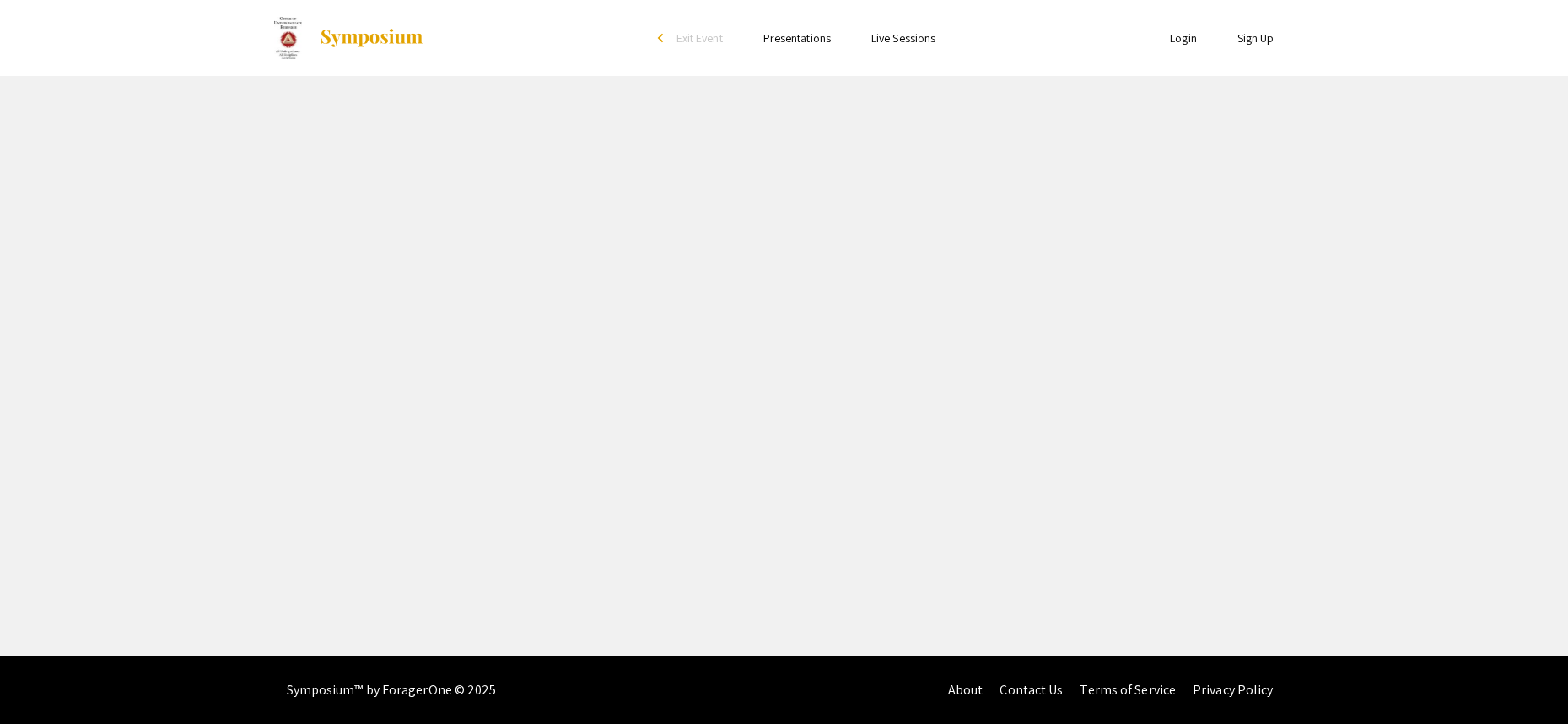
select select "custom"
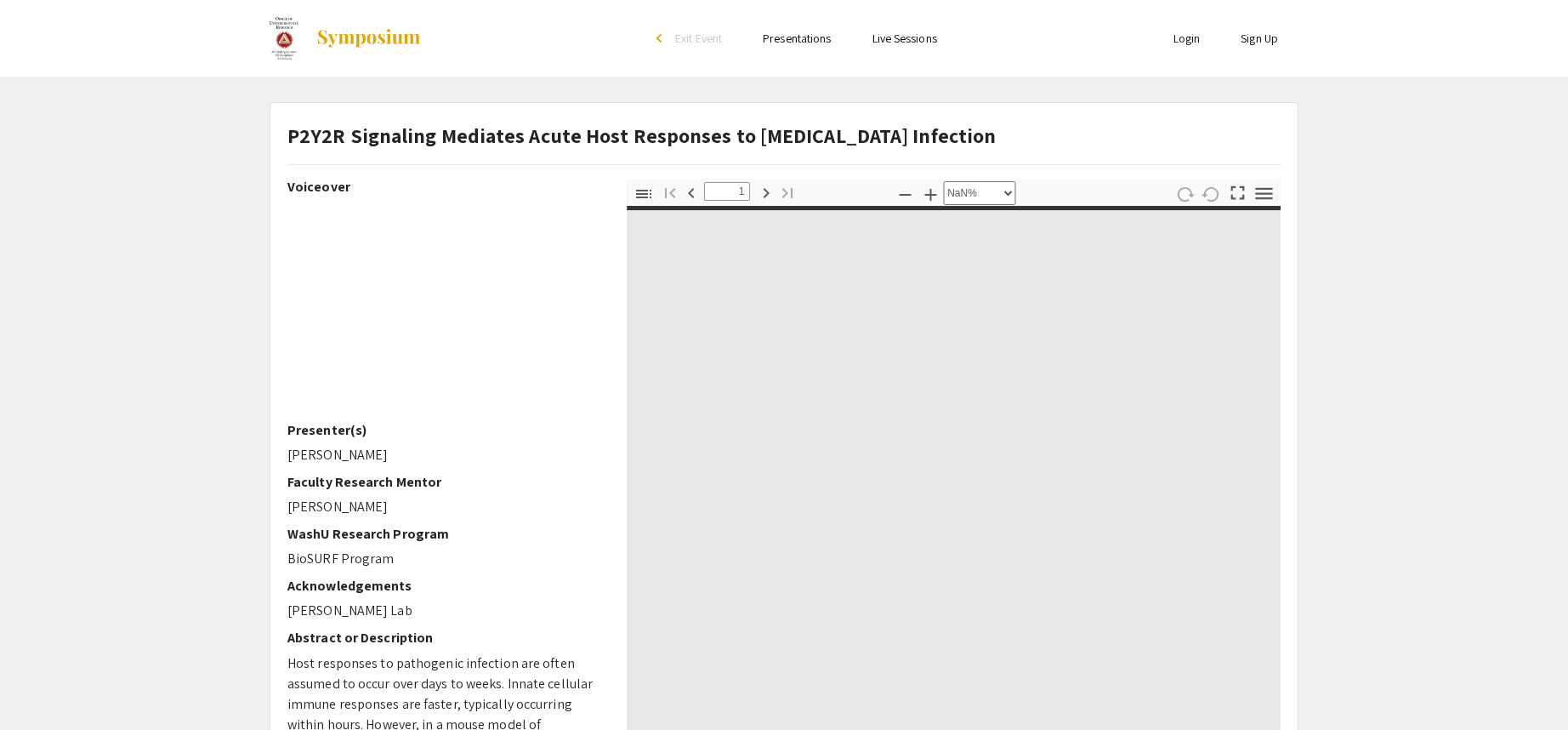
type input "0"
select select "custom"
type input "1"
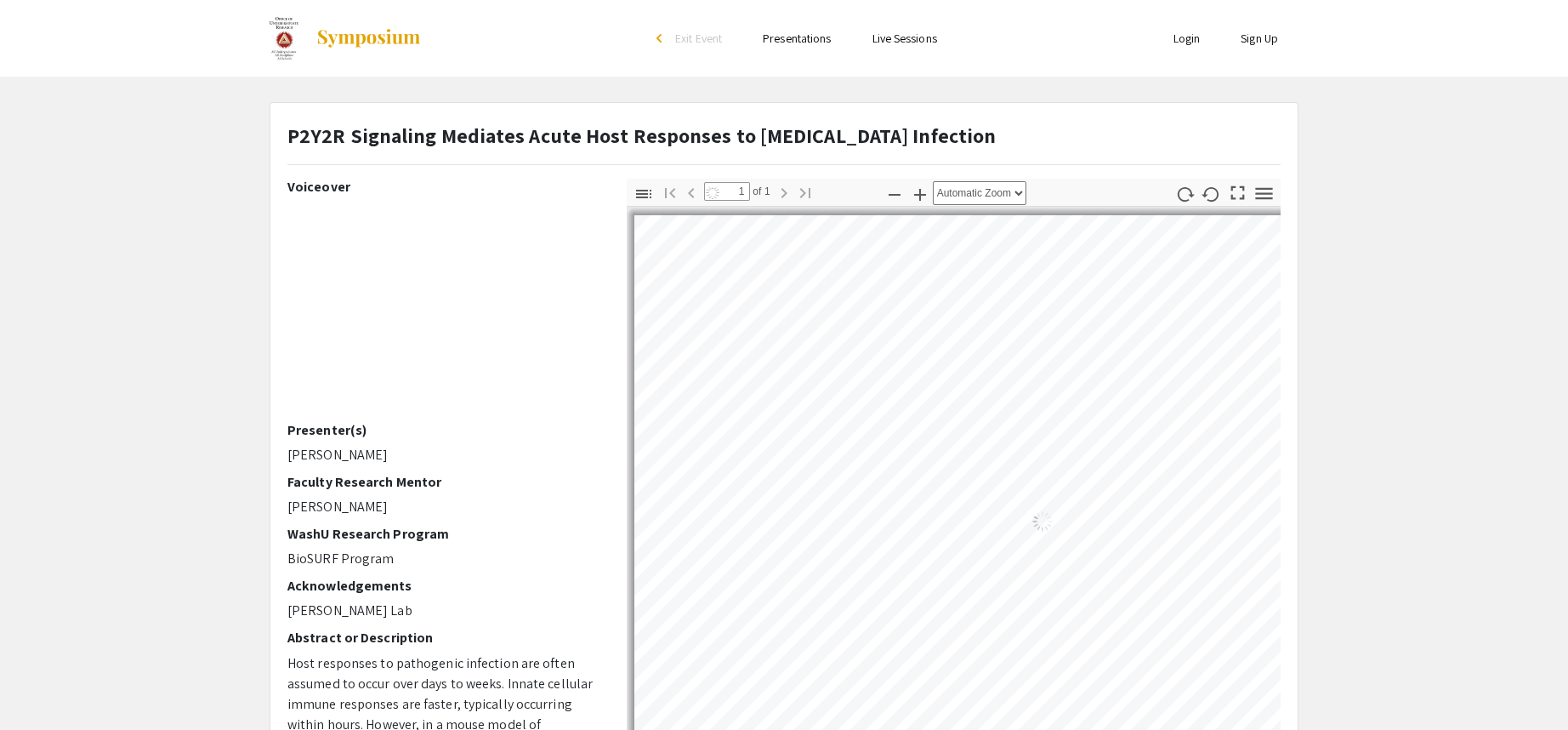
select select "auto"
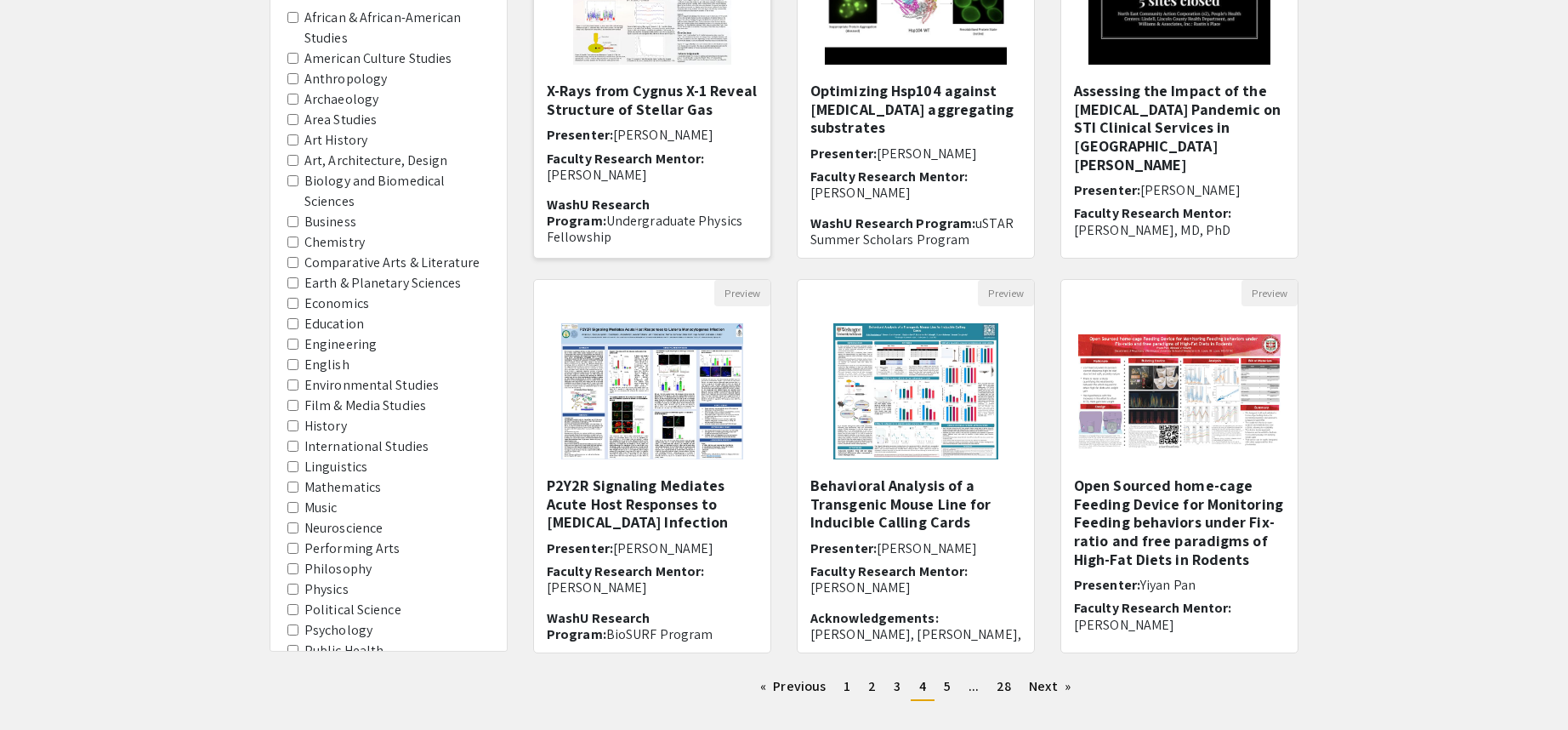
scroll to position [398, 0]
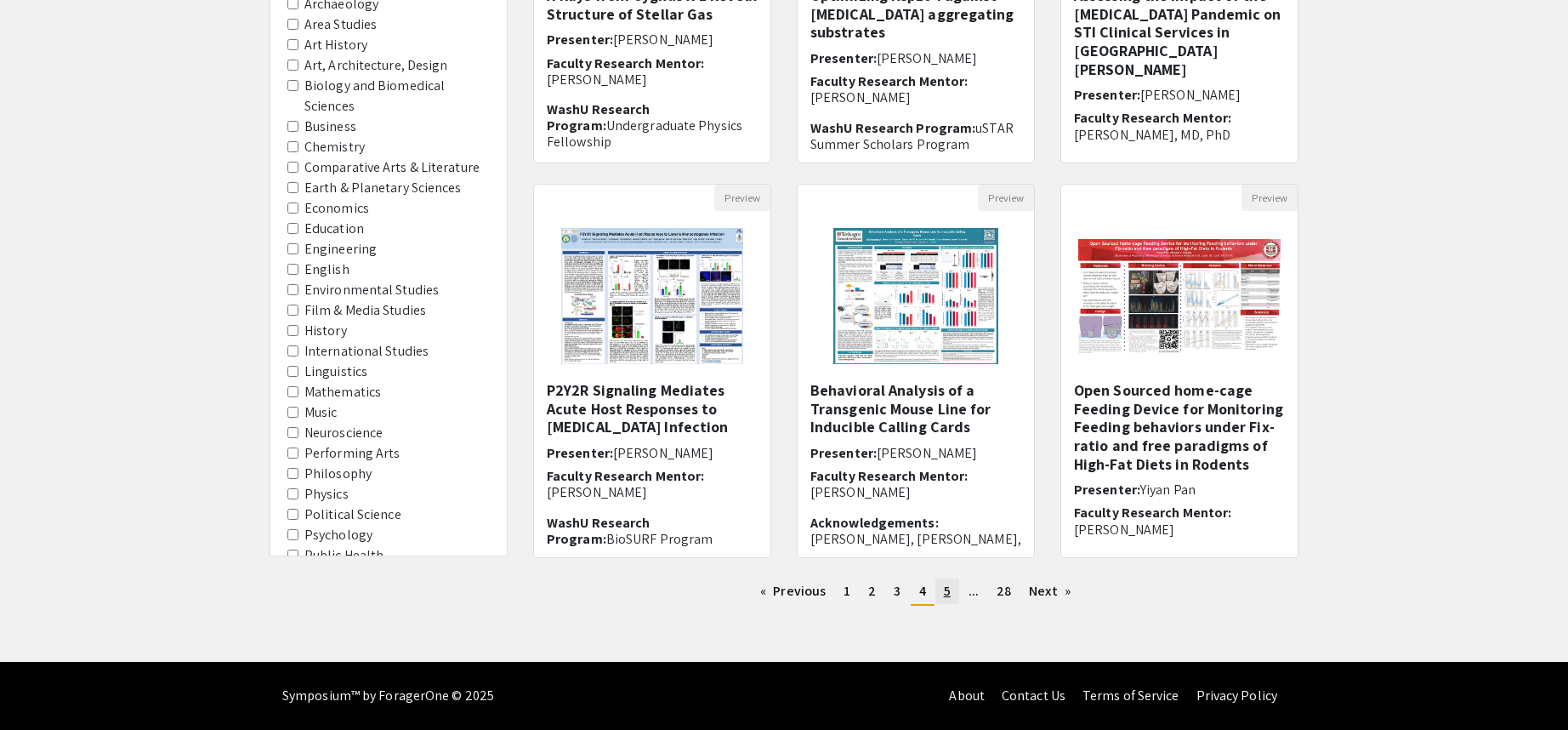
click at [944, 593] on span "5" at bounding box center [948, 591] width 7 height 18
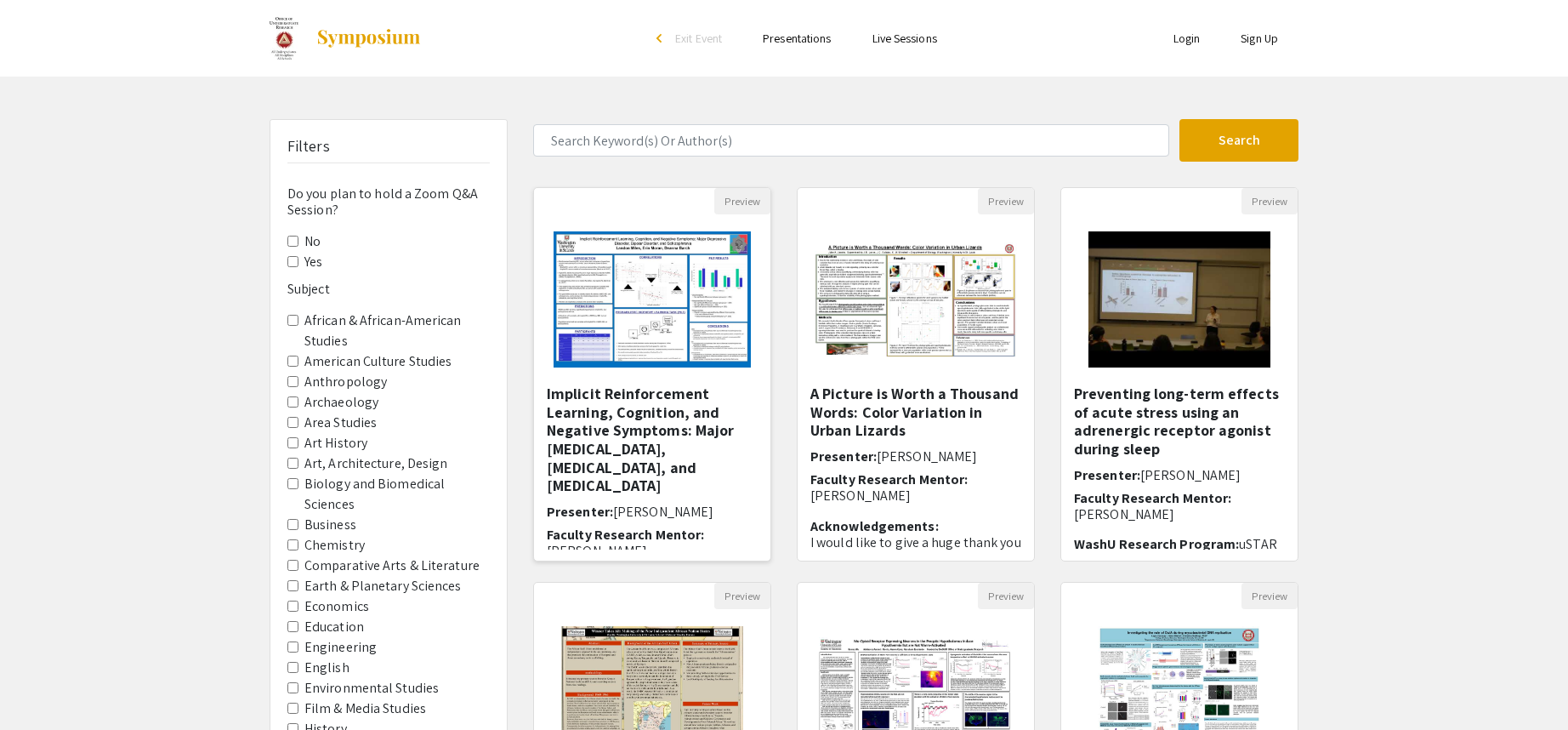
click at [671, 281] on img "Open Presentation <p>Implicit Reinforcement Learning, Cognition, and Negative S…" at bounding box center [652, 299] width 231 height 170
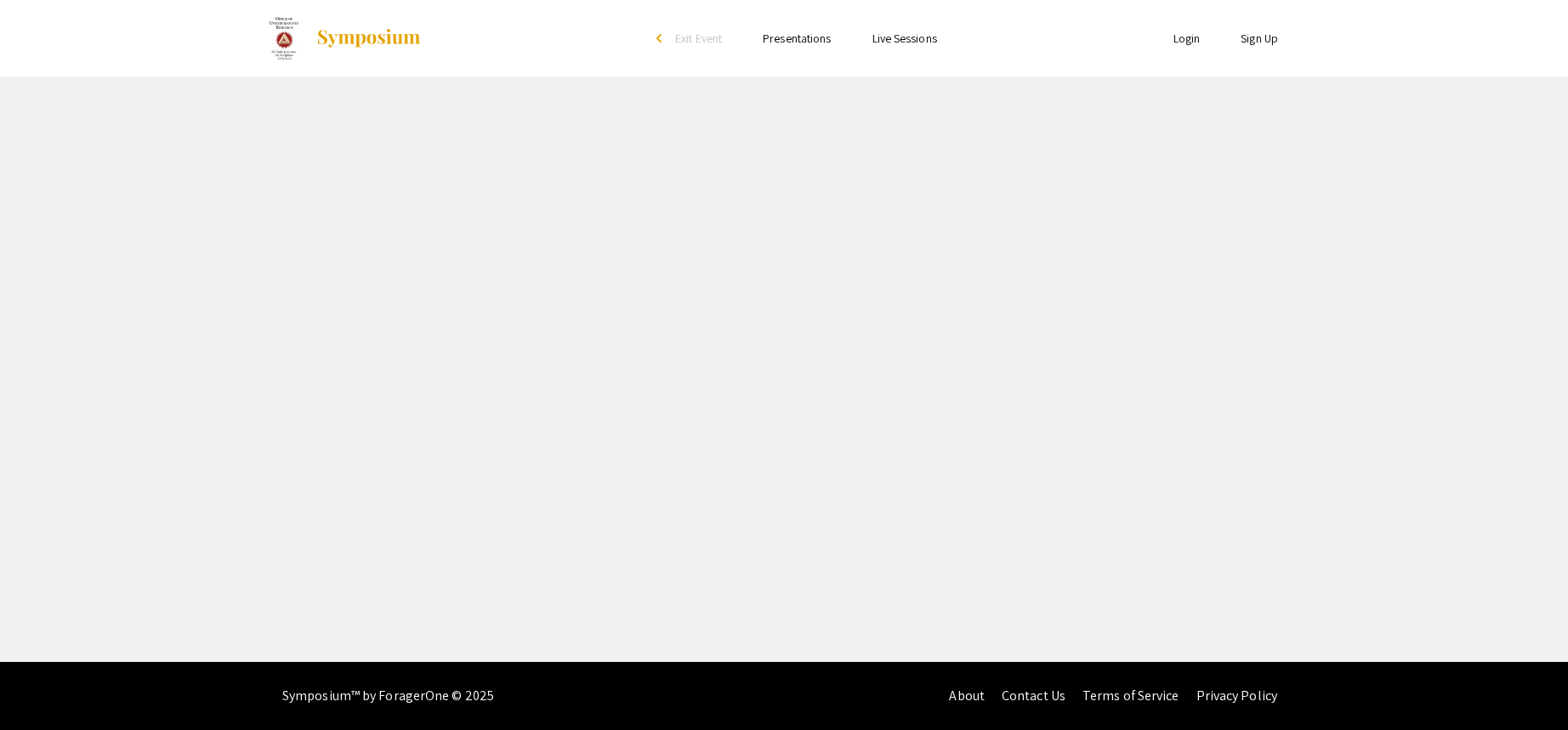
select select "custom"
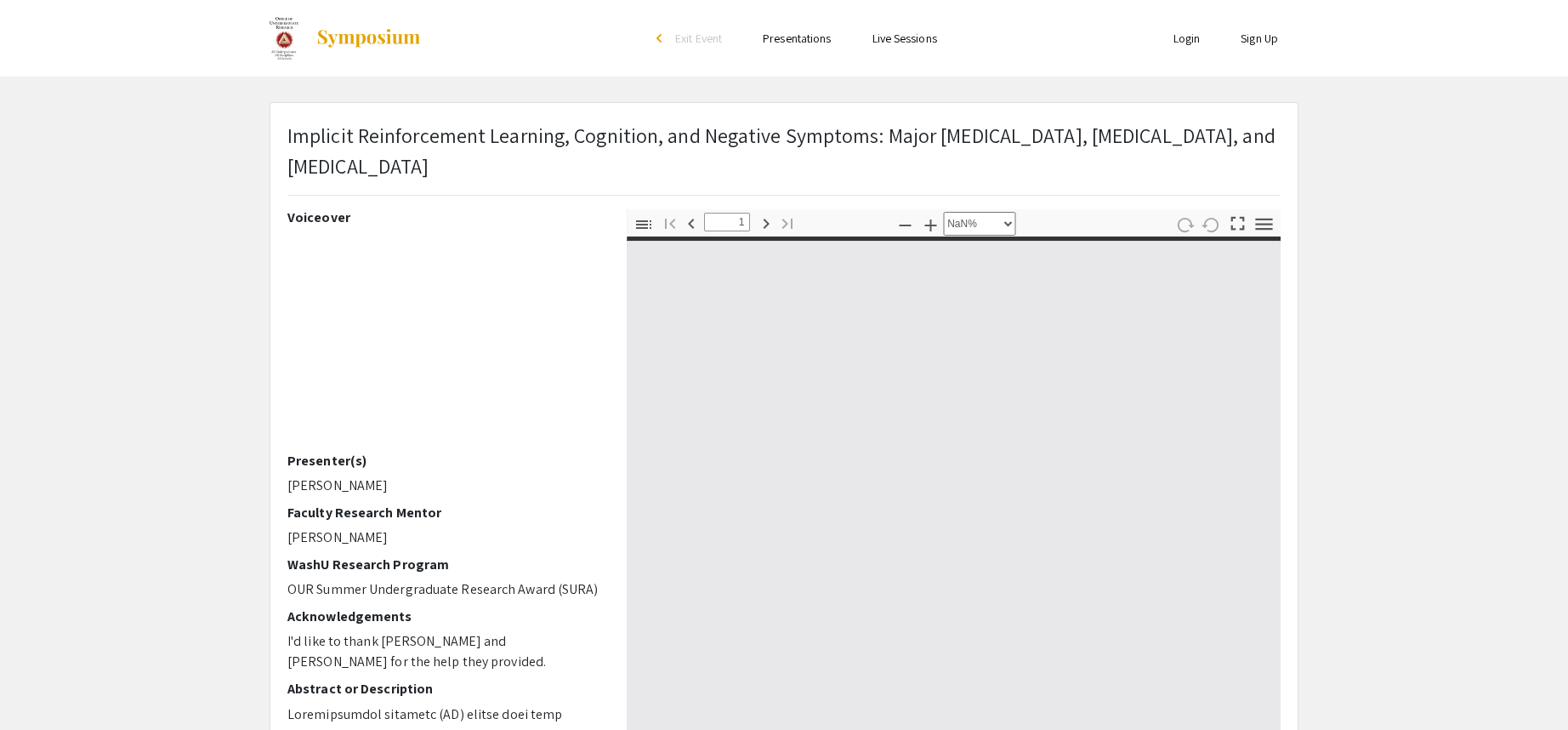
type input "0"
select select "custom"
type input "1"
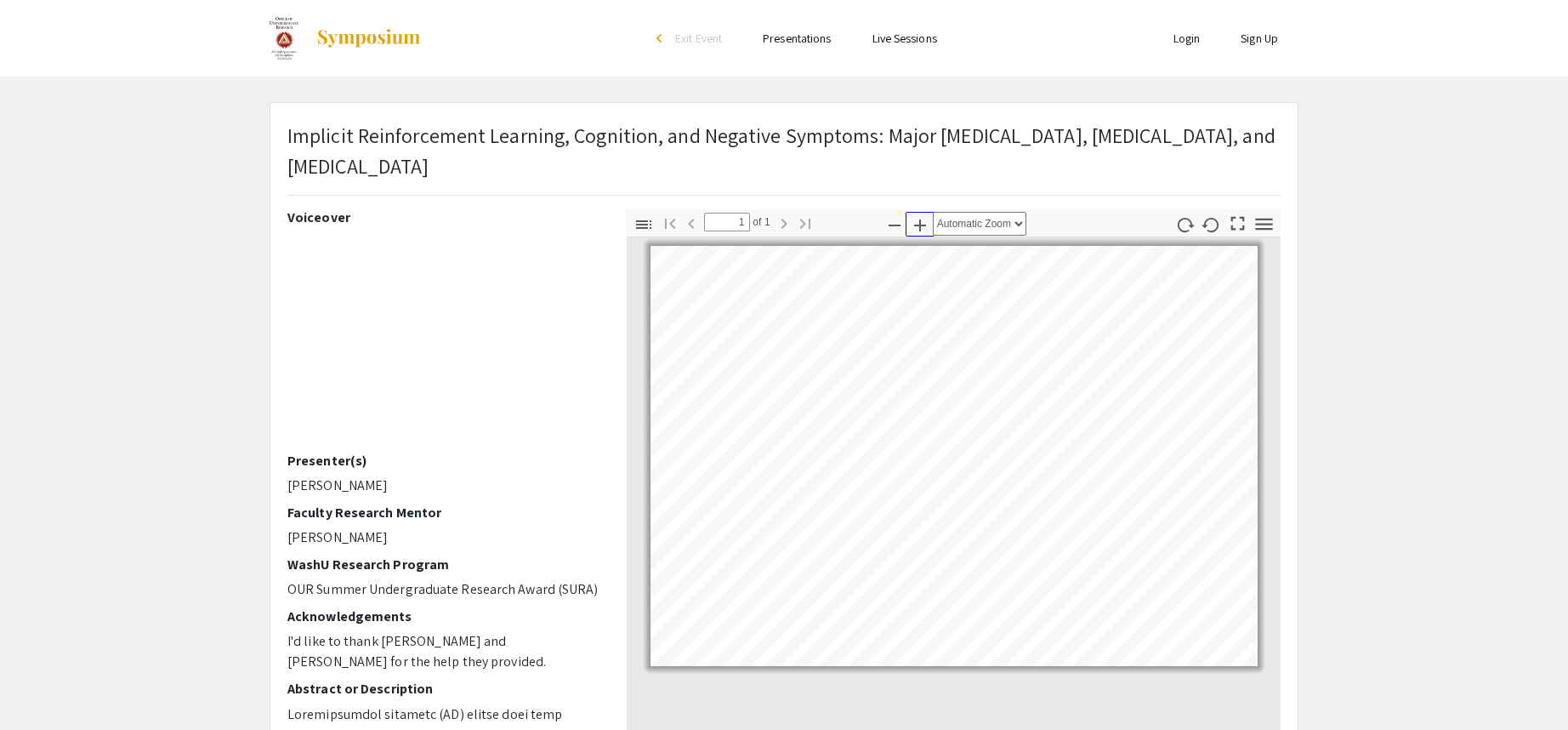
click at [927, 220] on icon "button" at bounding box center [920, 225] width 21 height 21
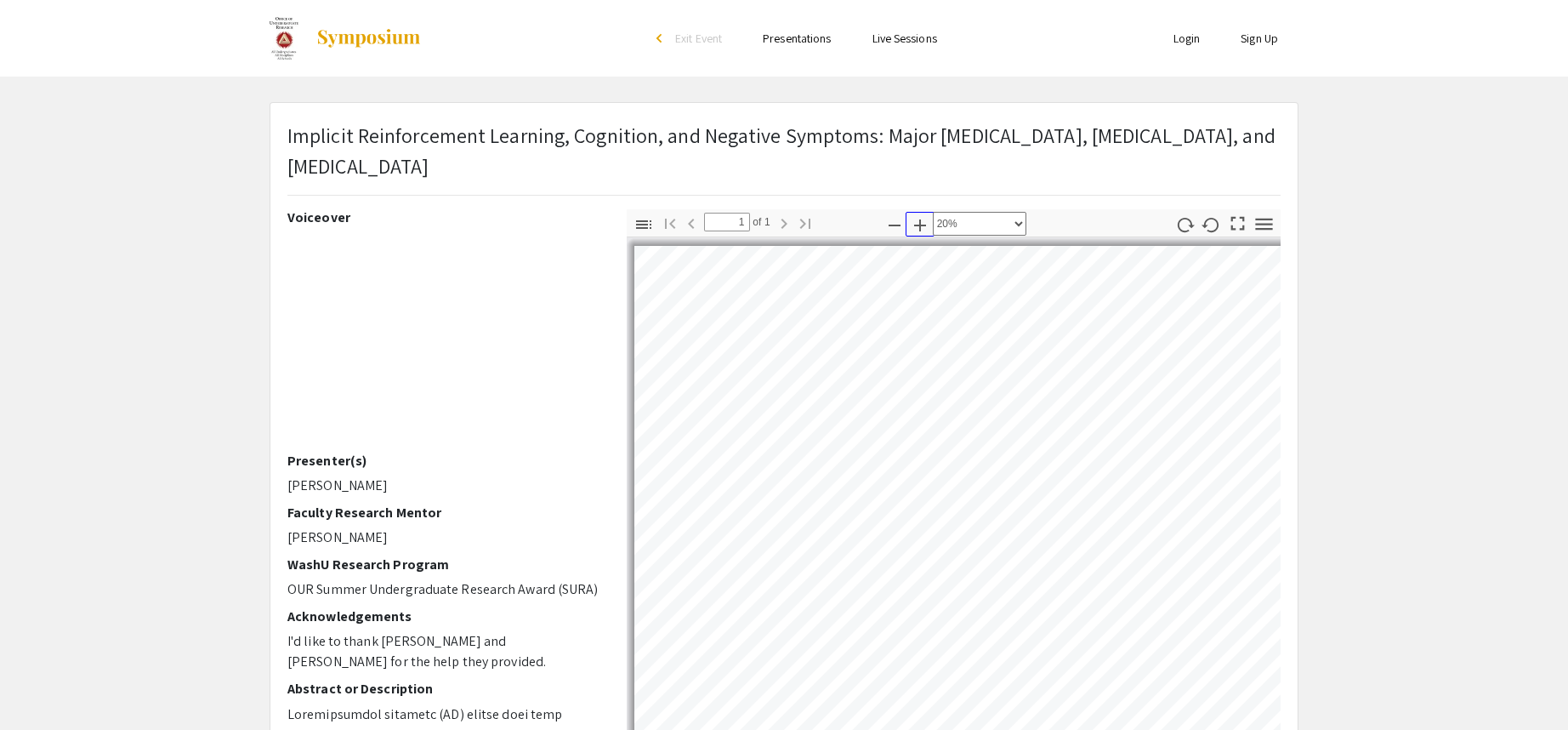
click at [927, 220] on icon "button" at bounding box center [920, 225] width 21 height 21
select select "custom"
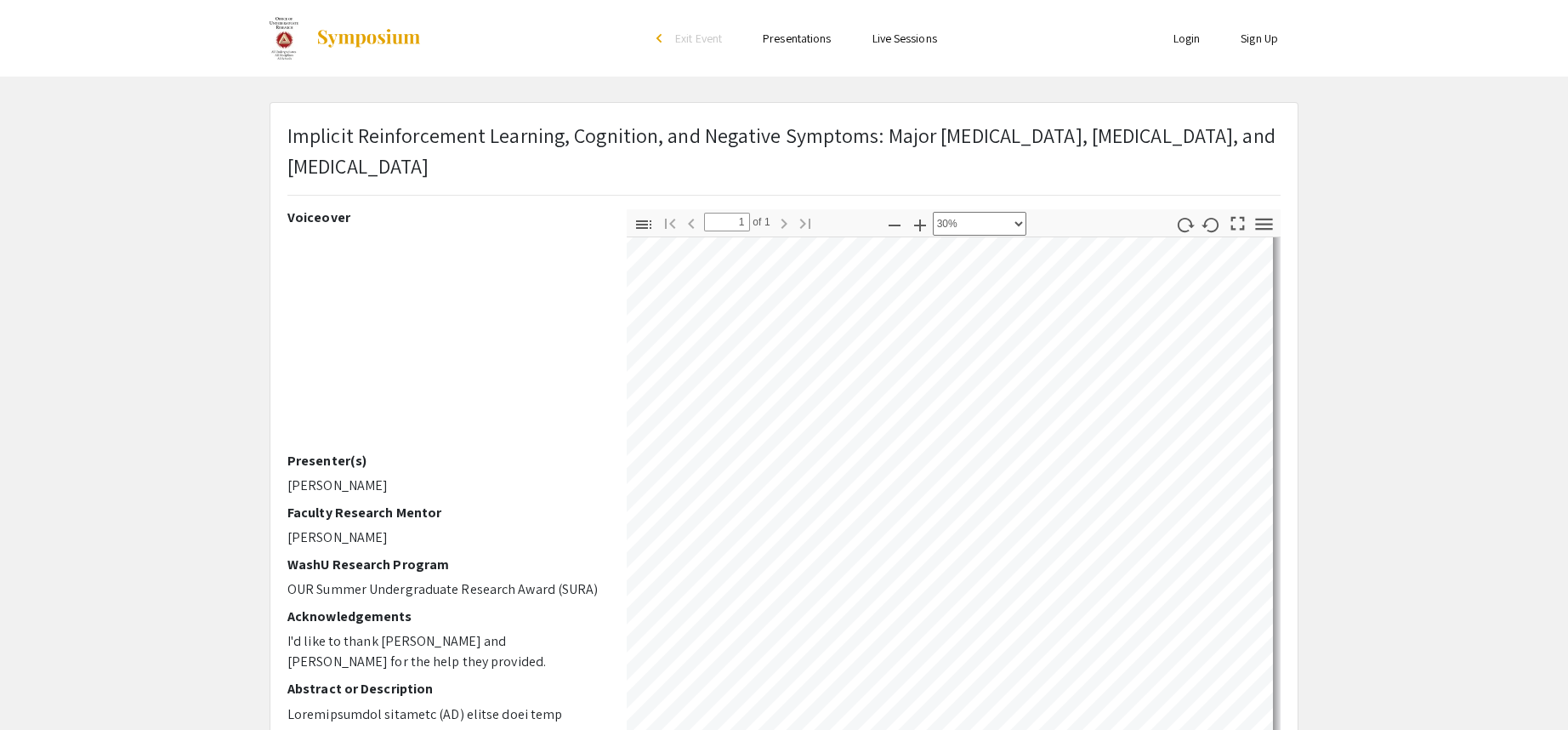
click at [84, 319] on app-presentation "Implicit Reinforcement Learning, Cognition, and Negative Symptoms: Major Depres…" at bounding box center [784, 547] width 1568 height 890
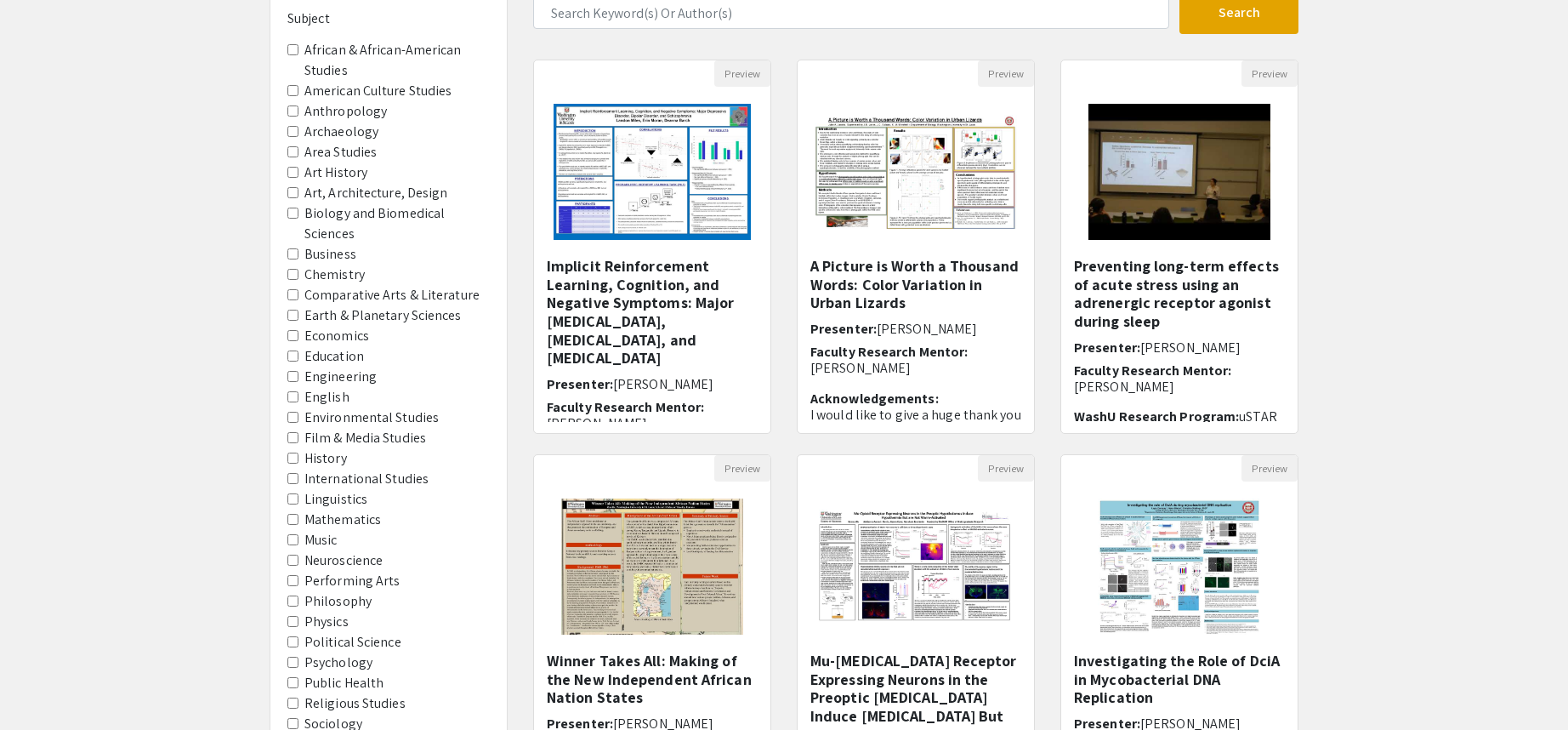
scroll to position [341, 0]
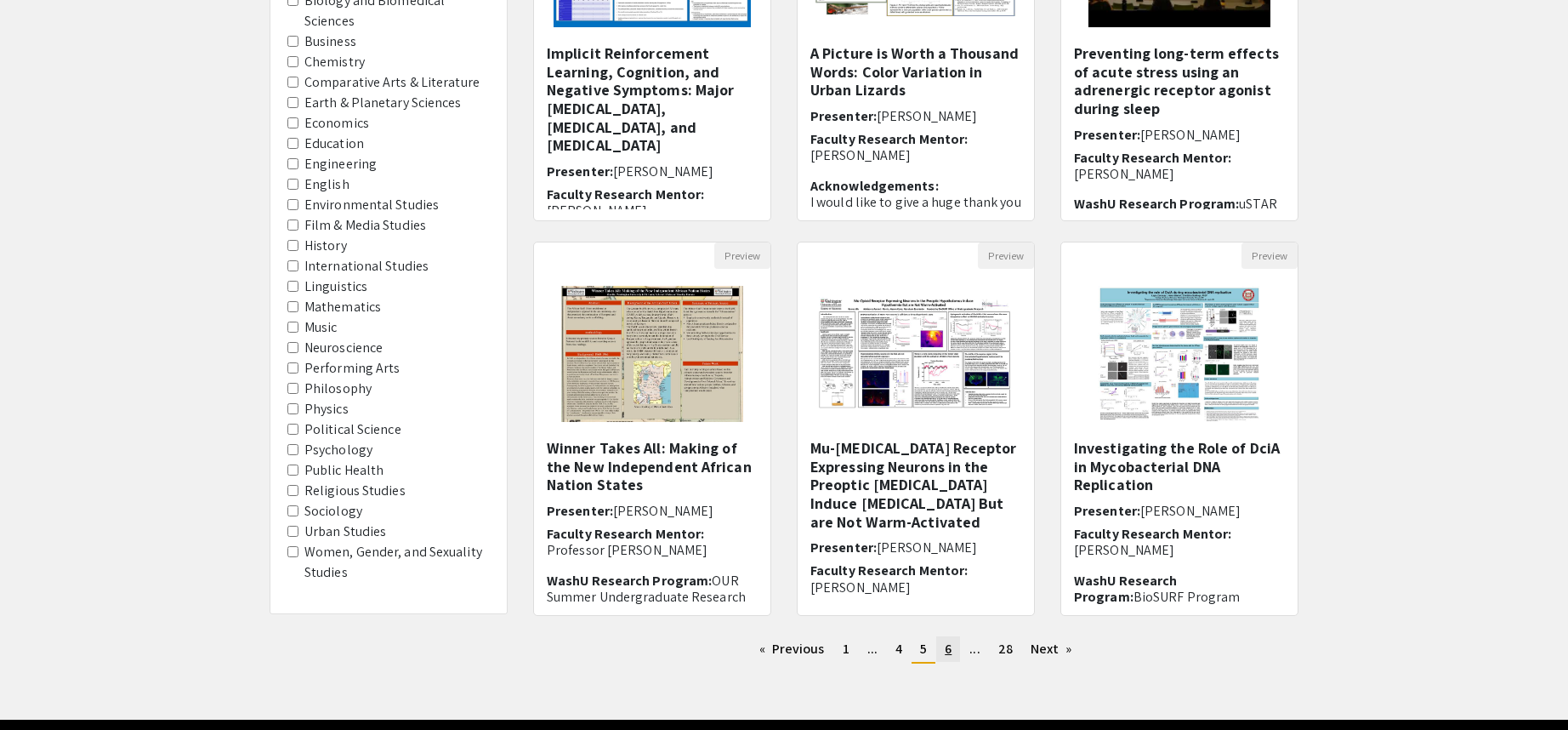
click at [945, 659] on link "page 6" at bounding box center [948, 649] width 23 height 25
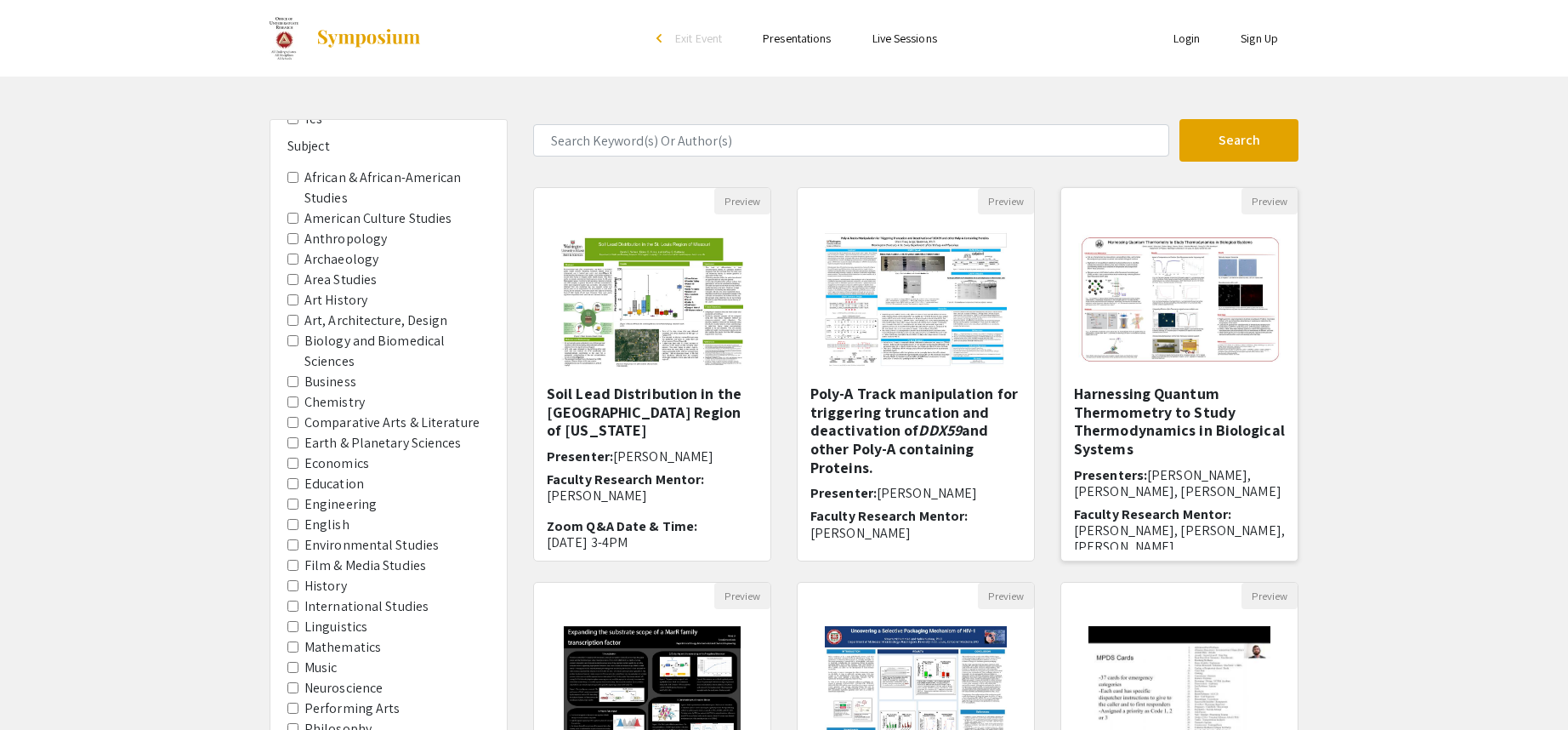
click at [1144, 240] on img "Open Presentation <p>Harnessing Quantum Thermometry to Study Thermodynamics in …" at bounding box center [1180, 300] width 236 height 164
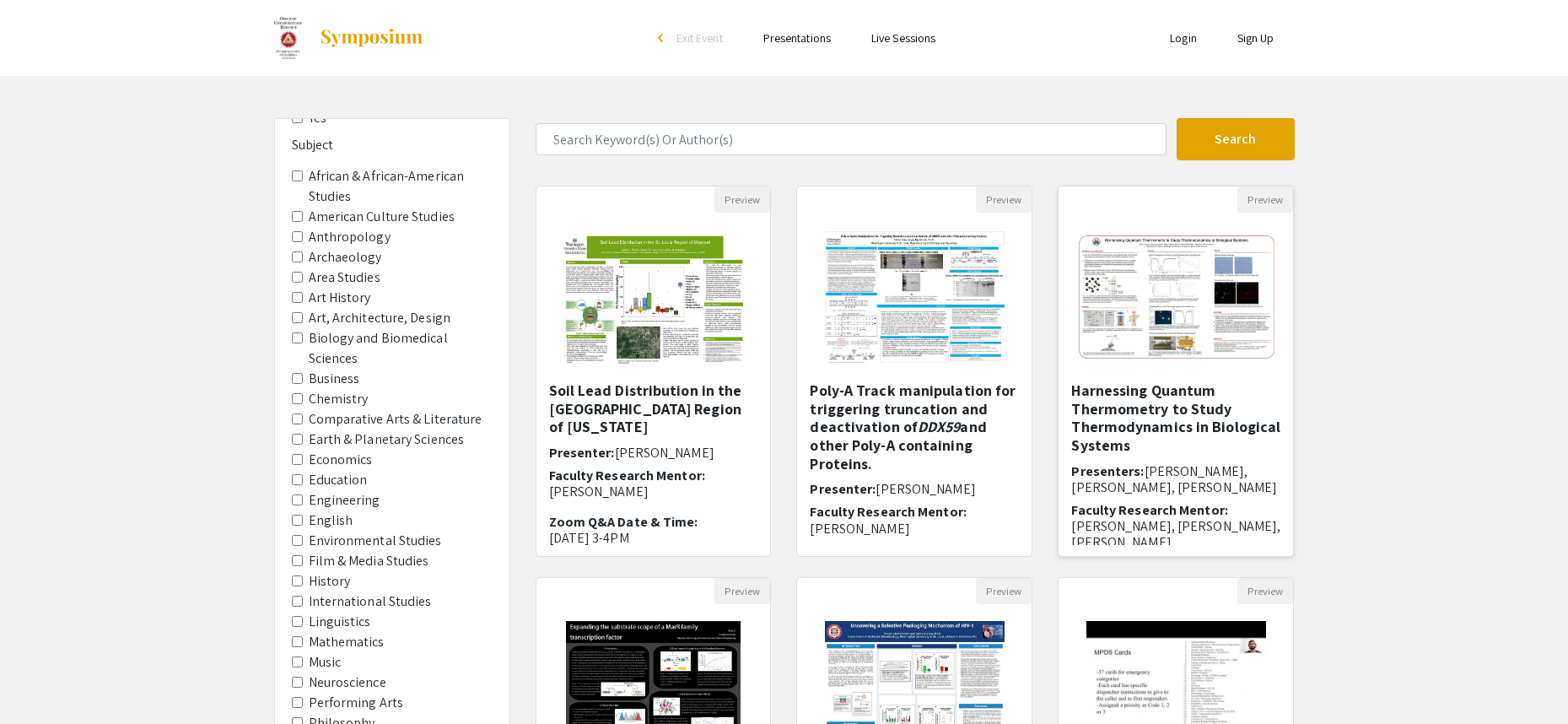
select select "custom"
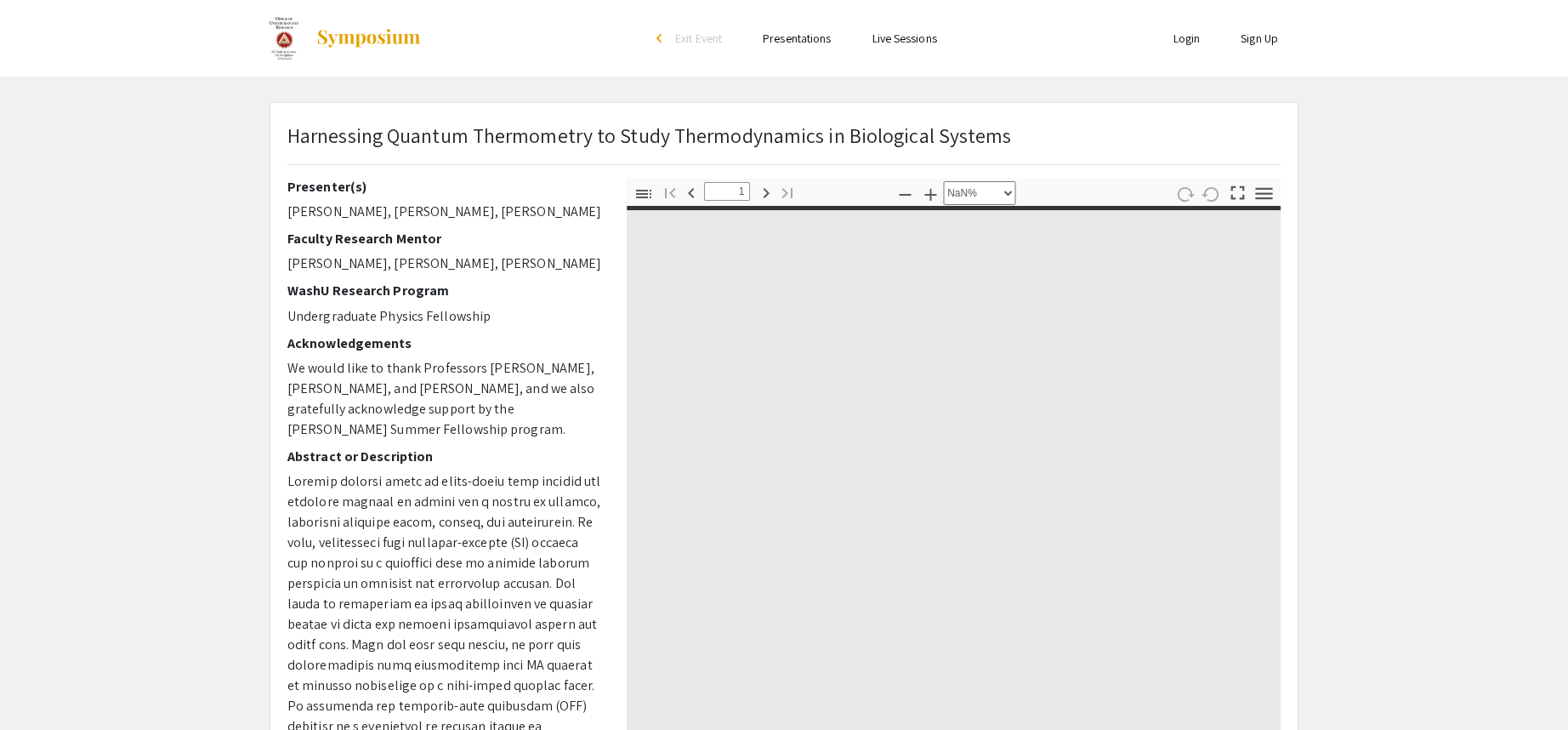
type input "0"
select select "custom"
type input "1"
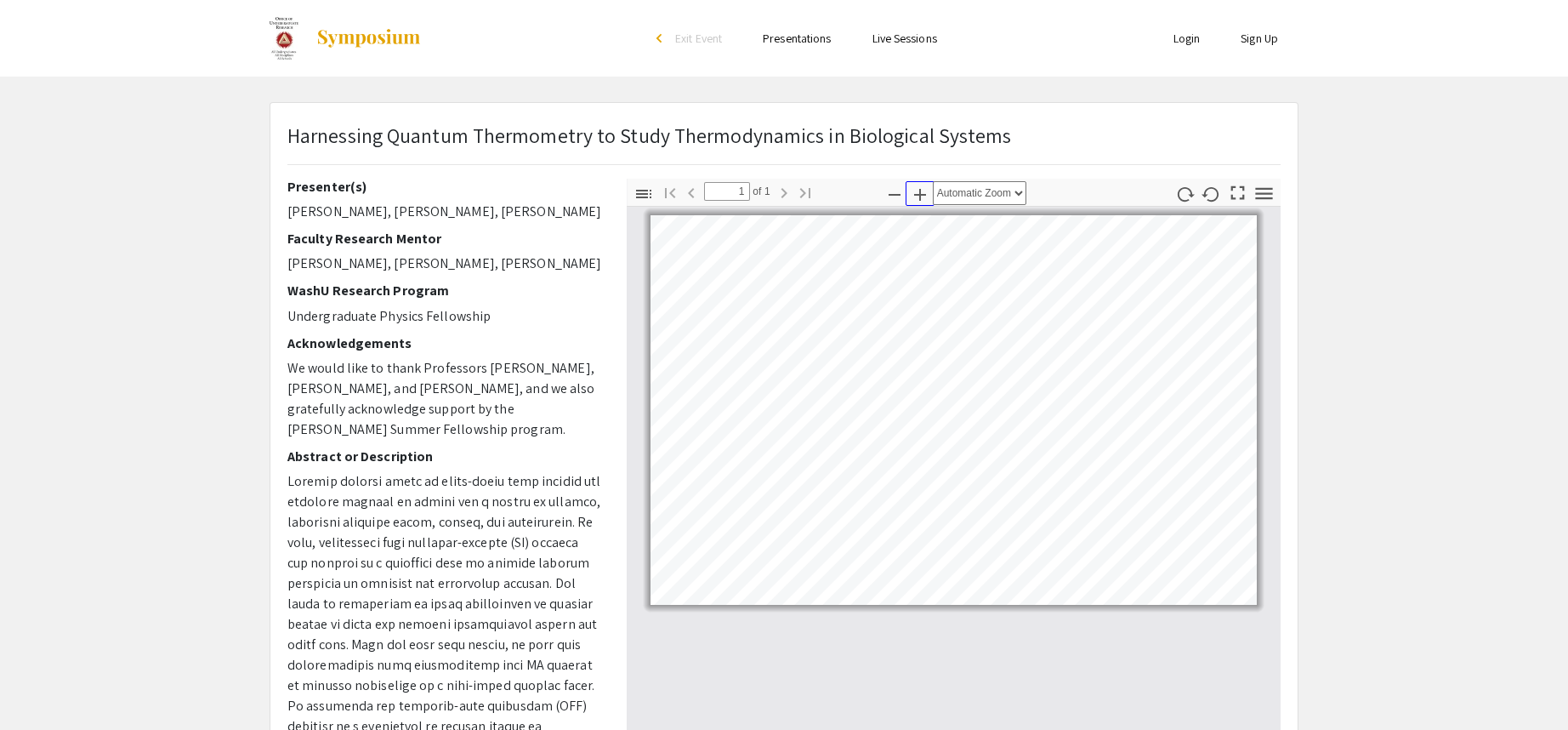
click at [918, 189] on icon "button" at bounding box center [920, 195] width 21 height 21
select select "custom"
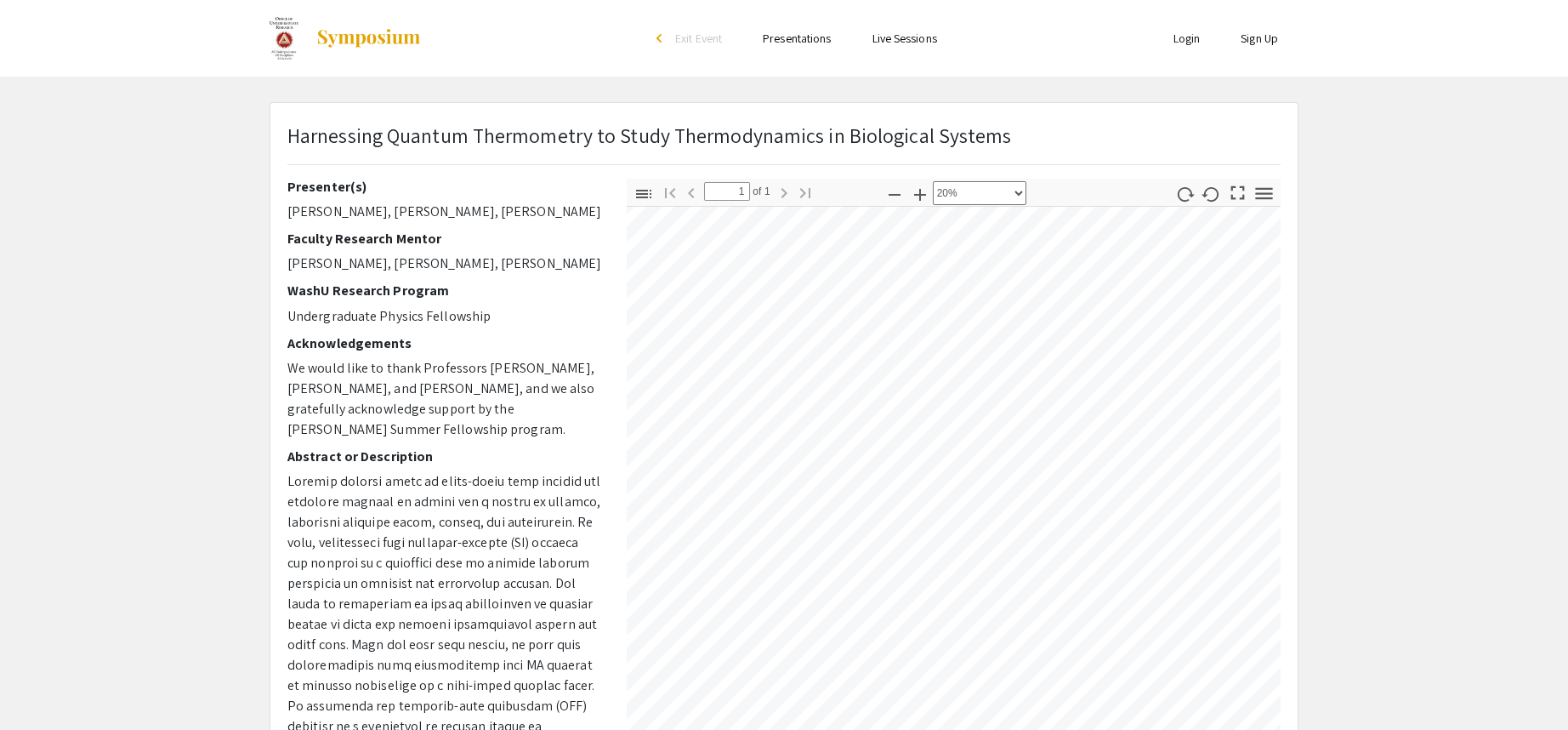
scroll to position [50, 288]
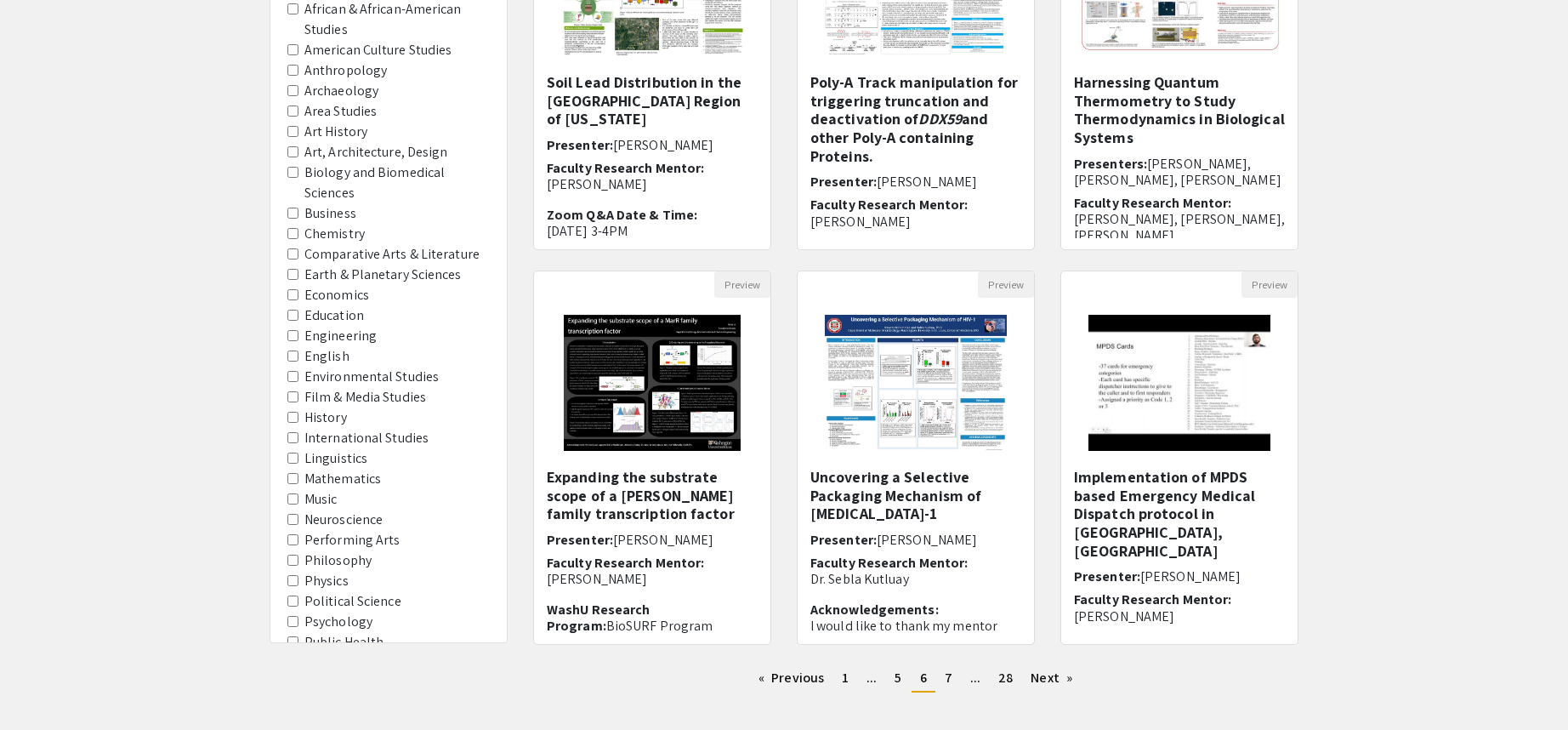
scroll to position [341, 0]
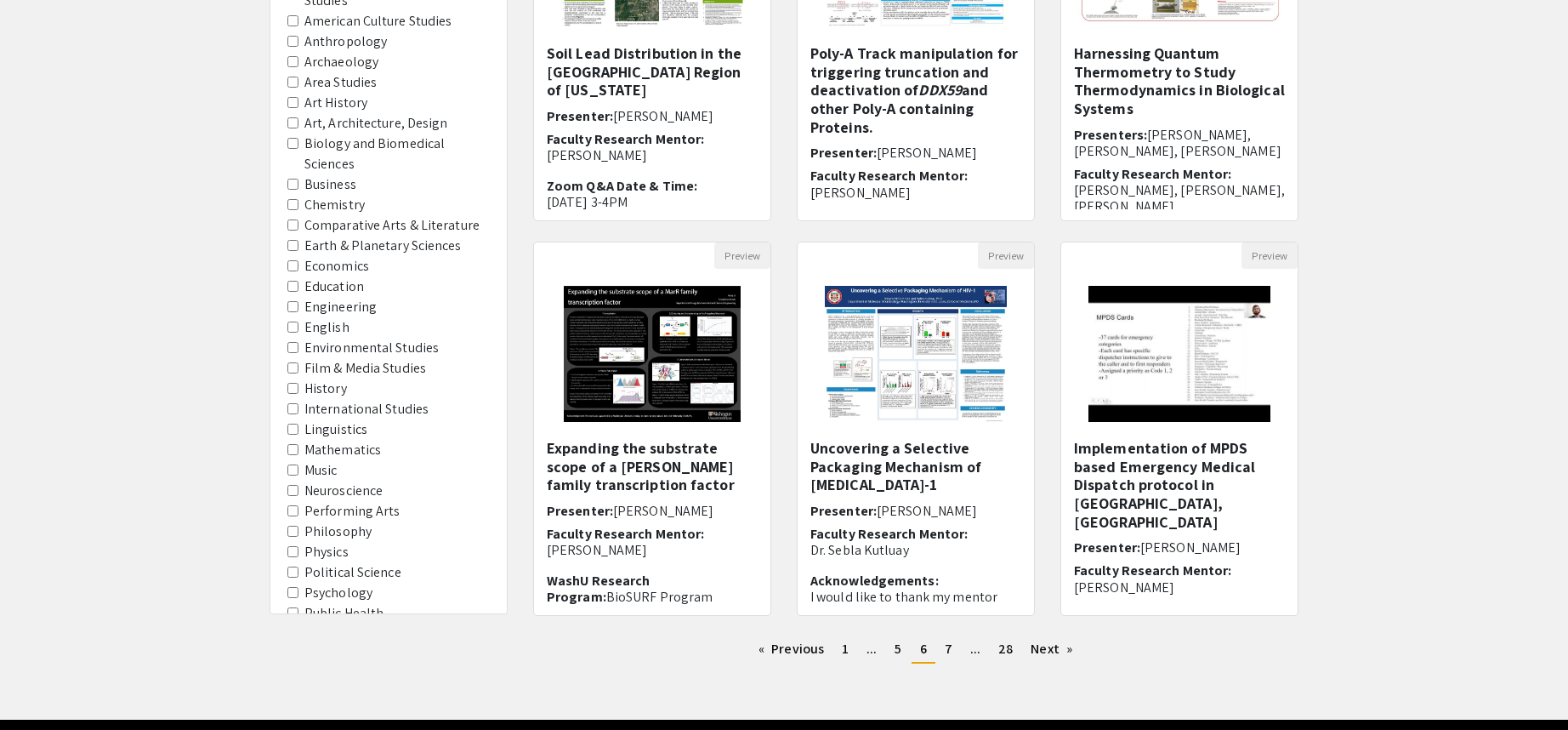
click at [127, 65] on div "Filters Do you plan to hold a Zoom Q&A Session? No Yes Subject African & Africa…" at bounding box center [784, 228] width 1568 height 899
click at [628, 303] on img "Open Presentation <p>Expanding the substrate scope of a MarR family transcripti…" at bounding box center [652, 353] width 210 height 170
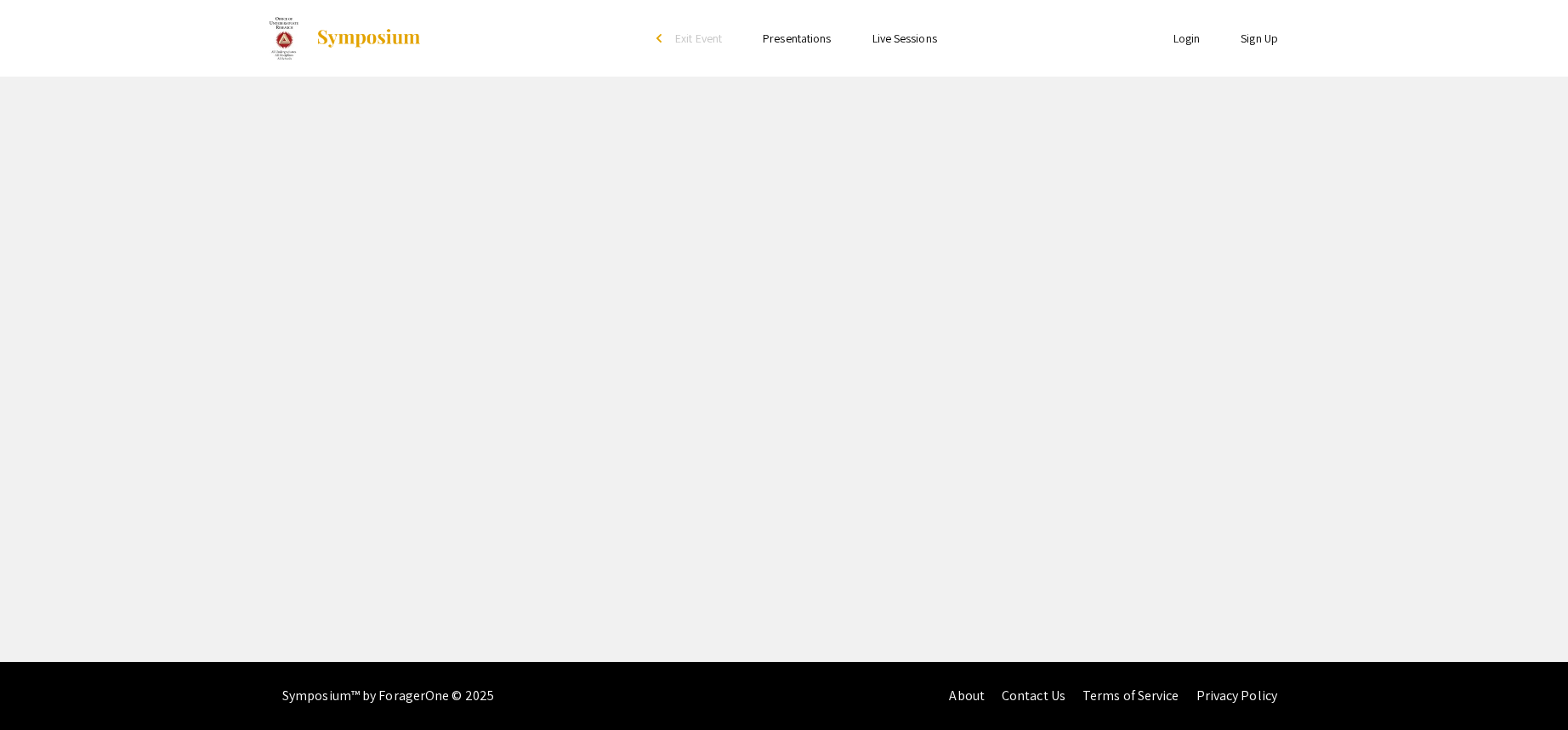
select select "custom"
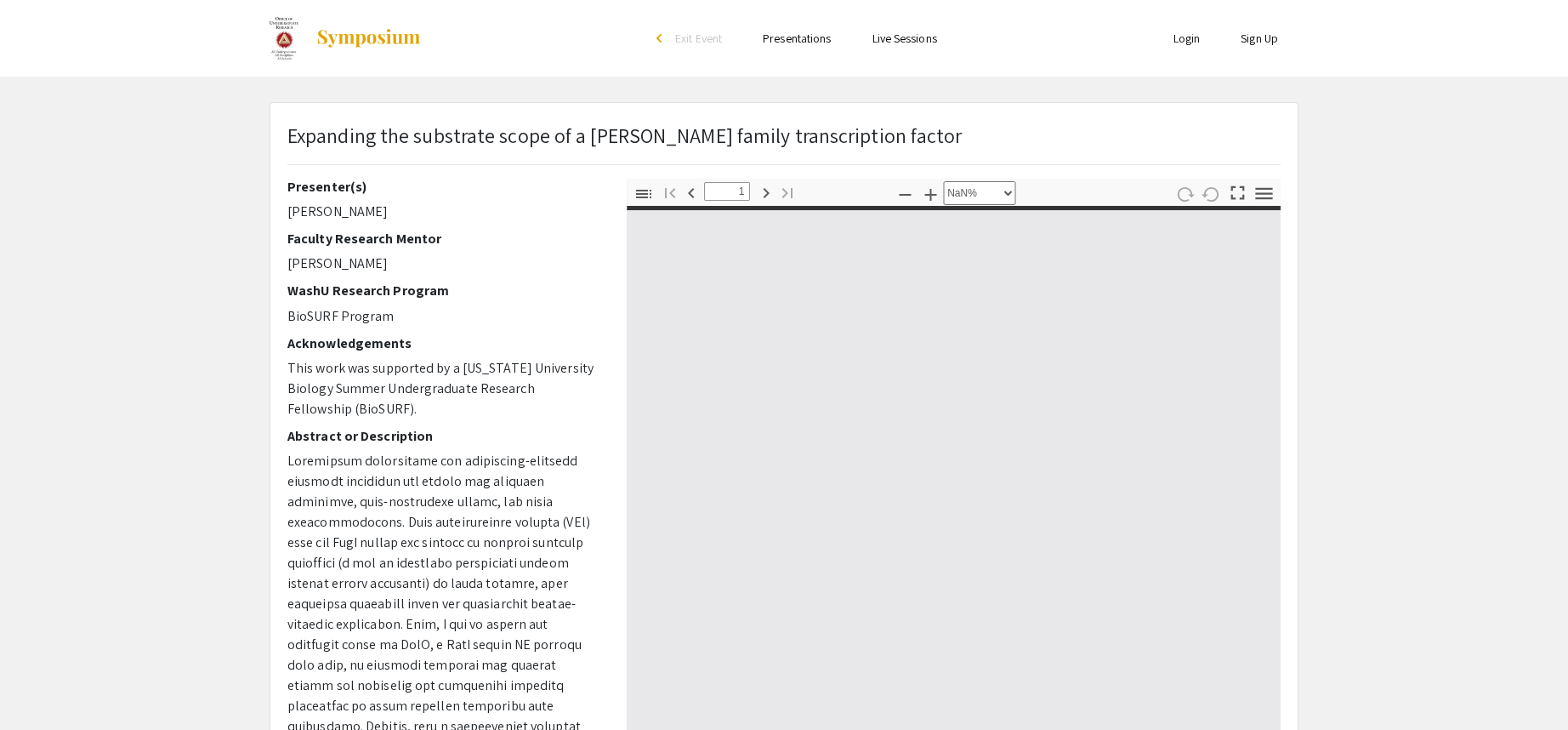
type input "0"
select select "custom"
type input "1"
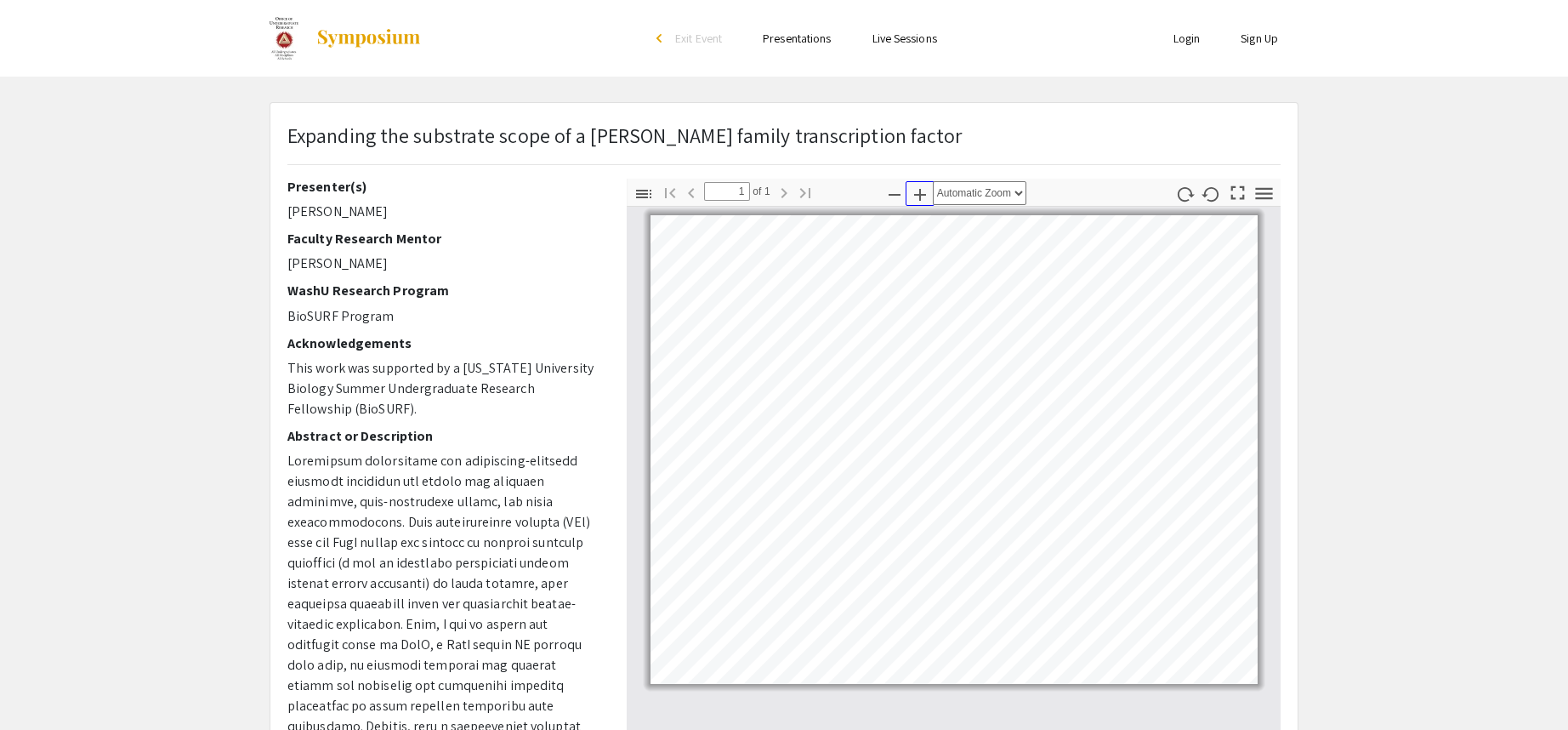
click at [930, 193] on icon "button" at bounding box center [920, 195] width 21 height 21
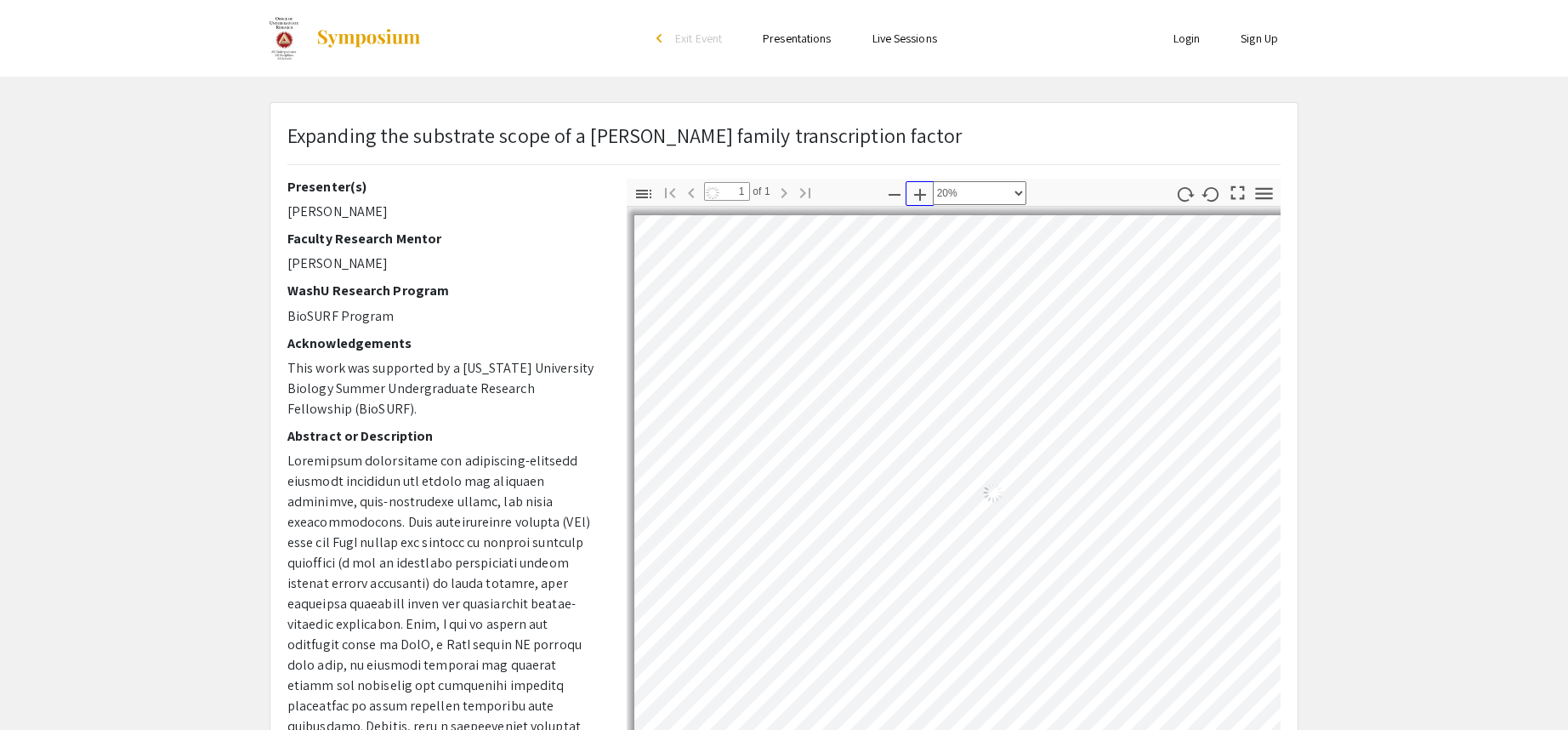
click at [930, 193] on icon "button" at bounding box center [920, 195] width 21 height 21
select select "custom"
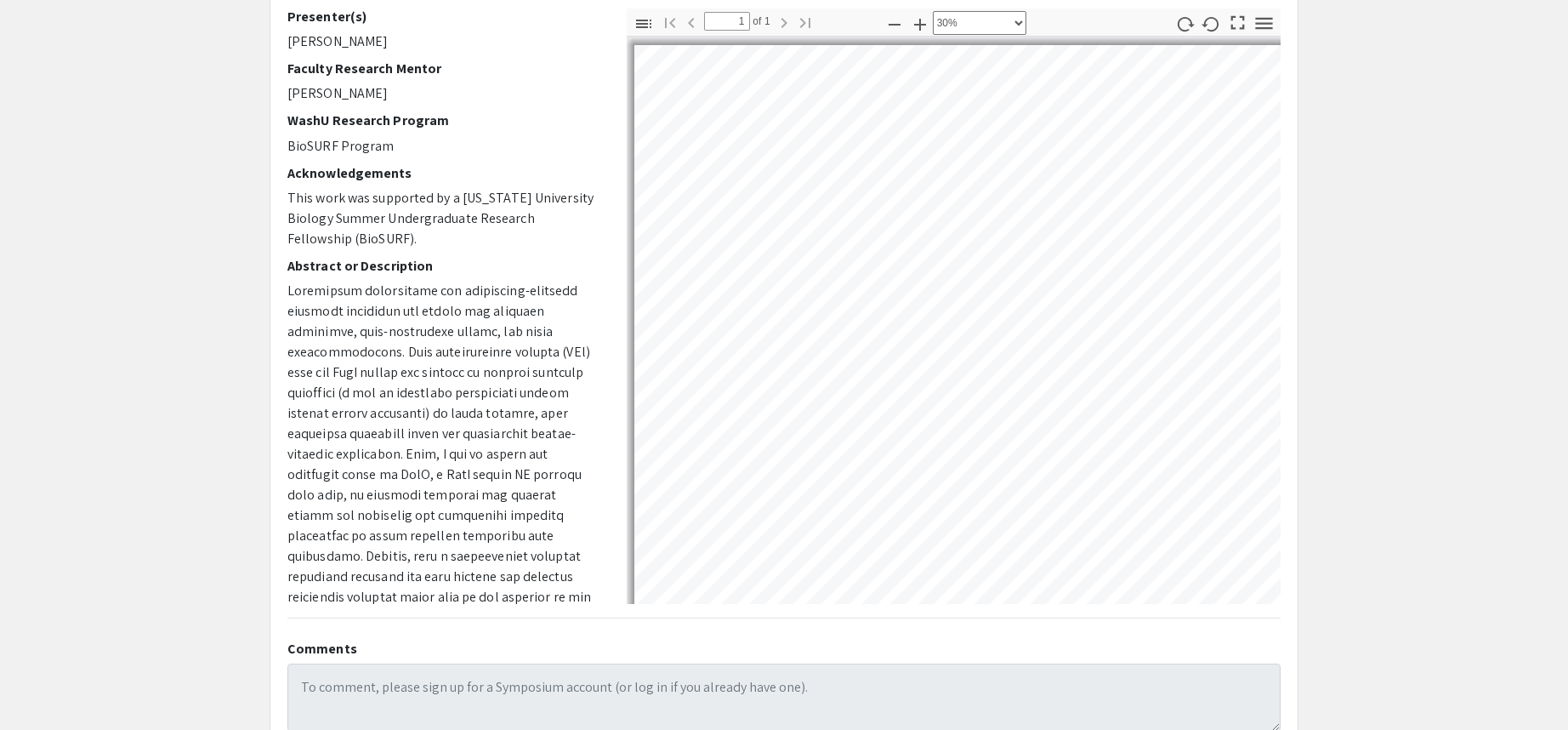
click at [1331, 187] on app-presentation "Expanding the substrate scope of a MarR family transcription factor Presenter(s…" at bounding box center [784, 361] width 1568 height 860
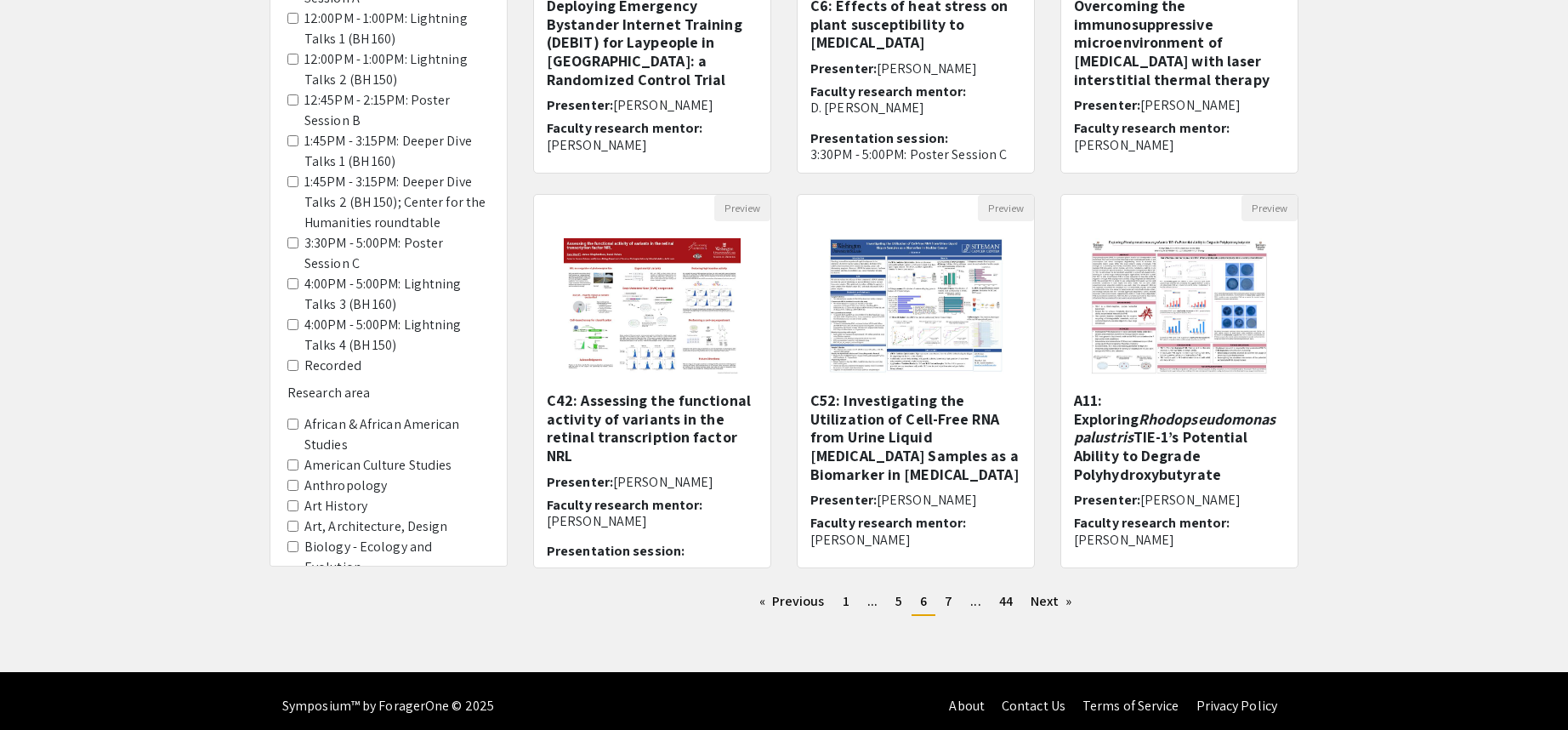
scroll to position [398, 0]
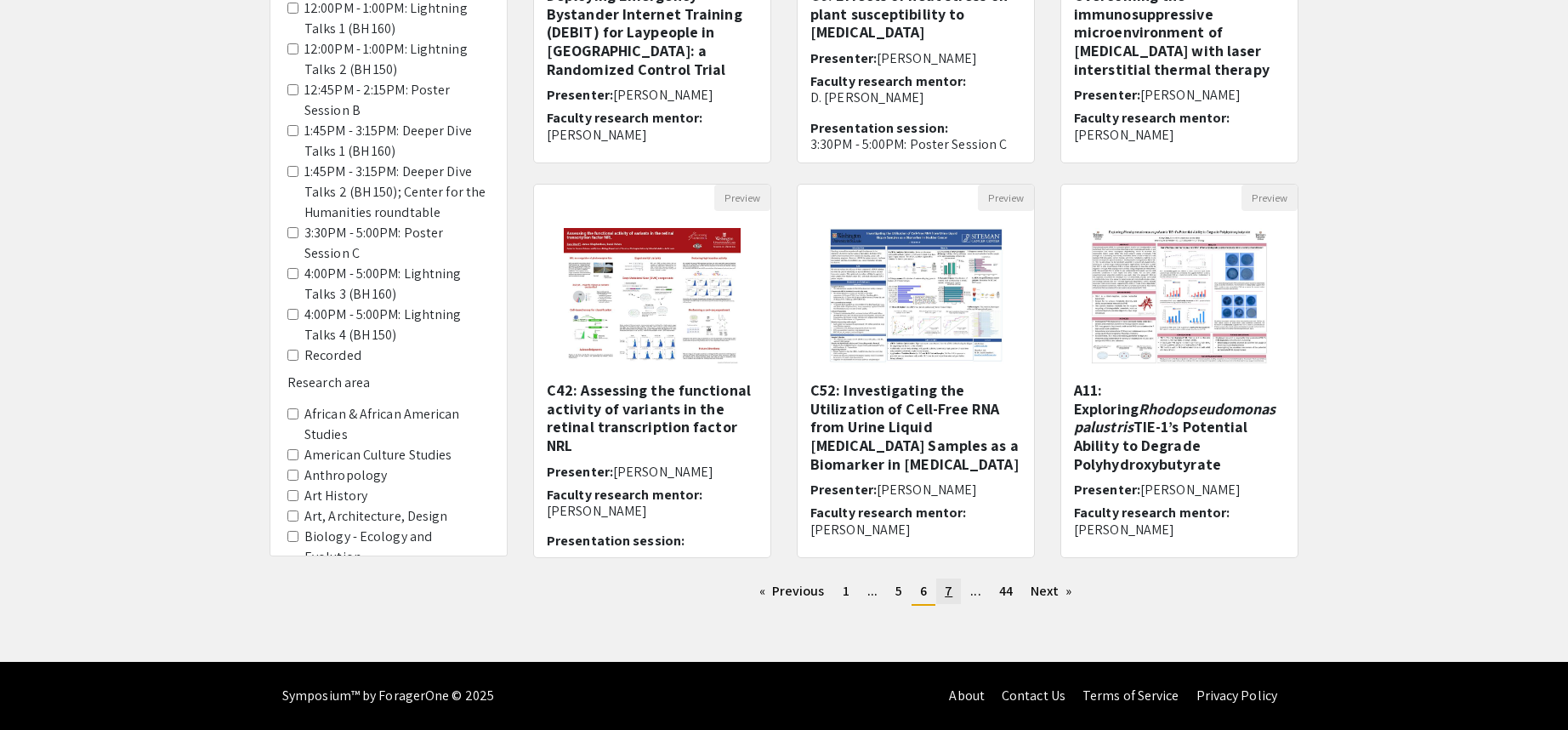
click at [950, 597] on span "7" at bounding box center [949, 591] width 7 height 18
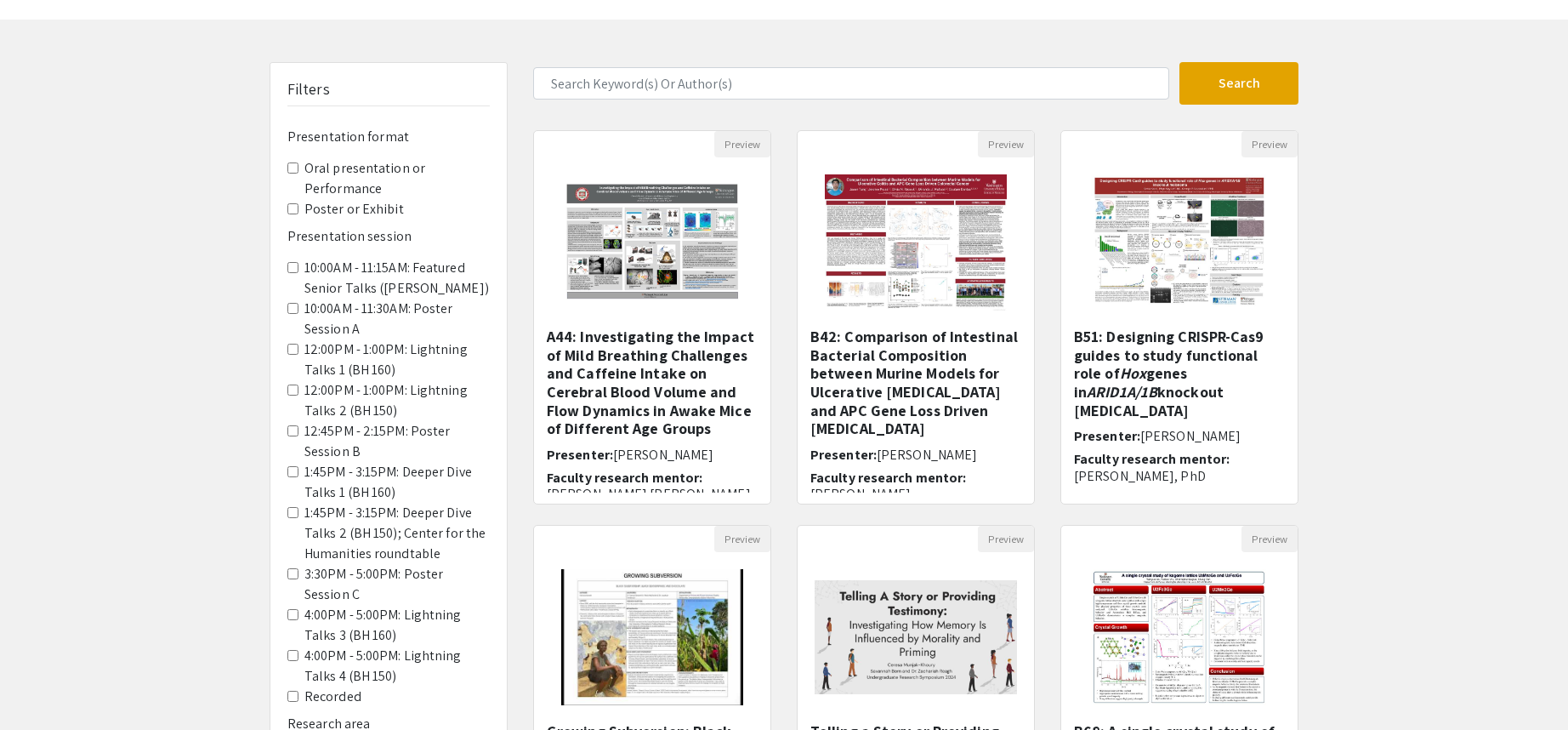
scroll to position [170, 0]
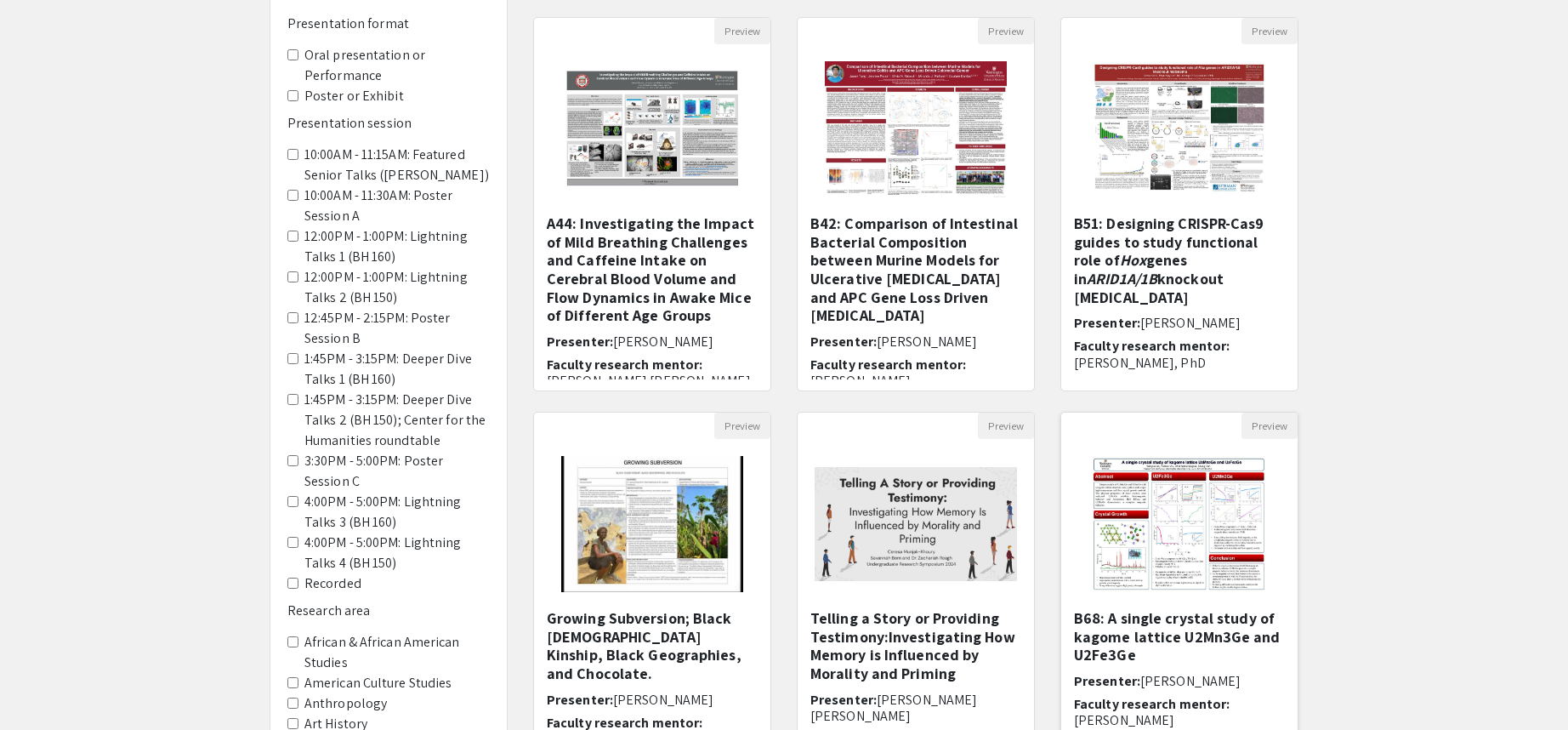
click at [1234, 527] on img at bounding box center [1179, 524] width 210 height 170
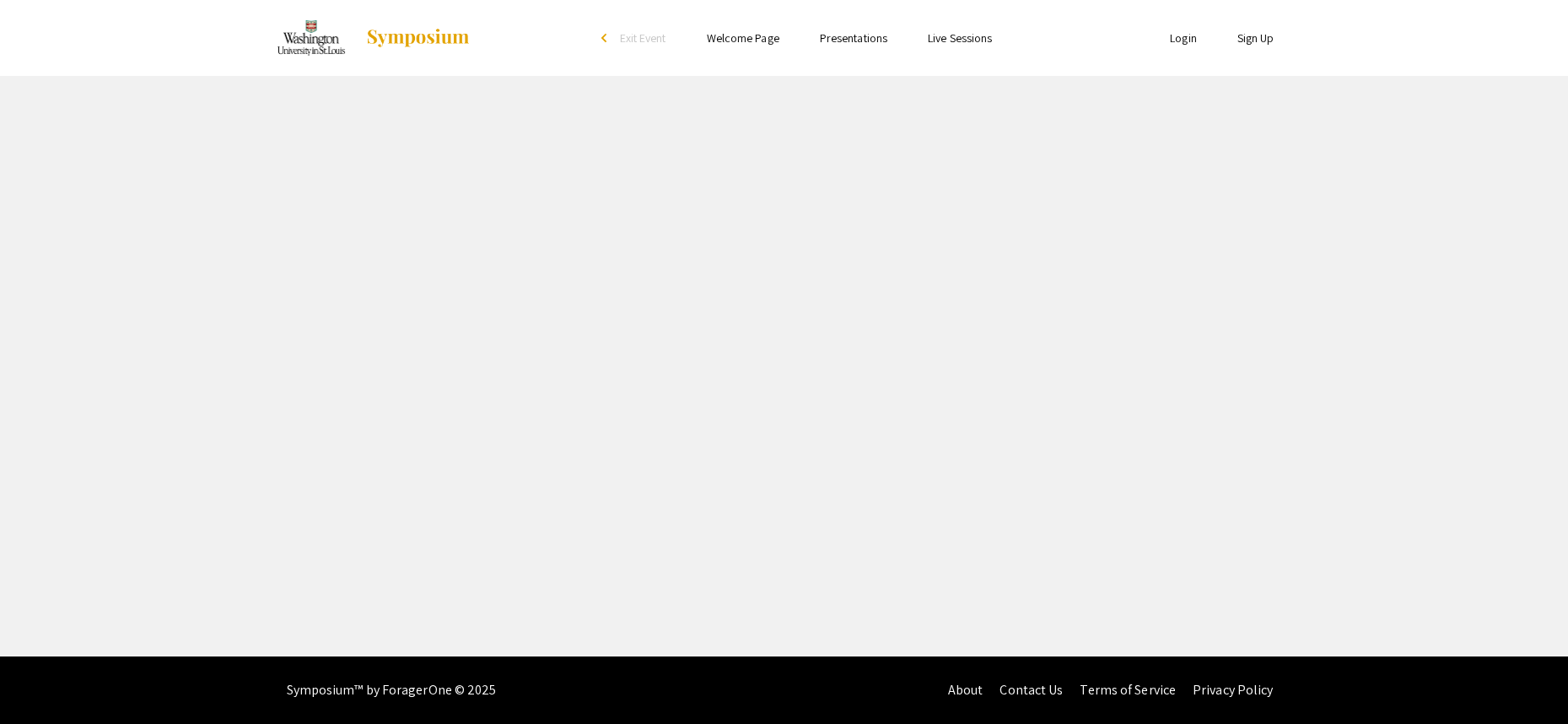
select select "custom"
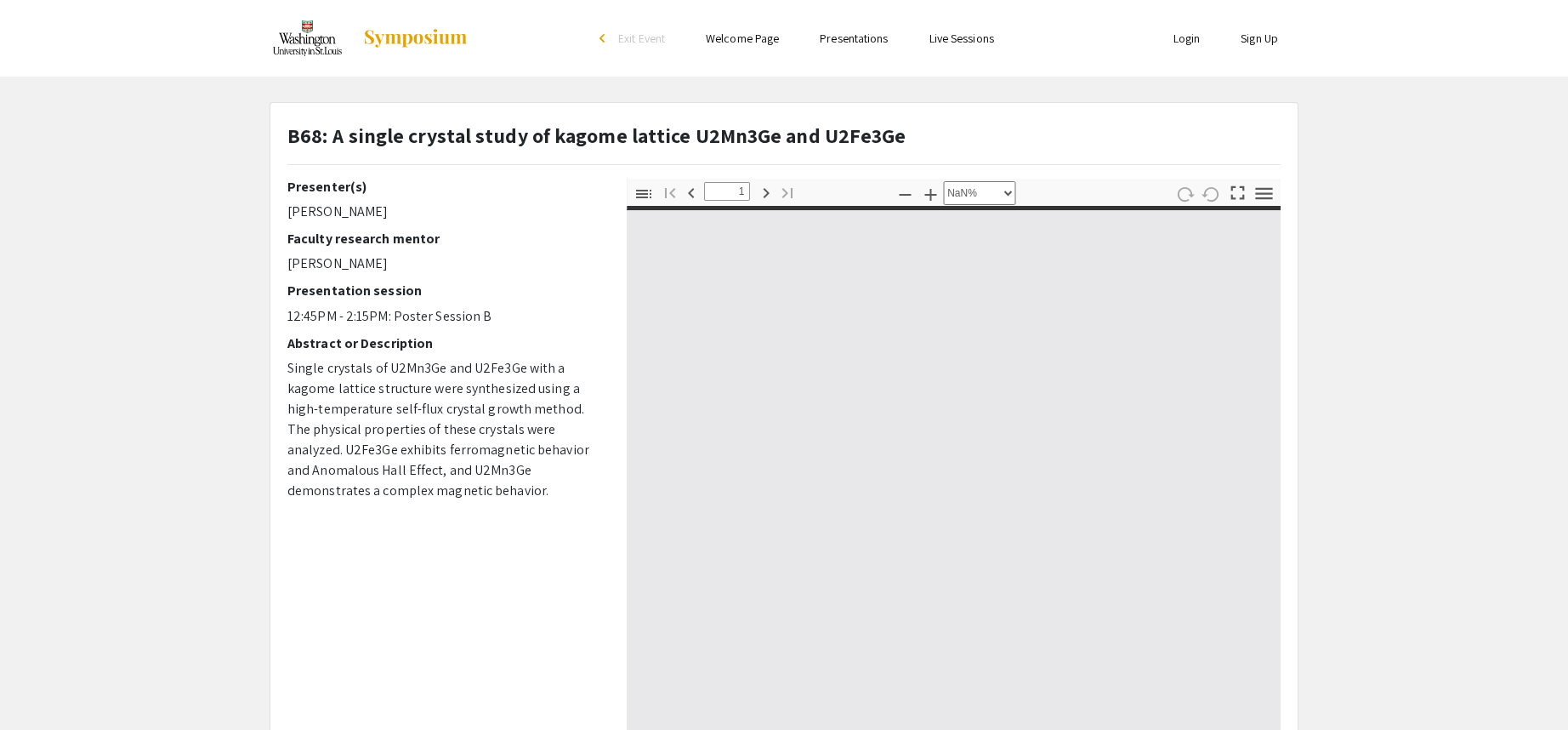
type input "0"
select select "custom"
type input "1"
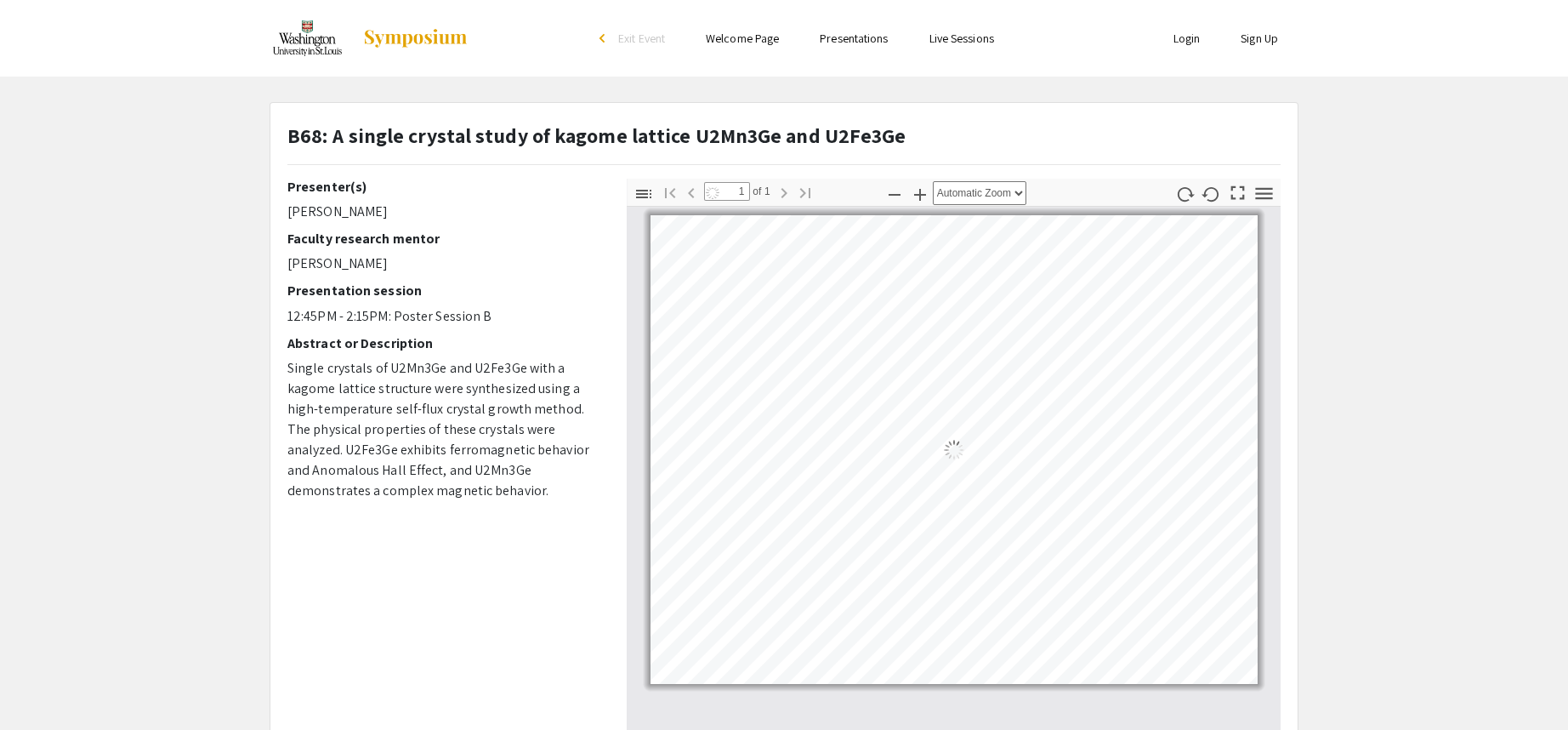
select select "auto"
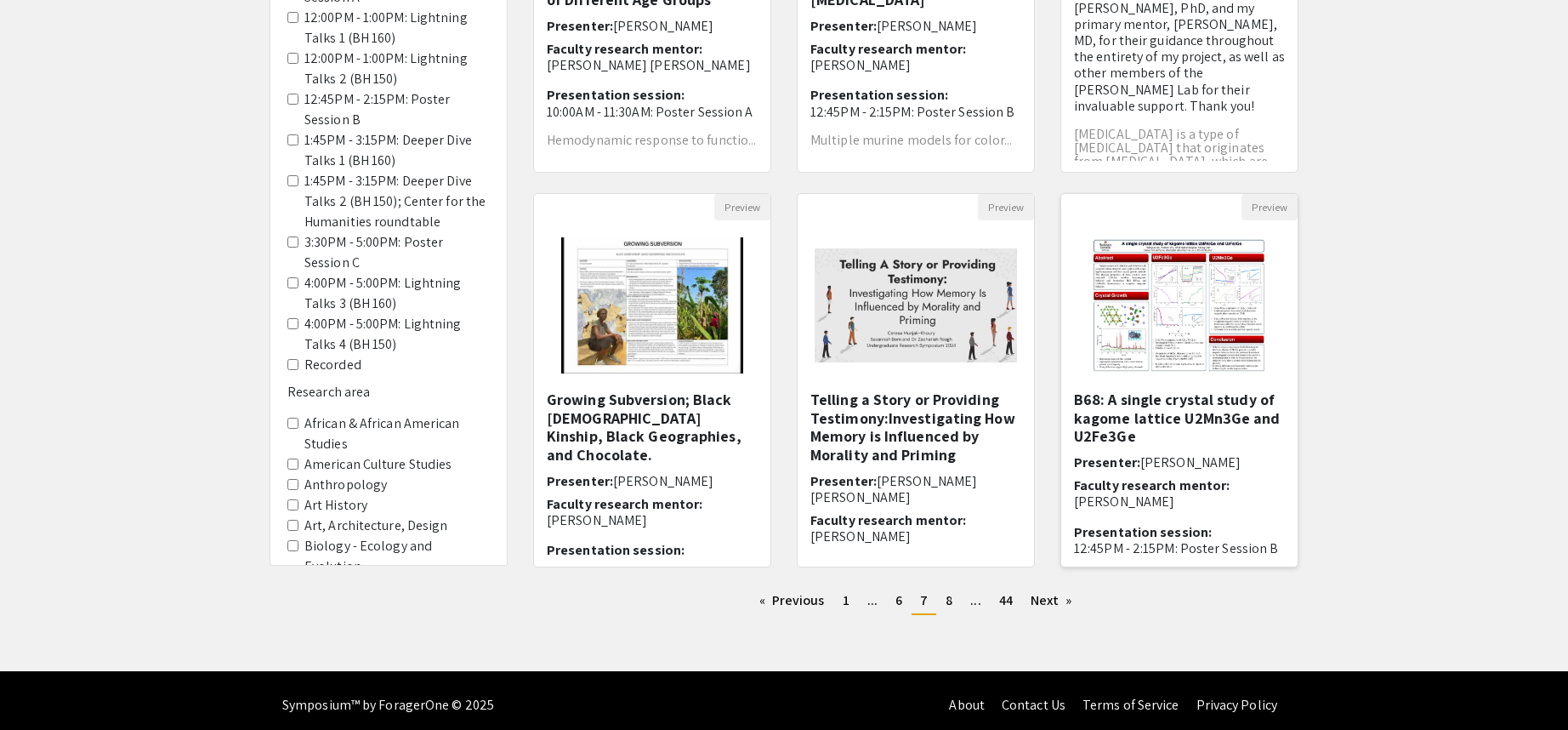
scroll to position [398, 0]
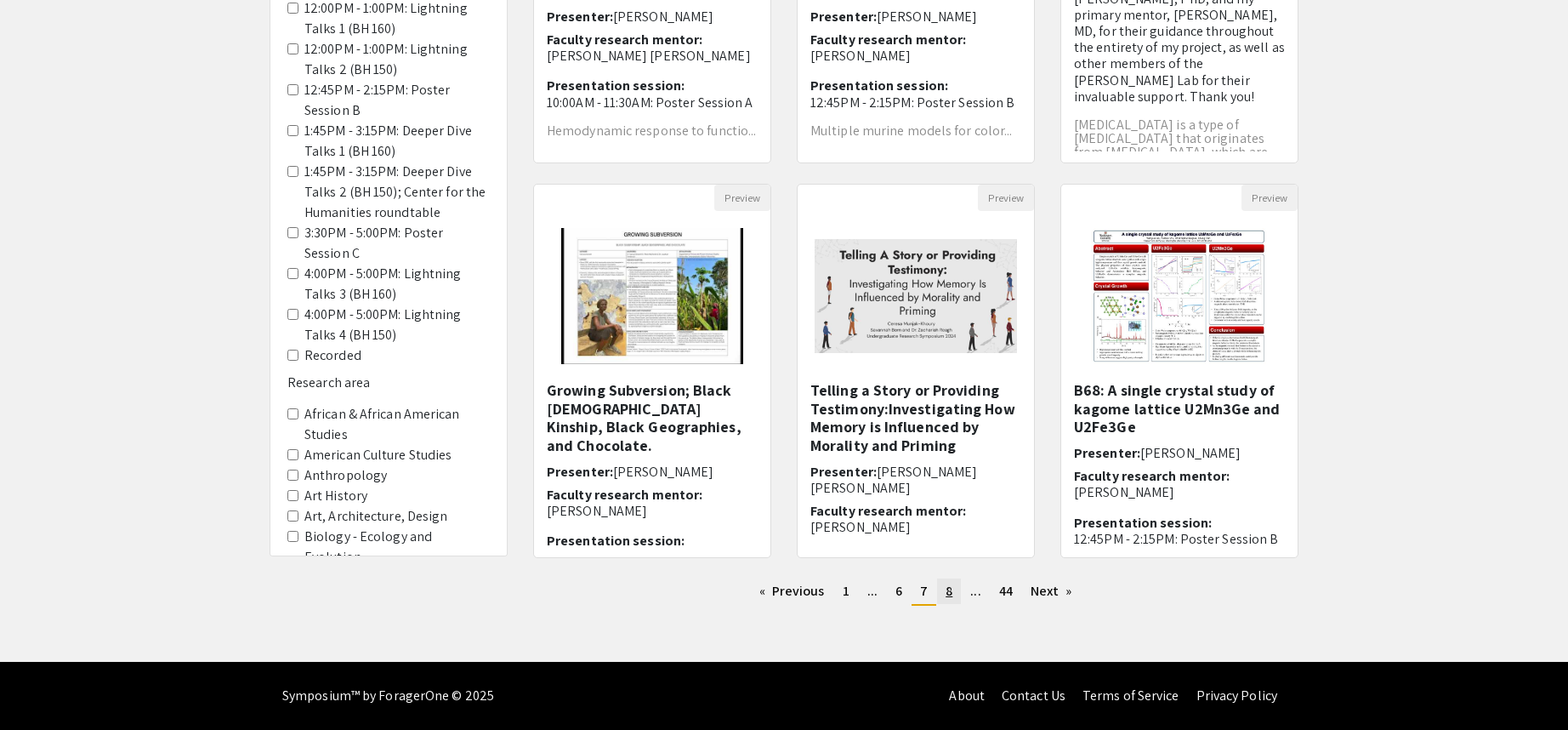
click at [948, 588] on span "8" at bounding box center [950, 591] width 7 height 18
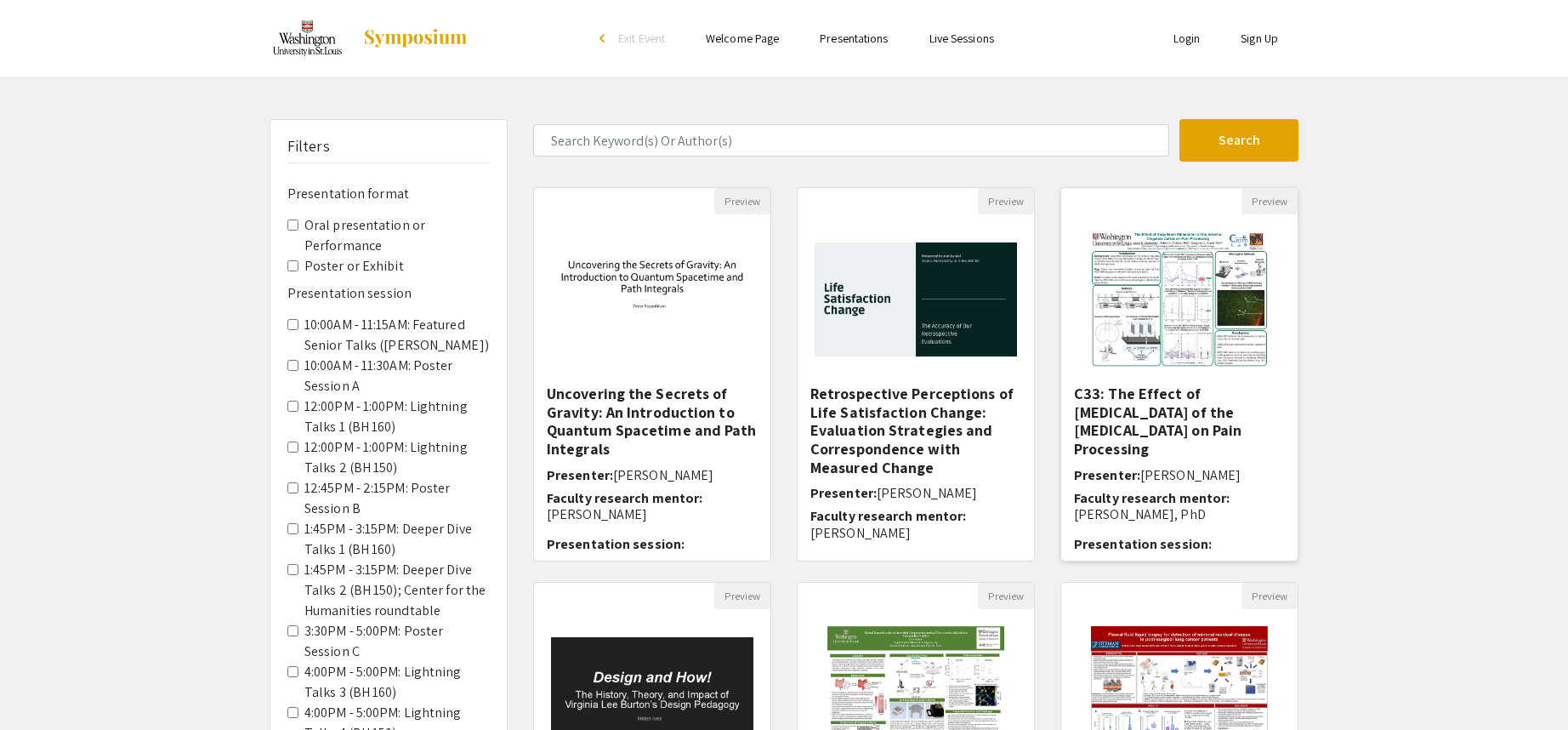
click at [1235, 291] on img "Open Presentation <p>C33: The Effect of Deep Brain Stimulation of the Anterior …" at bounding box center [1179, 299] width 210 height 170
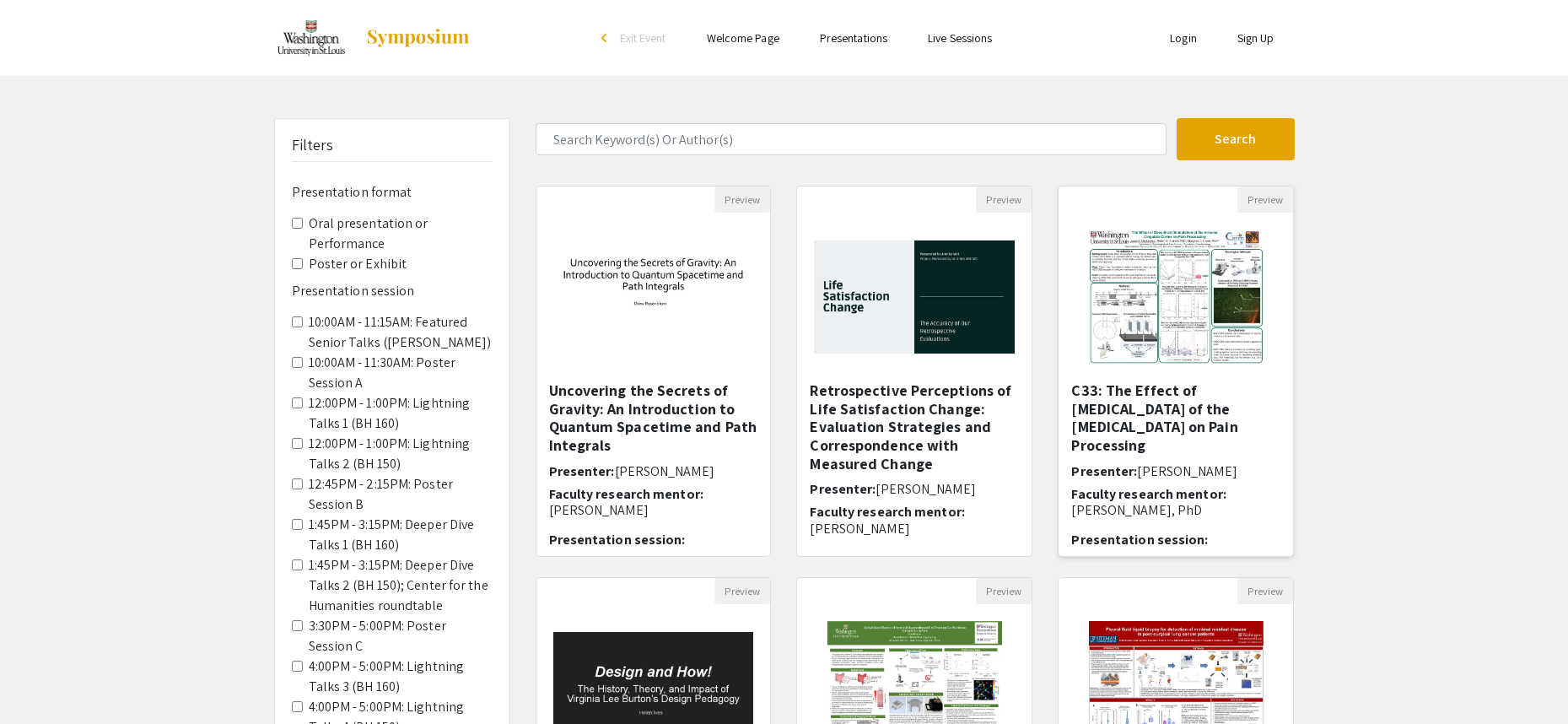
select select "custom"
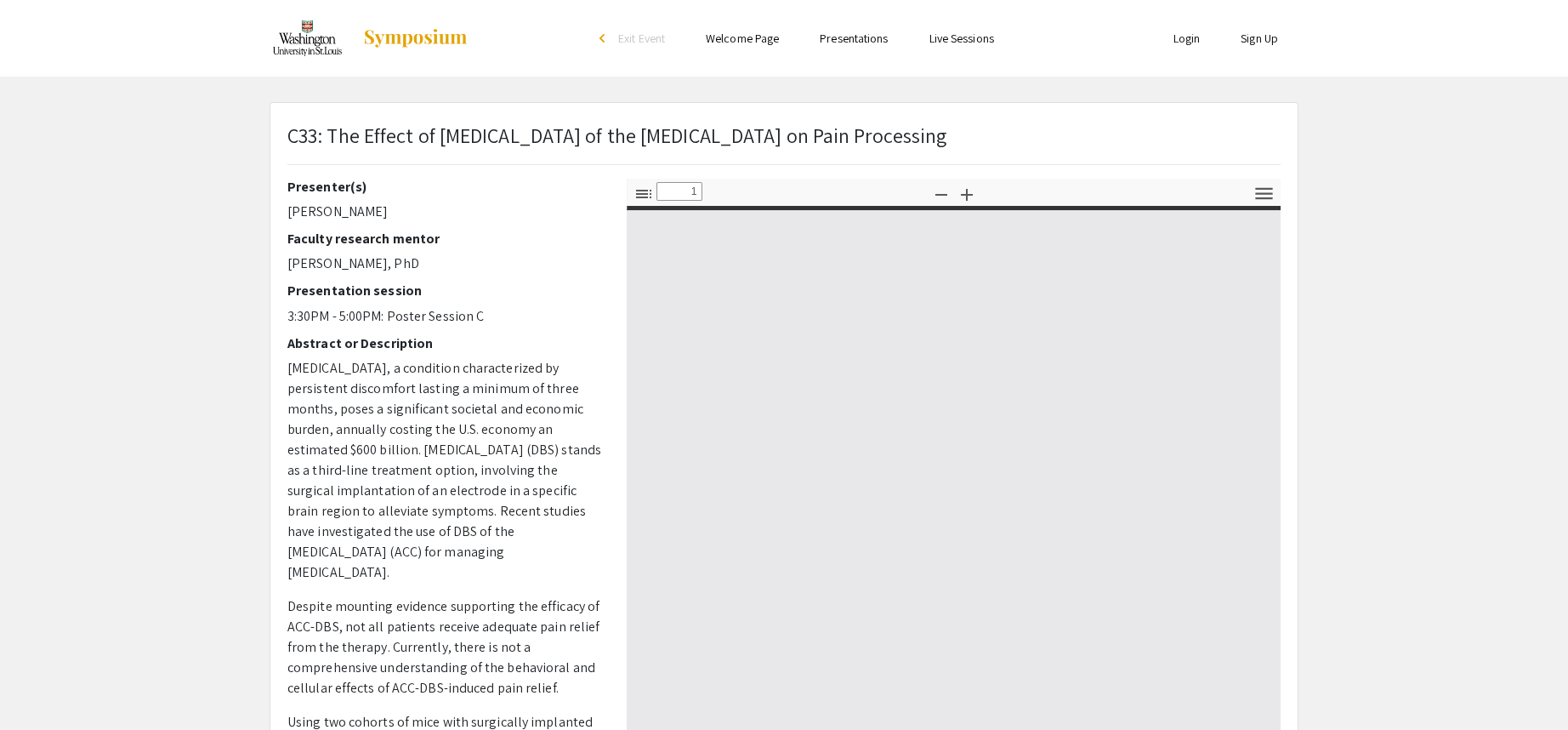
type input "0"
select select "custom"
type input "1"
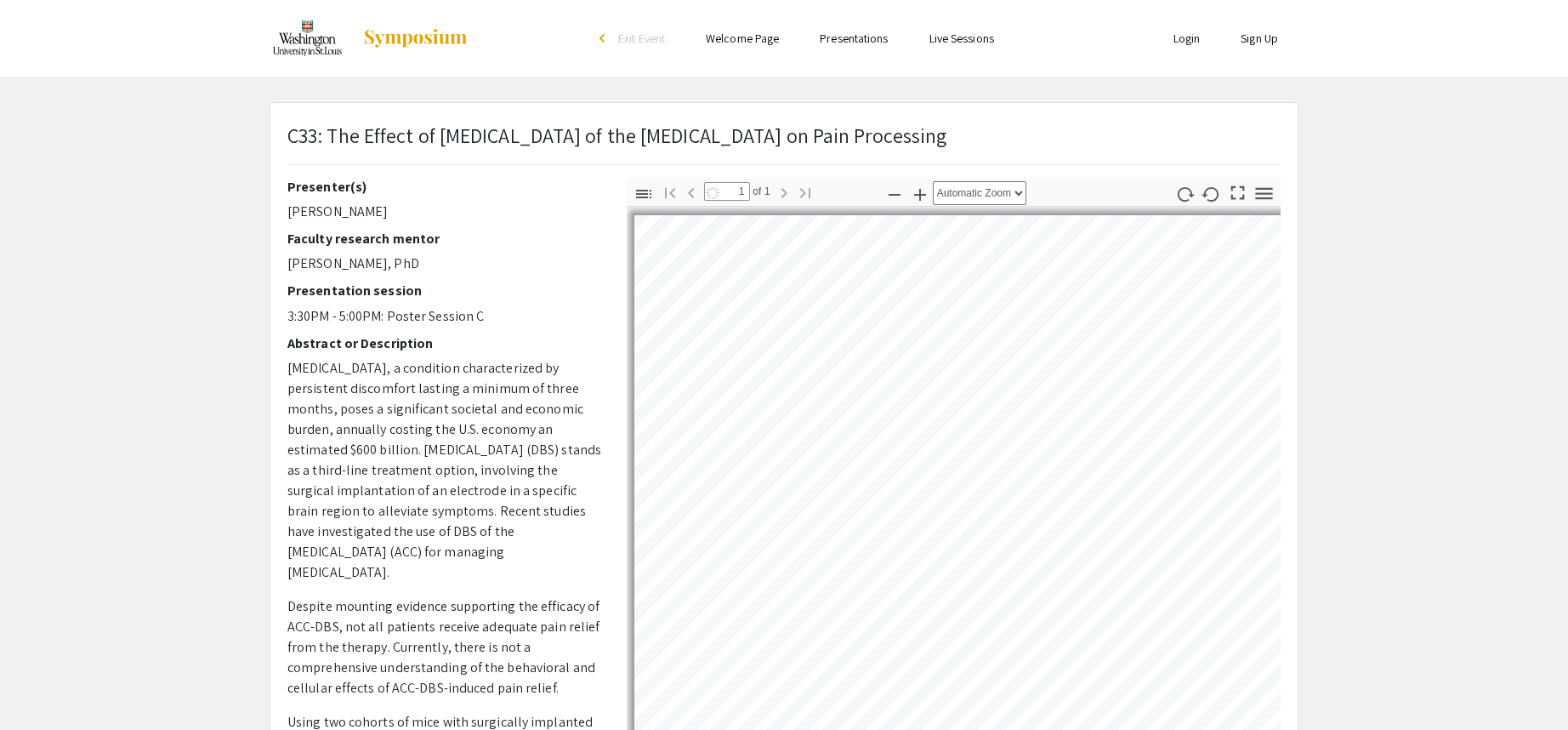
select select "auto"
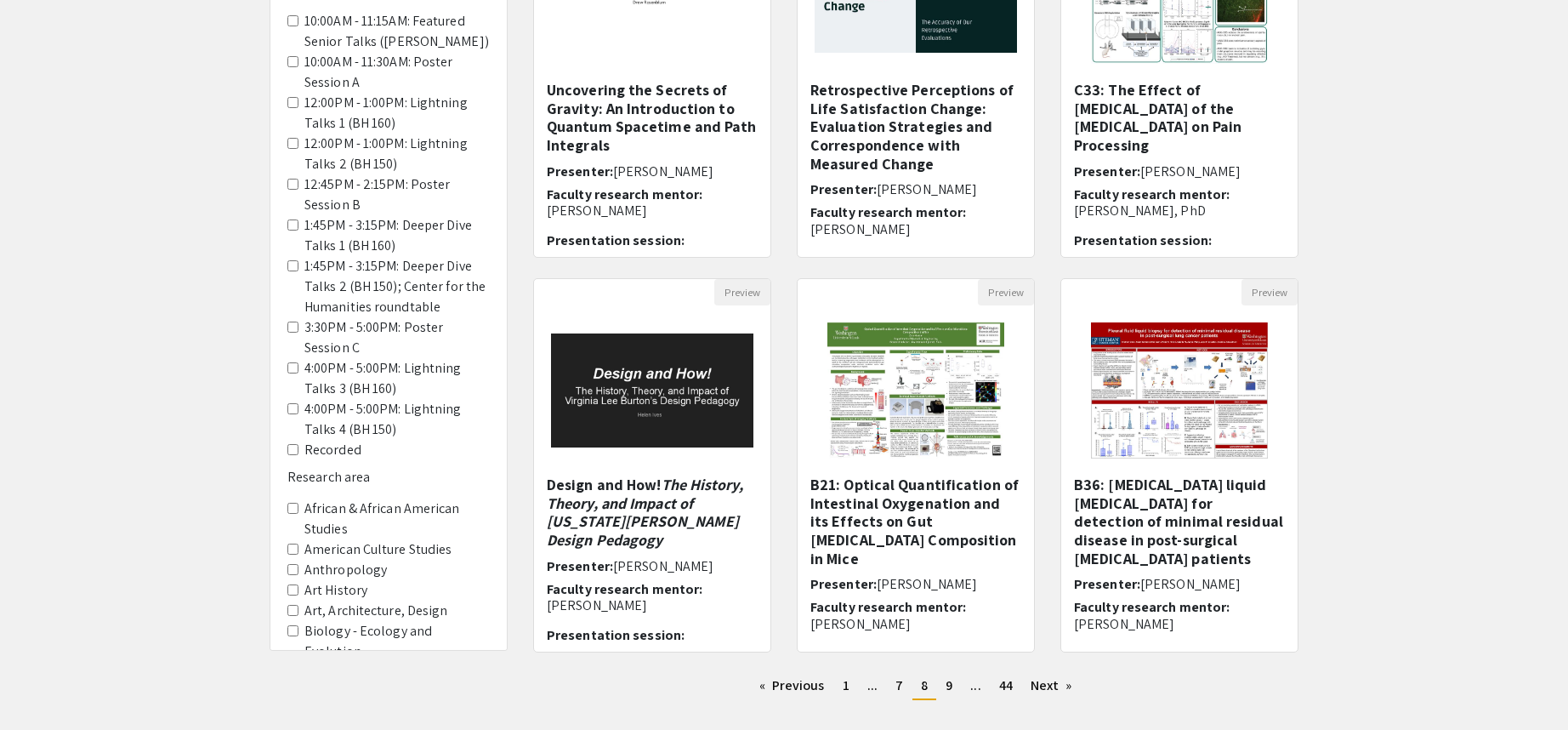
scroll to position [398, 0]
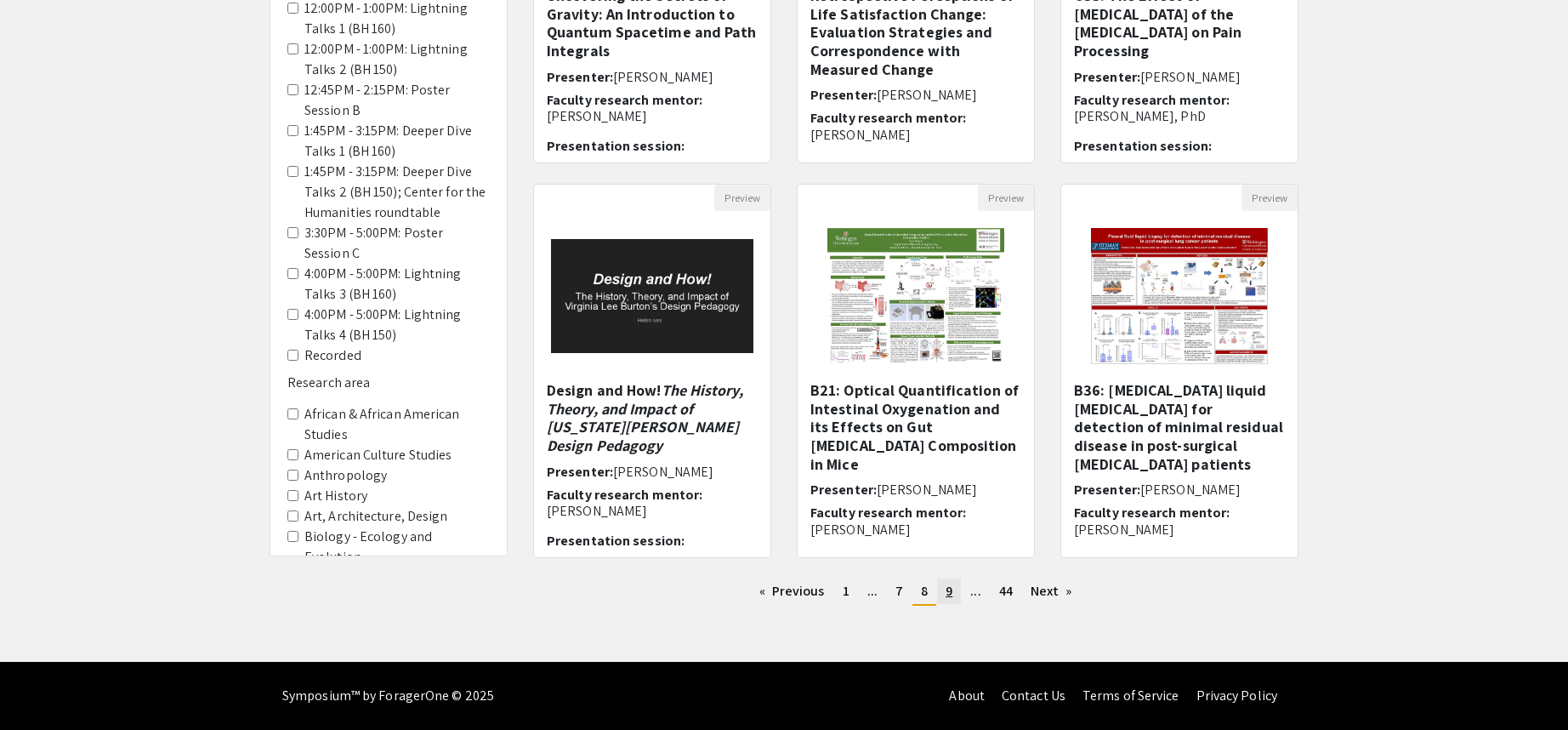
click at [947, 590] on span "9" at bounding box center [950, 591] width 7 height 18
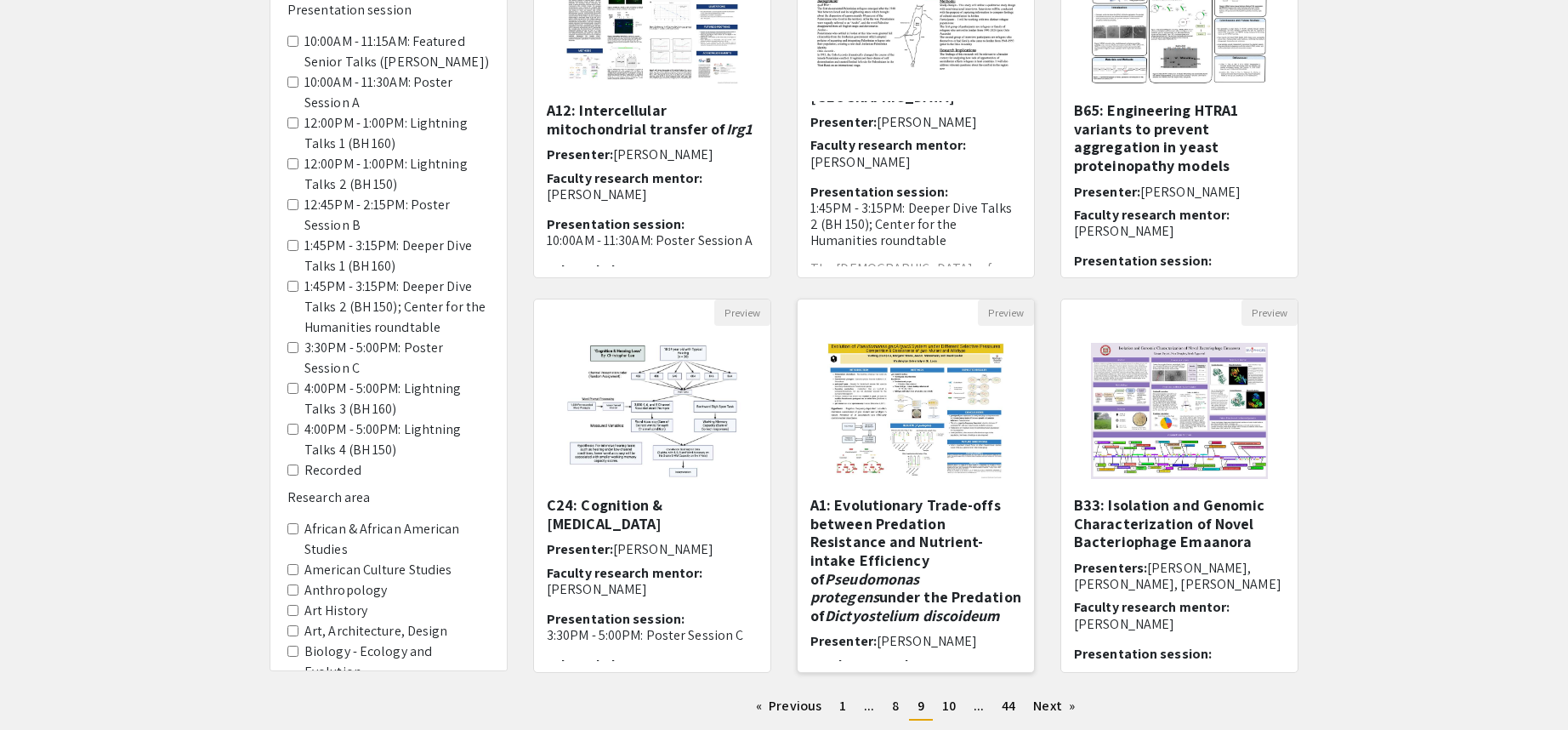
scroll to position [341, 0]
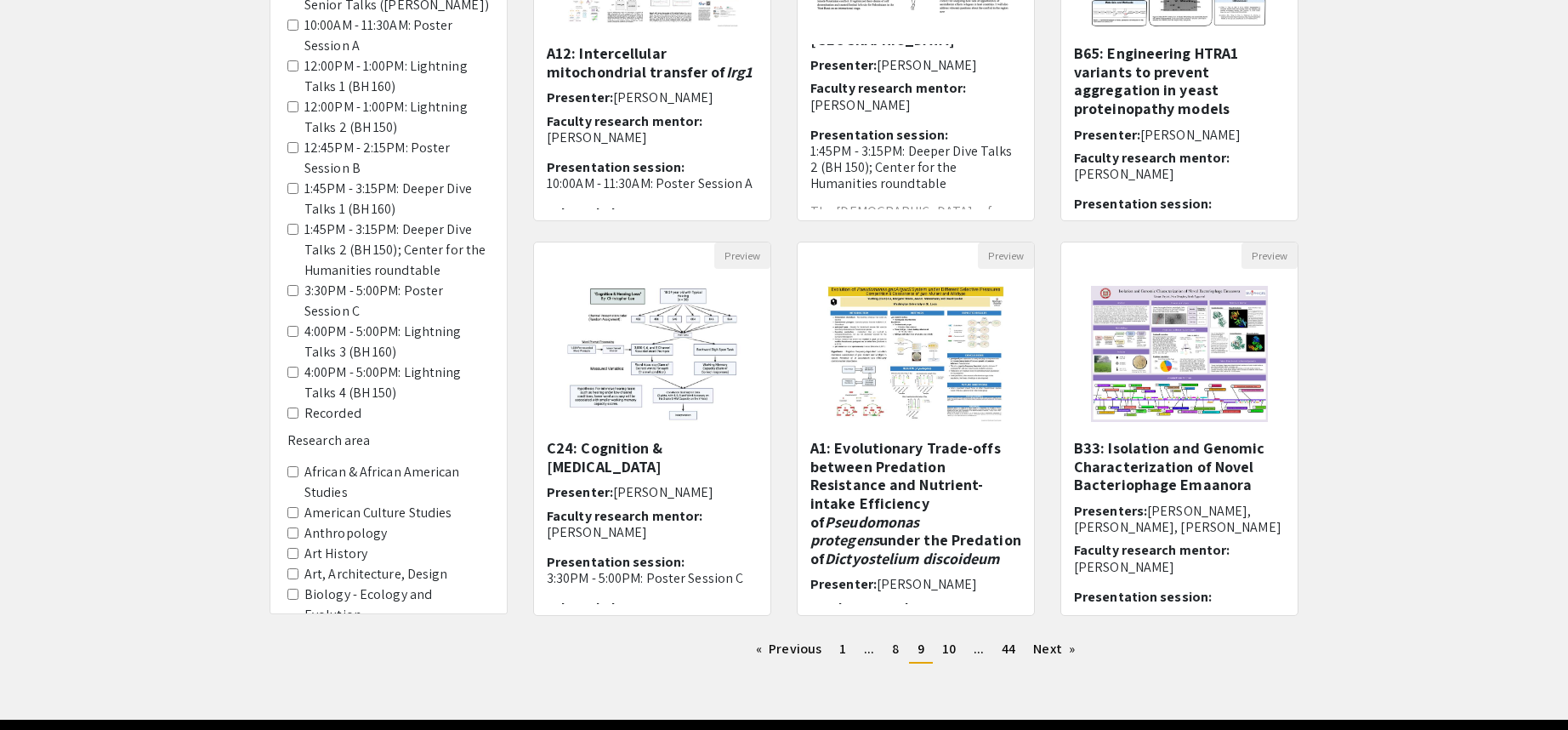
click at [1382, 89] on div "Filters Presentation format Oral presentation or Performance Poster or Exhibit …" at bounding box center [784, 228] width 1568 height 899
click at [956, 657] on link "page 10" at bounding box center [949, 649] width 31 height 25
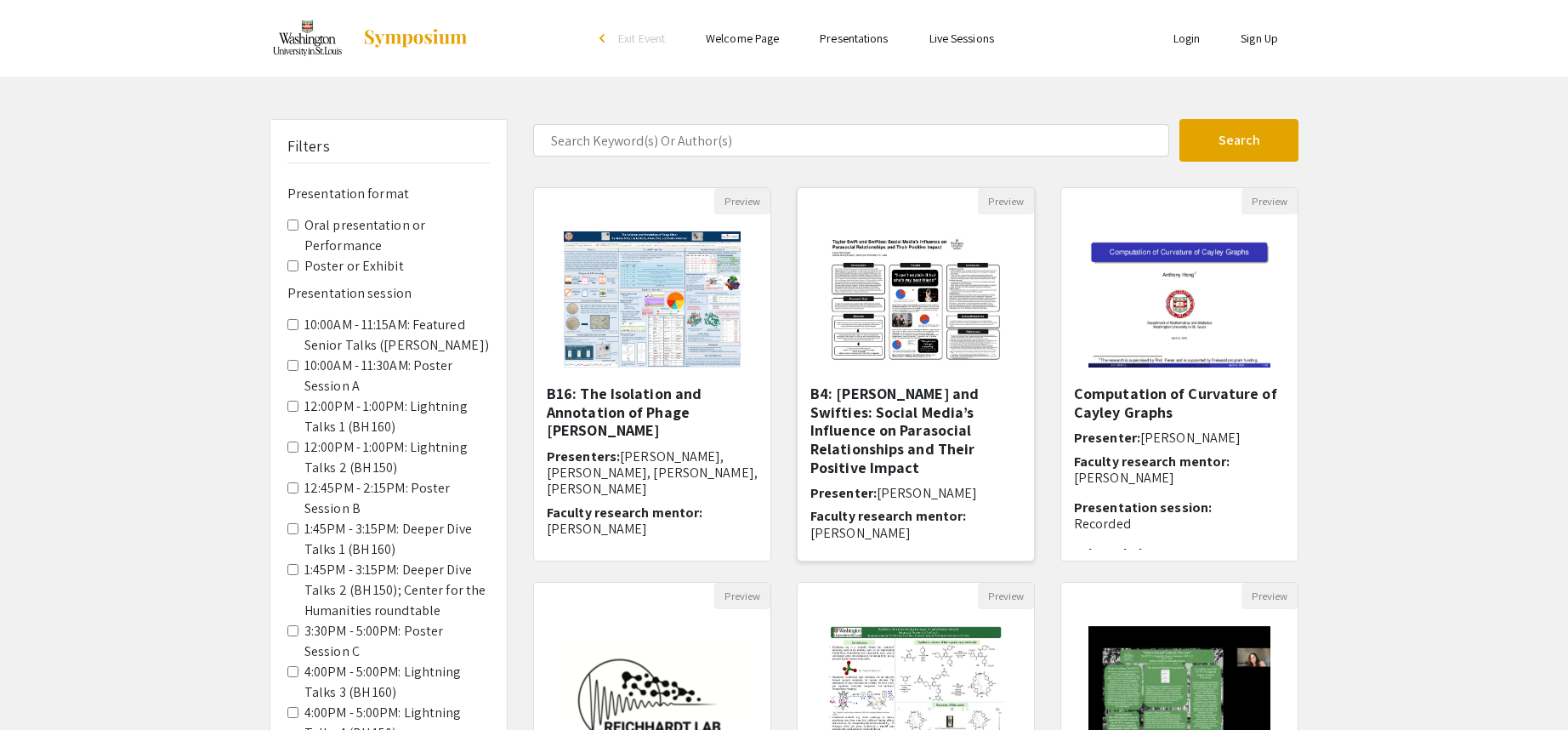
click at [943, 322] on img "Open Presentation <p><strong>B4: Taylor&nbsp;Swift and Swifties: Social&nbsp;Me…" at bounding box center [915, 299] width 210 height 170
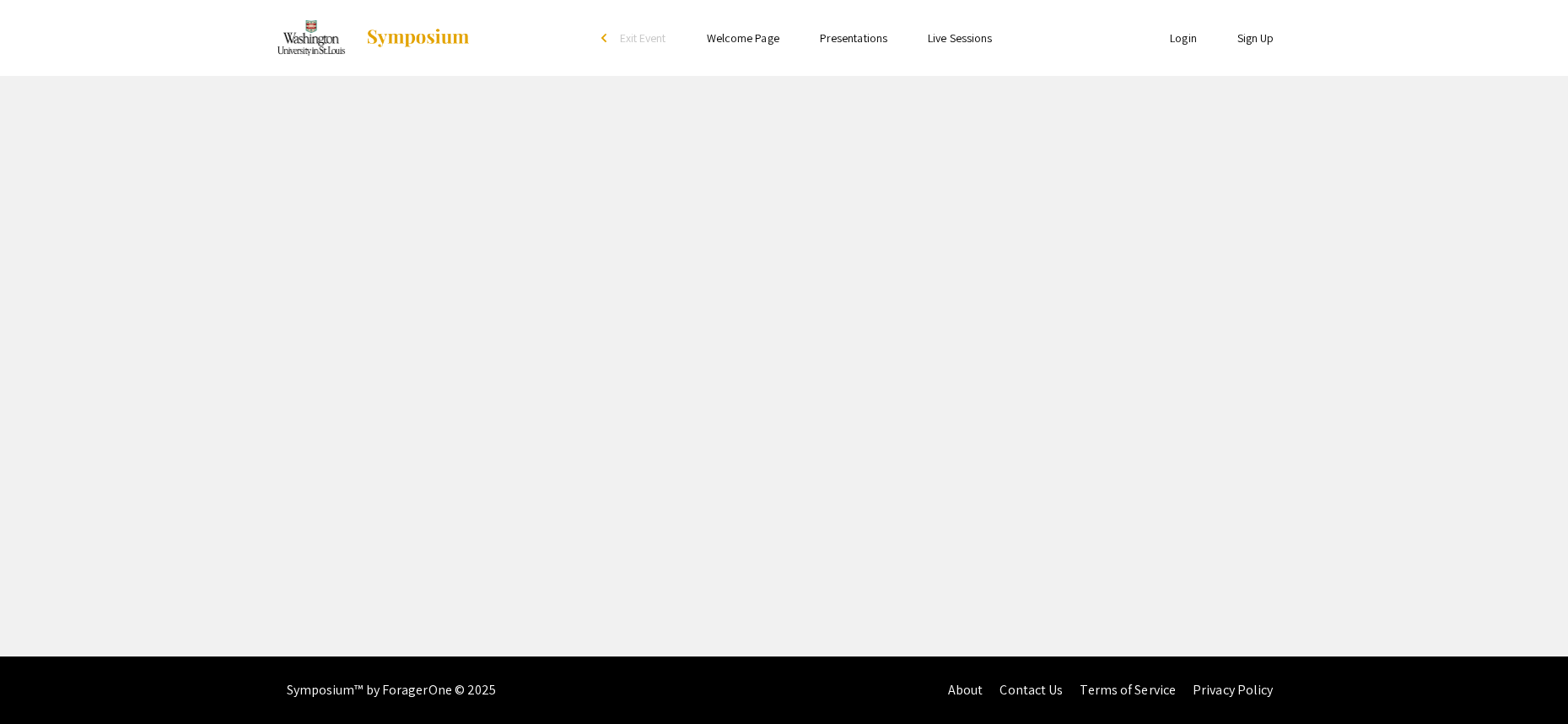
select select "custom"
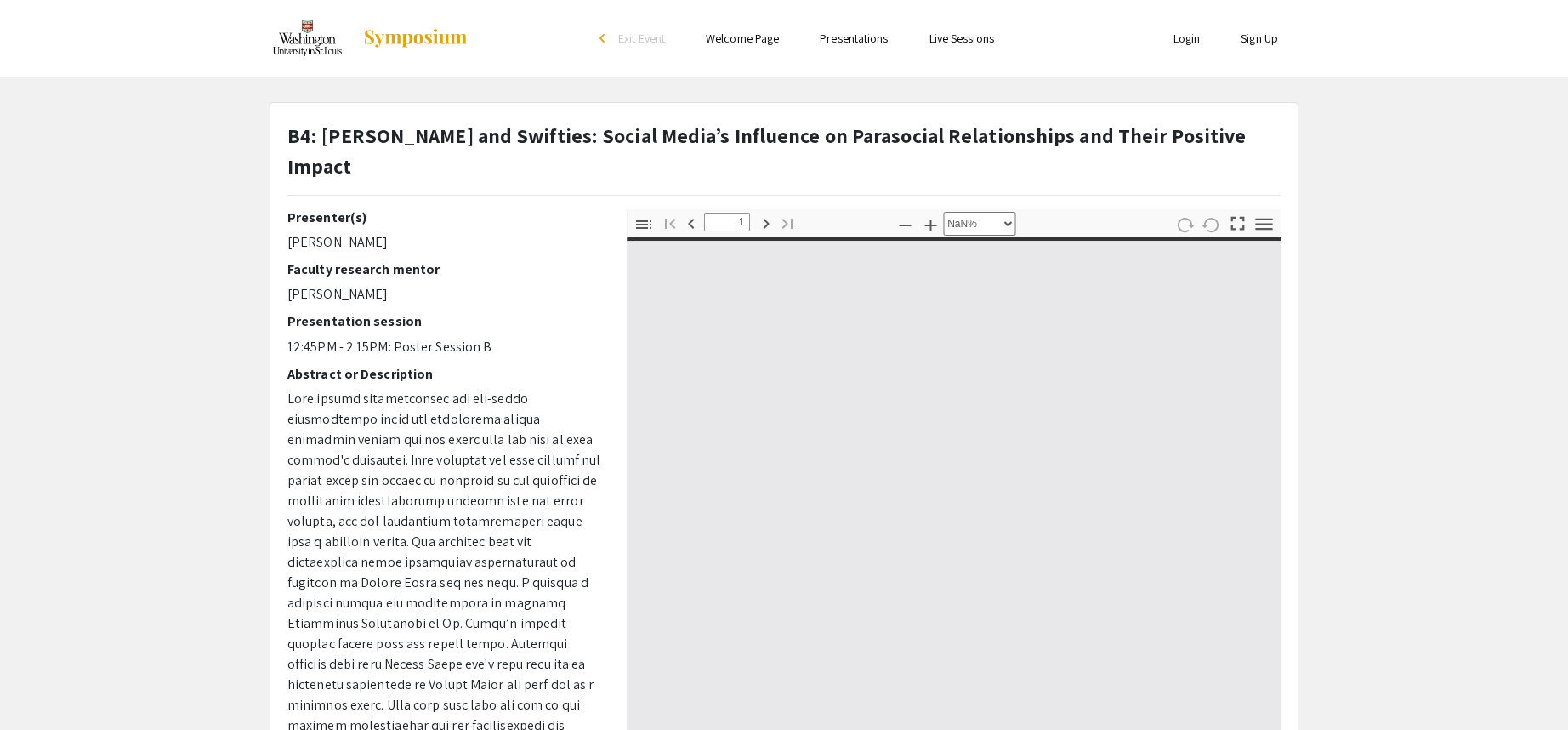
type input "0"
select select "custom"
type input "1"
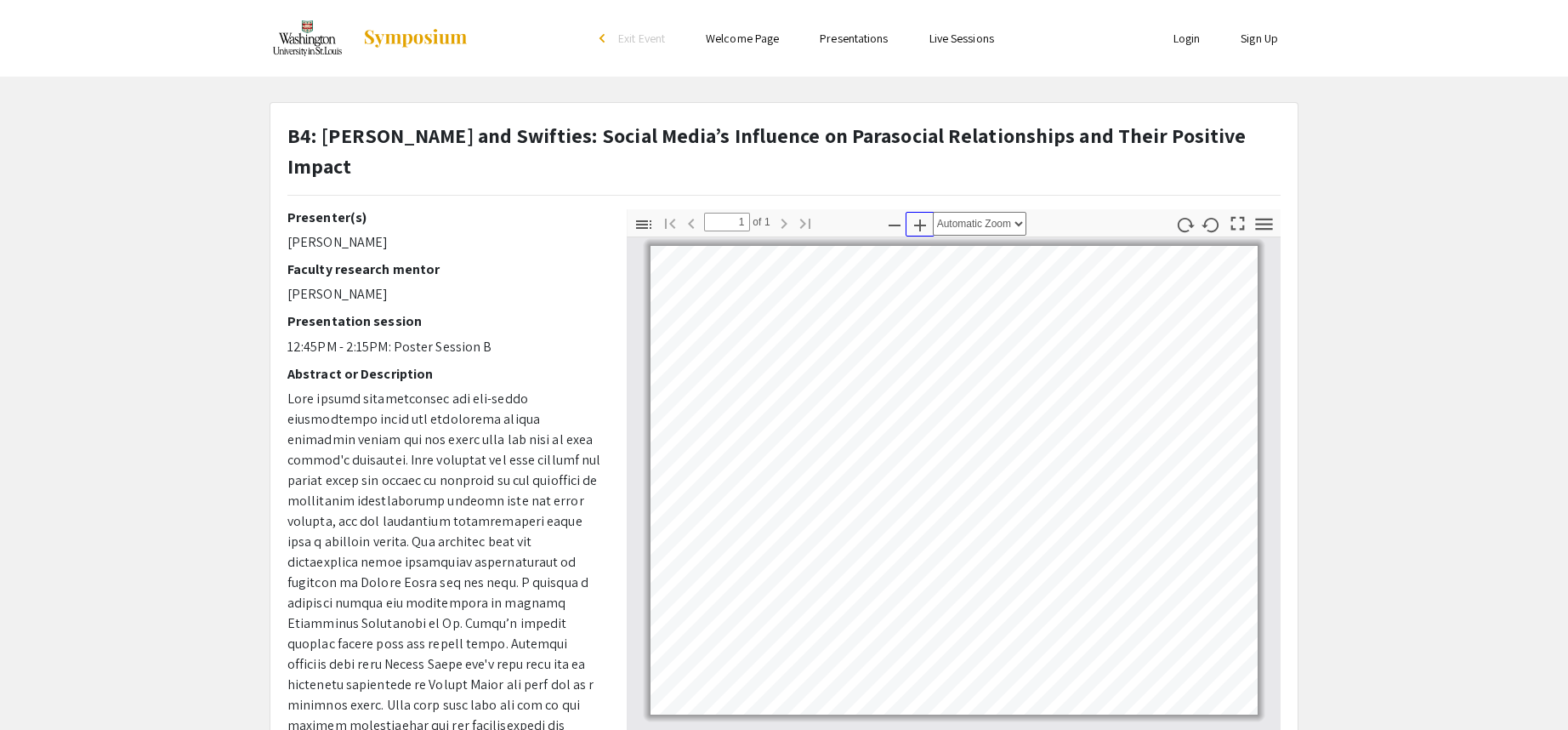
click at [923, 215] on icon "button" at bounding box center [920, 225] width 21 height 21
select select "custom"
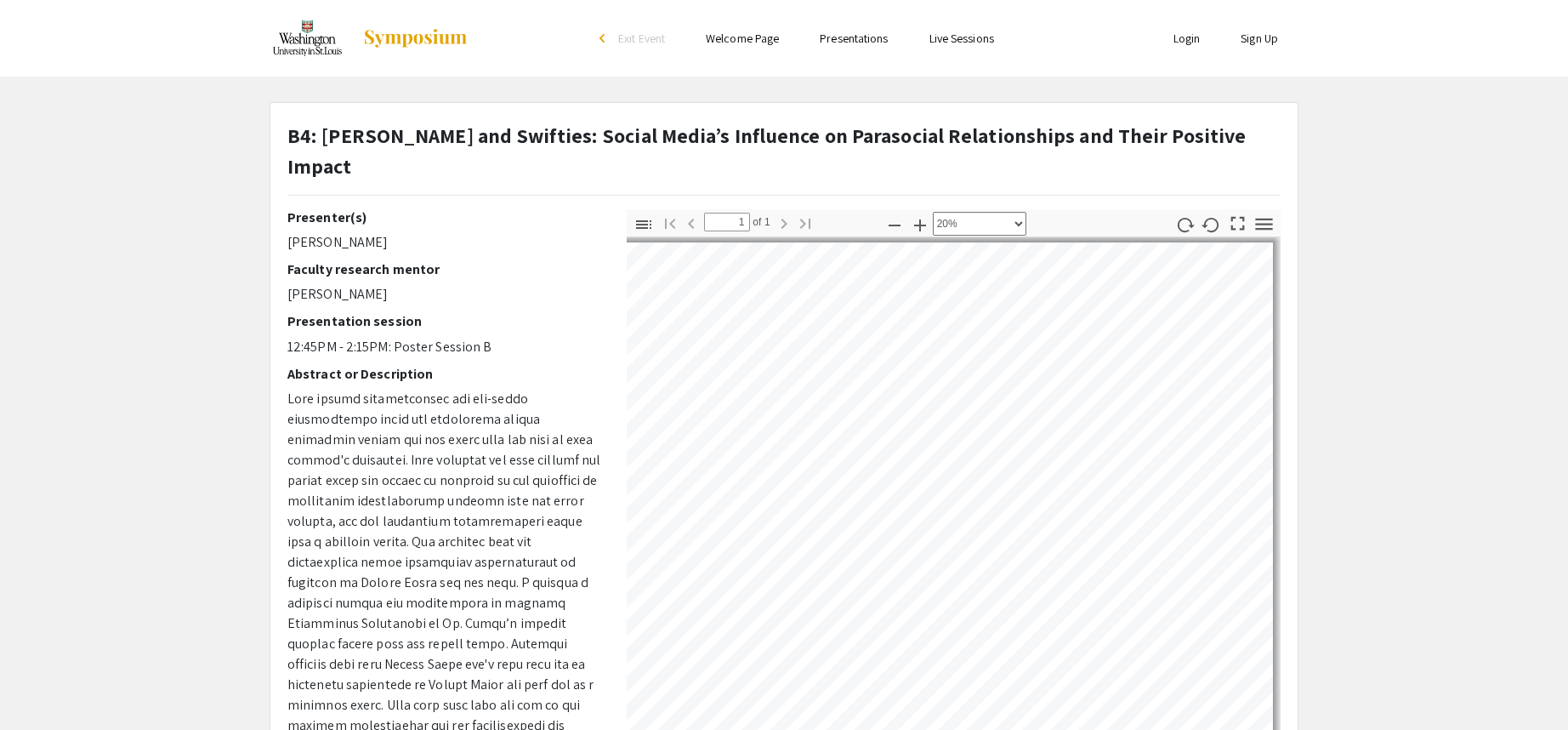
scroll to position [16, 0]
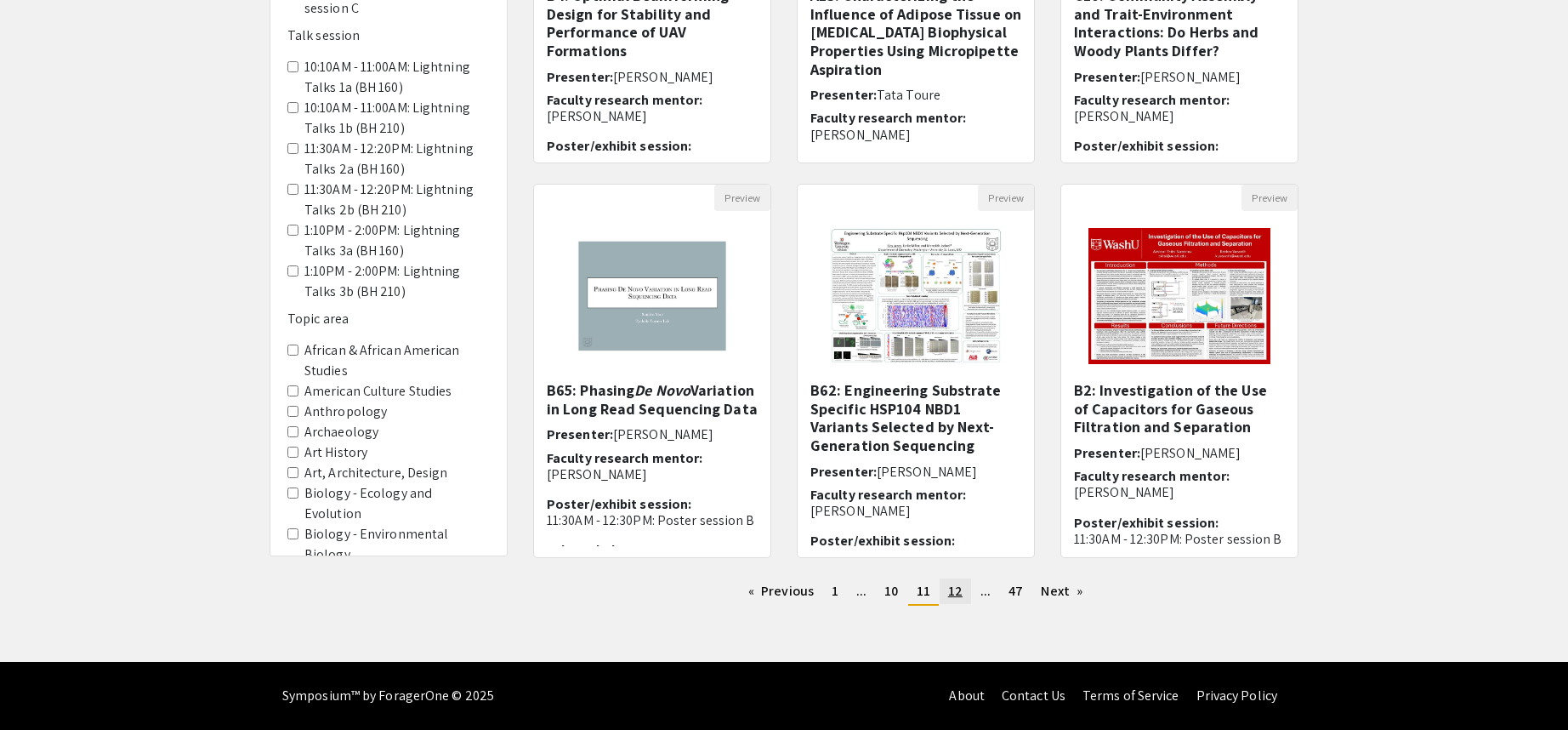
click at [951, 597] on span "12" at bounding box center [955, 591] width 14 height 18
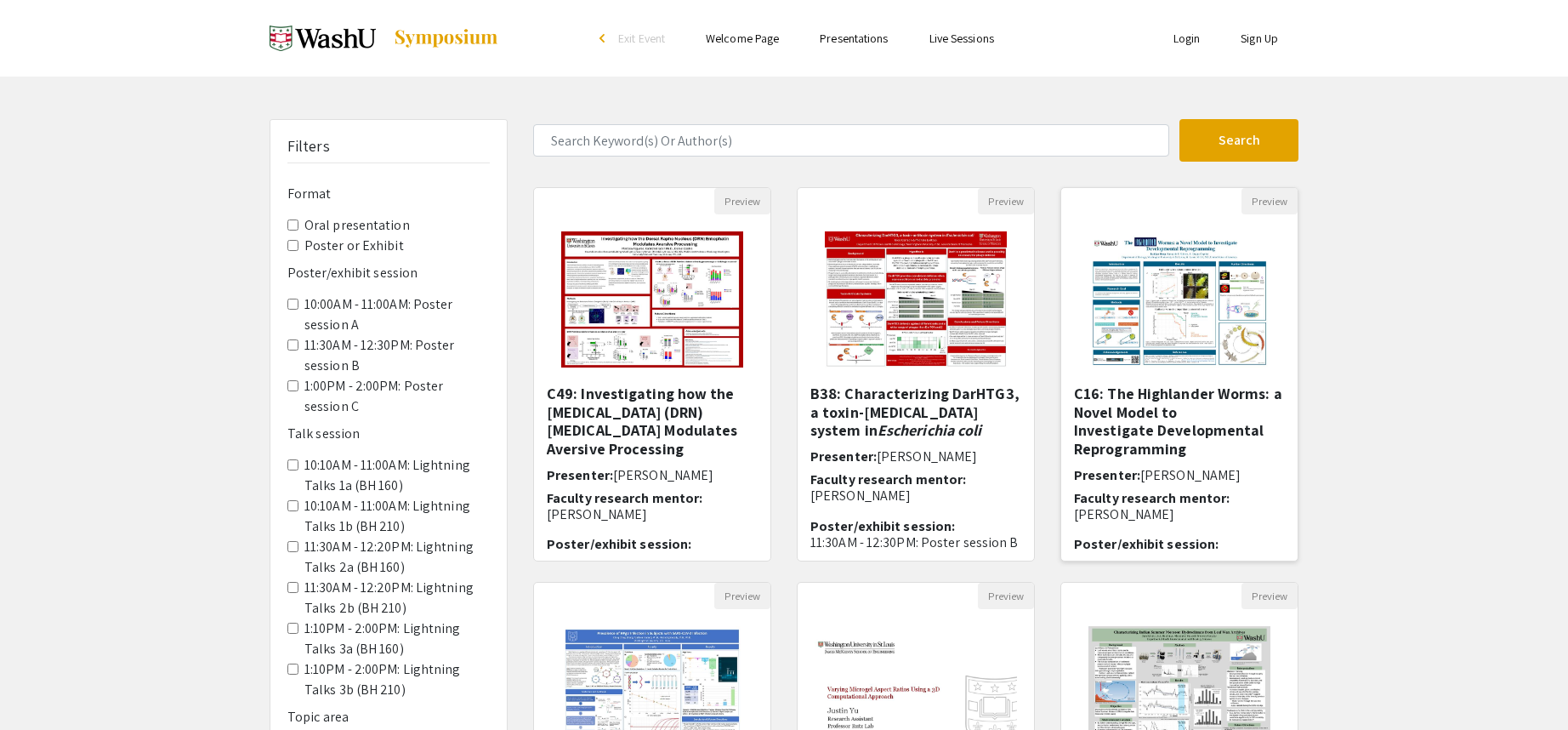
click at [1142, 318] on img at bounding box center [1179, 299] width 215 height 170
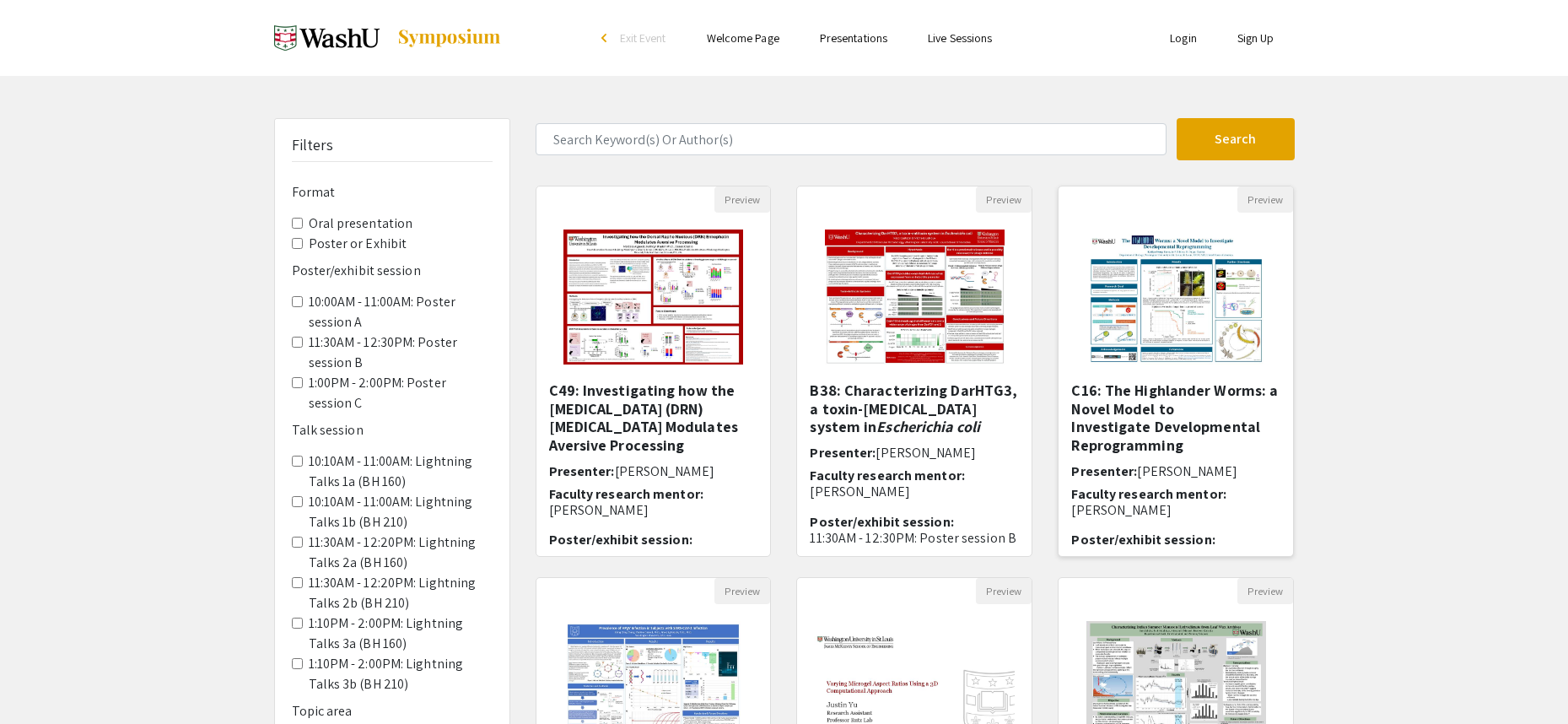
select select "custom"
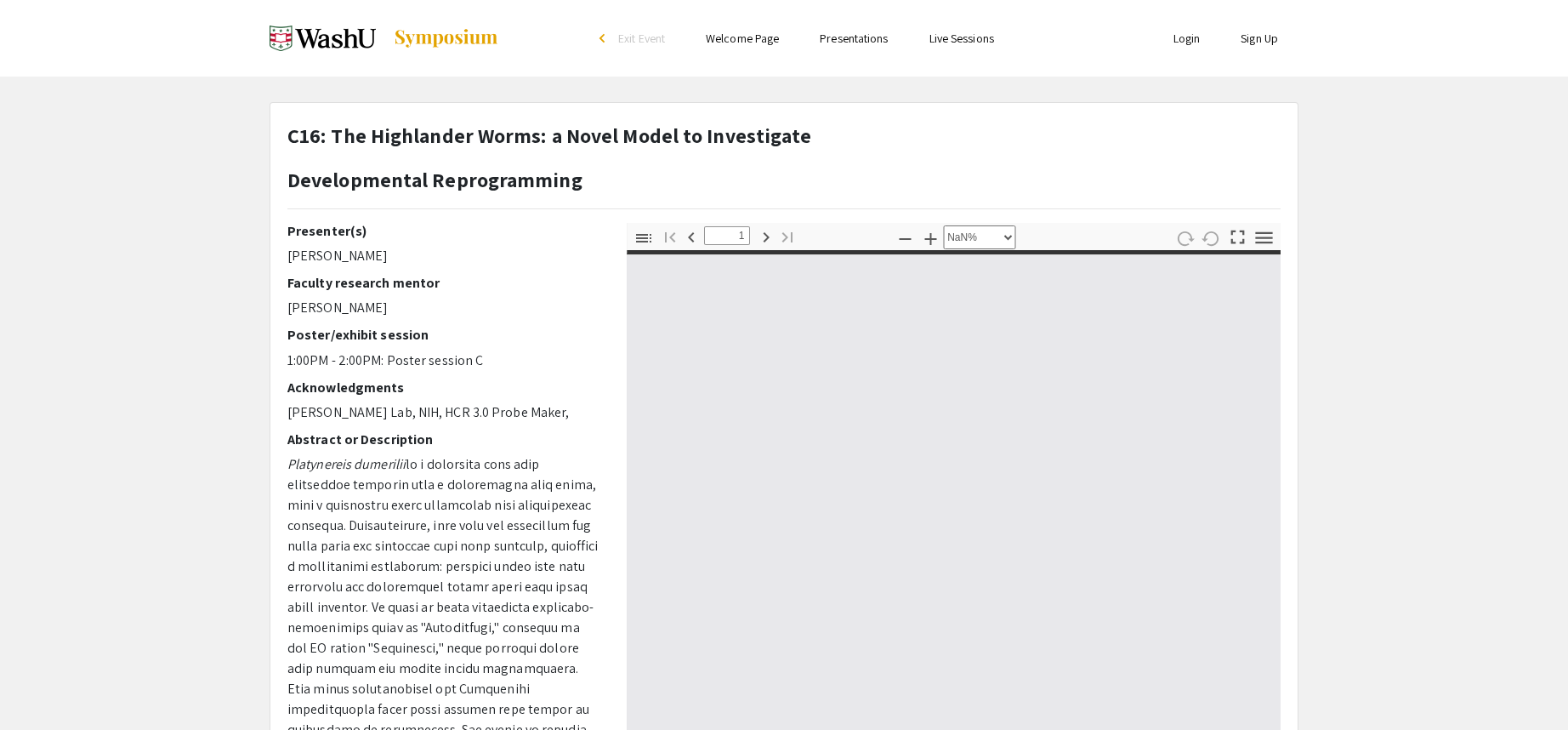
type input "0"
select select "custom"
type input "1"
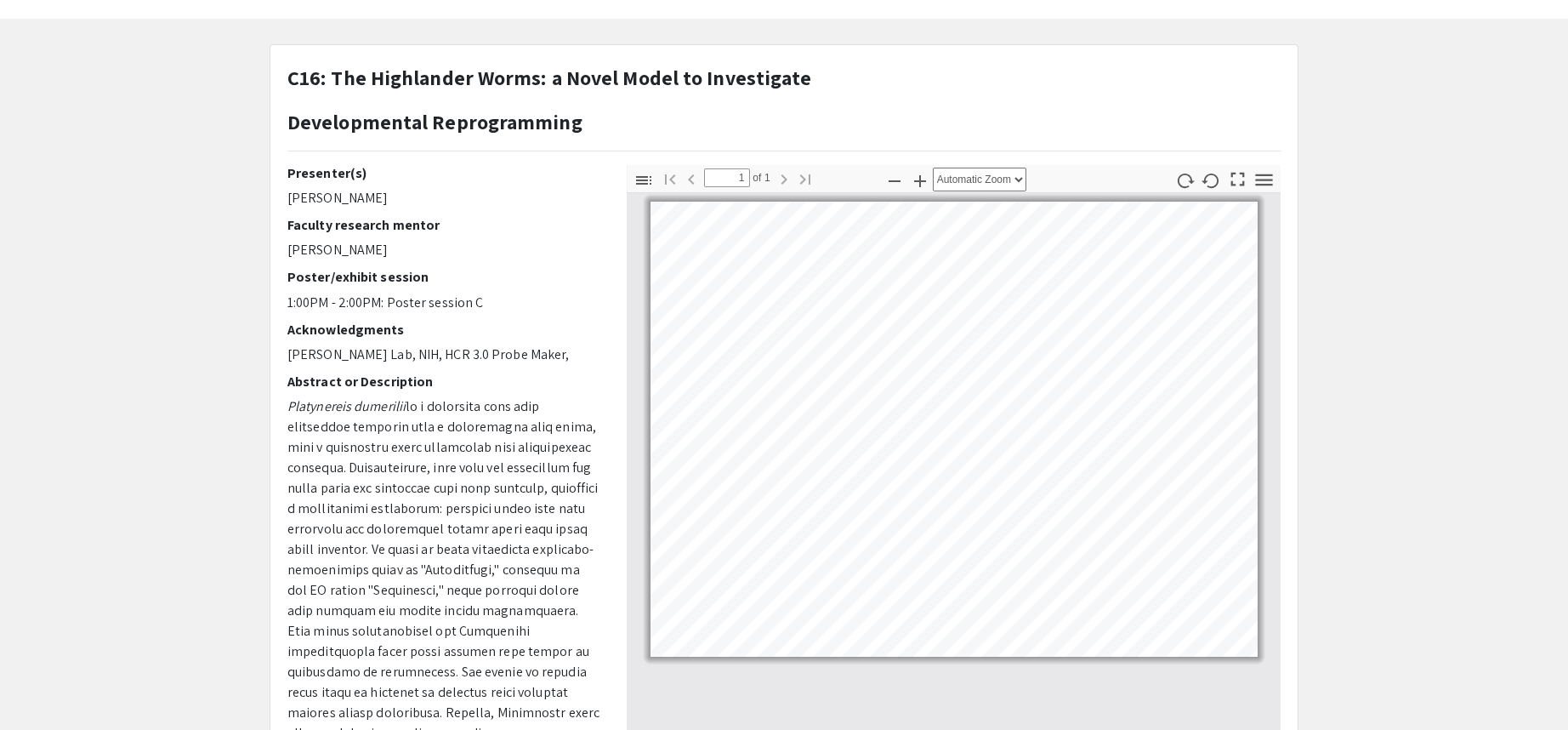
scroll to position [85, 0]
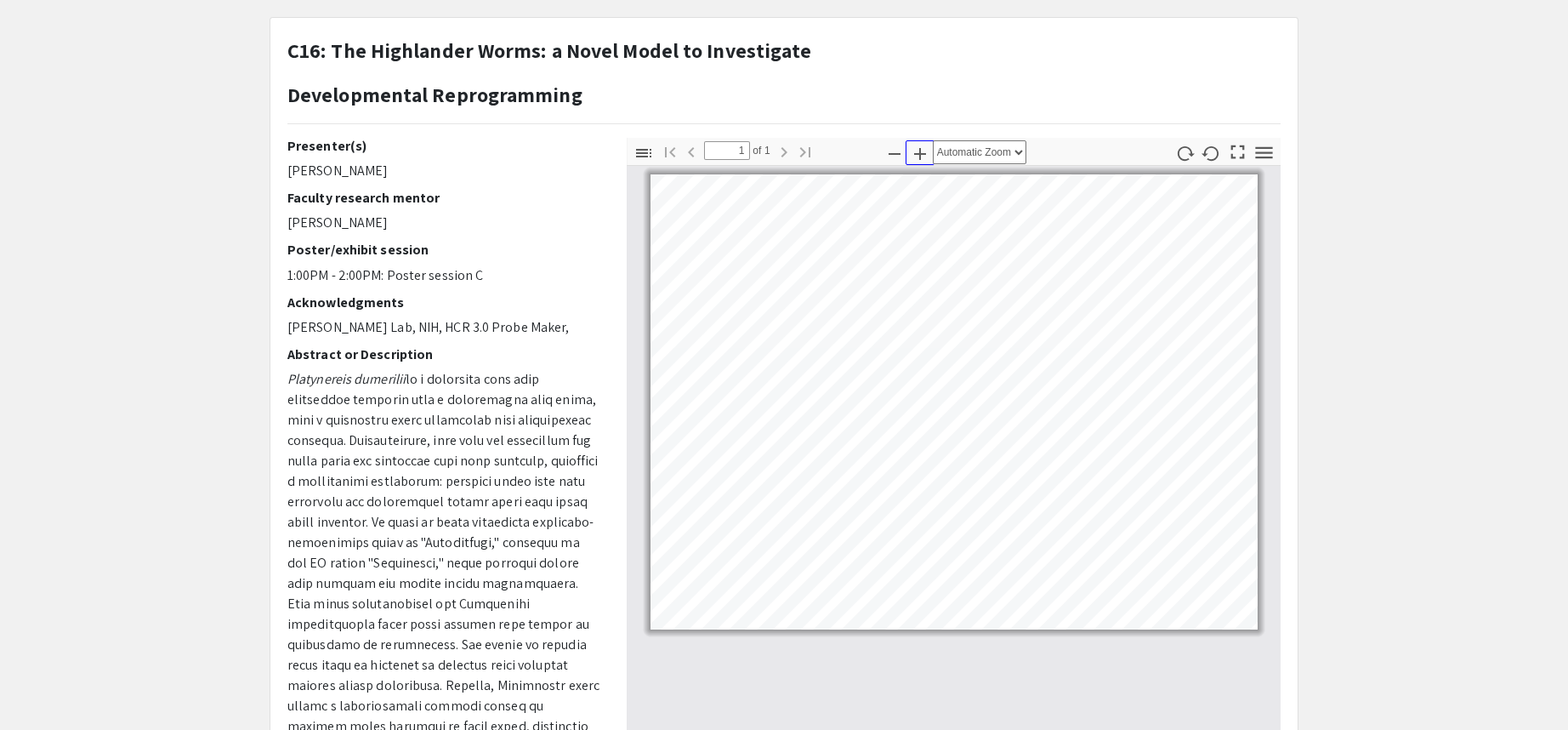
click at [925, 148] on icon "button" at bounding box center [920, 154] width 21 height 21
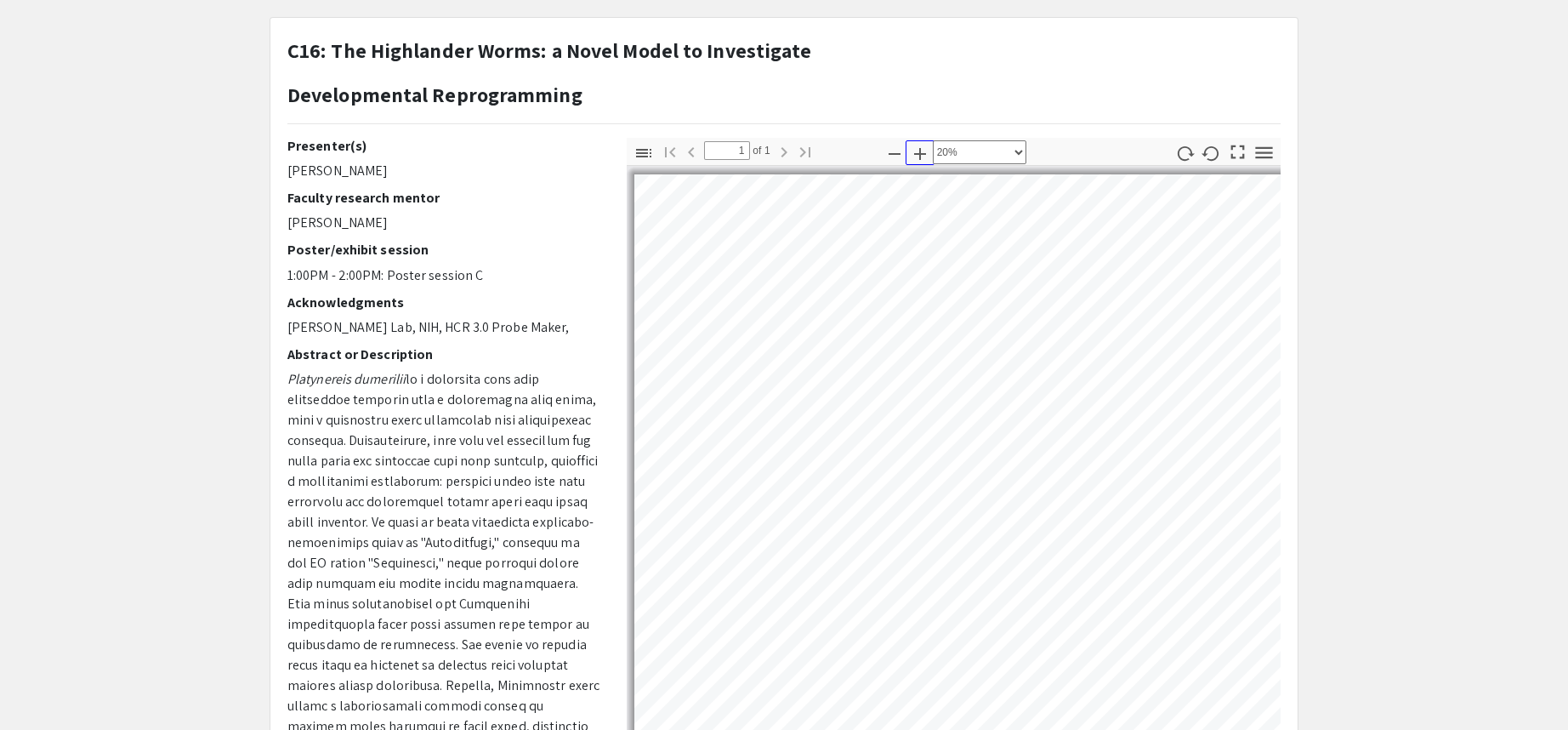
click at [925, 148] on icon "button" at bounding box center [920, 154] width 21 height 21
select select "custom"
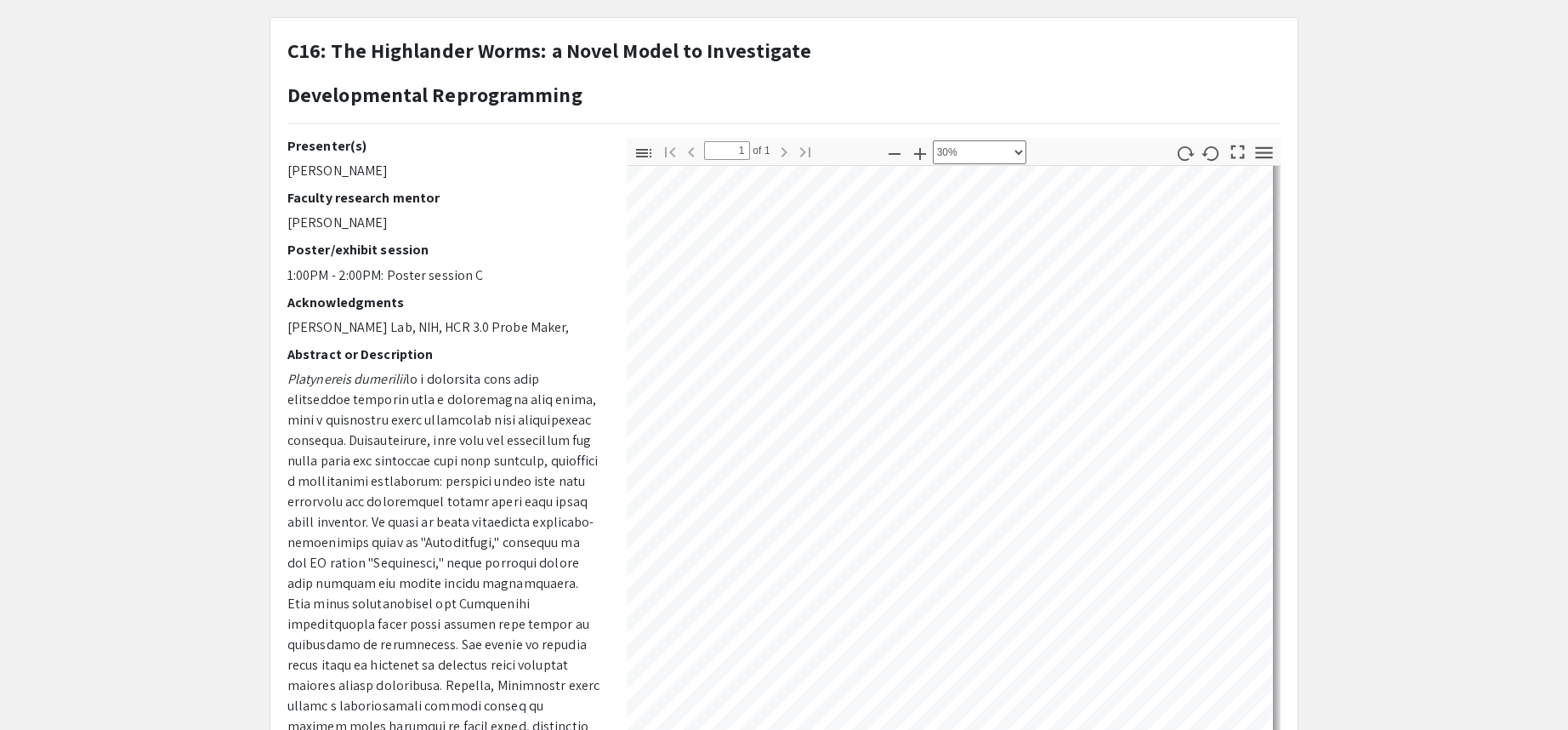
scroll to position [222, 550]
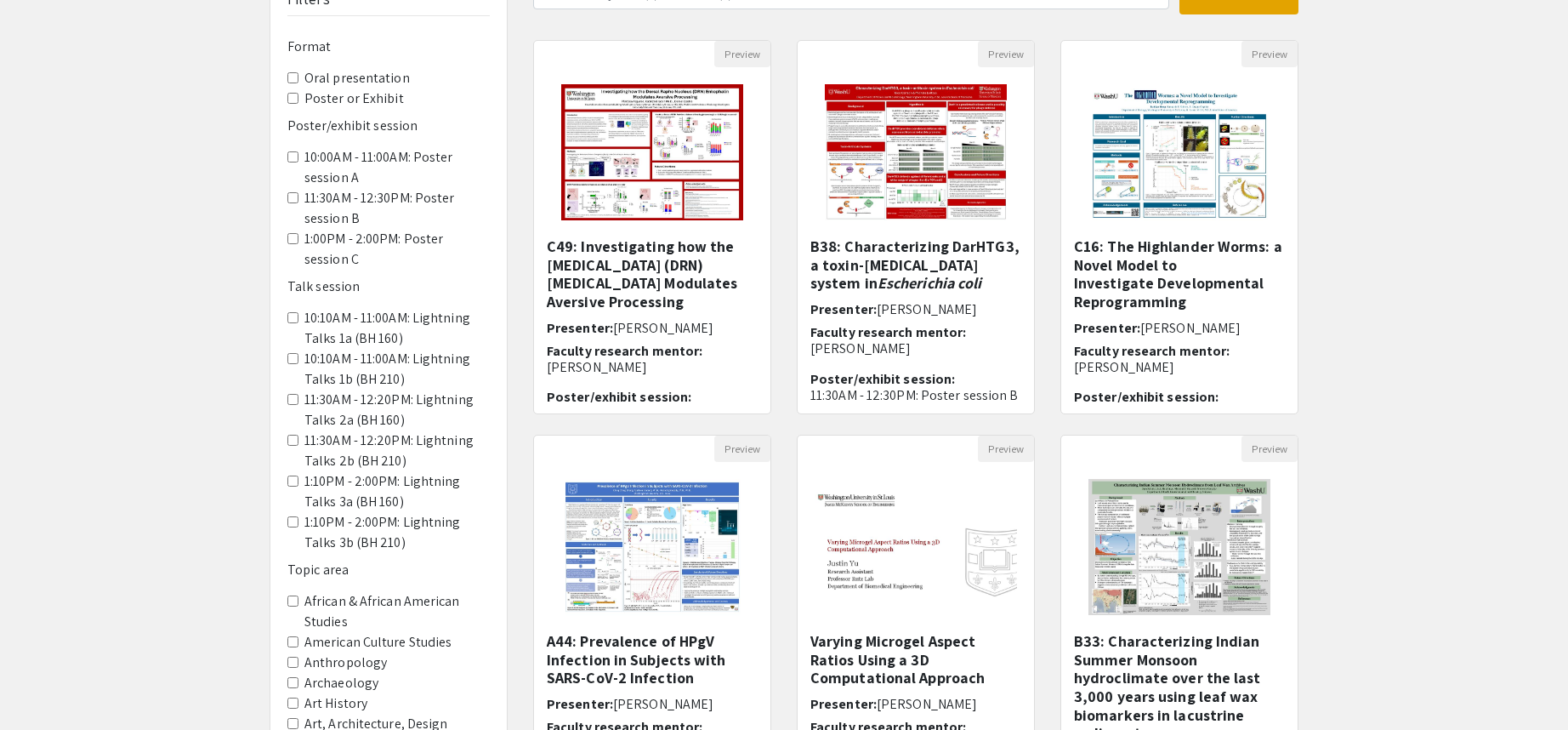
scroll to position [170, 0]
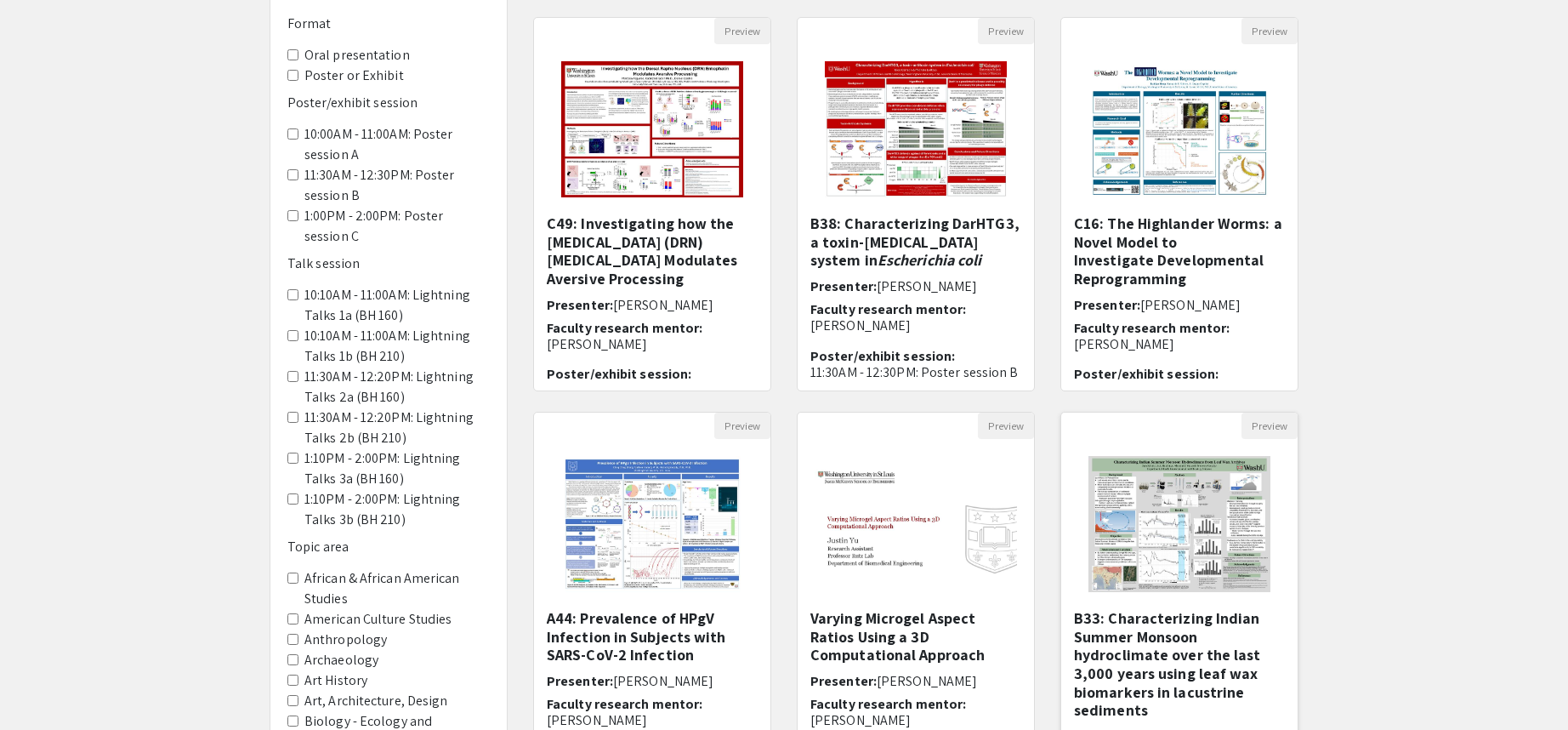
click at [1159, 528] on img at bounding box center [1179, 524] width 215 height 170
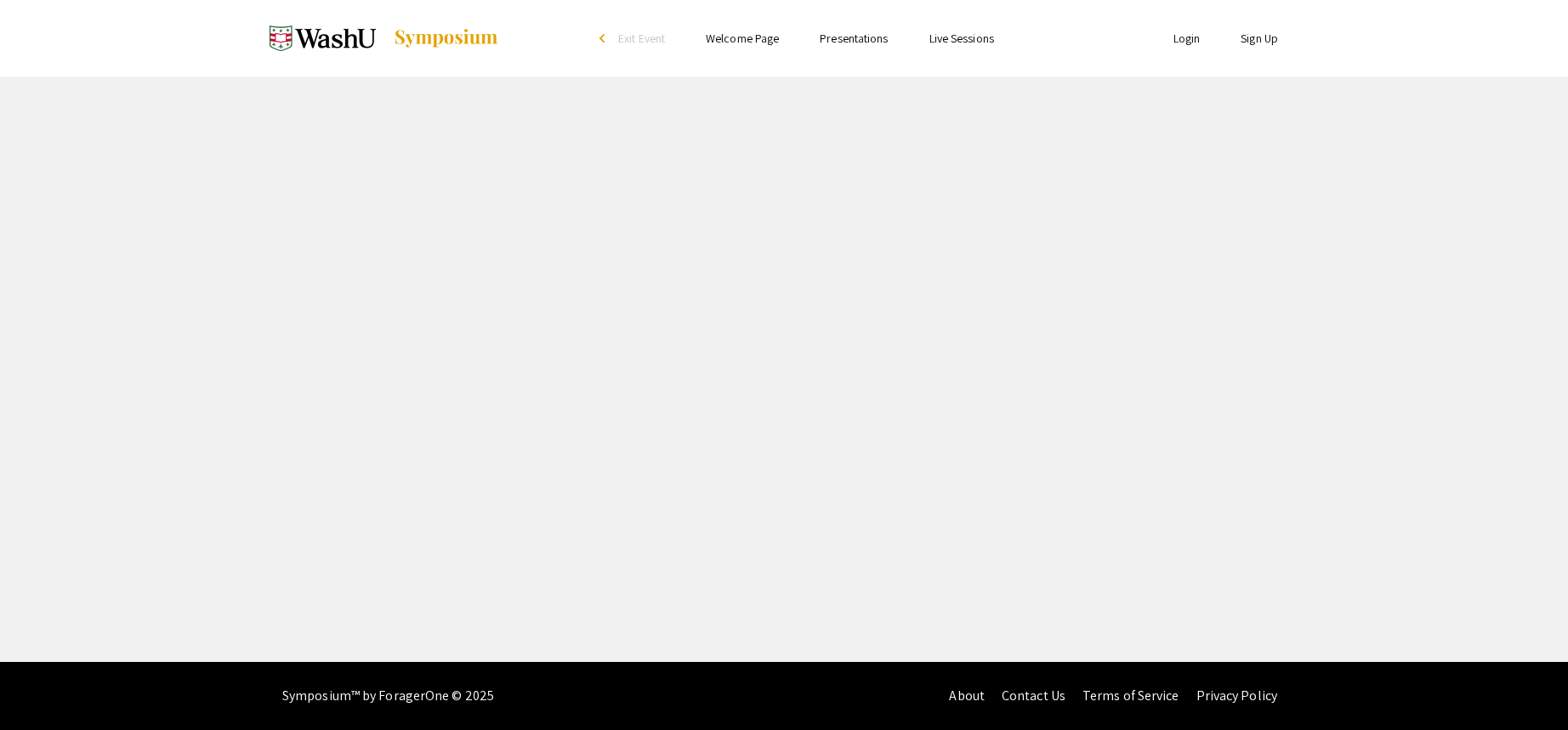
select select "custom"
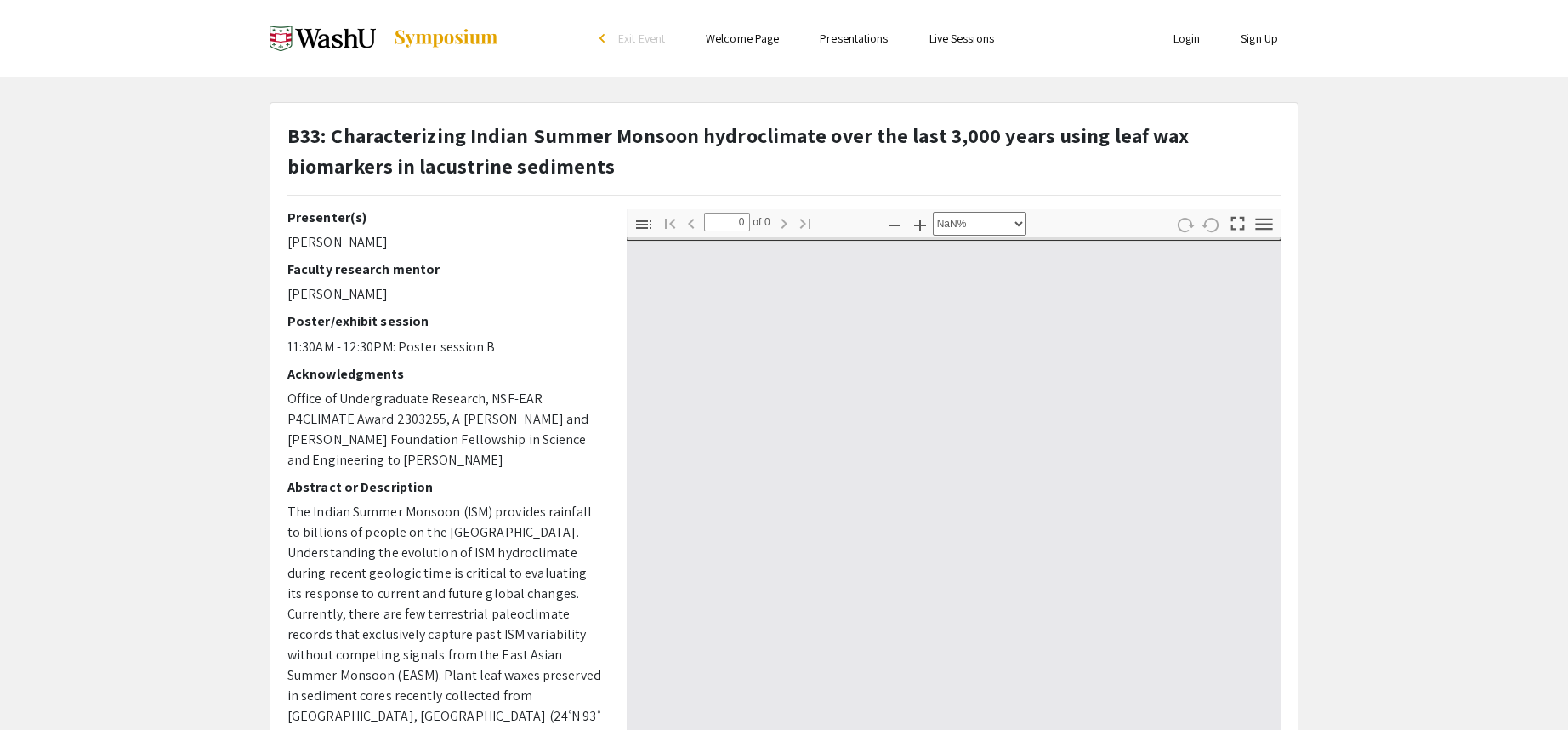
type input "1"
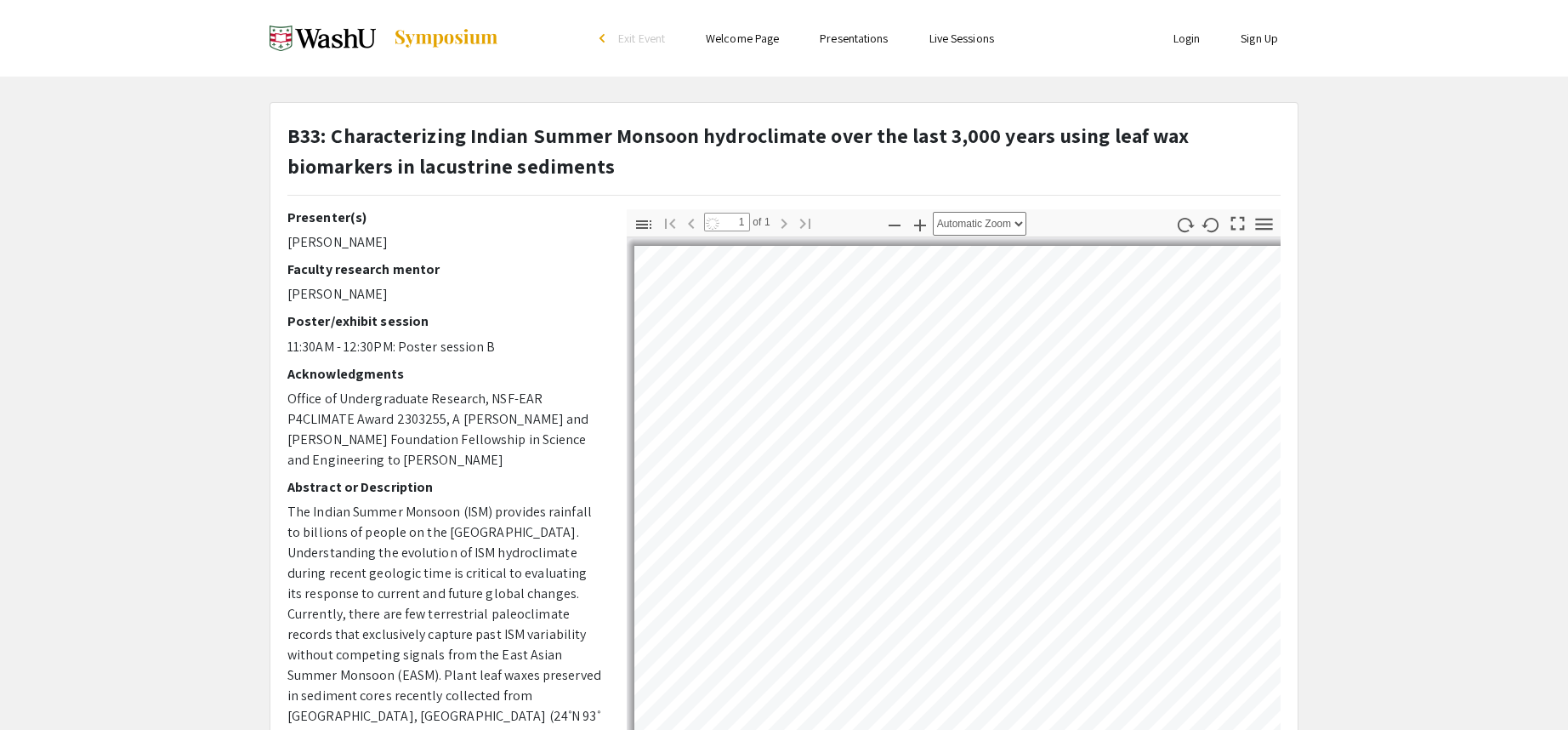
select select "auto"
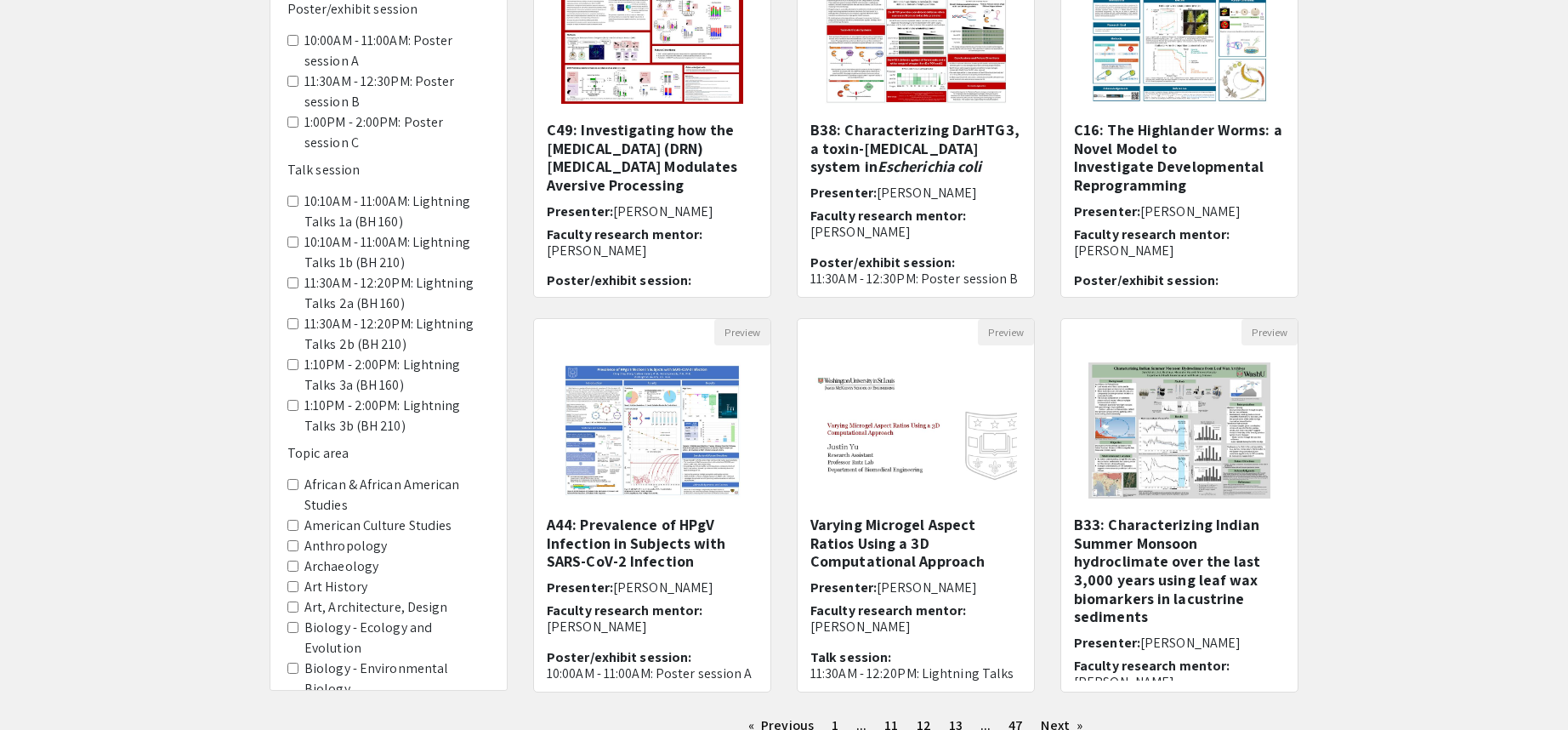
scroll to position [398, 0]
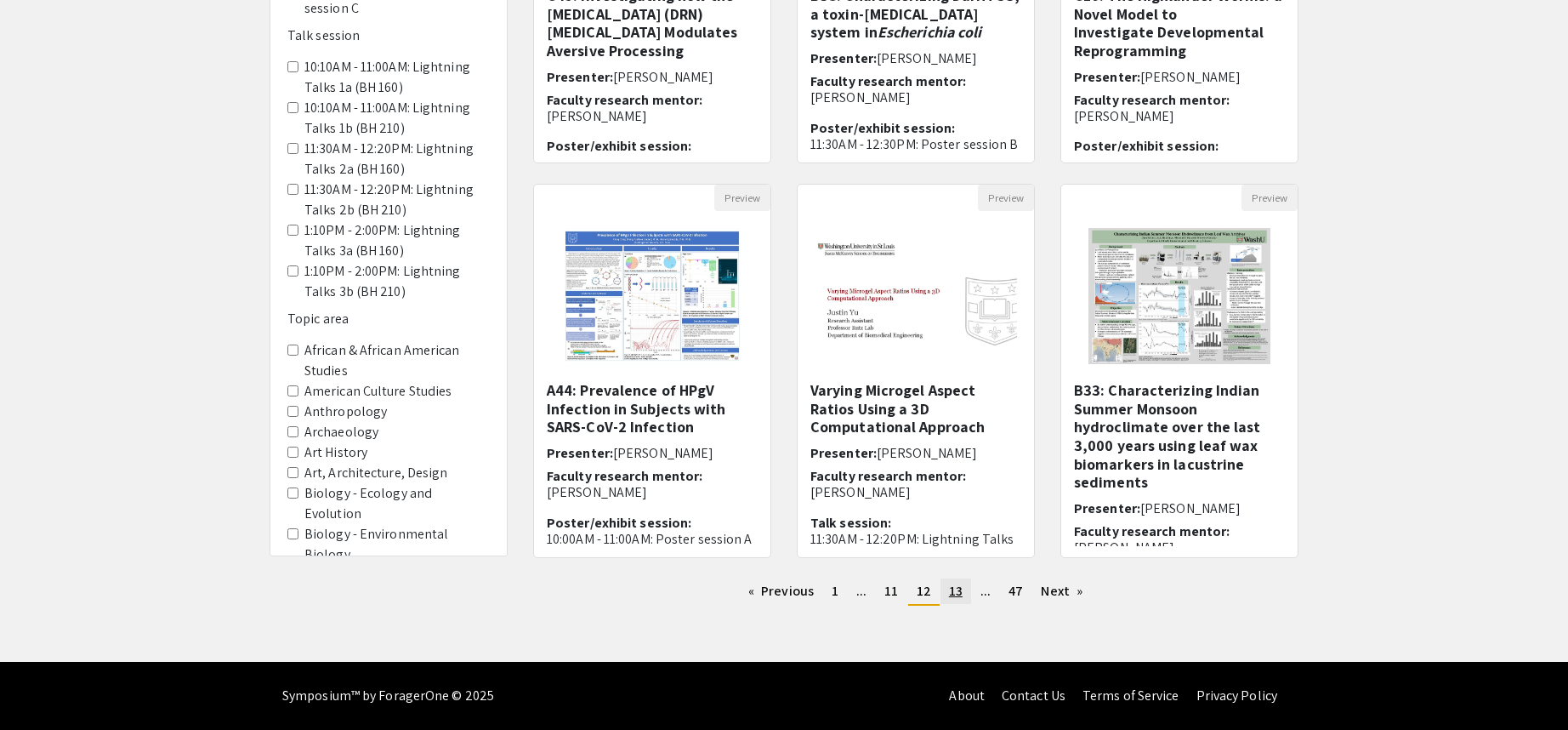
click at [962, 591] on link "page 13" at bounding box center [956, 591] width 31 height 25
